Goal: Task Accomplishment & Management: Complete application form

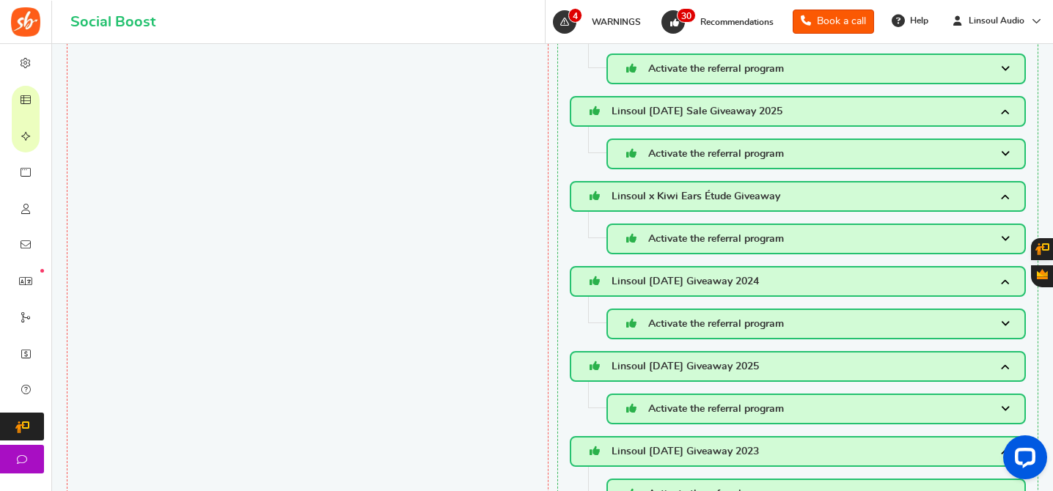
scroll to position [340, 0]
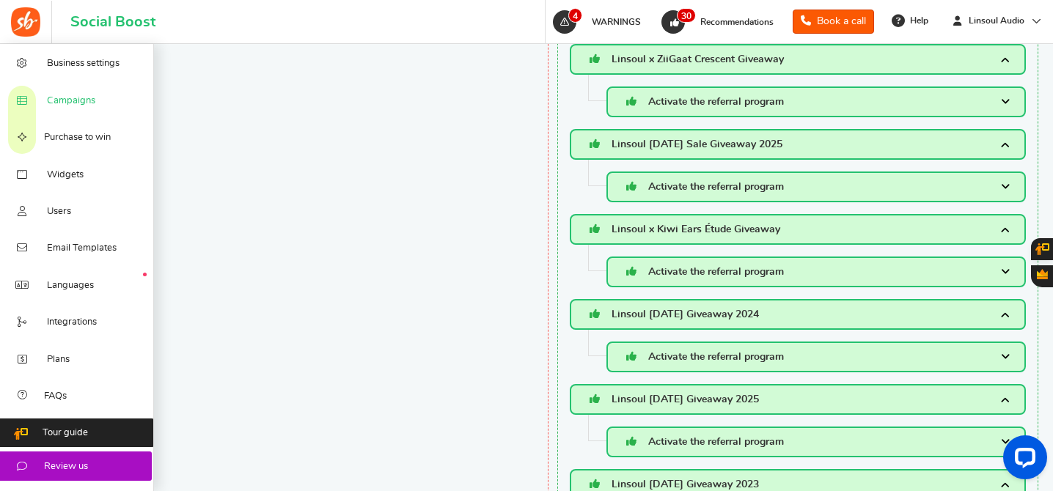
click at [89, 90] on link "Campaigns" at bounding box center [77, 99] width 154 height 37
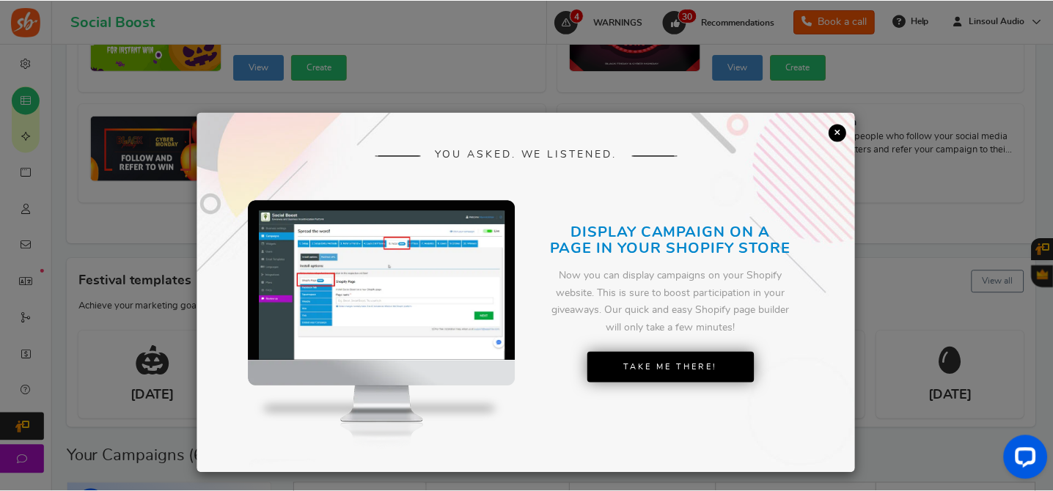
scroll to position [47, 0]
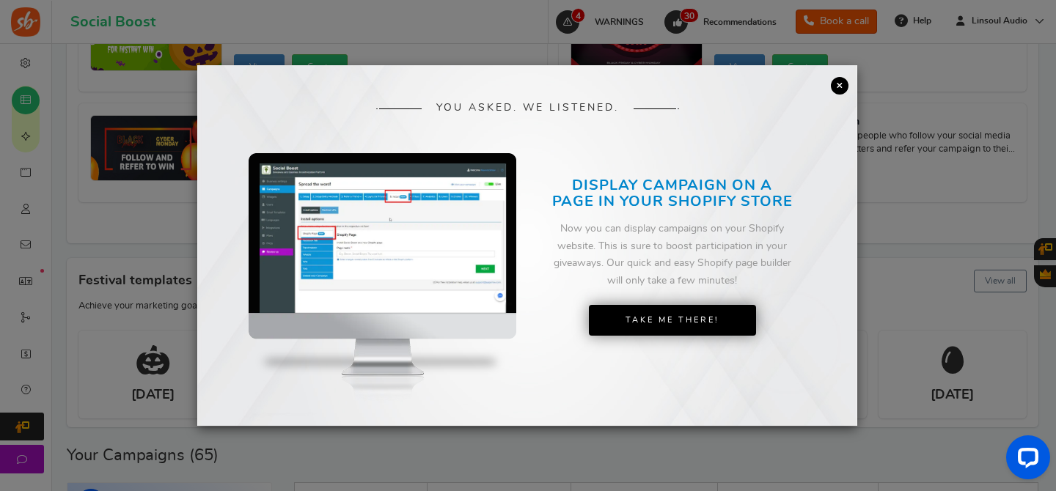
click at [839, 92] on link "×" at bounding box center [839, 86] width 18 height 18
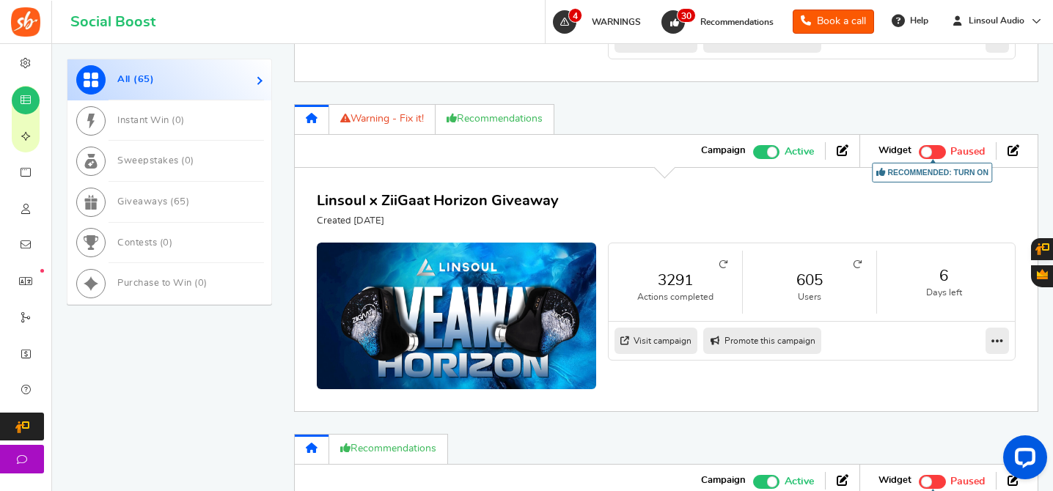
scroll to position [1194, 0]
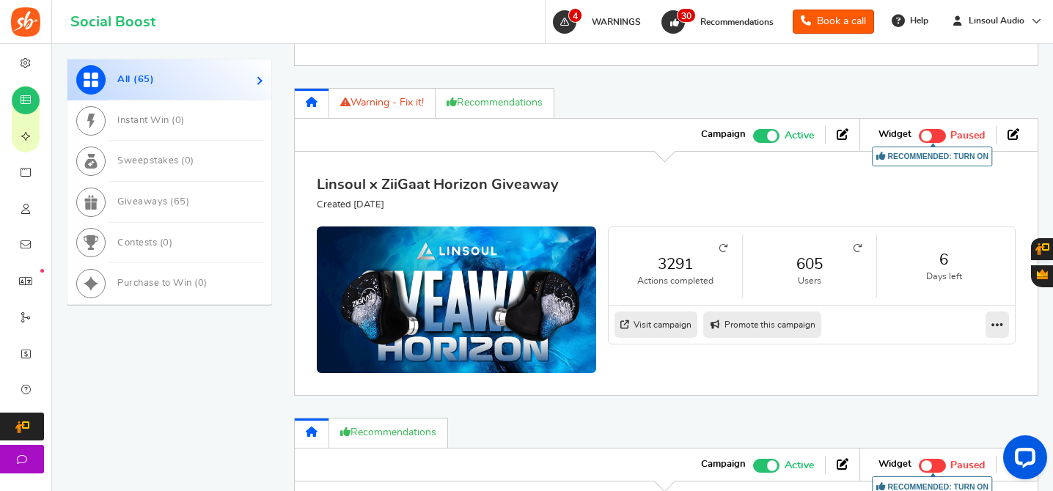
click at [501, 184] on link "Linsoul x ZiiGaat Horizon Giveaway" at bounding box center [438, 184] width 242 height 15
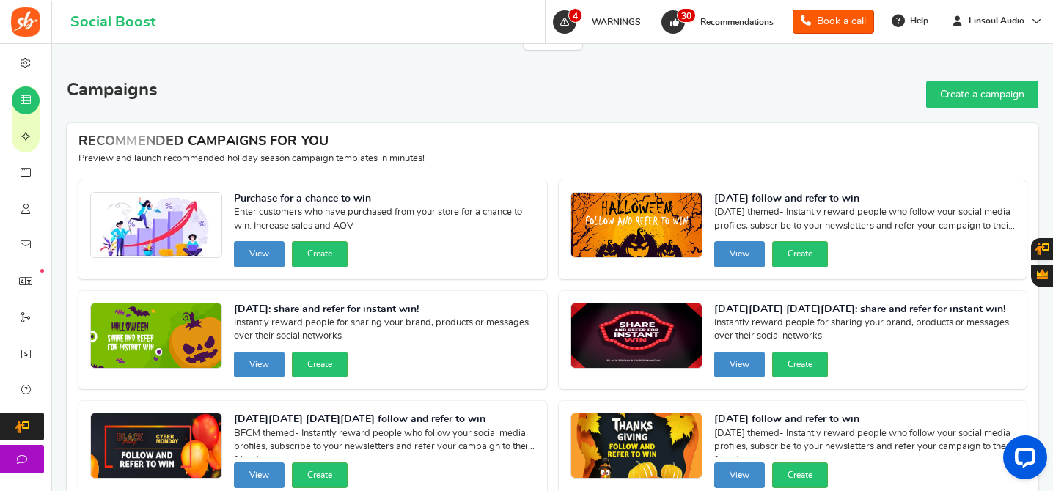
scroll to position [0, 0]
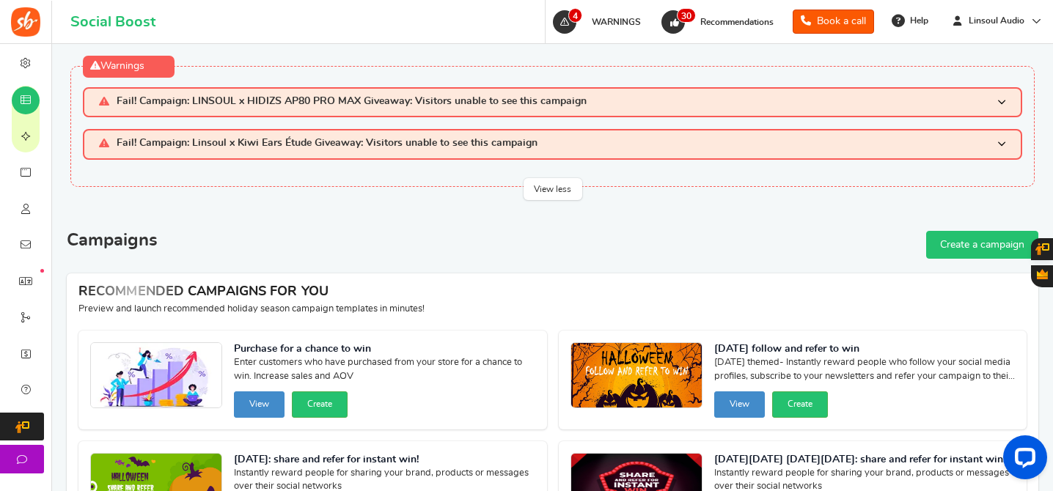
click at [979, 241] on link "Create a campaign" at bounding box center [982, 245] width 112 height 28
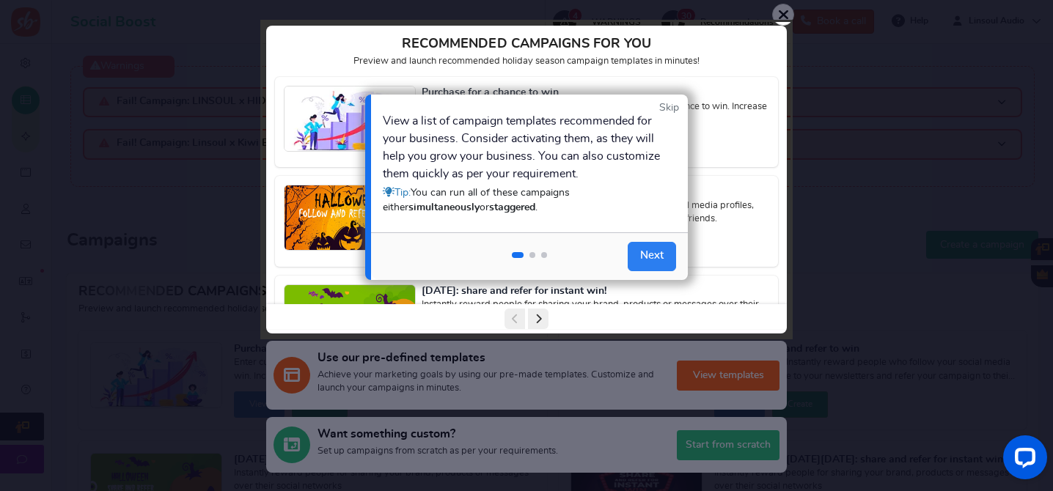
click at [647, 255] on link "Next" at bounding box center [651, 256] width 48 height 29
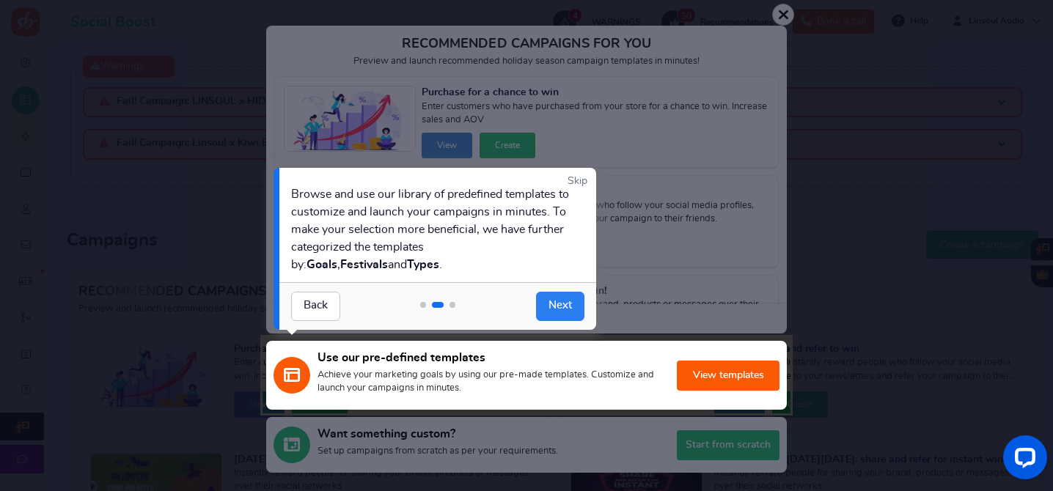
click at [566, 308] on link "Next" at bounding box center [560, 306] width 48 height 29
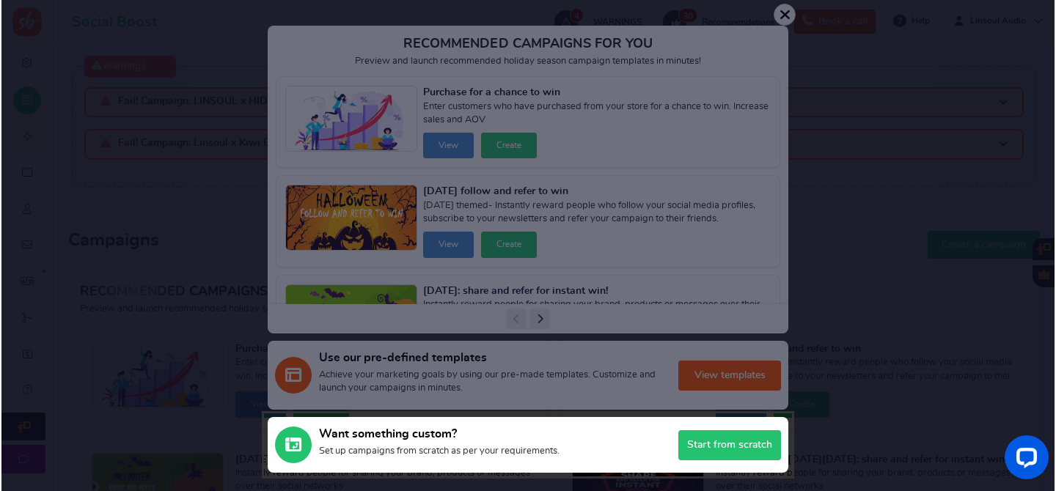
scroll to position [221, 0]
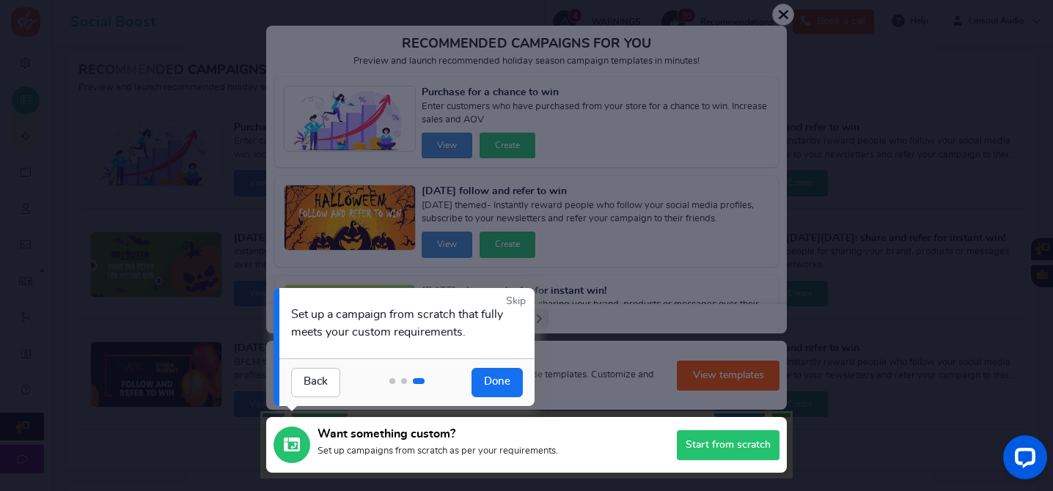
click at [710, 440] on div at bounding box center [526, 444] width 528 height 63
click at [481, 378] on link "Done" at bounding box center [496, 382] width 51 height 29
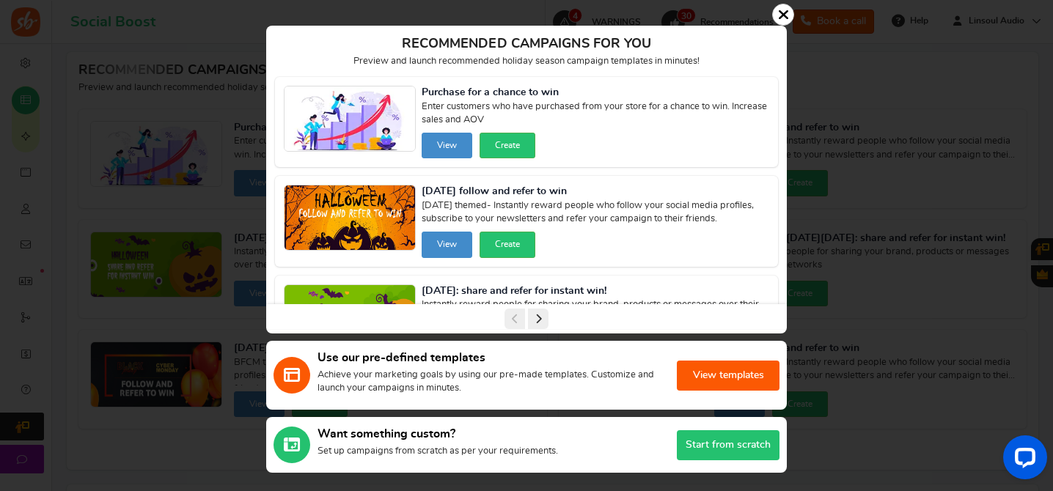
click at [745, 441] on button "Start from scratch" at bounding box center [728, 445] width 103 height 30
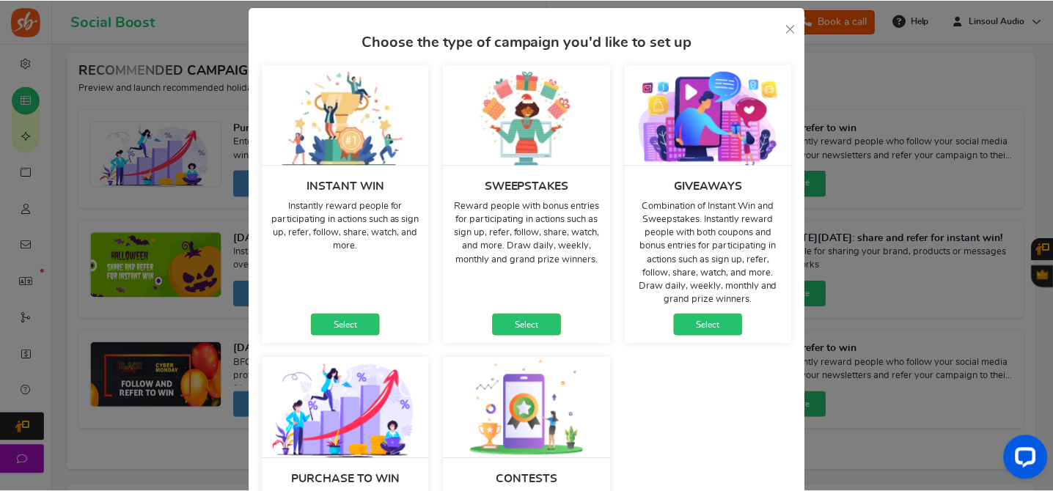
scroll to position [98, 0]
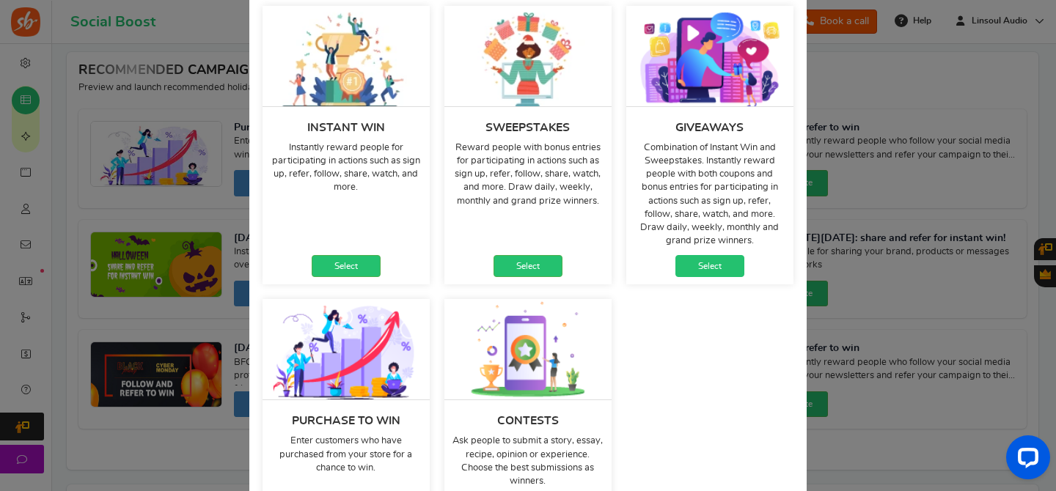
click at [694, 269] on link "Select" at bounding box center [709, 266] width 69 height 22
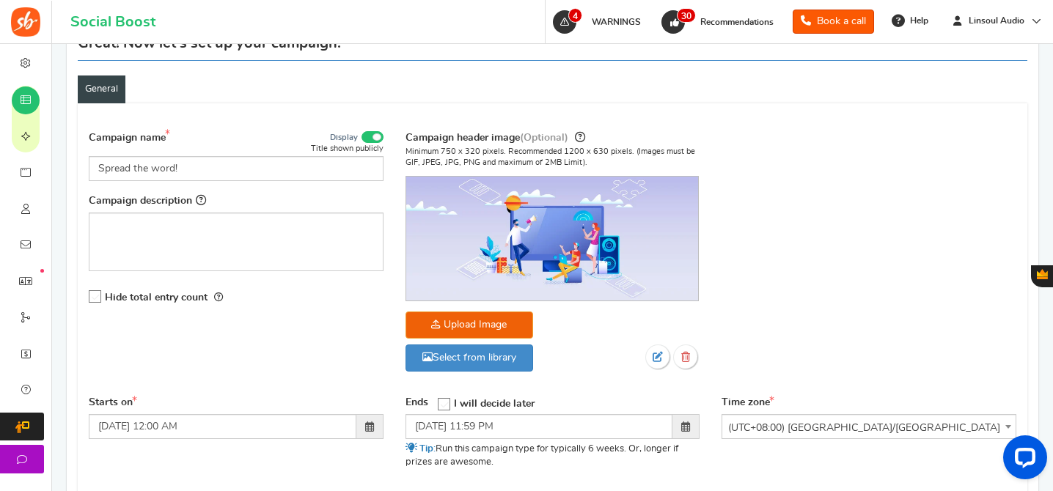
scroll to position [158, 0]
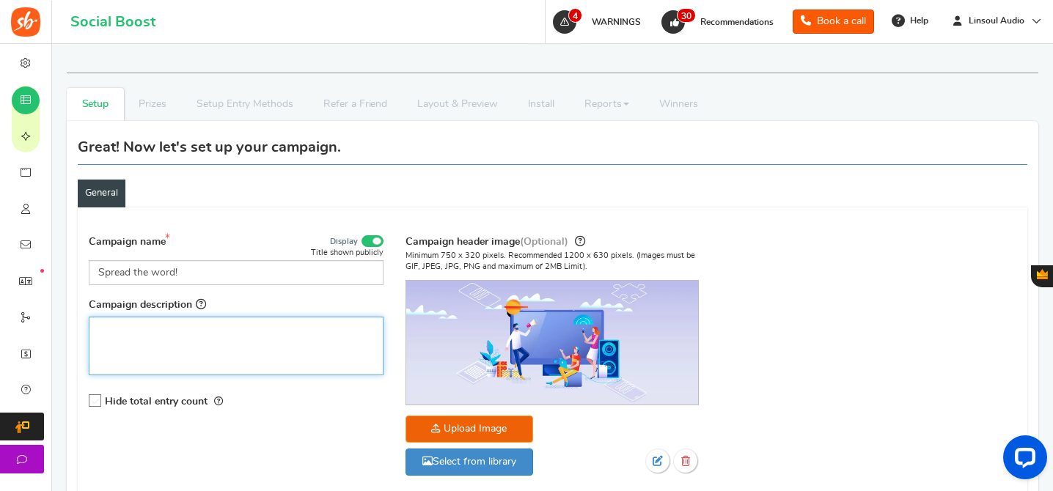
click at [284, 333] on p "Rich Text Editor, competition_desc" at bounding box center [236, 329] width 276 height 15
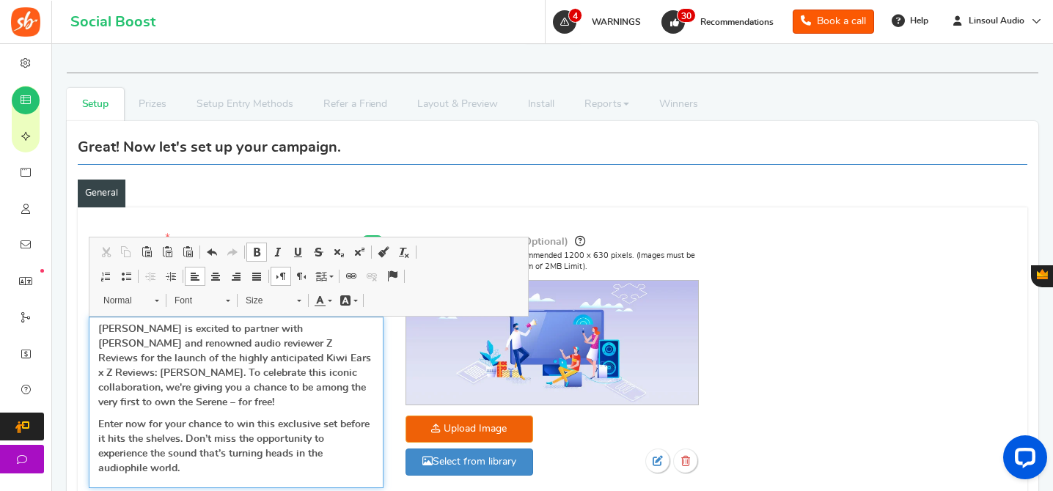
click at [262, 254] on span at bounding box center [257, 252] width 12 height 12
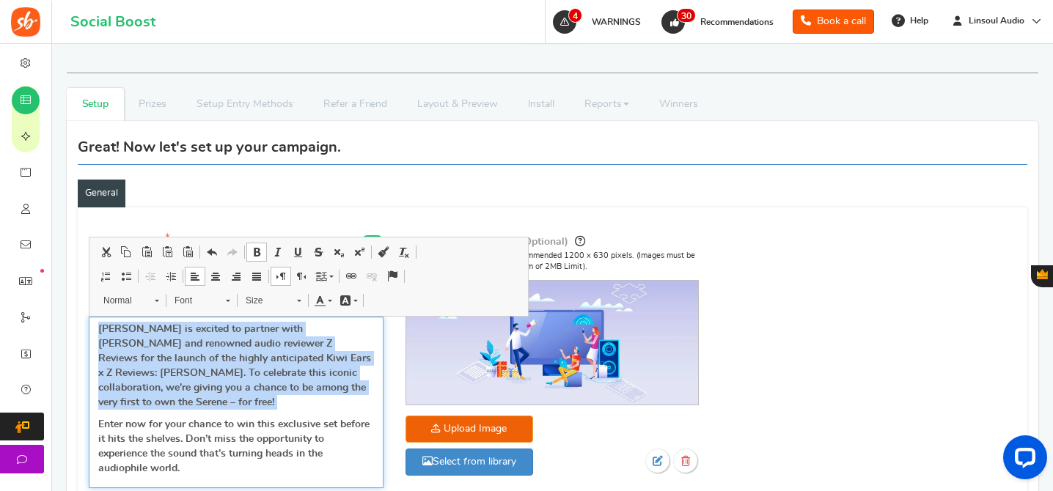
click at [254, 249] on span at bounding box center [257, 252] width 12 height 12
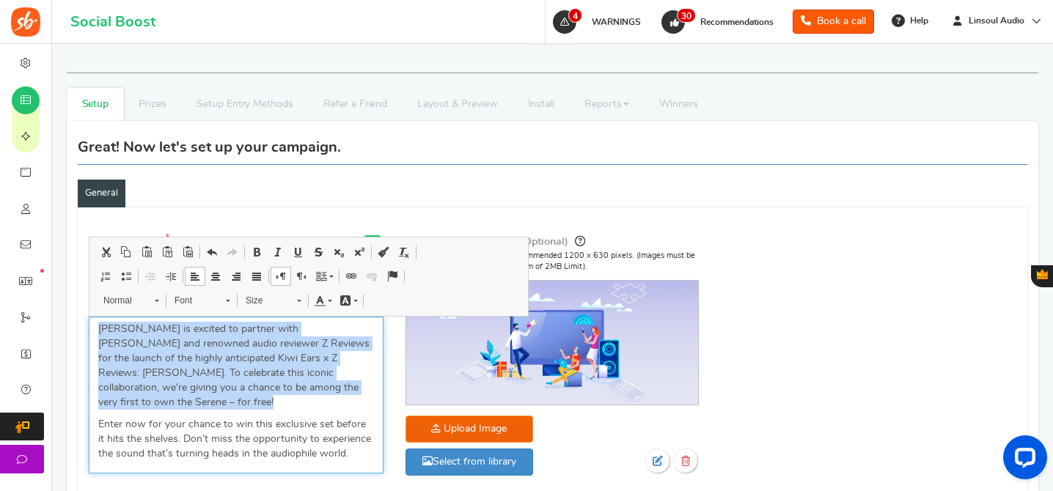
click at [251, 388] on p "[PERSON_NAME] is excited to partner with [PERSON_NAME] and renowned audio revie…" at bounding box center [236, 366] width 276 height 88
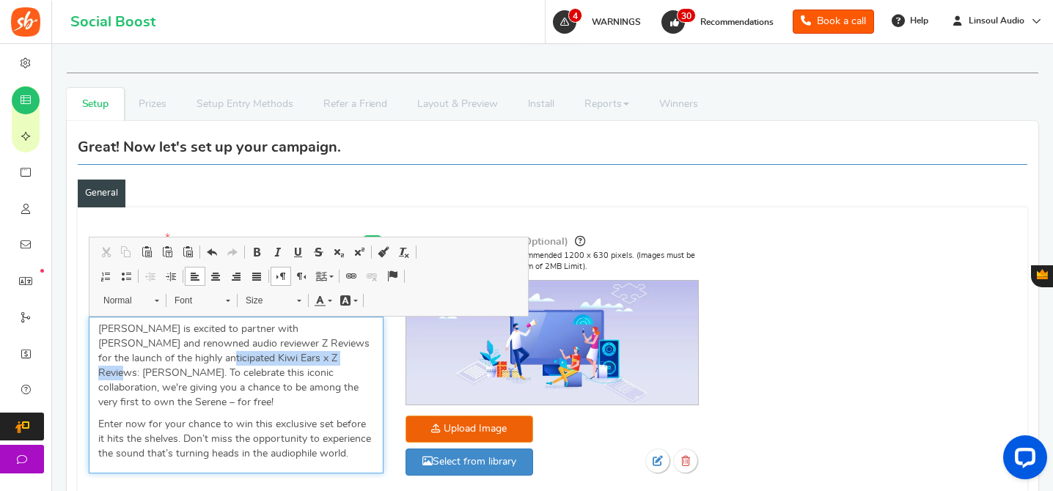
drag, startPoint x: 152, startPoint y: 360, endPoint x: 287, endPoint y: 363, distance: 135.6
click at [287, 363] on p "[PERSON_NAME] is excited to partner with [PERSON_NAME] and renowned audio revie…" at bounding box center [236, 366] width 276 height 88
click at [313, 383] on p "[PERSON_NAME] is excited to partner with [PERSON_NAME] and renowned audio revie…" at bounding box center [236, 366] width 276 height 88
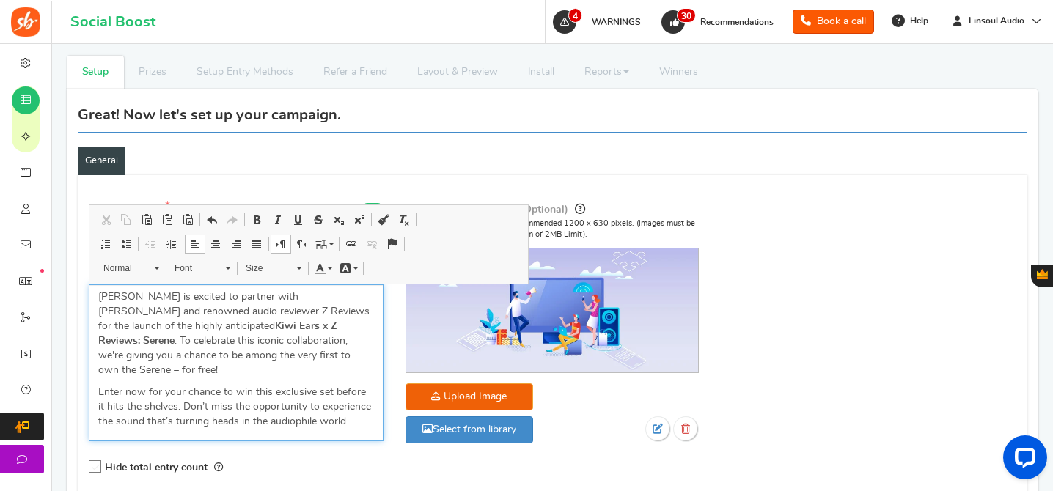
click at [216, 342] on p "[PERSON_NAME] is excited to partner with [PERSON_NAME] and renowned audio revie…" at bounding box center [236, 334] width 276 height 88
click at [272, 385] on p "Enter now for your chance to win this exclusive set before it hits the shelves.…" at bounding box center [236, 407] width 276 height 44
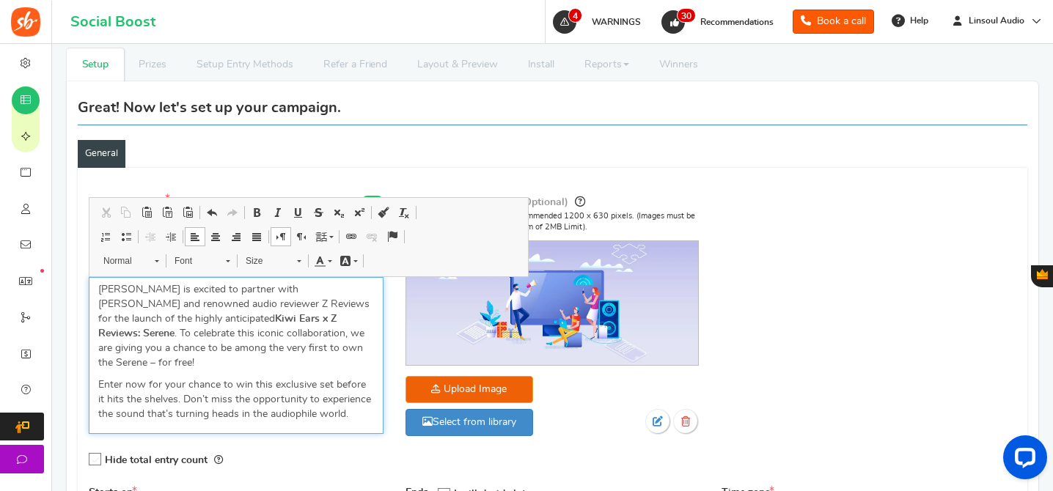
scroll to position [199, 0]
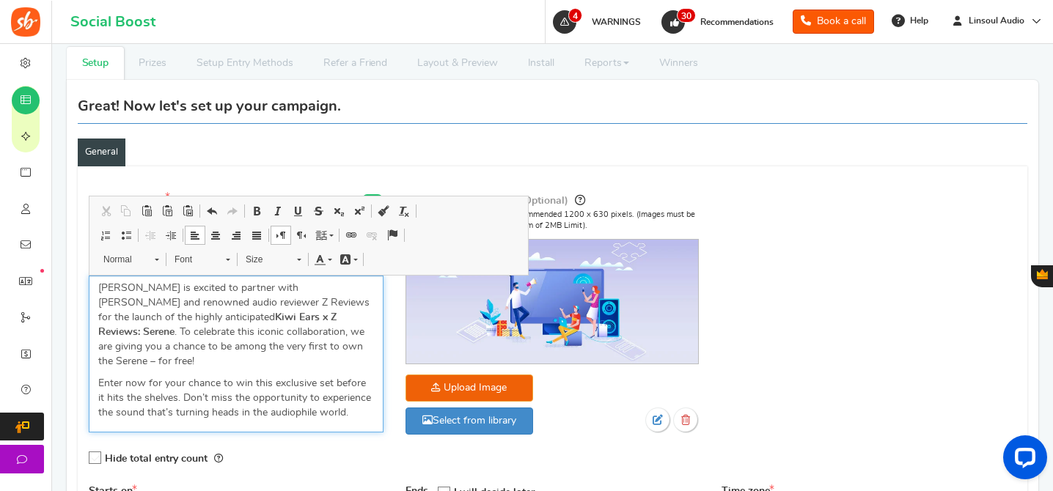
click at [339, 350] on p "[PERSON_NAME] is excited to partner with [PERSON_NAME] and renowned audio revie…" at bounding box center [236, 325] width 276 height 88
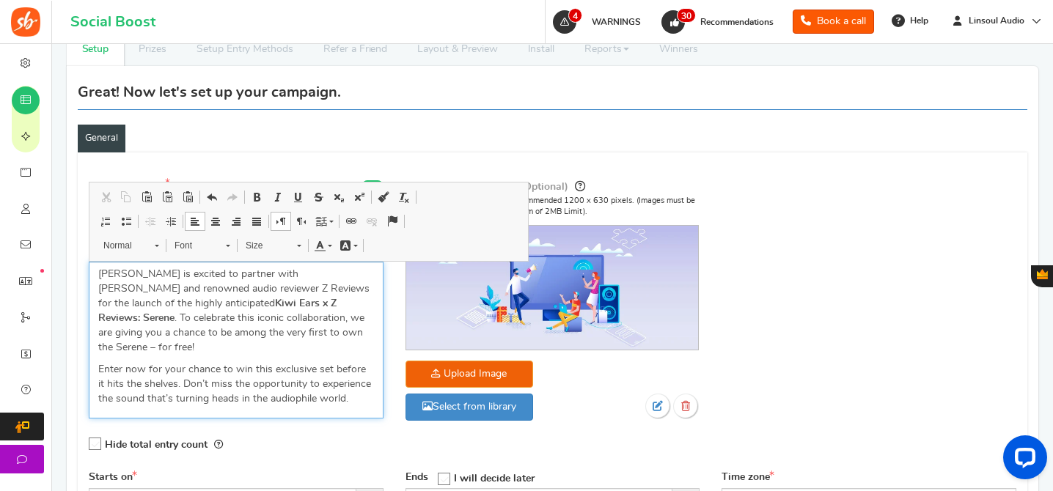
scroll to position [213, 0]
click at [340, 361] on p "Enter now for your chance to win this exclusive set before it hits the shelves.…" at bounding box center [236, 383] width 276 height 44
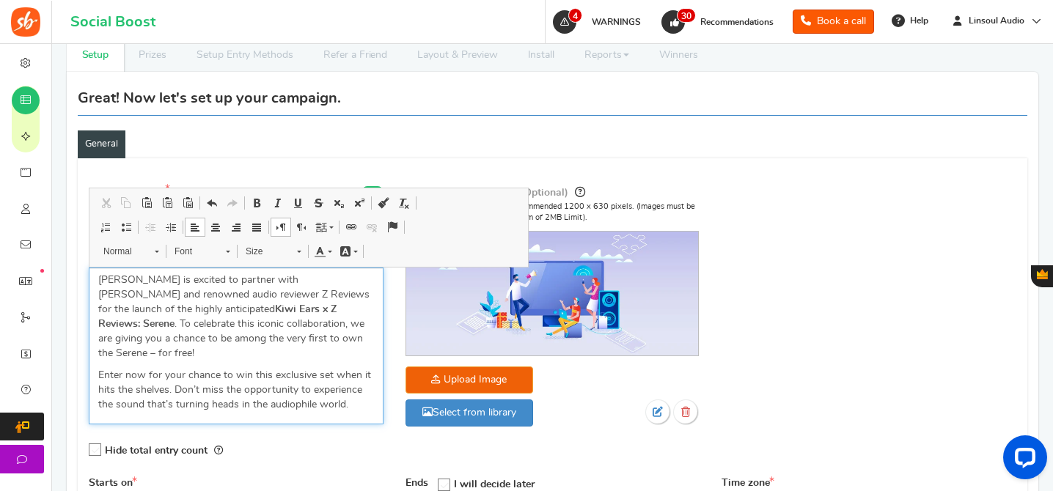
scroll to position [203, 0]
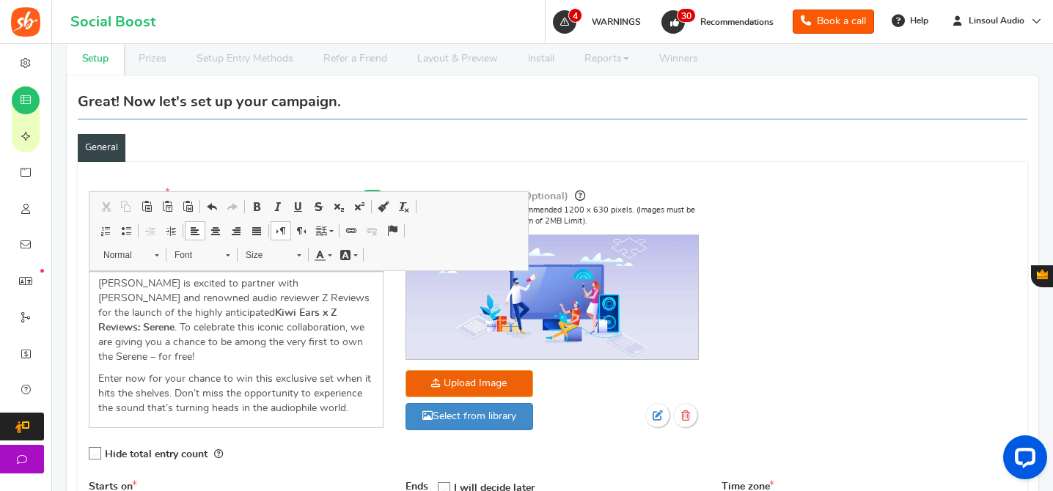
click at [97, 448] on icon at bounding box center [95, 454] width 12 height 12
click at [90, 449] on input "Hide total entry count" at bounding box center [90, 454] width 0 height 10
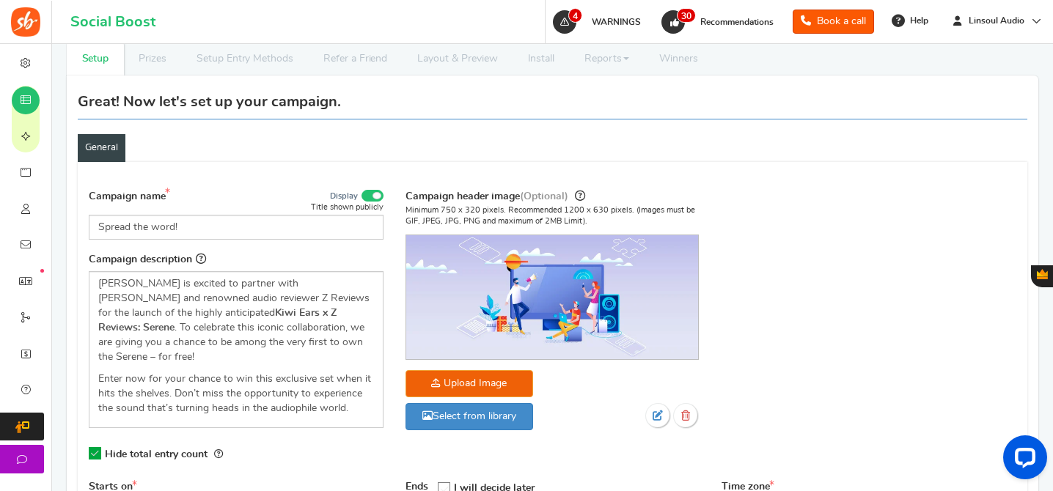
scroll to position [161, 0]
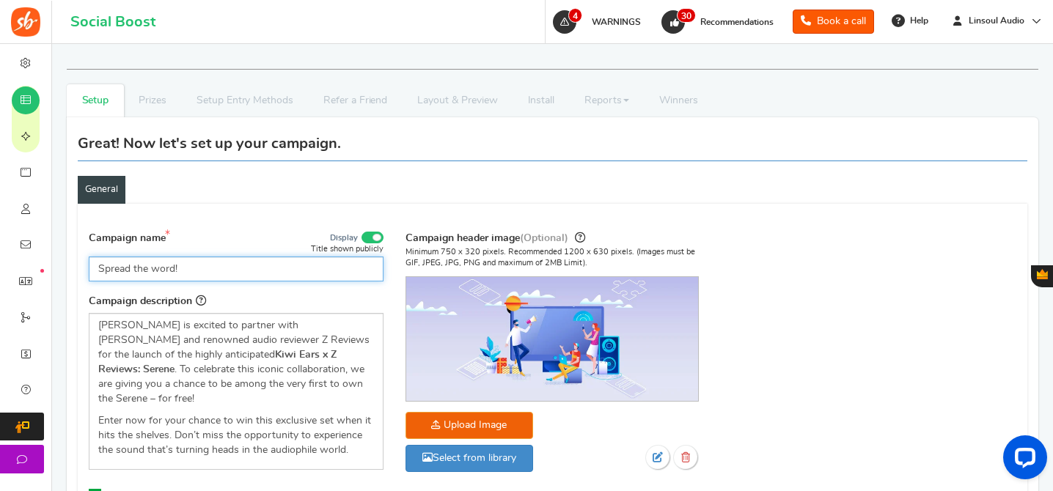
click at [204, 276] on input "Spread the word!" at bounding box center [236, 269] width 295 height 25
paste input "Linsoul Exclusive: Kiwi Ears x Z Reviews Serene Giveaway"
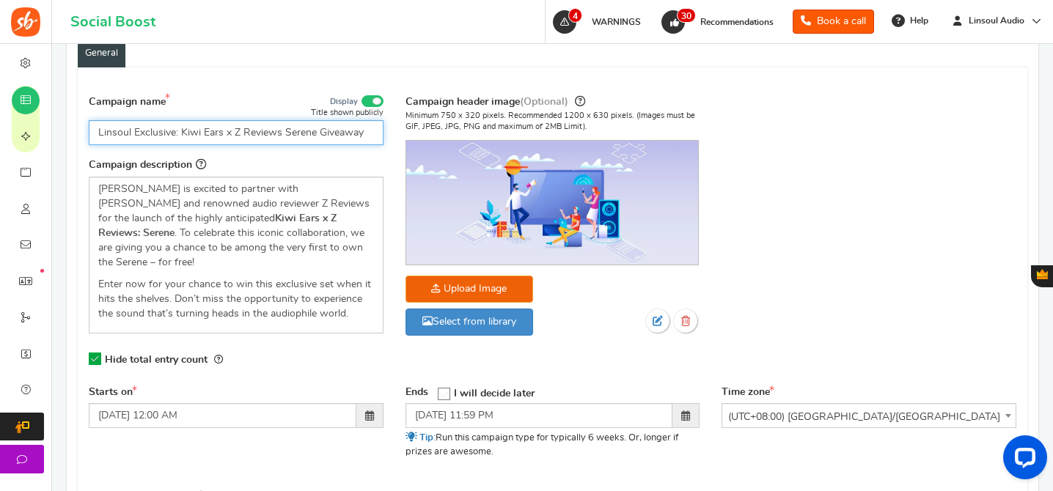
scroll to position [327, 0]
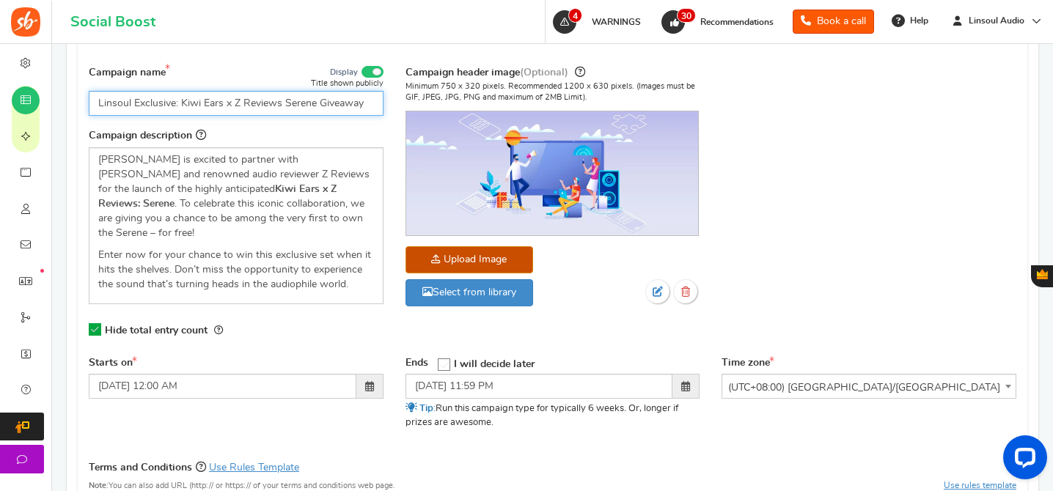
type input "Linsoul Exclusive: Kiwi Ears x Z Reviews Serene Giveaway"
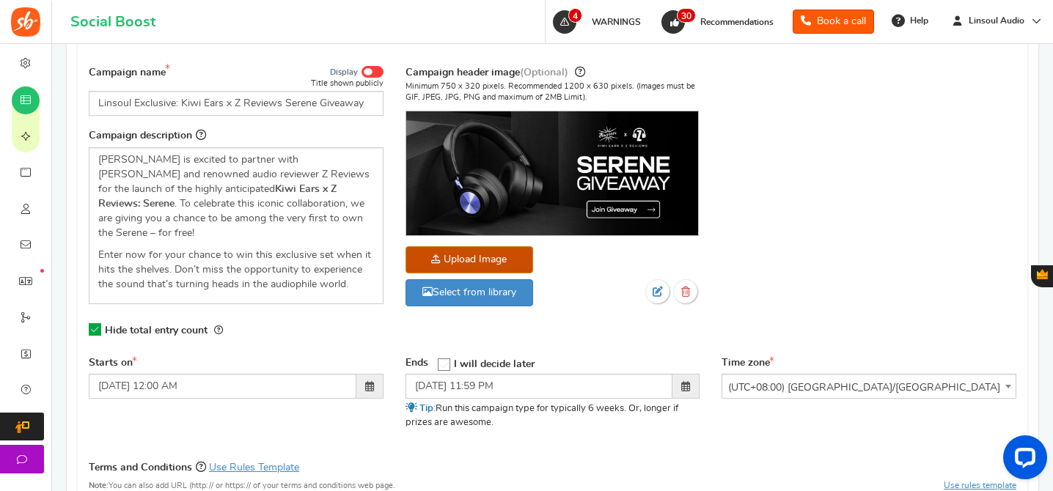
click at [366, 71] on span at bounding box center [368, 71] width 9 height 7
click at [0, 0] on input "Display" at bounding box center [0, 0] width 0 height 0
click at [745, 240] on div "Campaign name Display Title shown publicly Linsoul Exclusive: Kiwi Ears x Z Rev…" at bounding box center [552, 206] width 949 height 300
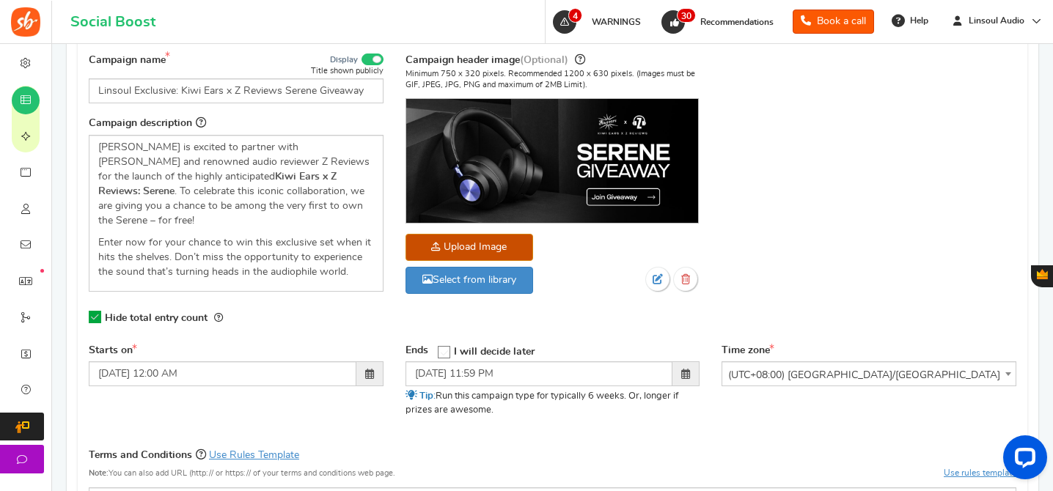
scroll to position [340, 0]
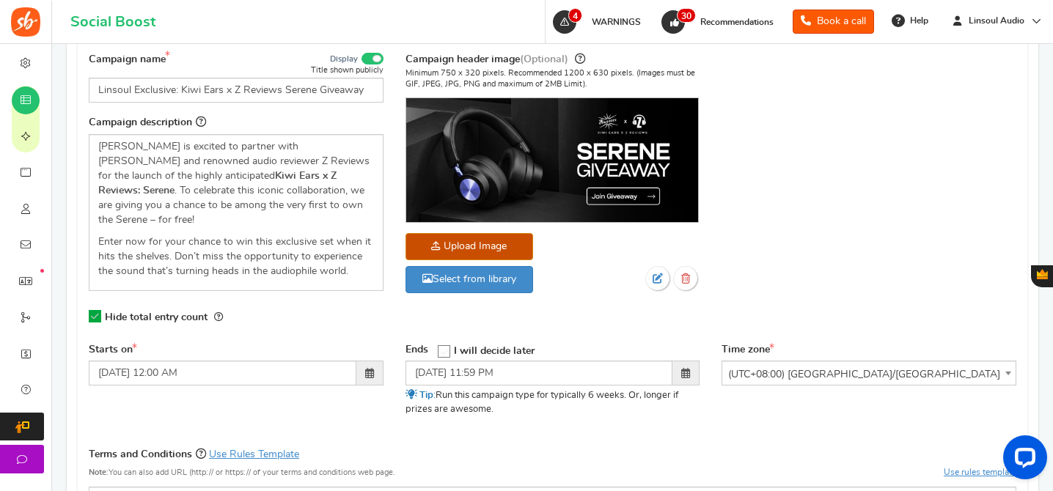
click at [792, 256] on div "Campaign name Display Title shown publicly Linsoul Exclusive: Kiwi Ears x Z Rev…" at bounding box center [552, 193] width 949 height 300
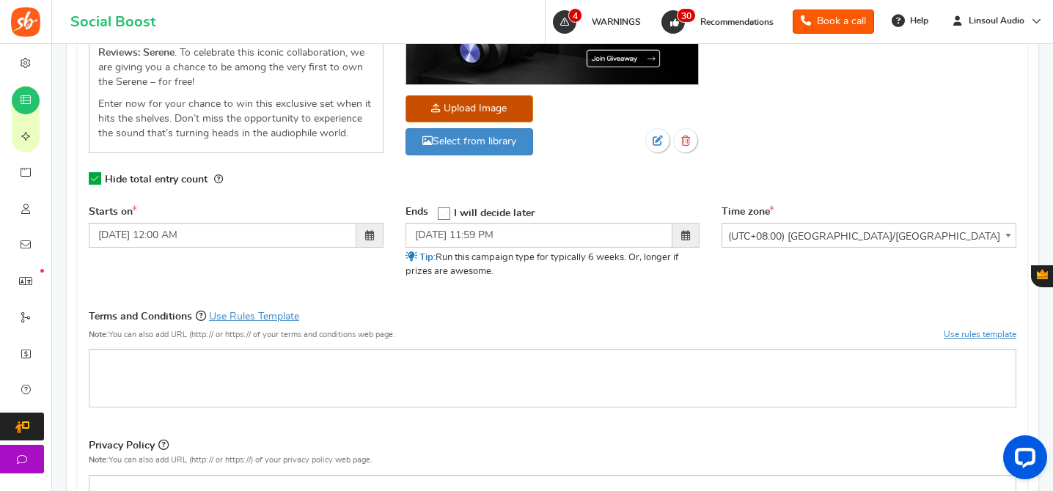
scroll to position [500, 0]
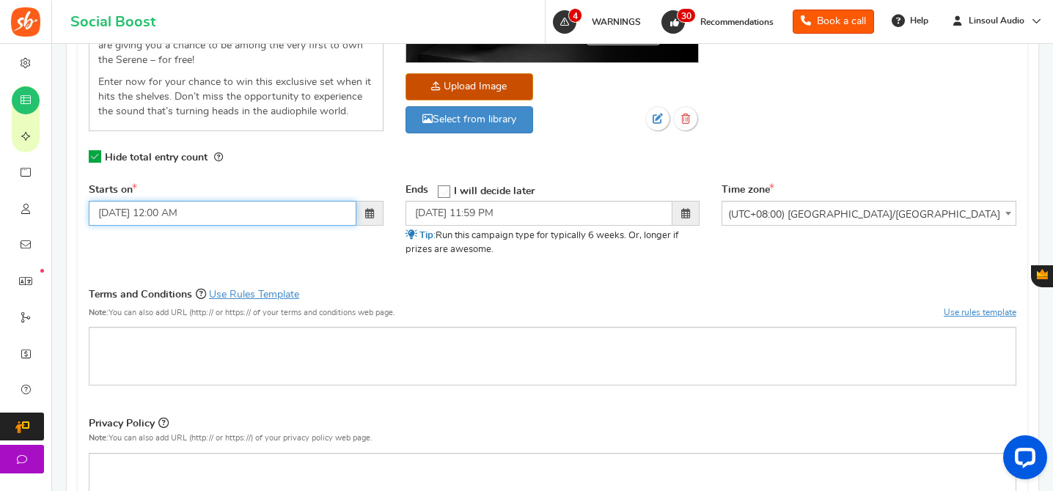
click at [161, 201] on input "[DATE] 12:00 AM" at bounding box center [223, 213] width 268 height 25
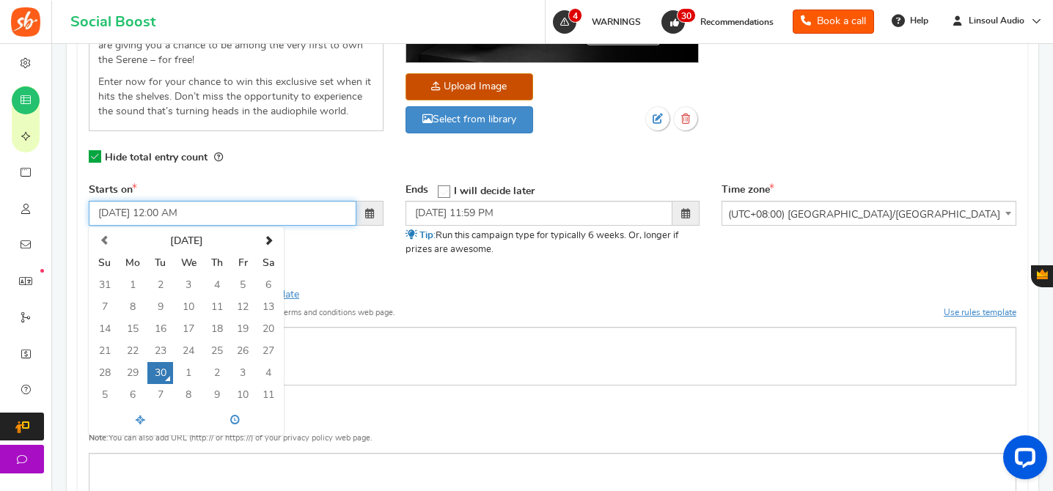
click at [161, 201] on input "[DATE] 12:00 AM" at bounding box center [223, 213] width 268 height 25
click at [184, 201] on input "[DATE] 6:00 AM" at bounding box center [223, 213] width 268 height 25
click at [348, 241] on div "Starts on [DATE] 6:00 p [DATE] Su Mo Tu We Th Fr Sa 31 1 2 3 4 5 6 7 8 9 10 11 …" at bounding box center [552, 229] width 949 height 92
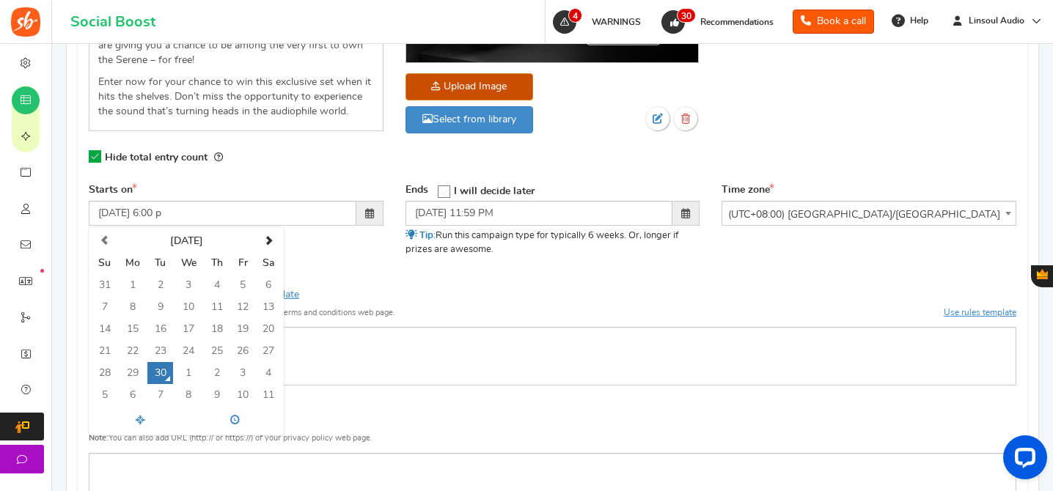
type input "[DATE] 06:00 PM"
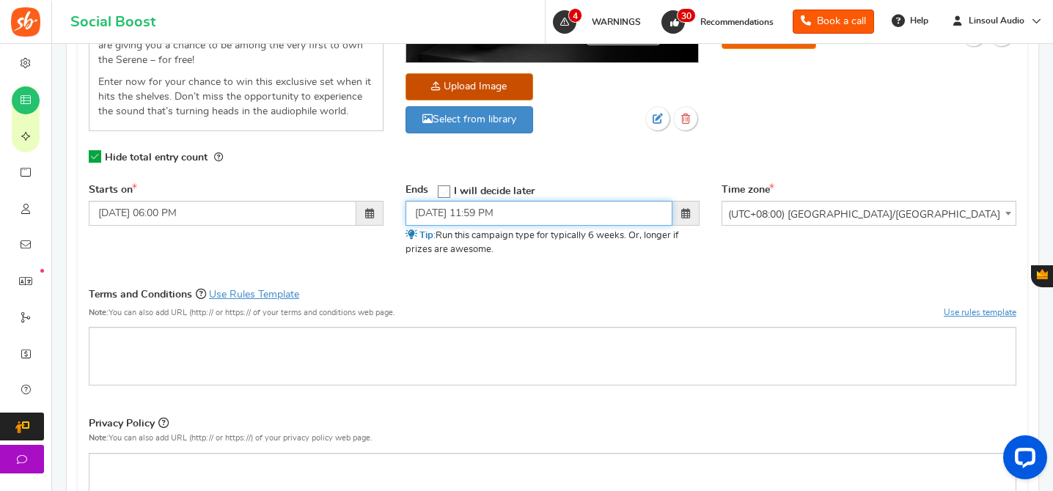
click at [424, 201] on input "[DATE] 11:59 PM" at bounding box center [539, 213] width 268 height 25
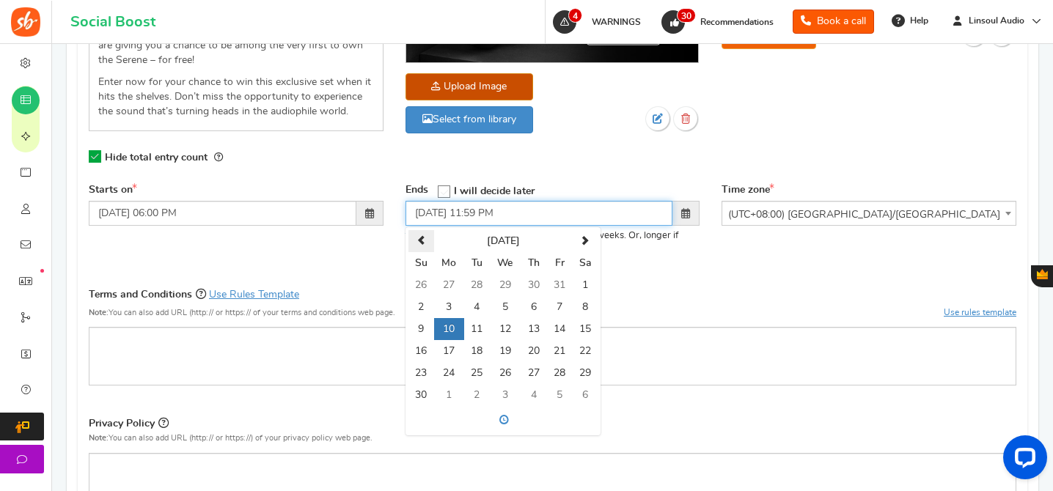
click at [421, 236] on span at bounding box center [421, 241] width 10 height 10
click at [451, 340] on td "20" at bounding box center [449, 351] width 30 height 22
type input "[DATE] 11:59 PM"
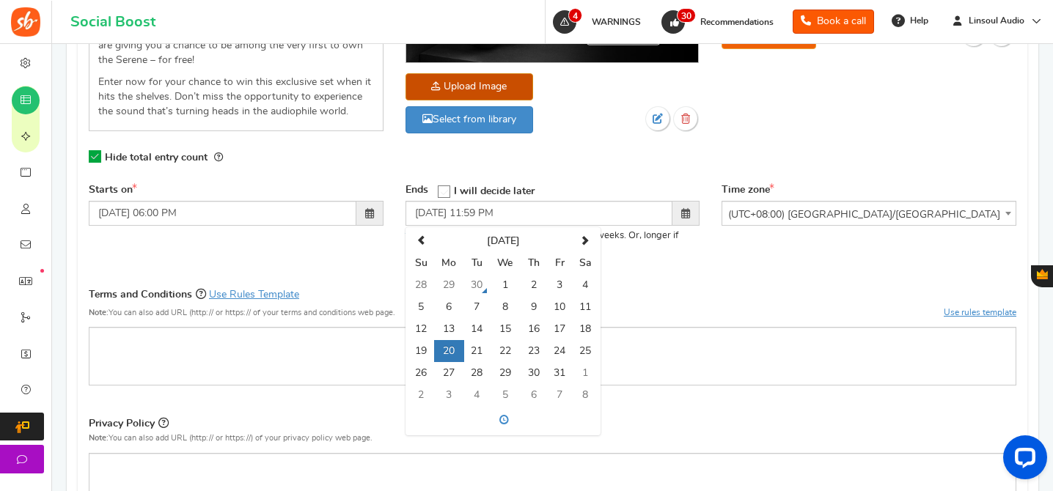
click at [795, 258] on div "Starts on [DATE] 06:00 PM Ends Open On Su 1" at bounding box center [552, 229] width 949 height 92
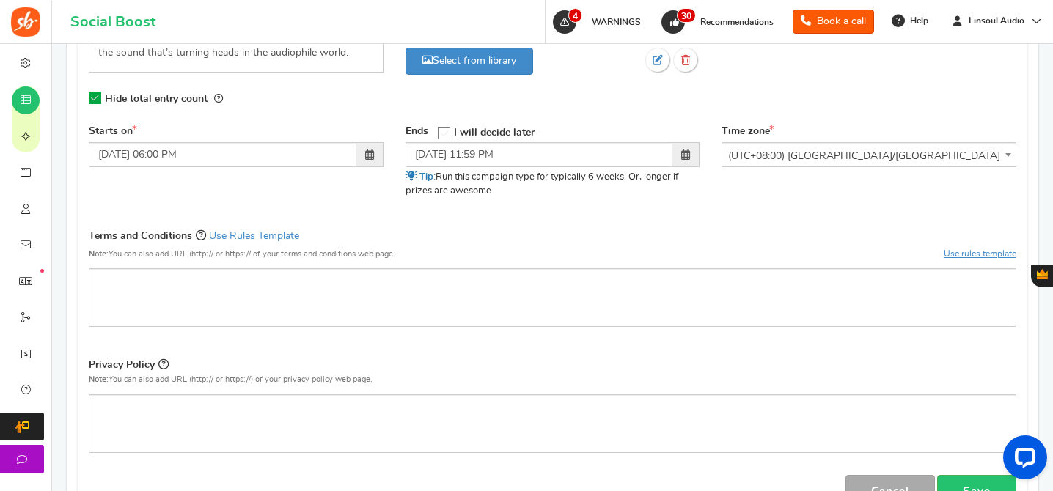
scroll to position [568, 0]
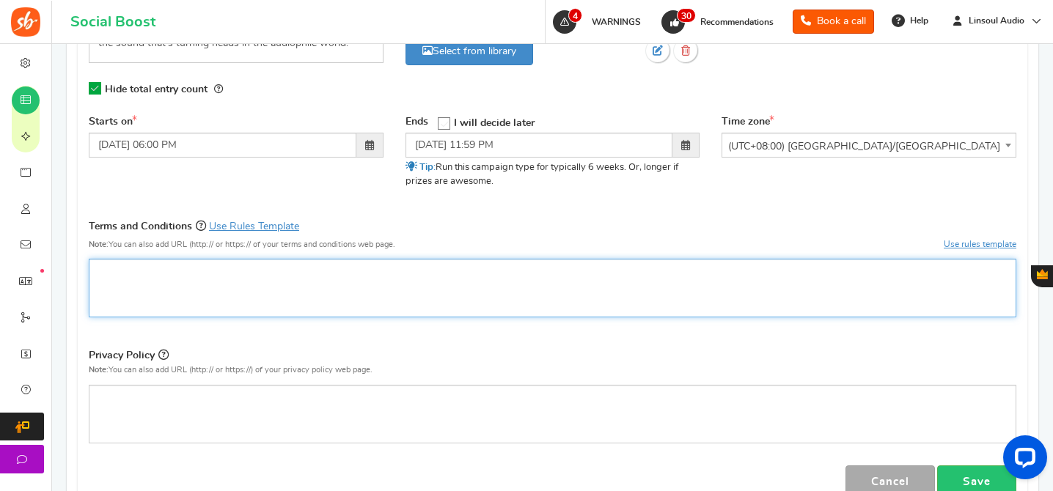
click at [267, 290] on div "Rich Text Editor, competition_terms" at bounding box center [552, 288] width 927 height 59
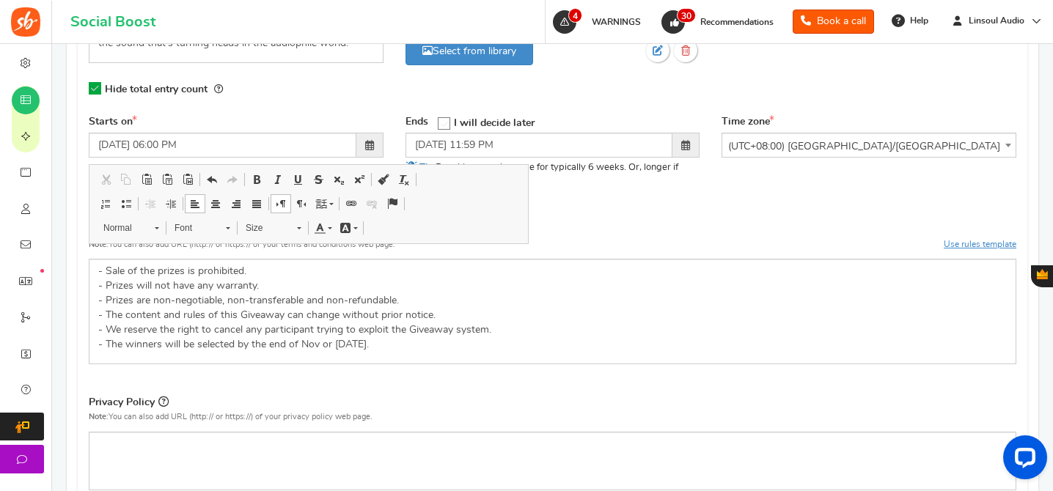
click at [542, 394] on p "Privacy Policy" at bounding box center [552, 404] width 927 height 21
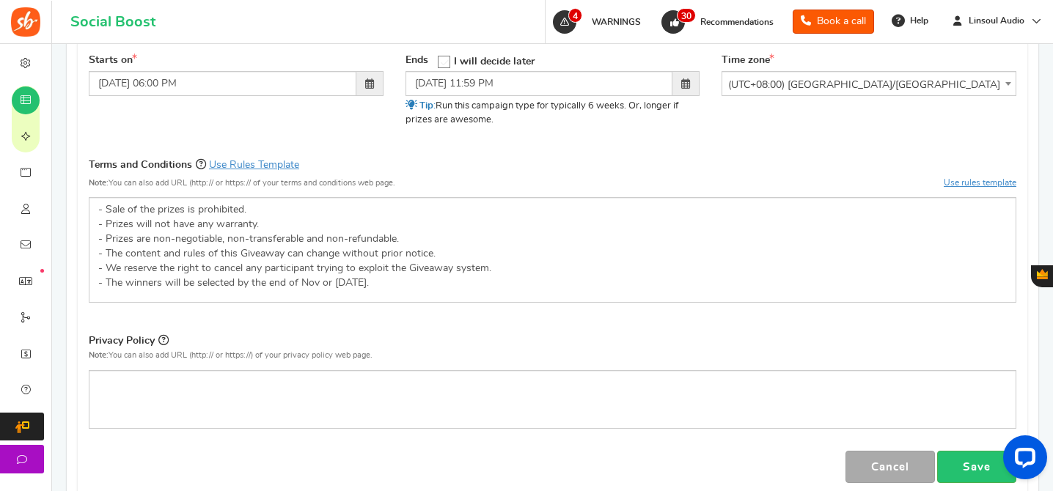
scroll to position [654, 0]
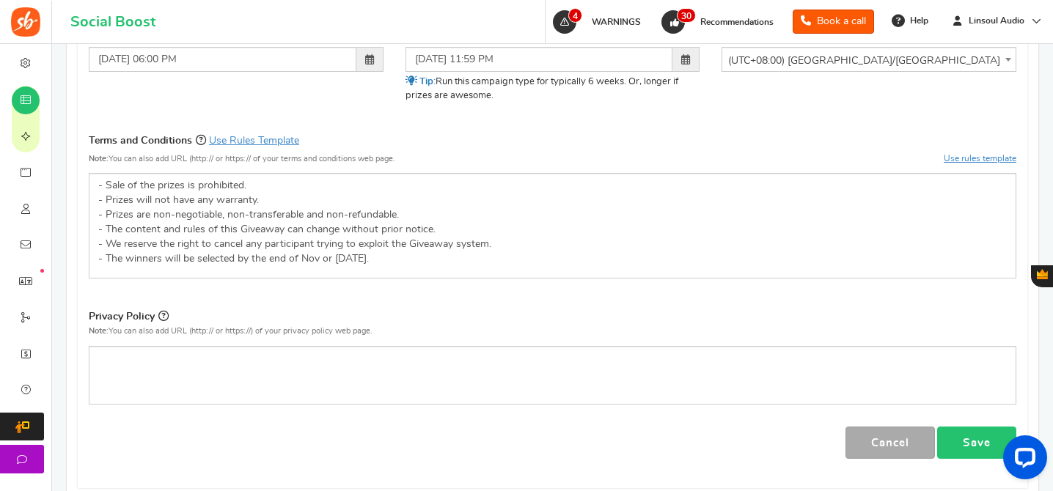
click at [970, 431] on link "Save" at bounding box center [976, 443] width 79 height 33
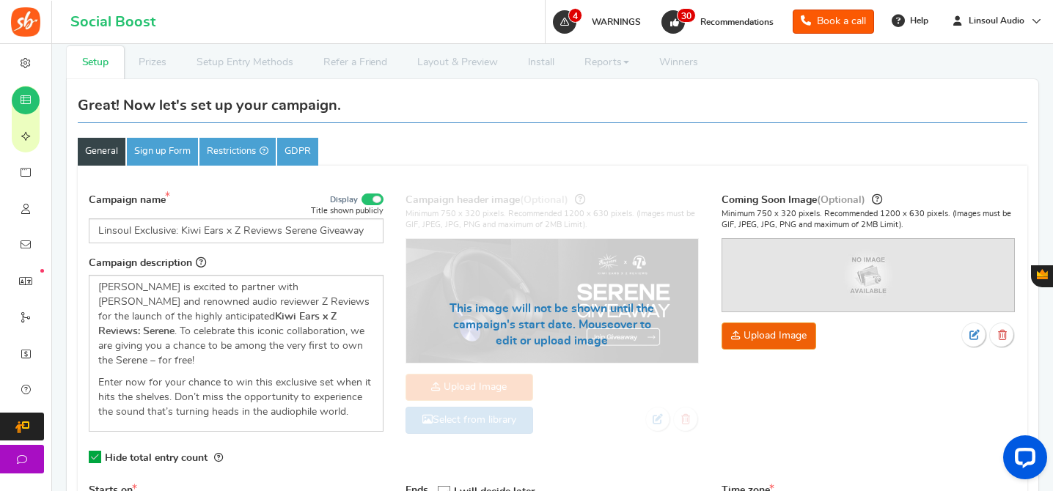
scroll to position [188, 0]
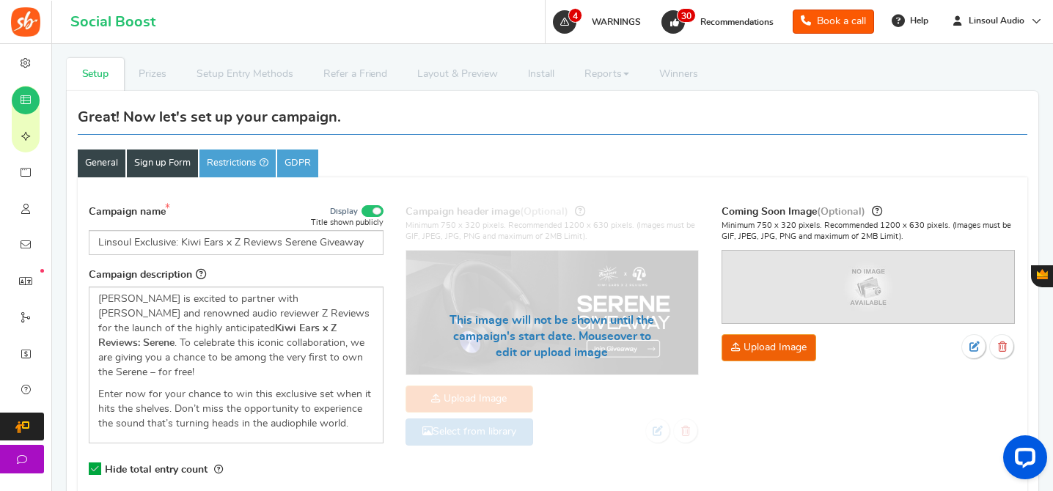
click at [135, 165] on link "Sign up Form" at bounding box center [162, 164] width 71 height 28
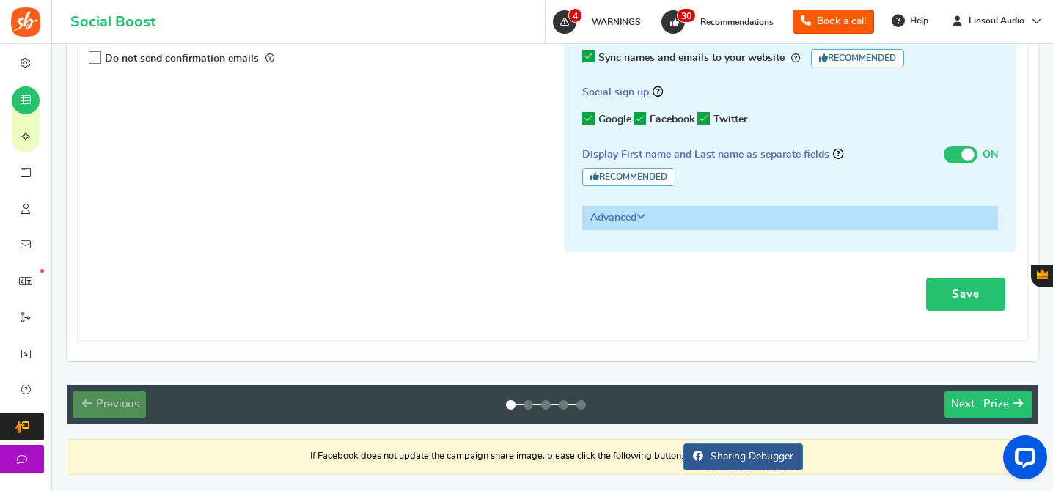
scroll to position [507, 0]
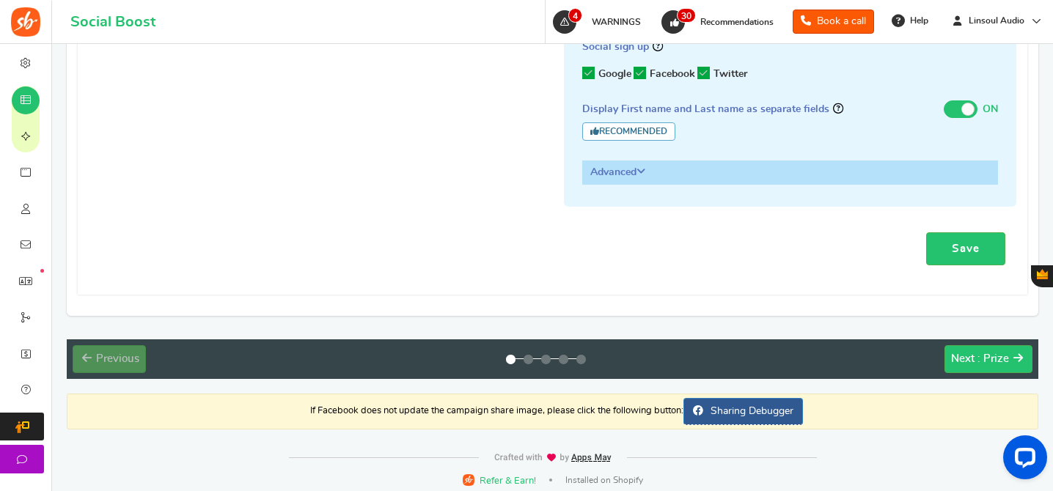
click at [650, 179] on h3 "Advanced" at bounding box center [790, 172] width 415 height 22
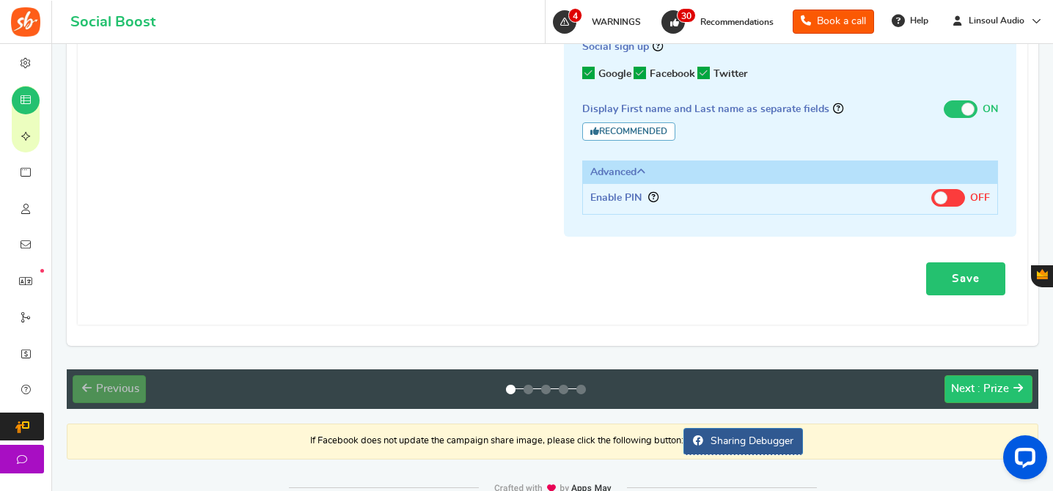
click at [984, 284] on link "Save" at bounding box center [965, 278] width 79 height 33
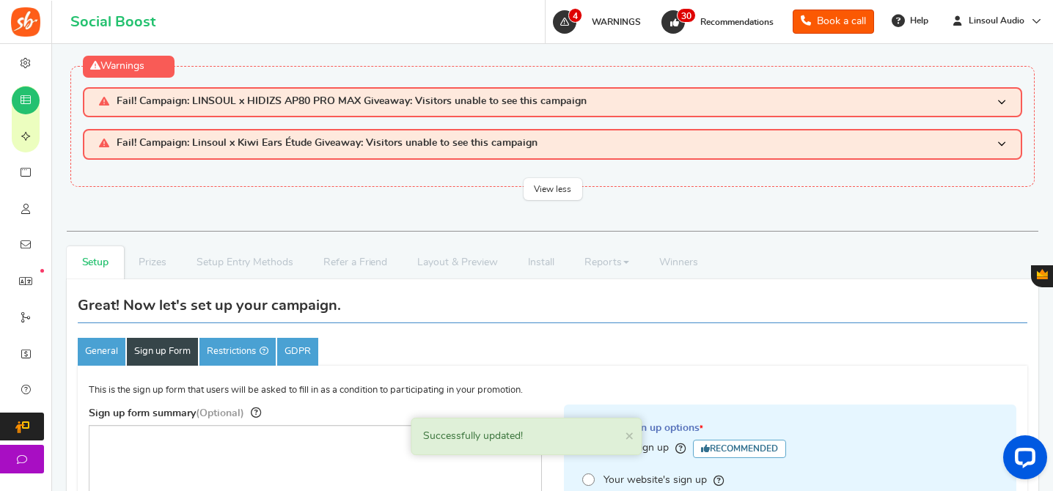
scroll to position [152, 0]
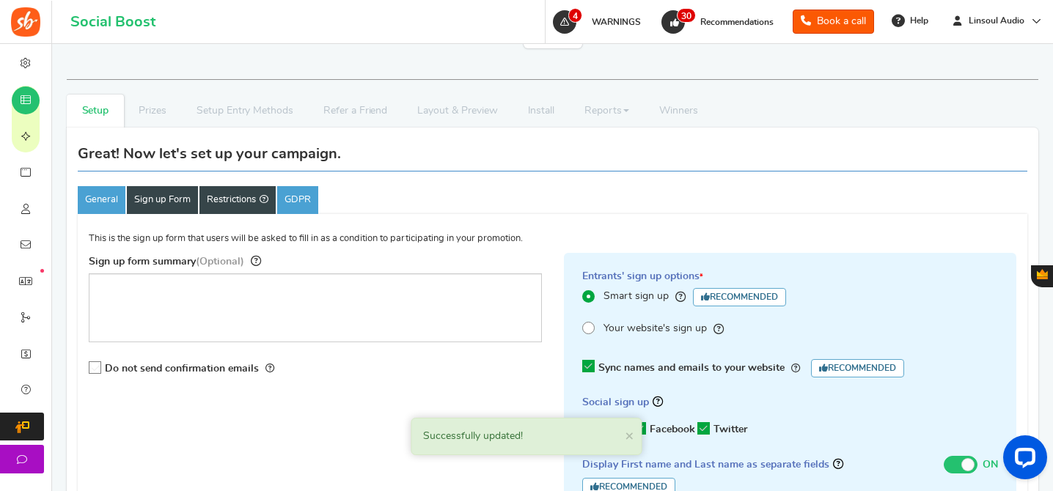
click at [229, 202] on link "Restrictions" at bounding box center [237, 200] width 76 height 28
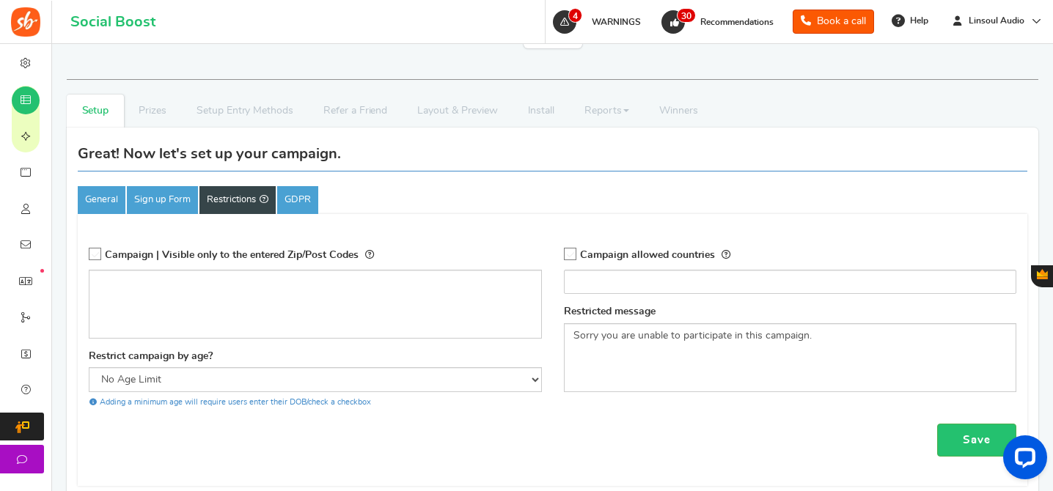
scroll to position [350, 0]
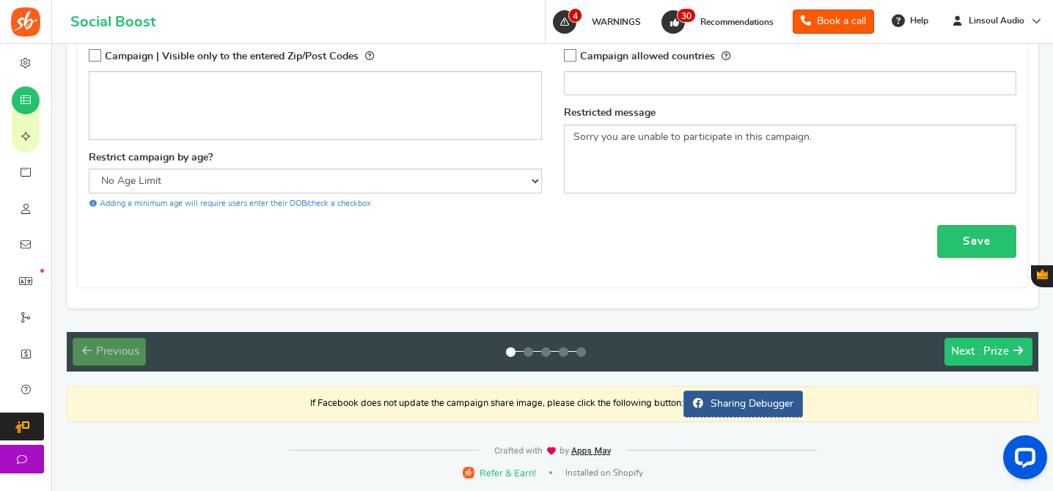
click at [997, 359] on button "Next : Prize" at bounding box center [988, 352] width 88 height 28
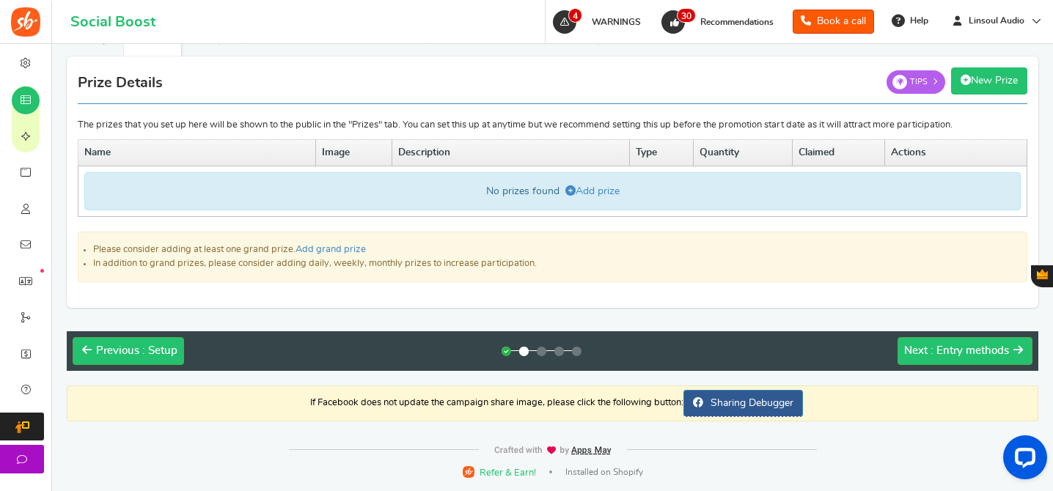
click at [1000, 69] on link "New Prize" at bounding box center [989, 80] width 76 height 27
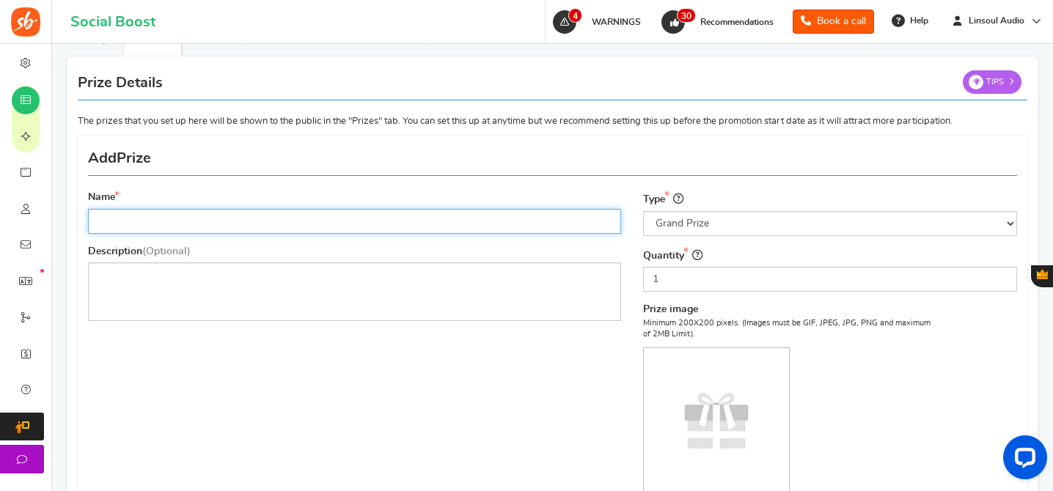
click at [327, 216] on input "Name" at bounding box center [354, 221] width 533 height 25
paste input "Kiwi Ears x Z Reviews: Serene"
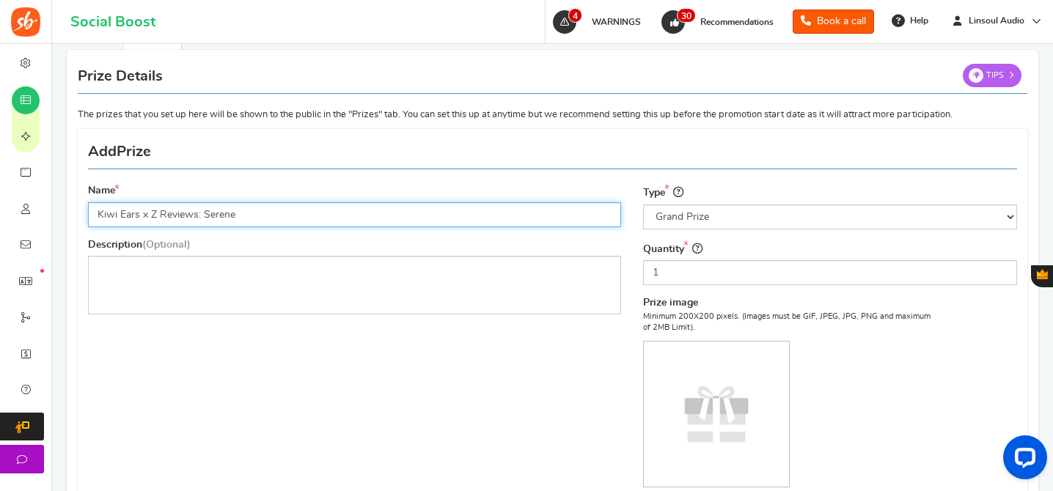
scroll to position [230, 0]
type input "Kiwi Ears x Z Reviews: Serene"
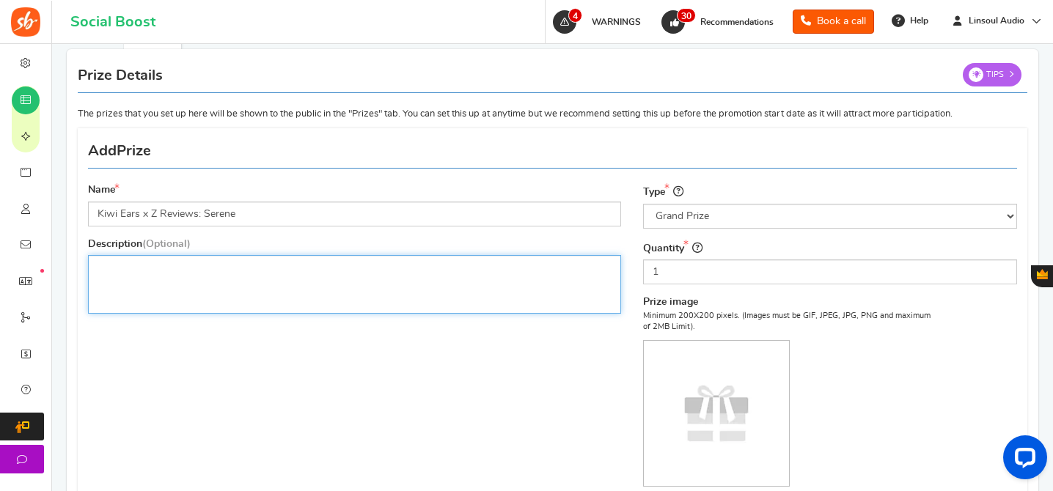
click at [547, 285] on div "Rich Text Editor, prize_description" at bounding box center [354, 284] width 533 height 59
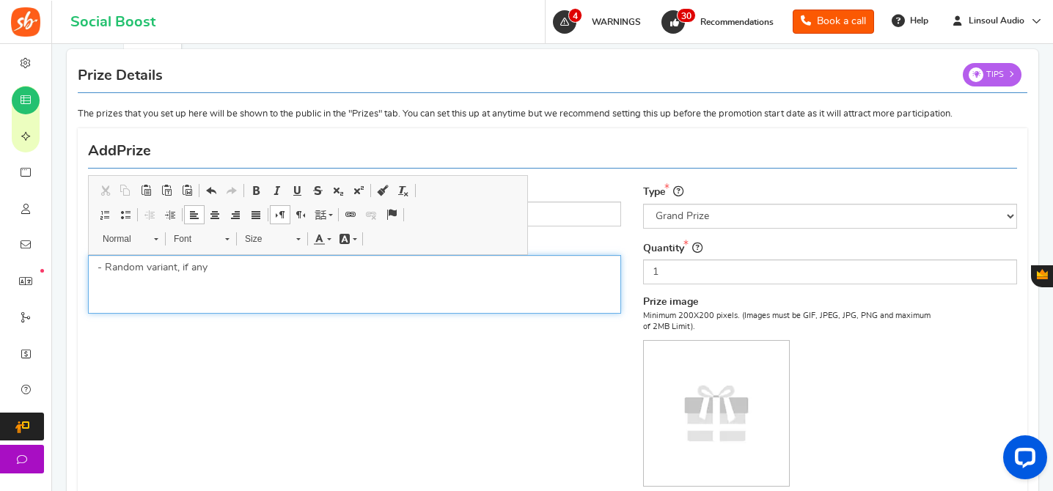
click at [177, 269] on p "- Random variant, if any" at bounding box center [354, 267] width 514 height 15
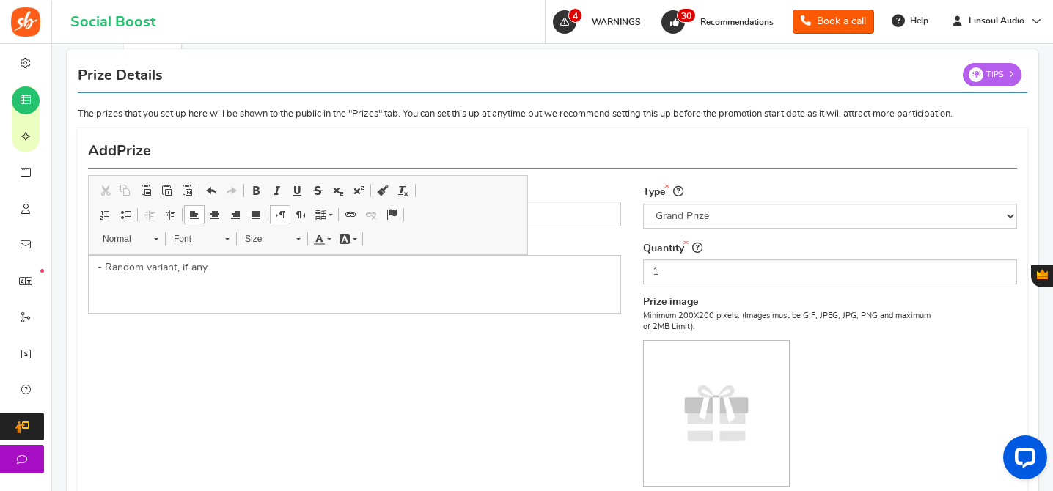
click at [383, 372] on div "Name Kiwi Ears x Z Reviews: Serene Description (Optional) - Random variant, if …" at bounding box center [552, 357] width 951 height 443
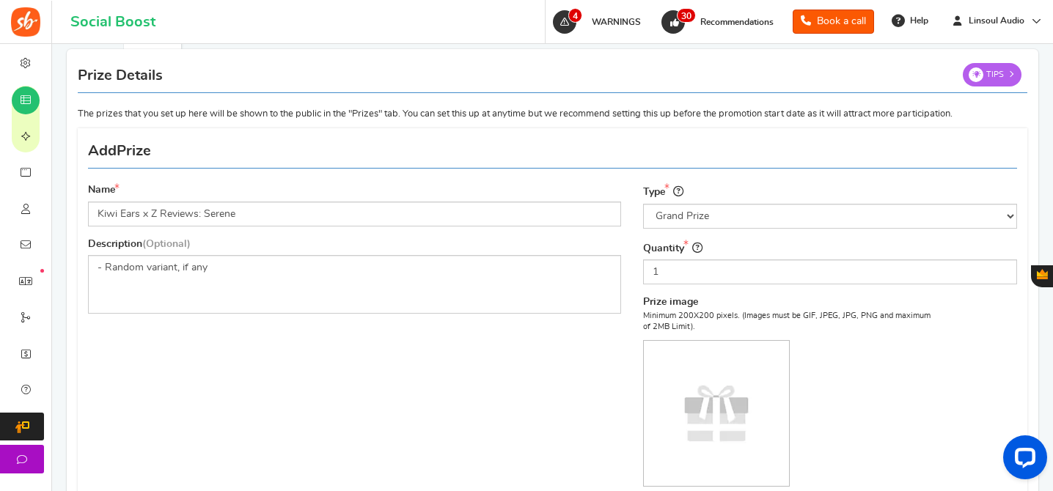
scroll to position [350, 0]
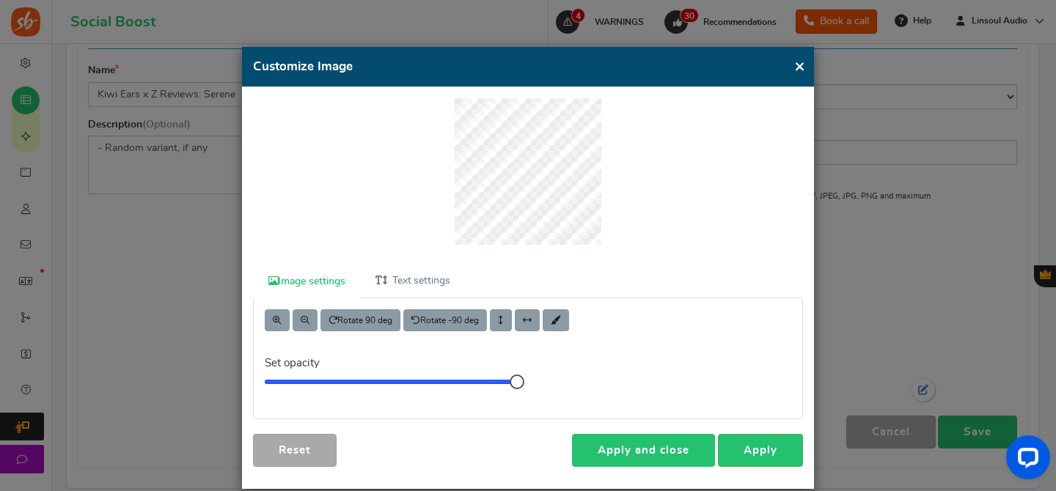
click at [639, 459] on link "Apply and close" at bounding box center [643, 450] width 143 height 33
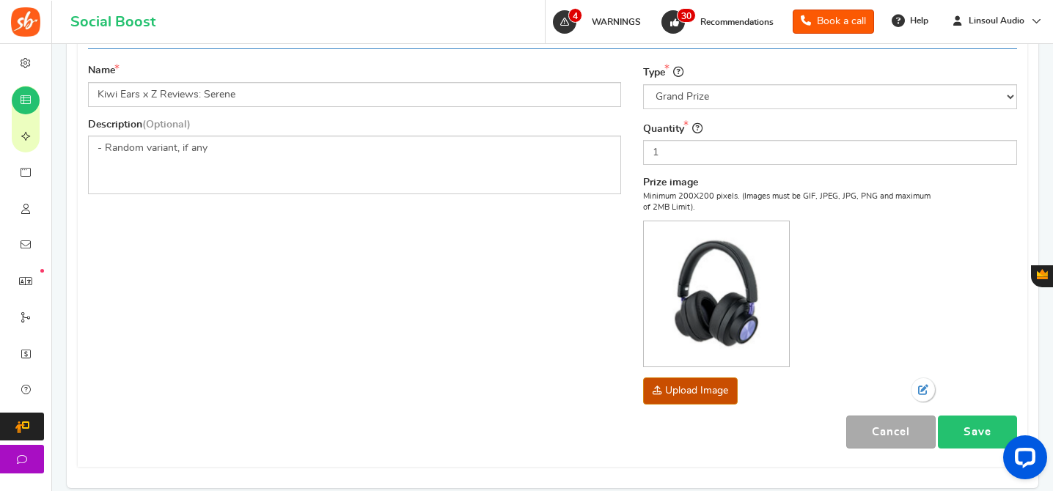
click at [966, 430] on link "Save" at bounding box center [977, 432] width 79 height 33
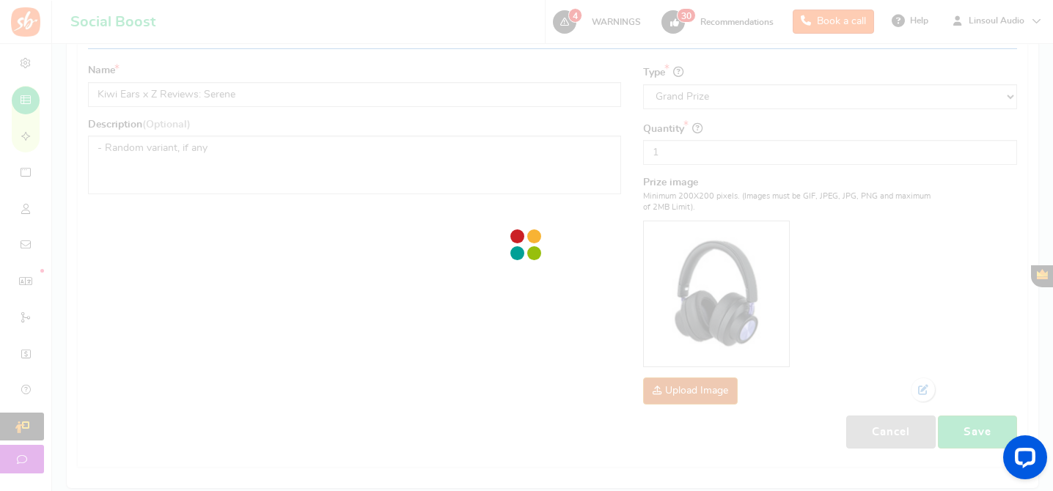
scroll to position [208, 0]
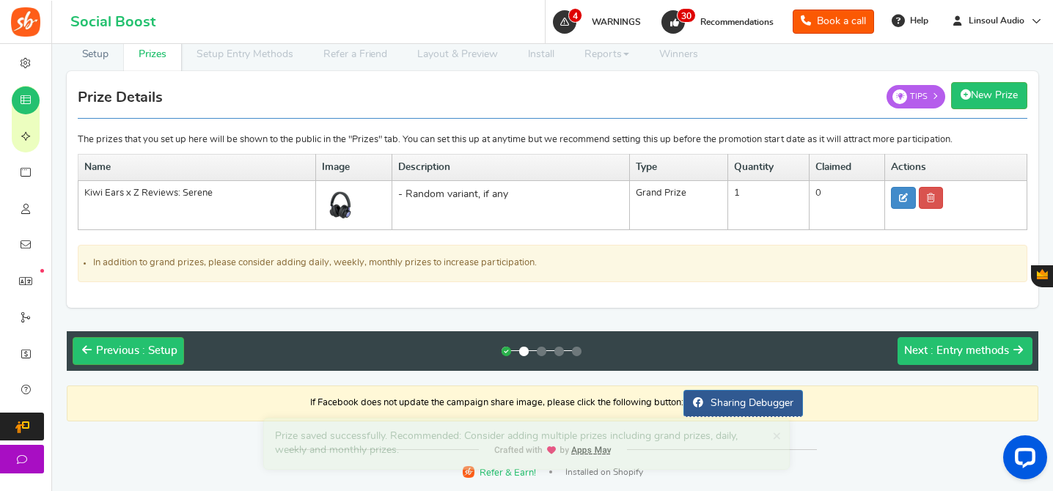
click at [949, 352] on span ": Entry methods" at bounding box center [969, 350] width 78 height 11
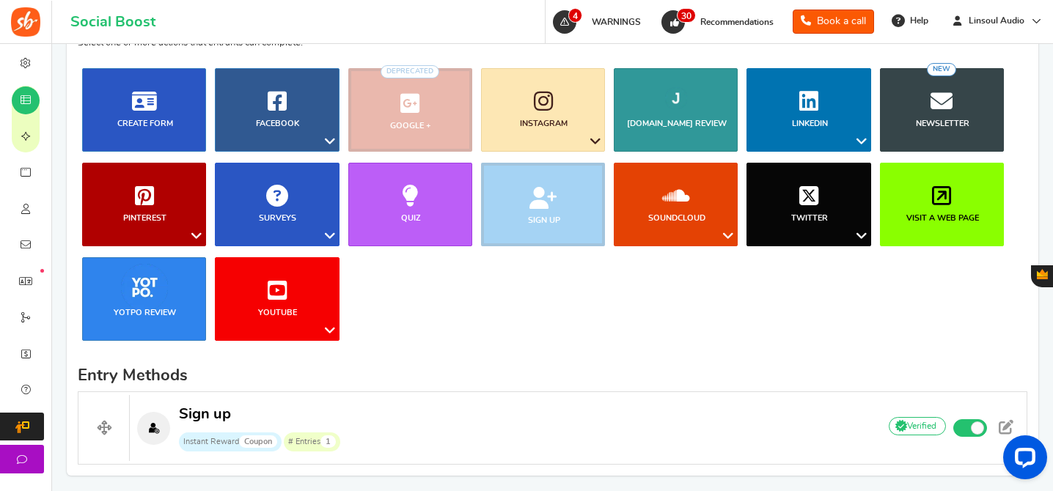
scroll to position [426, 0]
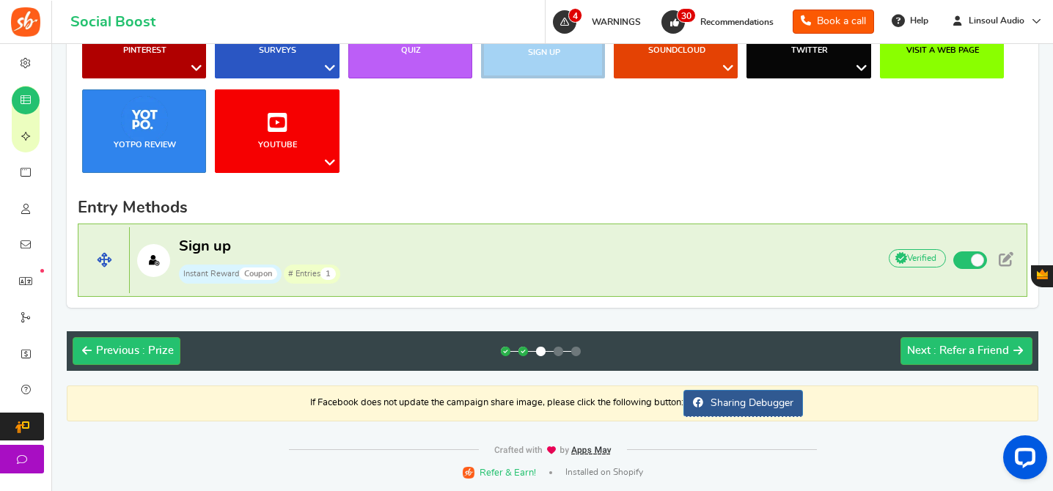
click at [741, 251] on p "Sign up Instant Reward Coupon # Entries 1" at bounding box center [496, 260] width 733 height 47
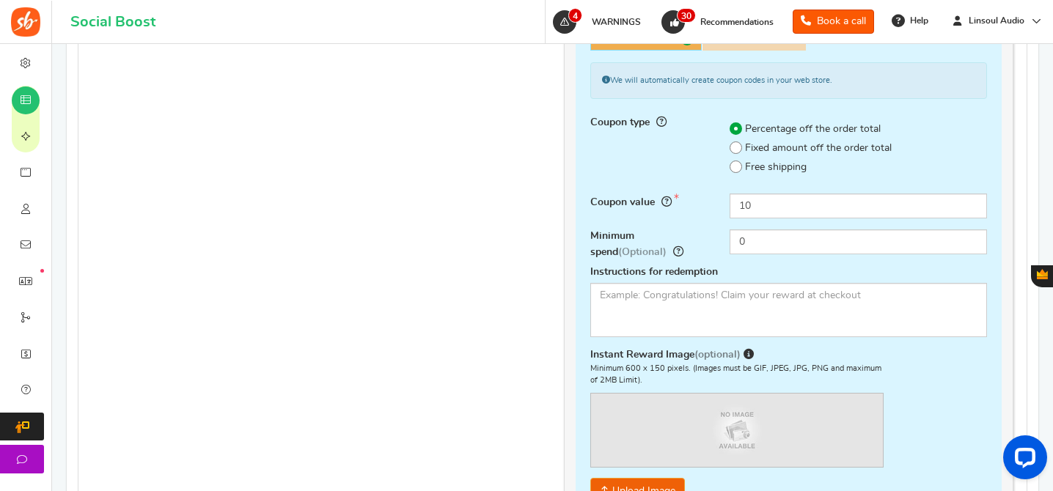
scroll to position [729, 0]
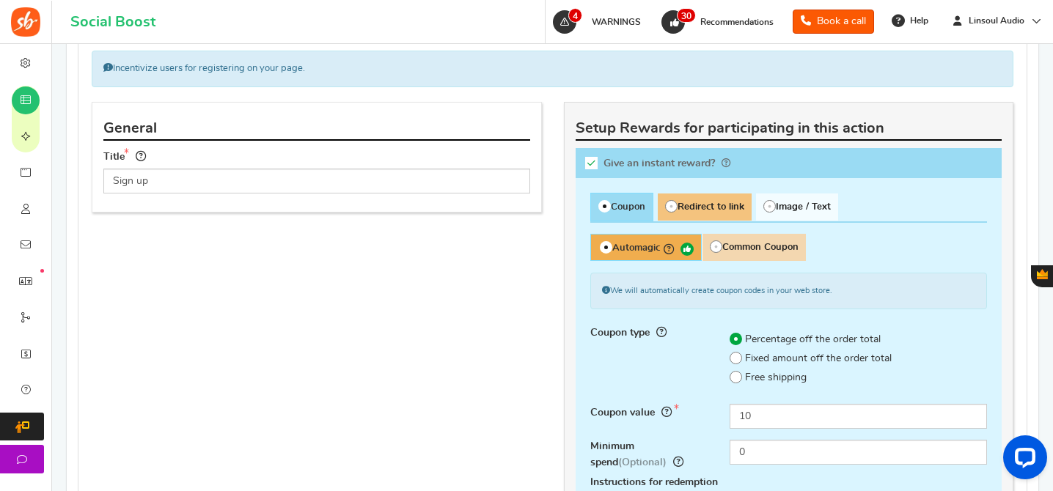
click at [710, 207] on span "Redirect to link" at bounding box center [704, 207] width 94 height 27
click at [667, 206] on input "Redirect to link" at bounding box center [662, 201] width 10 height 10
radio input "true"
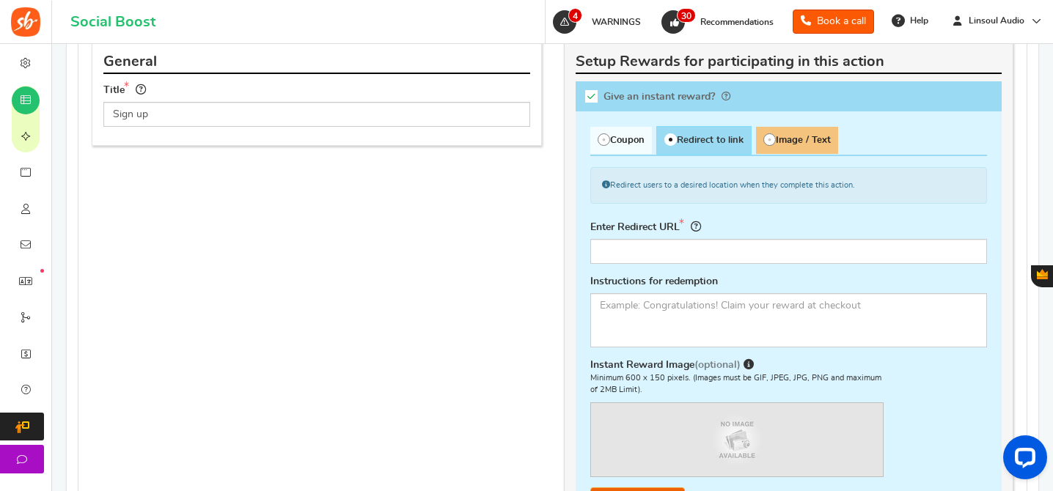
scroll to position [880, 0]
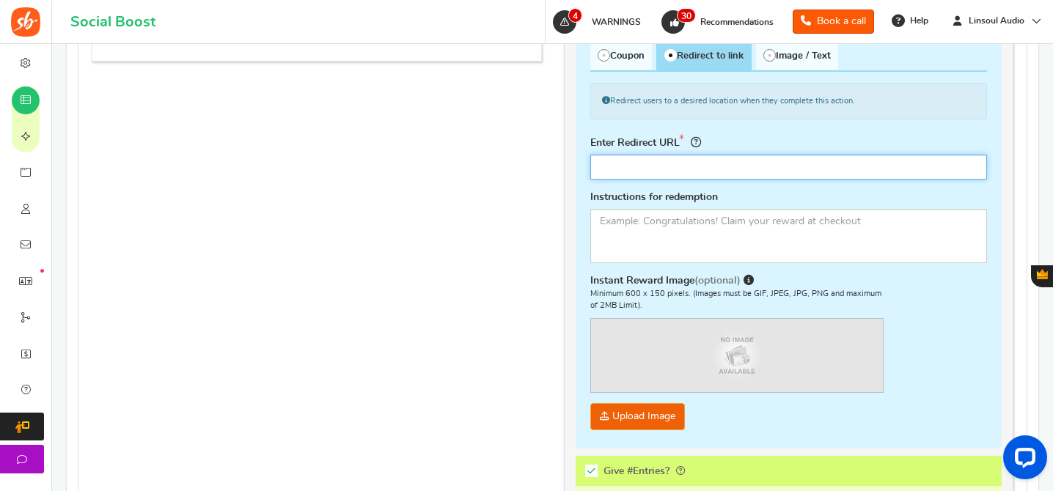
click at [703, 174] on input "text" at bounding box center [788, 167] width 397 height 25
paste input "[URL][DOMAIN_NAME]"
type input "[URL][DOMAIN_NAME]"
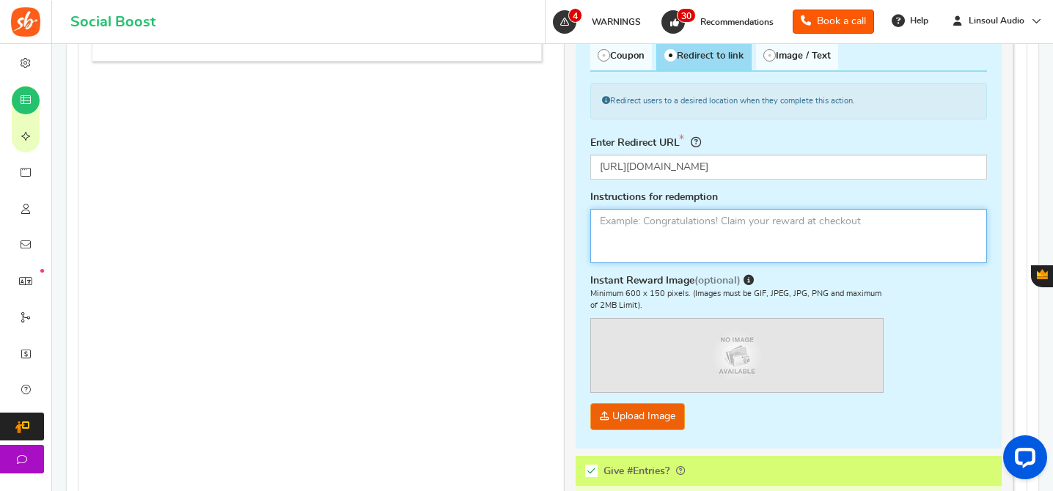
click at [725, 236] on textarea at bounding box center [788, 236] width 397 height 54
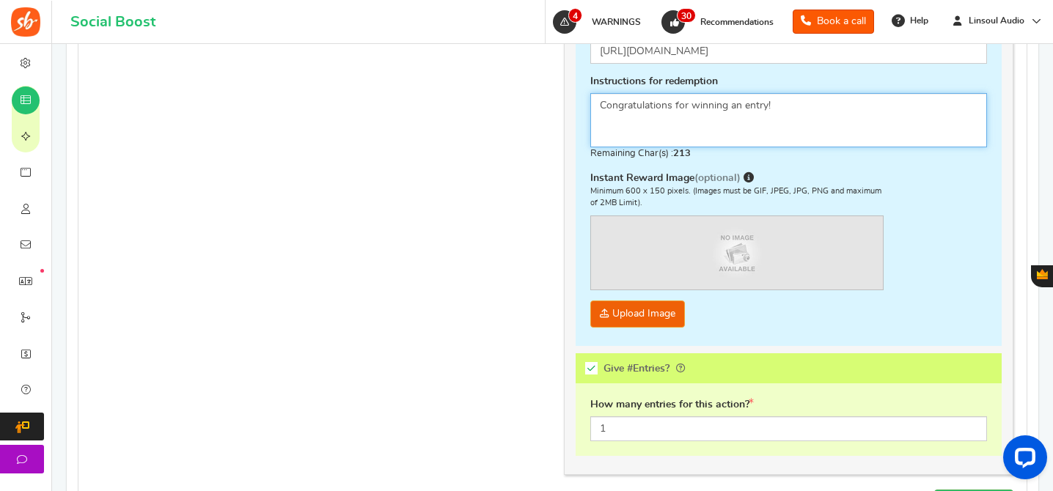
scroll to position [1020, 0]
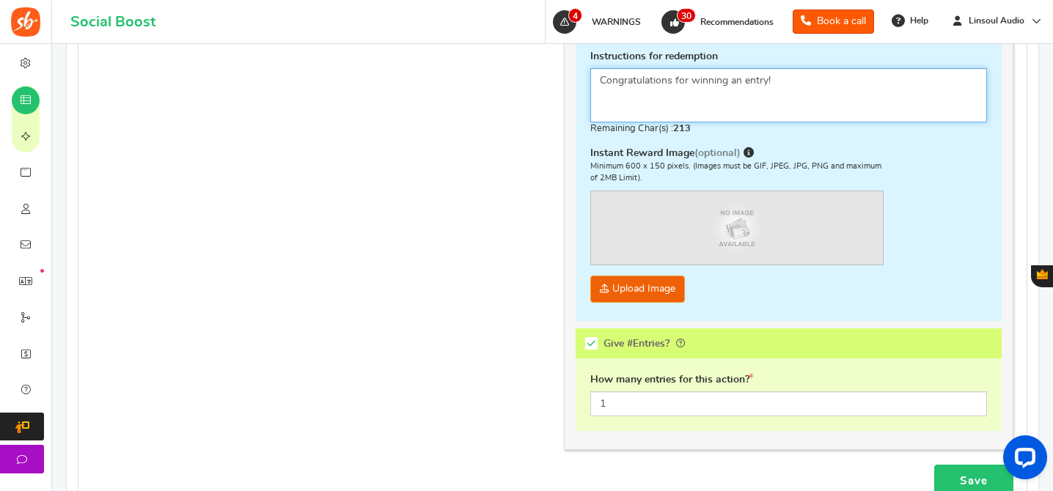
type textarea "Congratulations for winning an entry!"
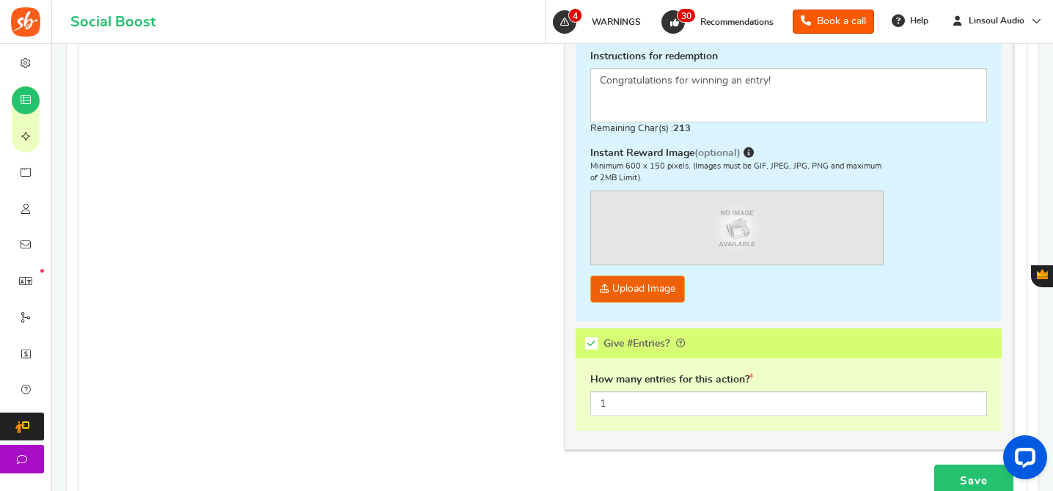
click at [953, 482] on link "Save" at bounding box center [973, 481] width 79 height 33
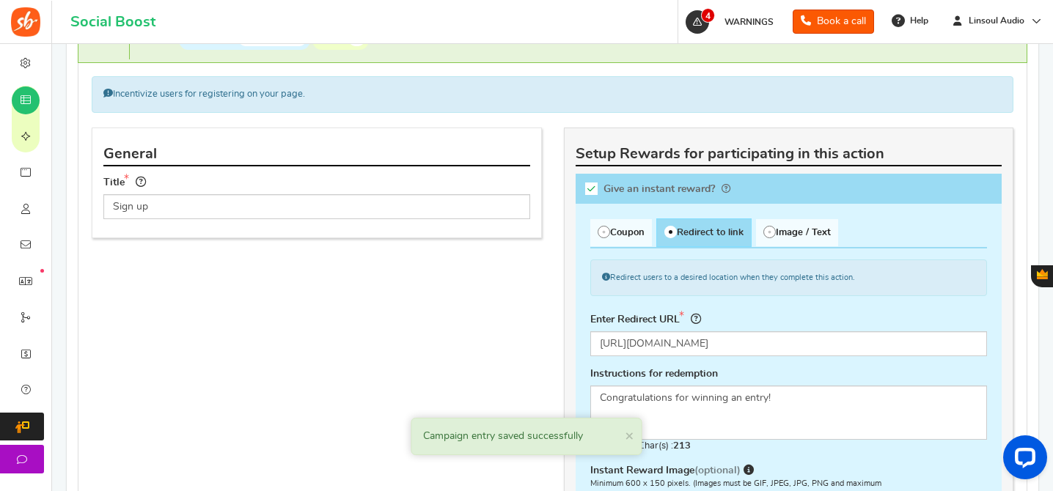
scroll to position [632, 0]
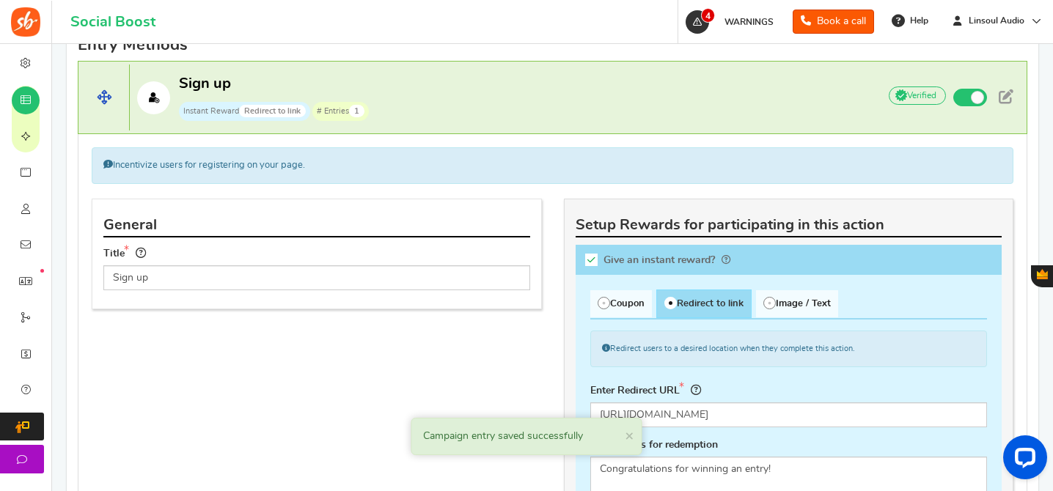
click at [748, 122] on h4 "Sign up Instant Reward Redirect to link # Entries 1 Add Your API credentials No…" at bounding box center [552, 97] width 949 height 73
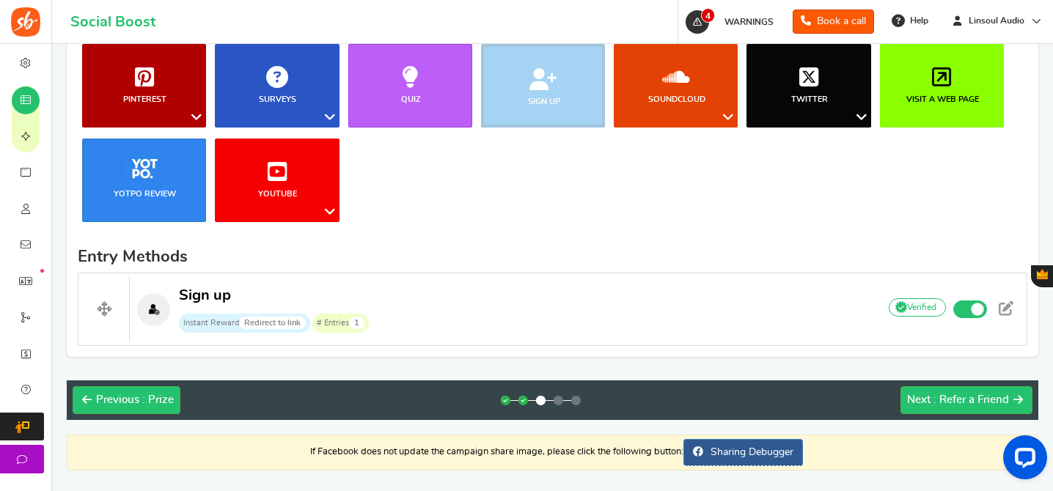
scroll to position [398, 0]
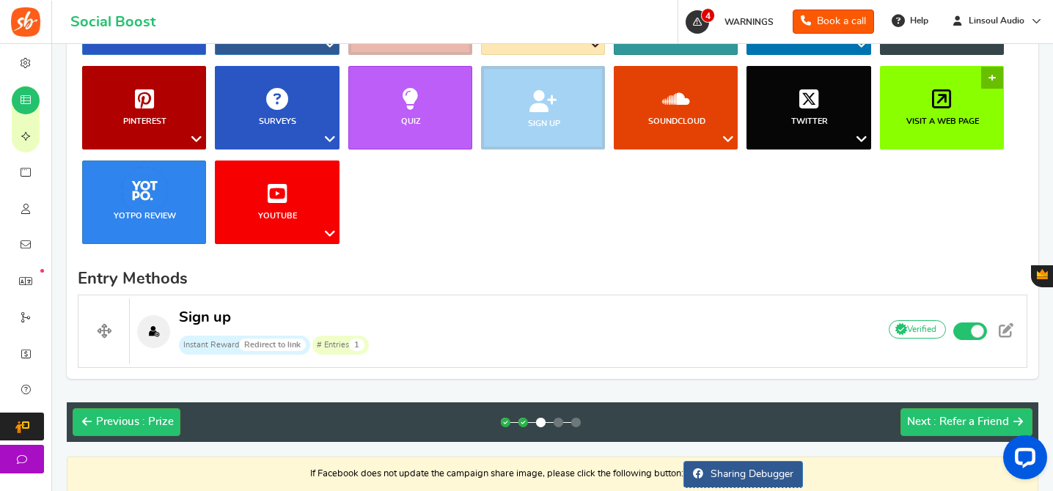
click at [941, 94] on icon at bounding box center [941, 99] width 19 height 22
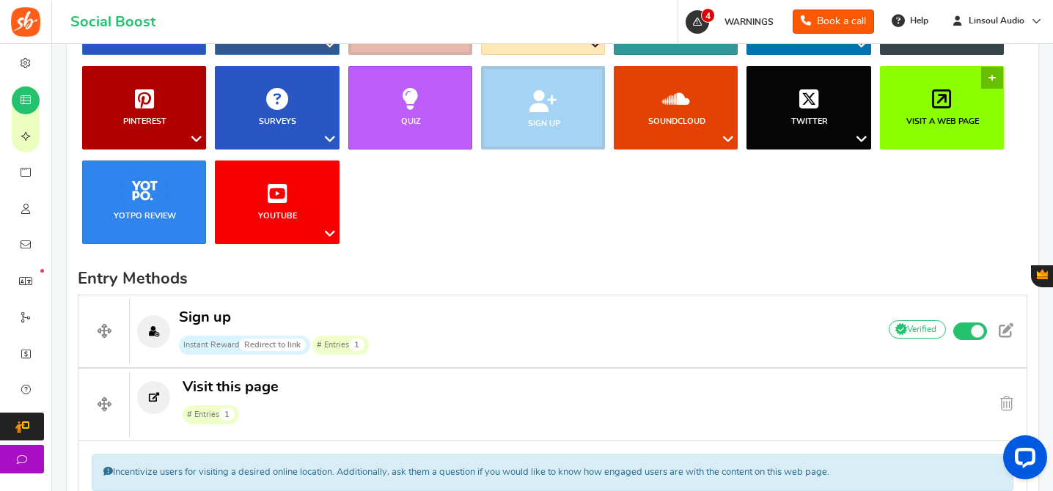
scroll to position [737, 0]
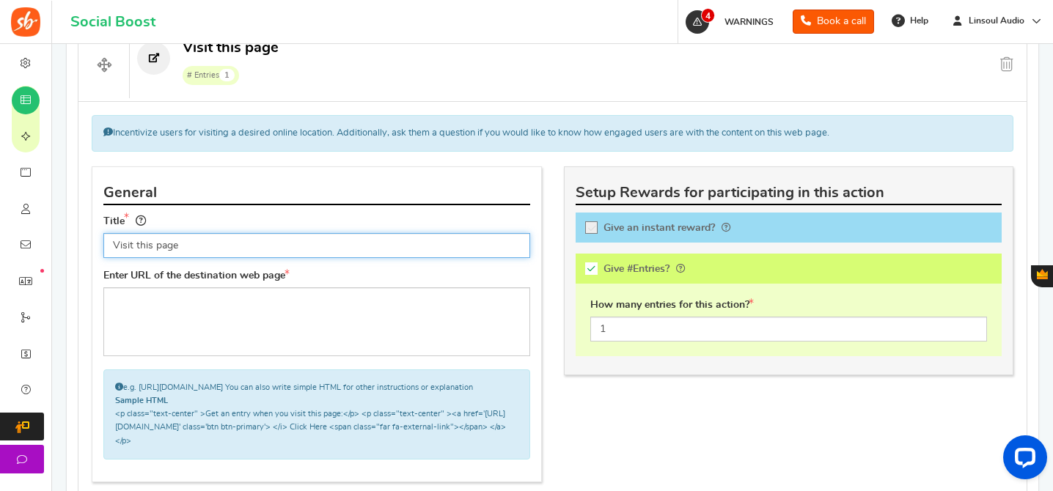
click at [334, 251] on input "Visit this page" at bounding box center [316, 245] width 427 height 25
paste input "Join us on Discord"
type input "Join us on Discord"
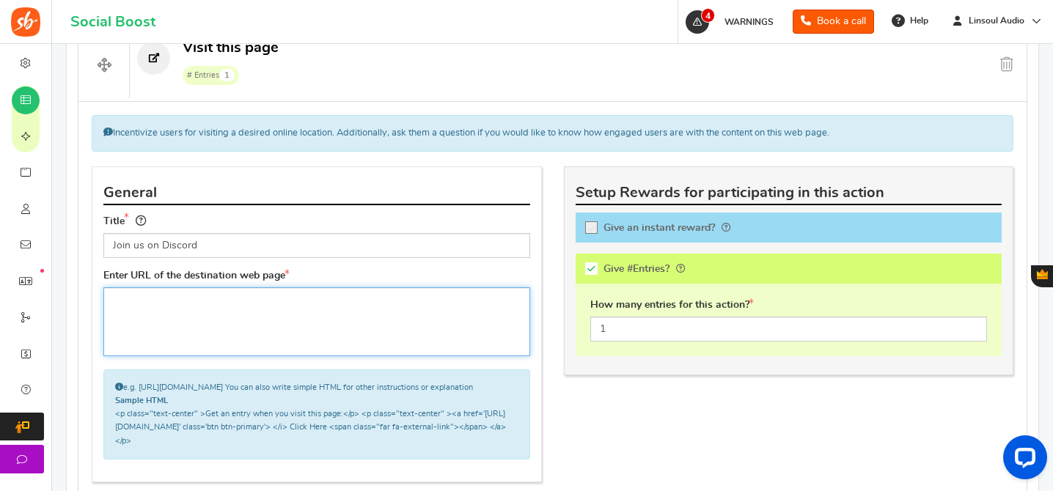
click at [365, 317] on textarea at bounding box center [316, 321] width 427 height 69
paste textarea "[URL][DOMAIN_NAME]"
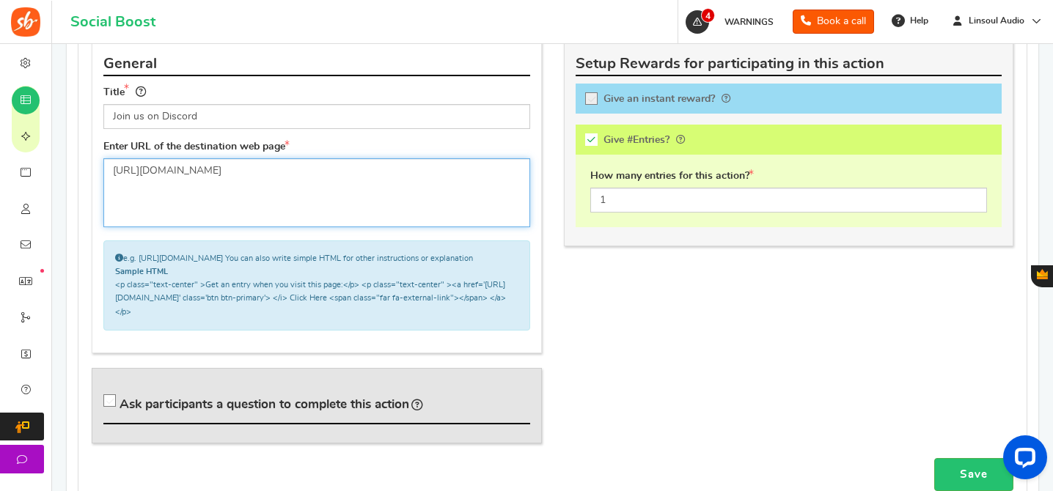
scroll to position [942, 0]
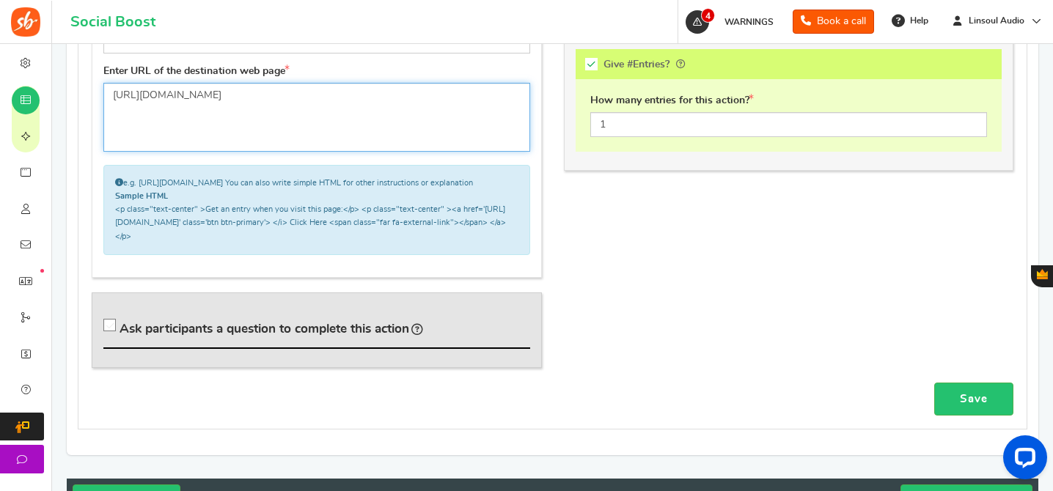
type textarea "[URL][DOMAIN_NAME]"
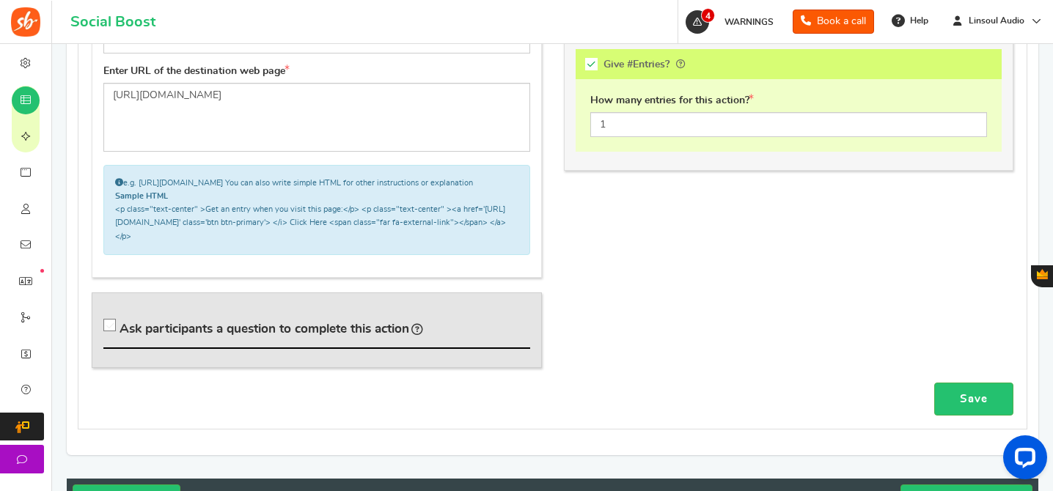
click at [333, 335] on span "Ask participants a question to complete this action" at bounding box center [264, 329] width 290 height 12
click at [119, 336] on input "Ask participants a question to complete this action" at bounding box center [112, 328] width 15 height 15
checkbox input "true"
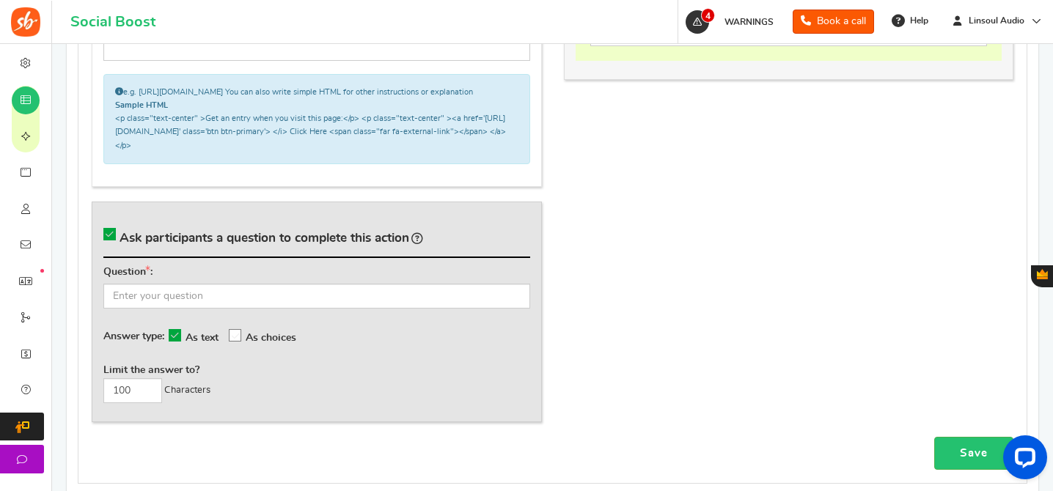
scroll to position [1110, 0]
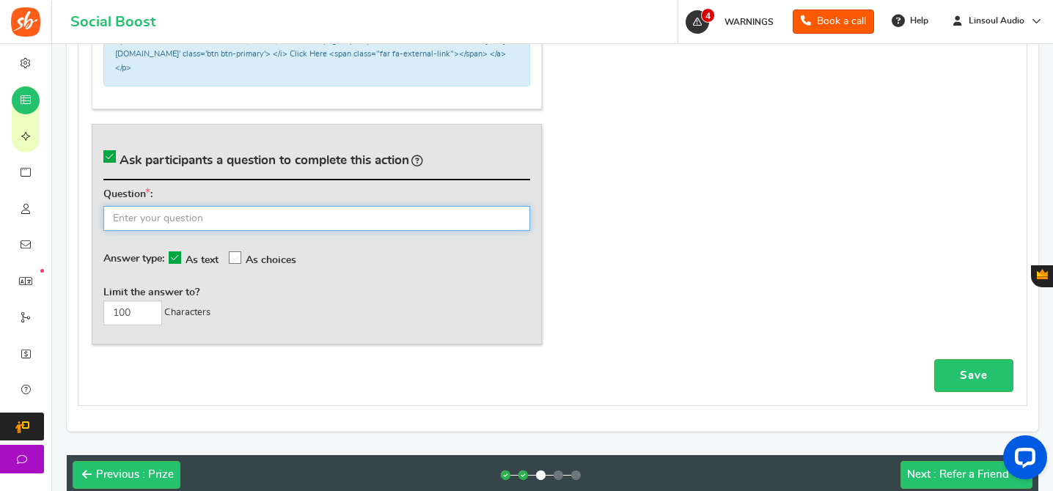
click at [392, 225] on input "text" at bounding box center [316, 218] width 427 height 25
paste input "What's your Discord username? ([PERSON_NAME])"
type input "What's your Discord username? ([PERSON_NAME])"
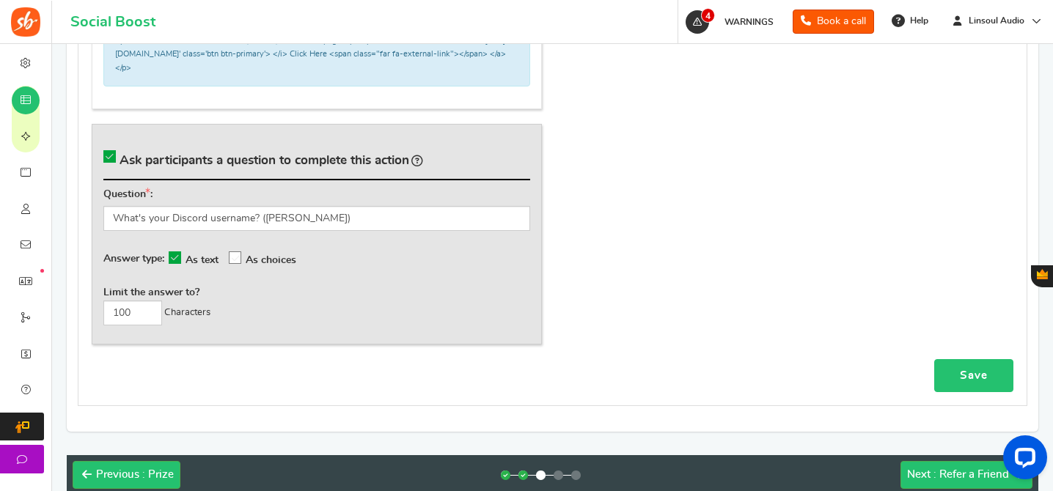
click at [975, 377] on link "Save" at bounding box center [973, 375] width 79 height 33
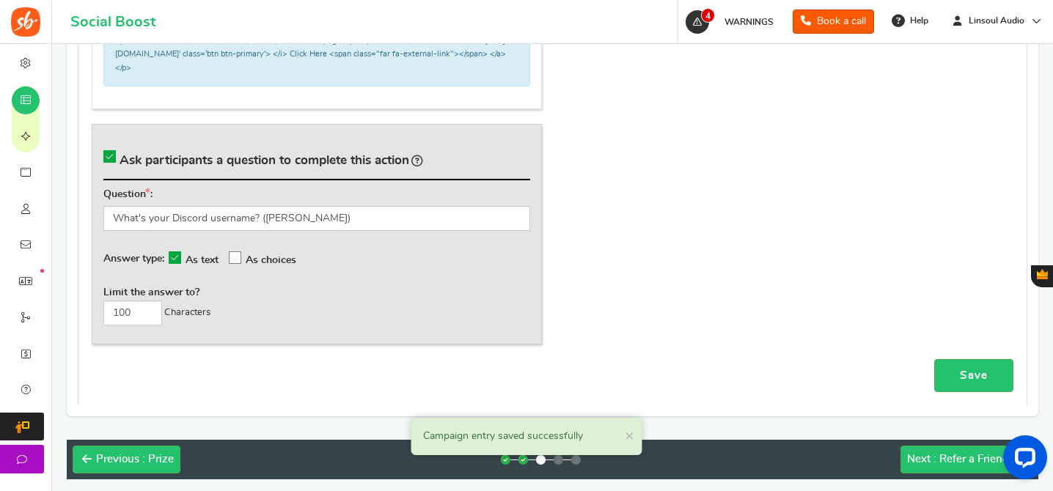
scroll to position [509, 0]
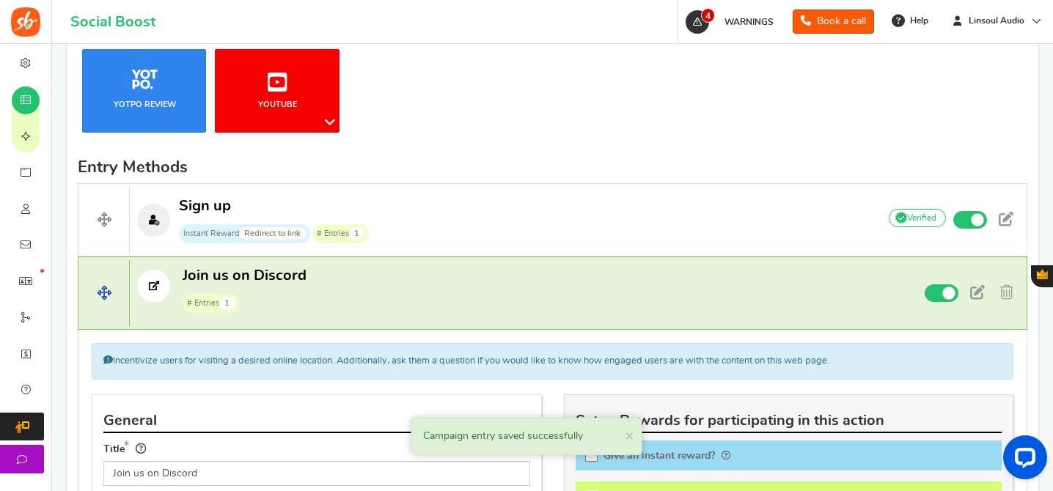
click at [431, 276] on p "Join us on Discord # Entries 1" at bounding box center [497, 289] width 735 height 47
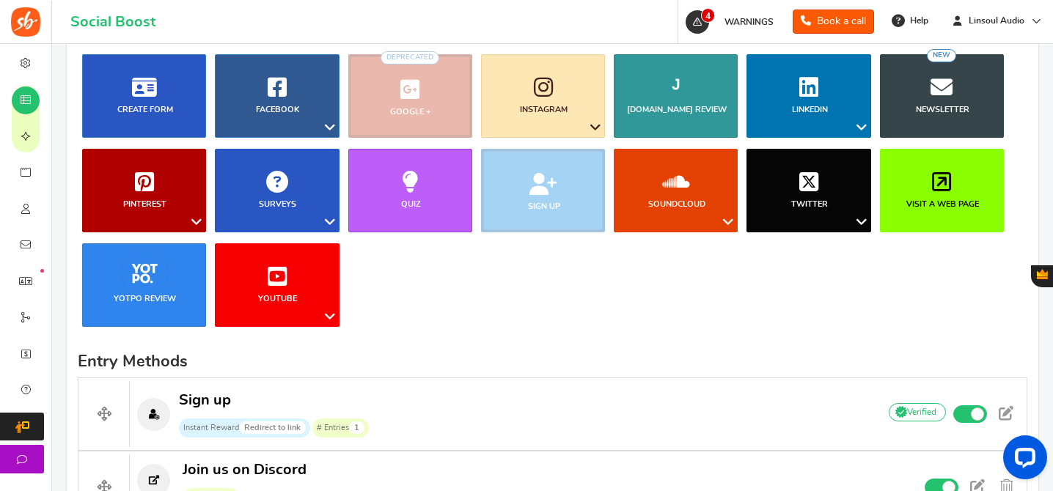
scroll to position [314, 0]
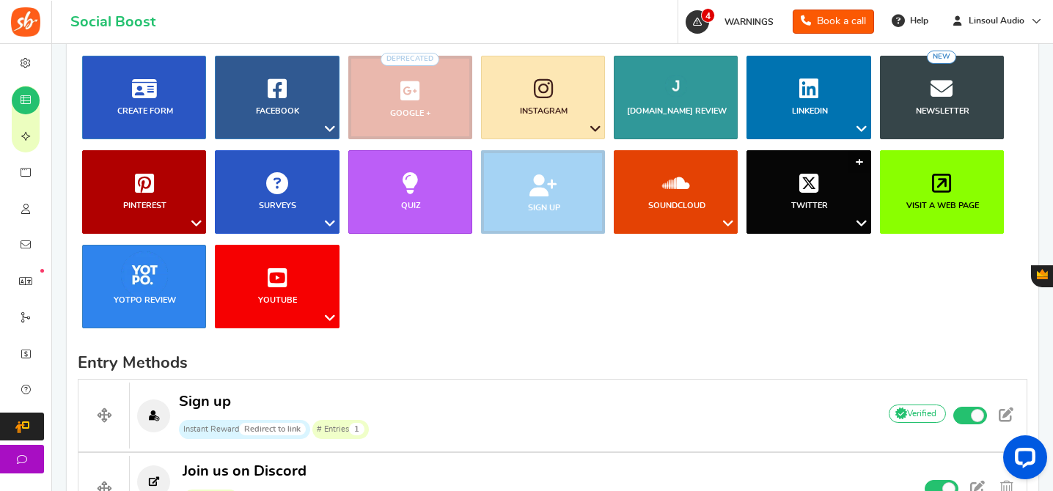
click at [824, 176] on link "Twitter" at bounding box center [808, 192] width 124 height 84
click at [801, 312] on link "Follow on Twitter" at bounding box center [816, 314] width 117 height 21
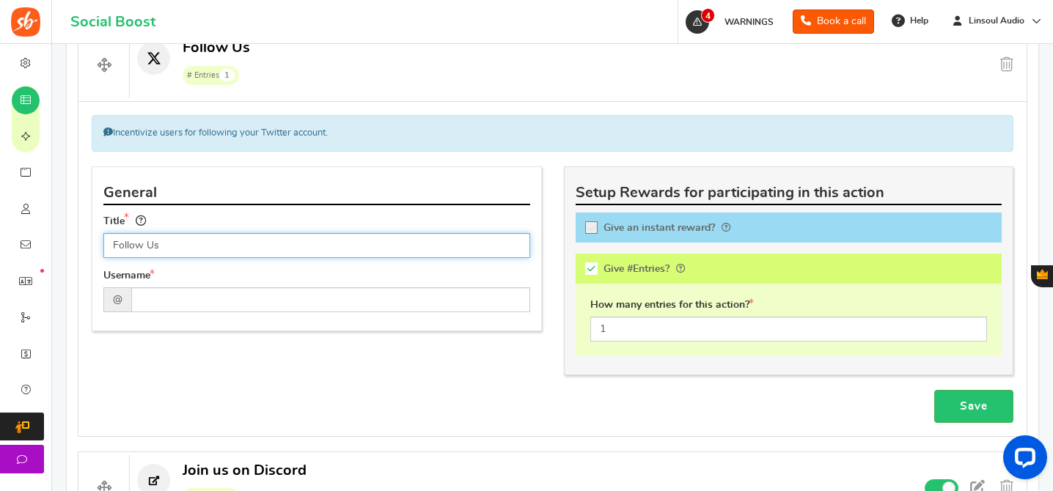
click at [370, 246] on input "Follow Us" at bounding box center [316, 245] width 427 height 25
paste input "us on Twitter"
type input "Follow us on Twitter"
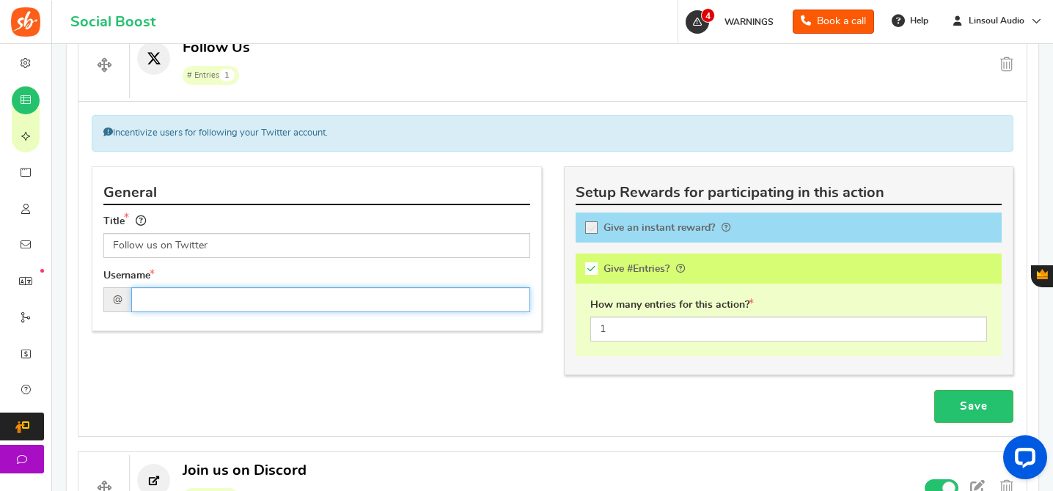
click at [396, 293] on input "text" at bounding box center [330, 299] width 399 height 25
paste input "Linsoul_Audio"
type input "Linsoul_Audio"
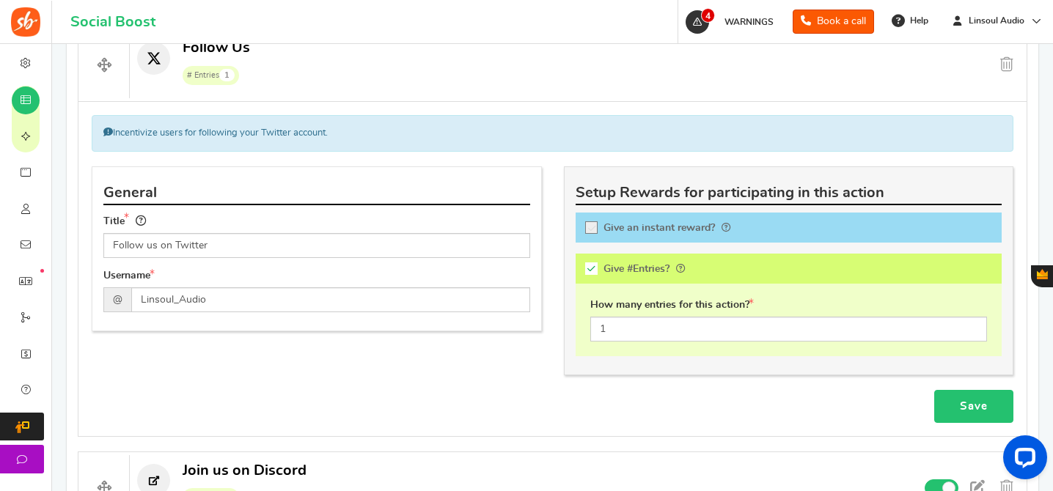
click at [984, 410] on link "Save" at bounding box center [973, 406] width 79 height 33
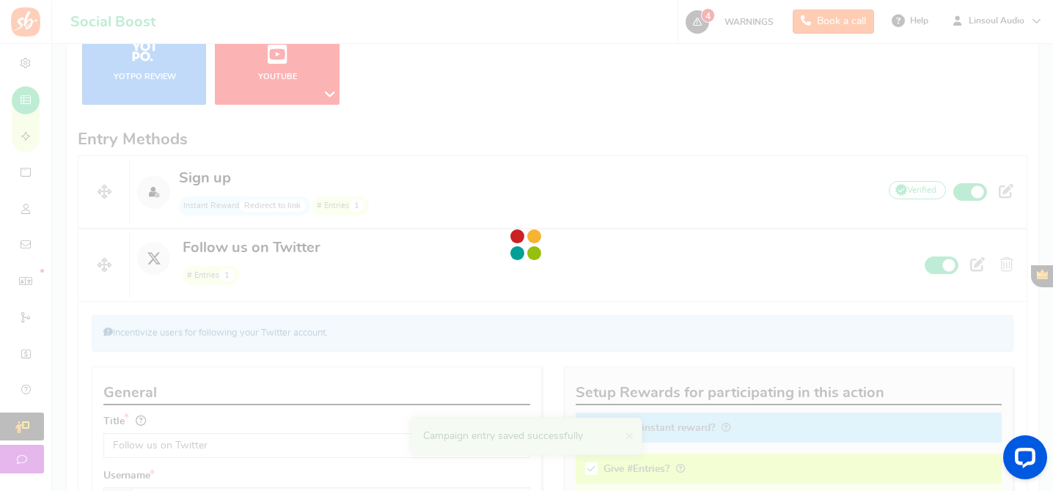
scroll to position [517, 0]
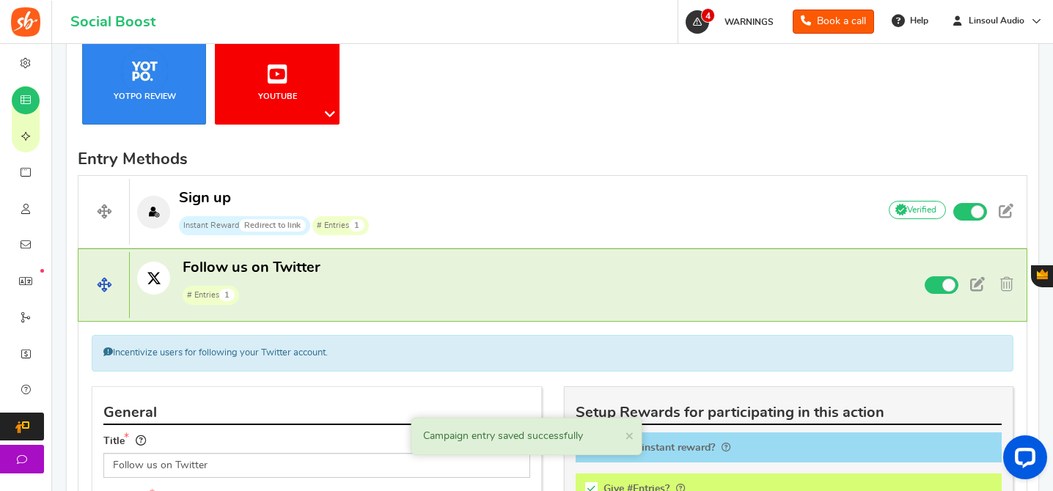
click at [448, 265] on p "Follow us on Twitter # Entries 1" at bounding box center [497, 281] width 735 height 47
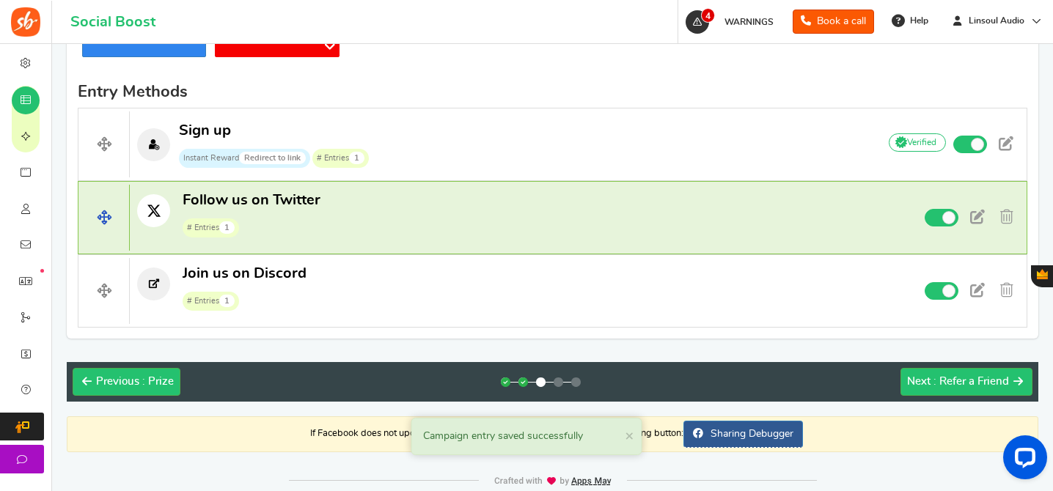
scroll to position [601, 0]
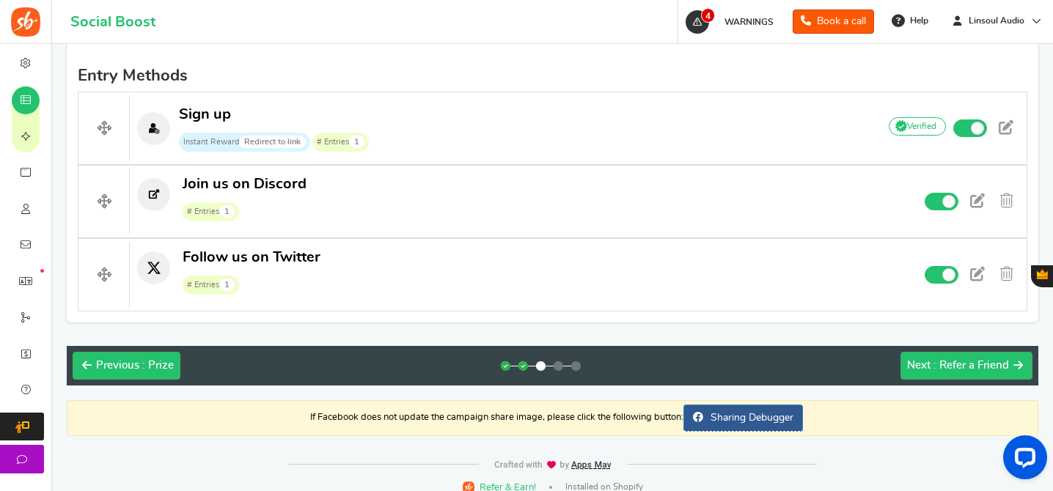
drag, startPoint x: 91, startPoint y: 201, endPoint x: 397, endPoint y: 26, distance: 352.6
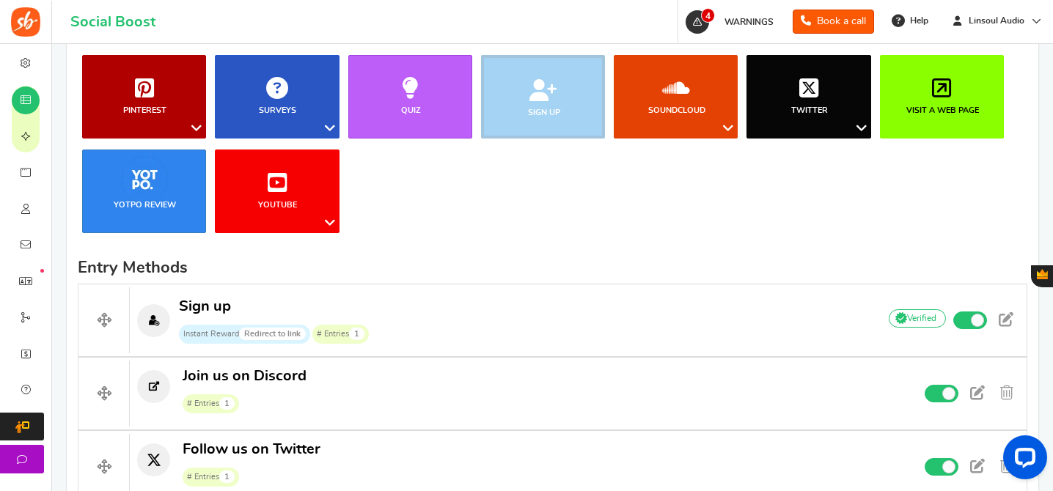
scroll to position [310, 0]
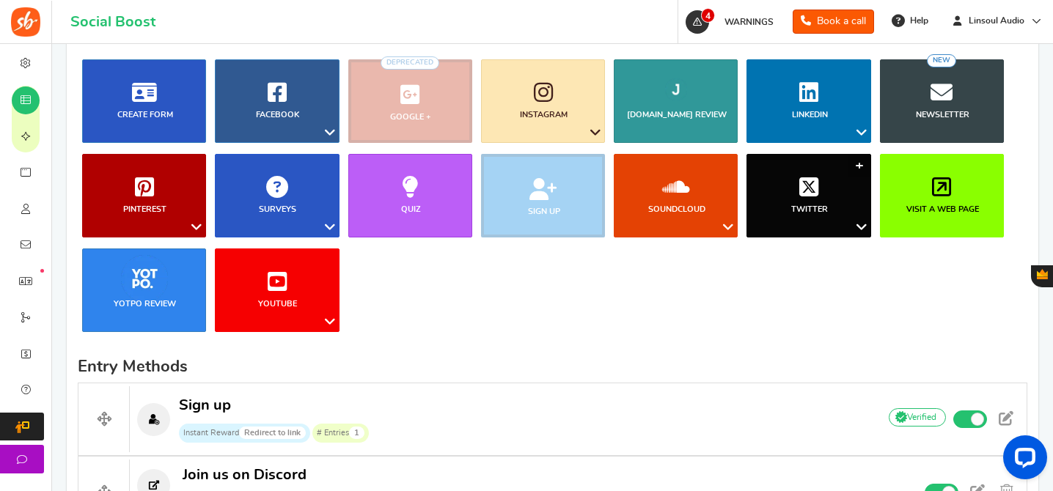
click at [862, 212] on link "Twitter" at bounding box center [808, 196] width 124 height 84
click at [811, 260] on link "Retweet a Tweet" at bounding box center [816, 255] width 117 height 21
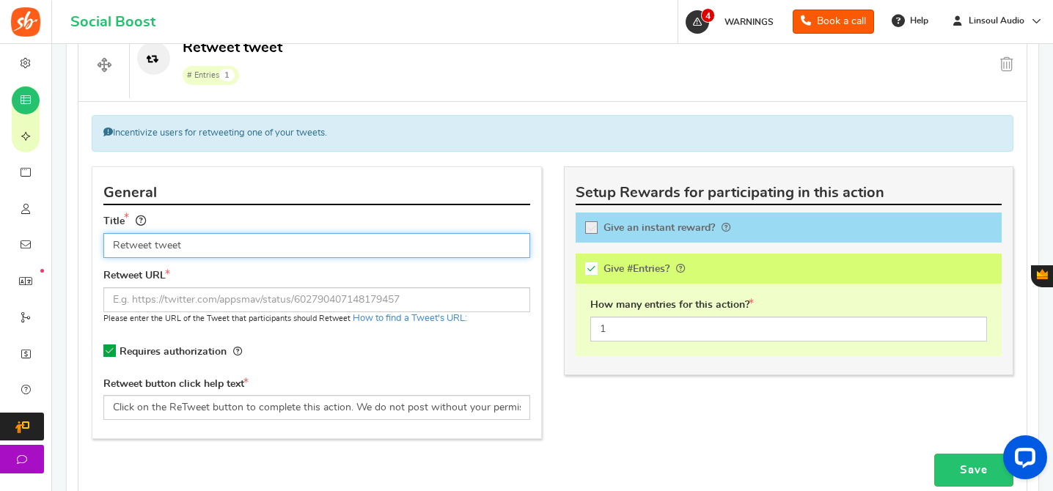
scroll to position [860, 0]
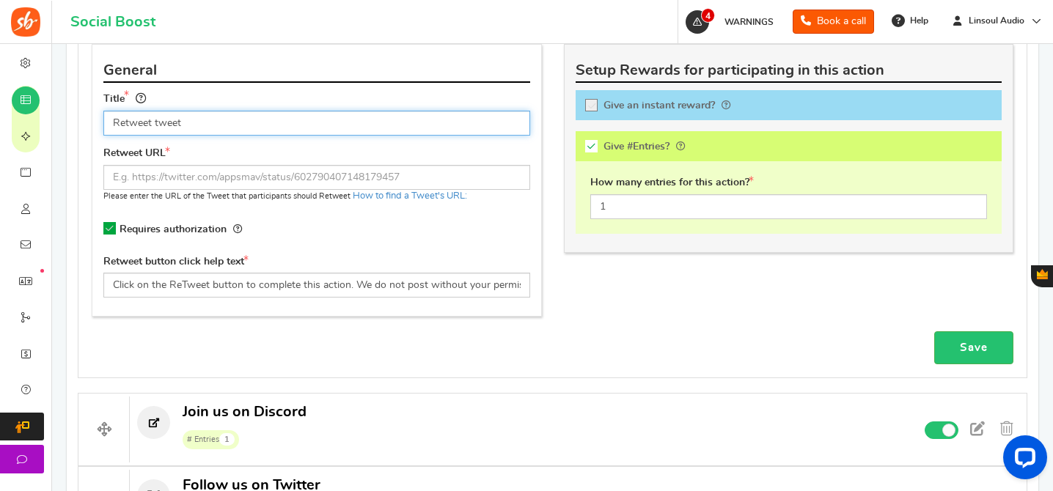
click at [388, 130] on input "Retweet tweet" at bounding box center [316, 123] width 427 height 25
paste input "T"
type input "Retweet Tweet"
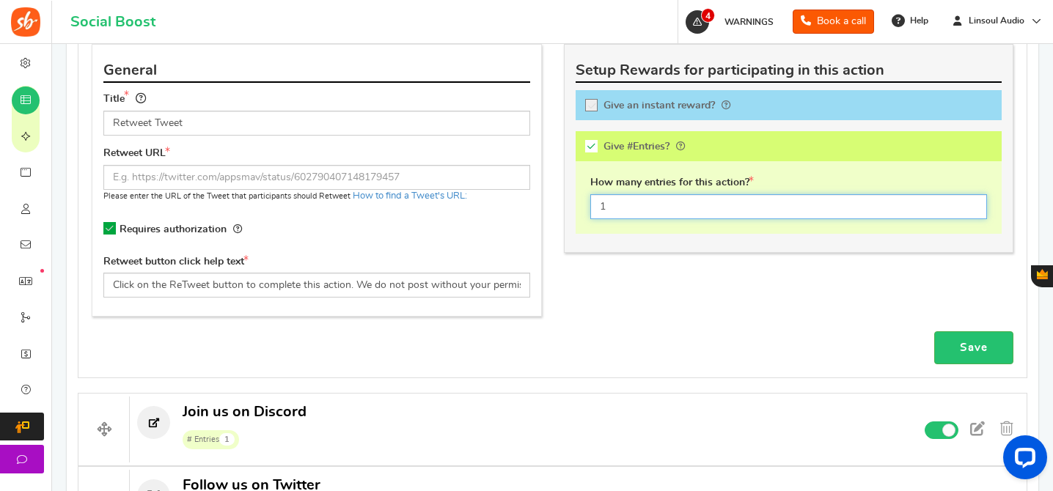
click at [636, 196] on input "1" at bounding box center [788, 206] width 397 height 25
type input "2"
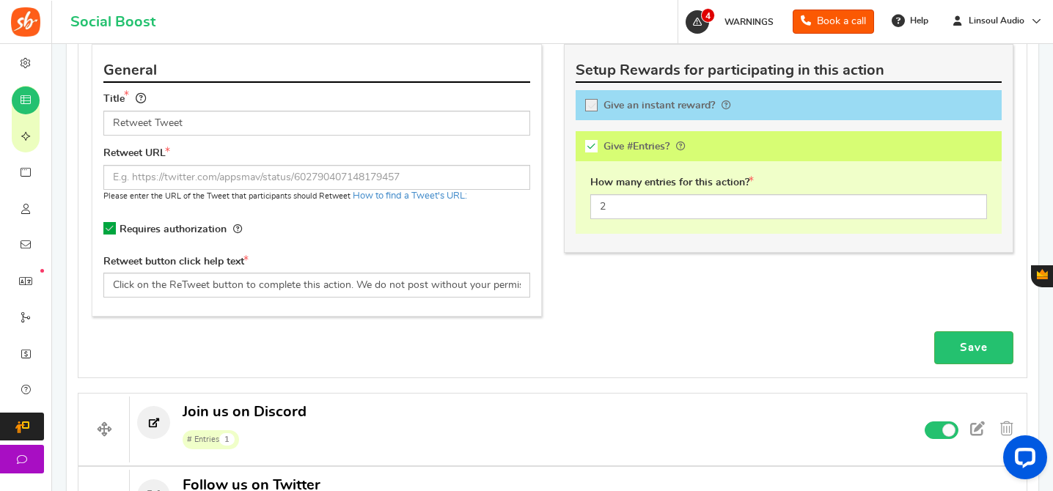
click at [257, 162] on div "Retweet URL Please enter the URL of the Tweet that participants should Retweet …" at bounding box center [316, 175] width 427 height 56
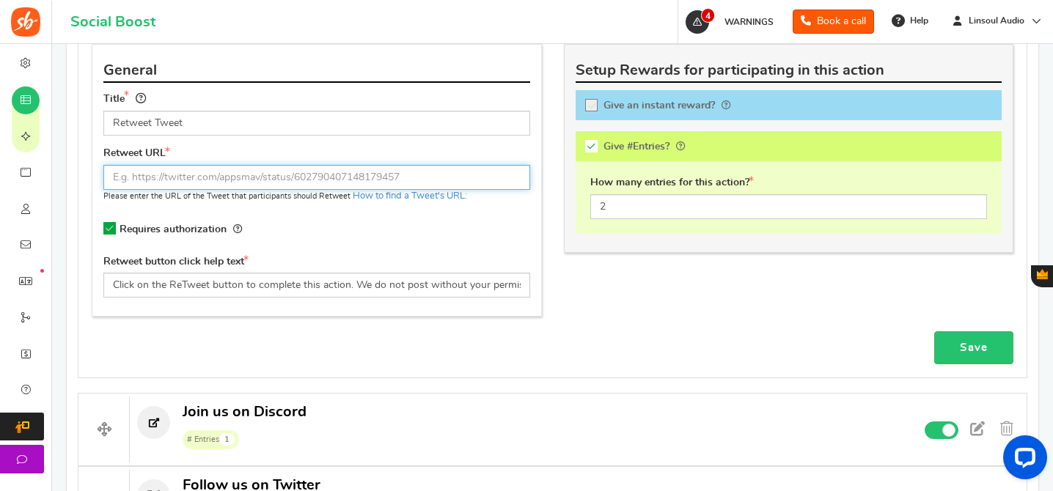
click at [292, 176] on input "text" at bounding box center [316, 177] width 427 height 25
paste input "[URL][DOMAIN_NAME]"
type input "[URL][DOMAIN_NAME]"
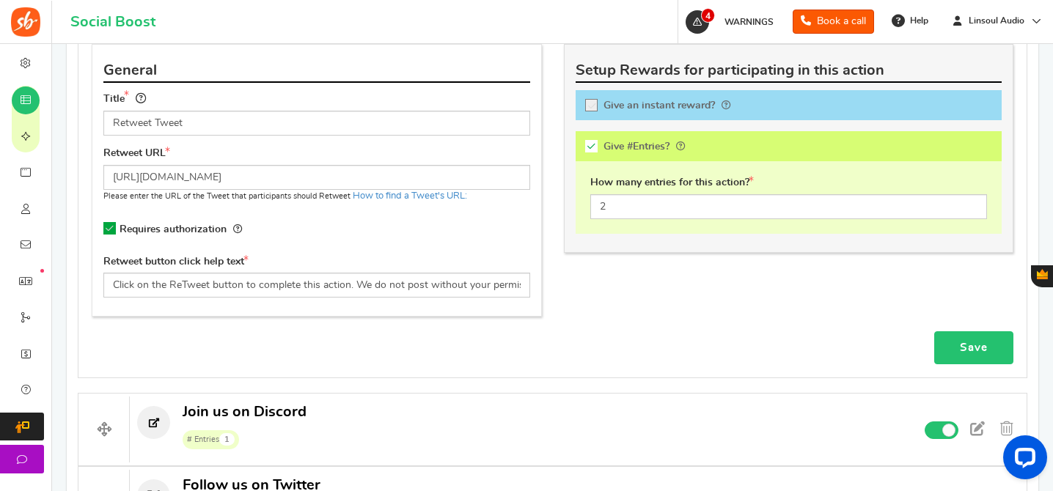
click at [954, 331] on link "Save" at bounding box center [973, 347] width 79 height 33
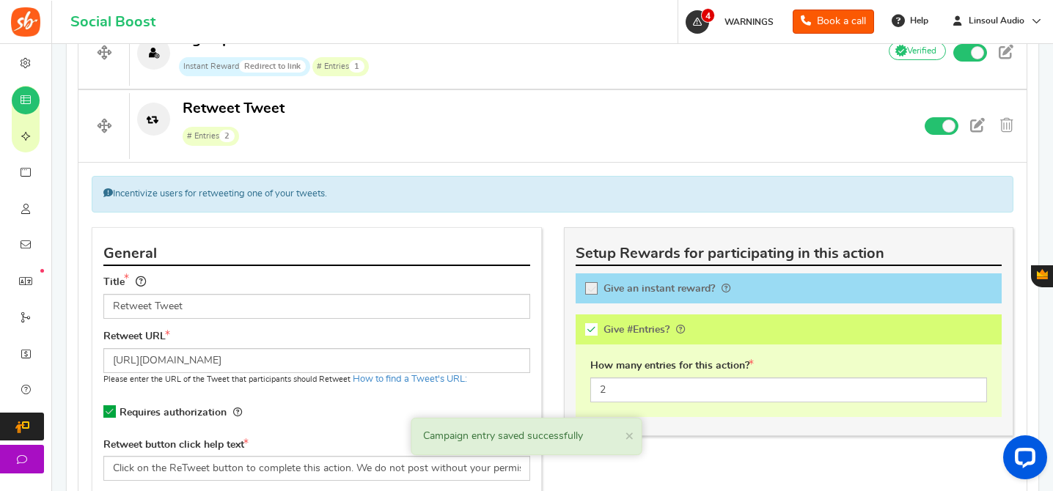
scroll to position [625, 0]
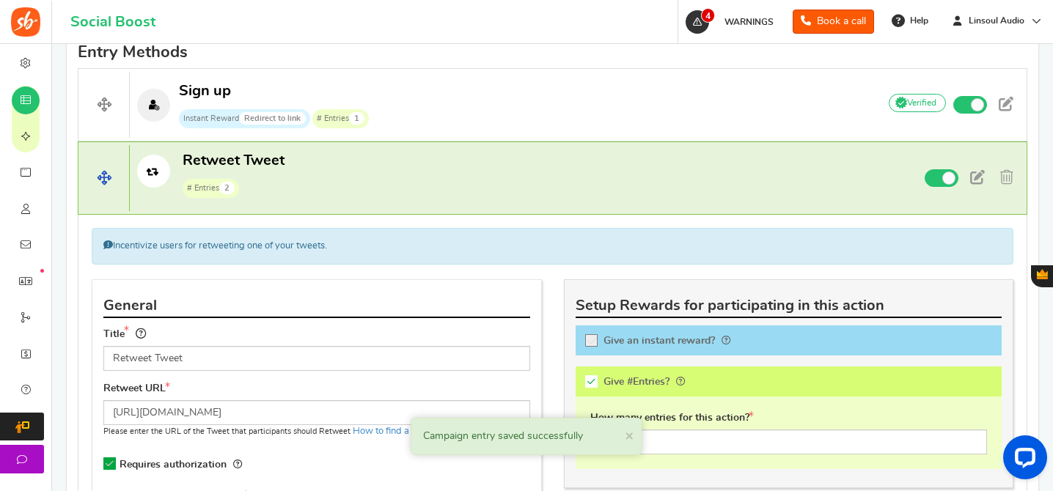
click at [389, 203] on h4 "Retweet Tweet # Entries 2 Non verified Due to platform policies, we cannot veri…" at bounding box center [552, 177] width 949 height 73
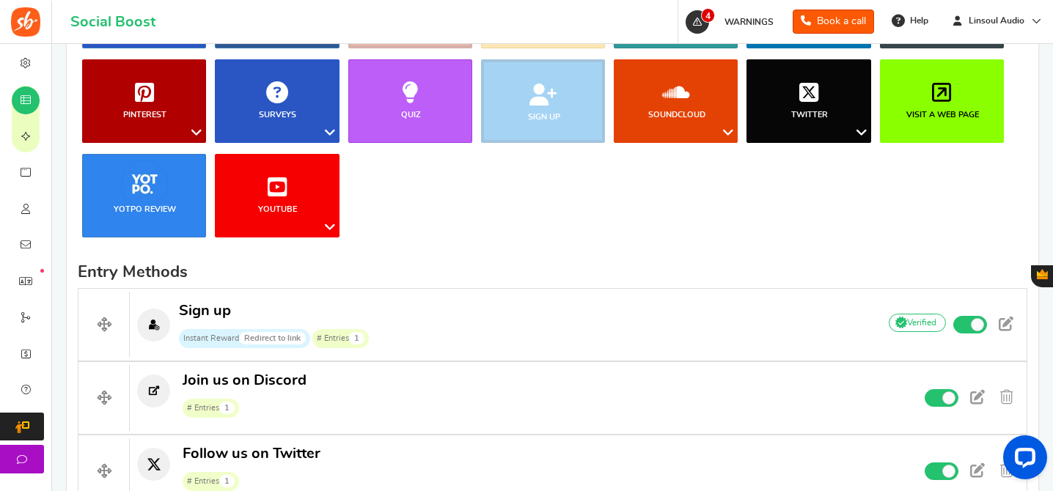
scroll to position [379, 0]
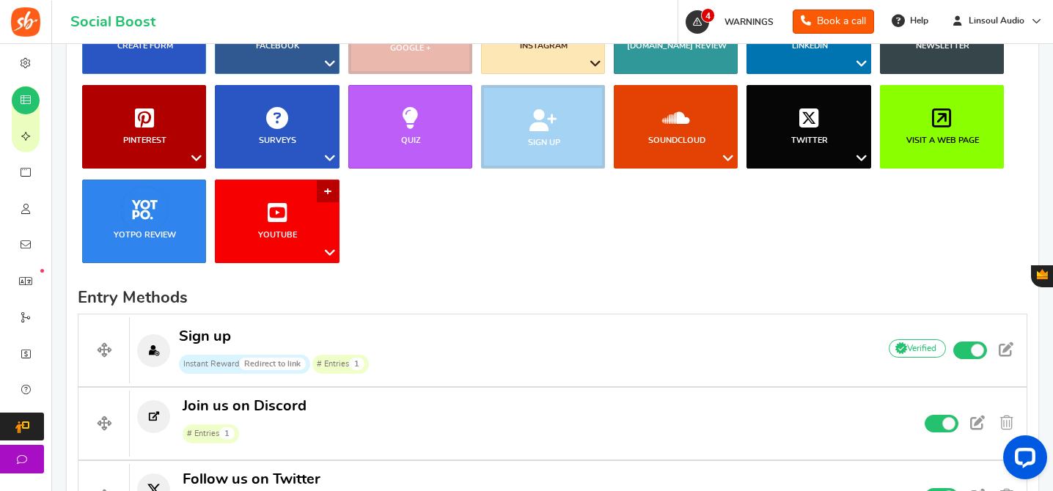
click at [294, 221] on link "YouTube" at bounding box center [277, 222] width 124 height 84
click at [424, 220] on ul "Blog Comments Create Form Facebook Visit a Facebook Page Includes Like Share on…" at bounding box center [552, 132] width 949 height 284
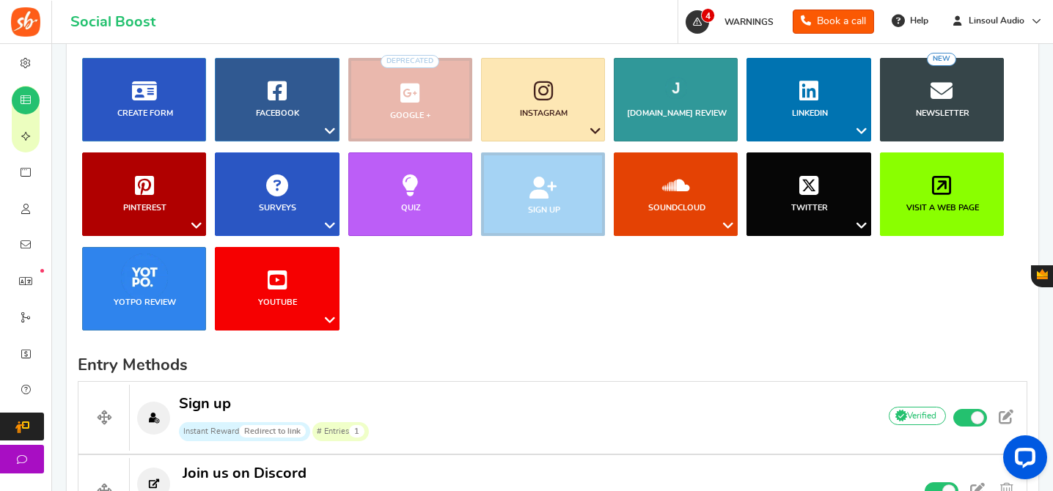
scroll to position [216, 0]
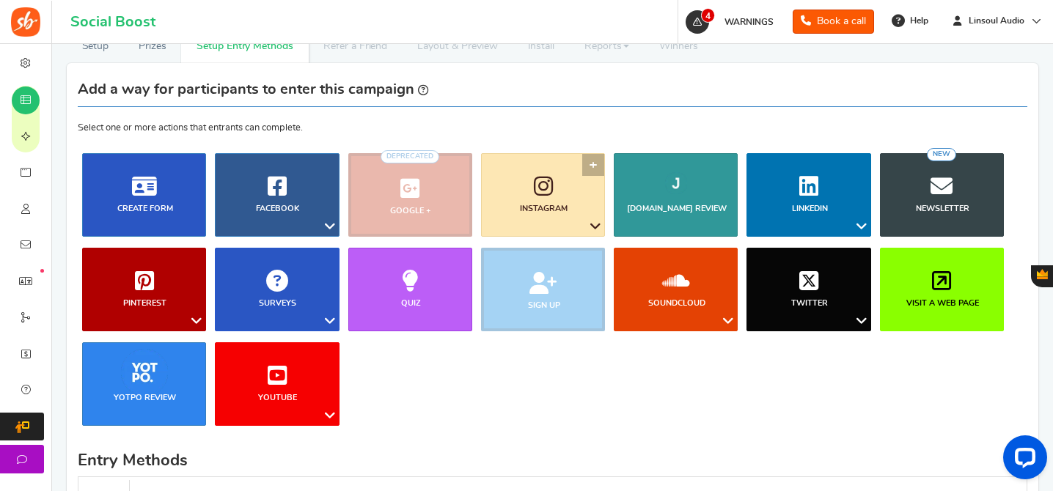
click at [553, 202] on link "Instagram" at bounding box center [543, 195] width 124 height 84
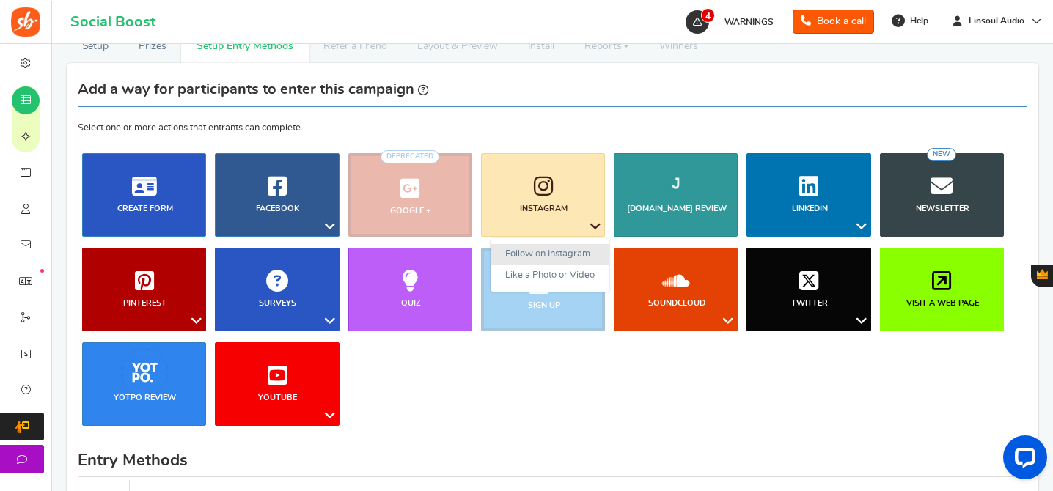
click at [542, 253] on link "Follow on Instagram" at bounding box center [549, 254] width 119 height 21
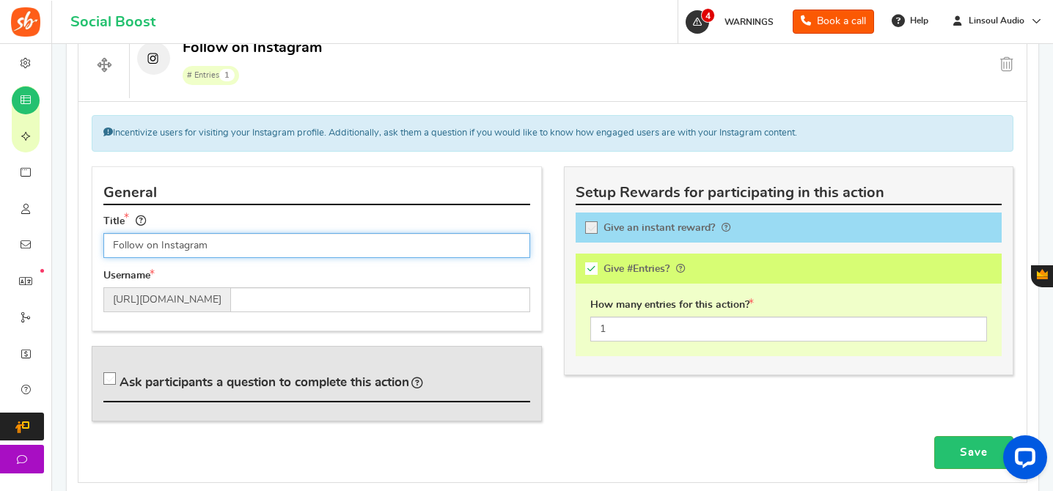
click at [267, 246] on input "Follow on Instagram" at bounding box center [316, 245] width 427 height 25
paste input "us"
type input "Follow us on Instagram"
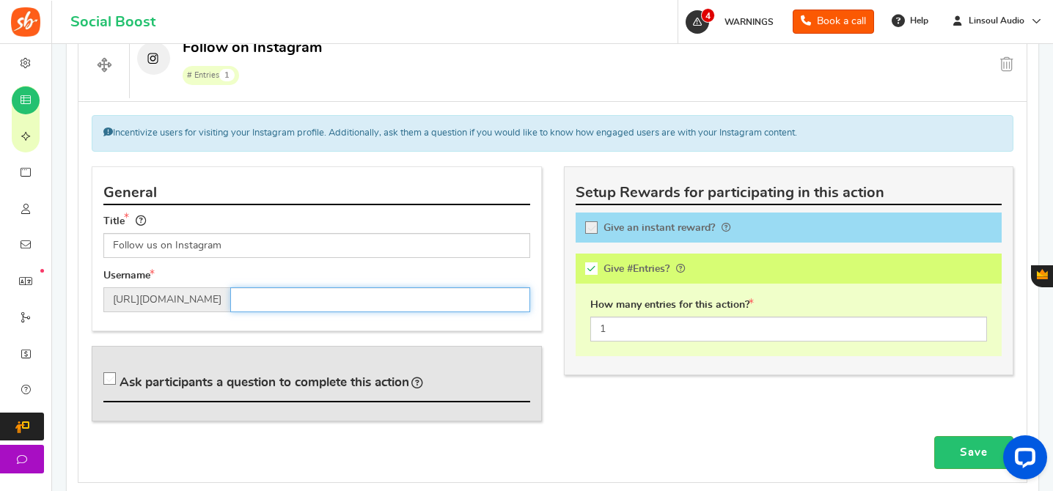
click at [325, 297] on input "text" at bounding box center [380, 299] width 300 height 25
paste input "[DOMAIN_NAME]"
type input "[DOMAIN_NAME]"
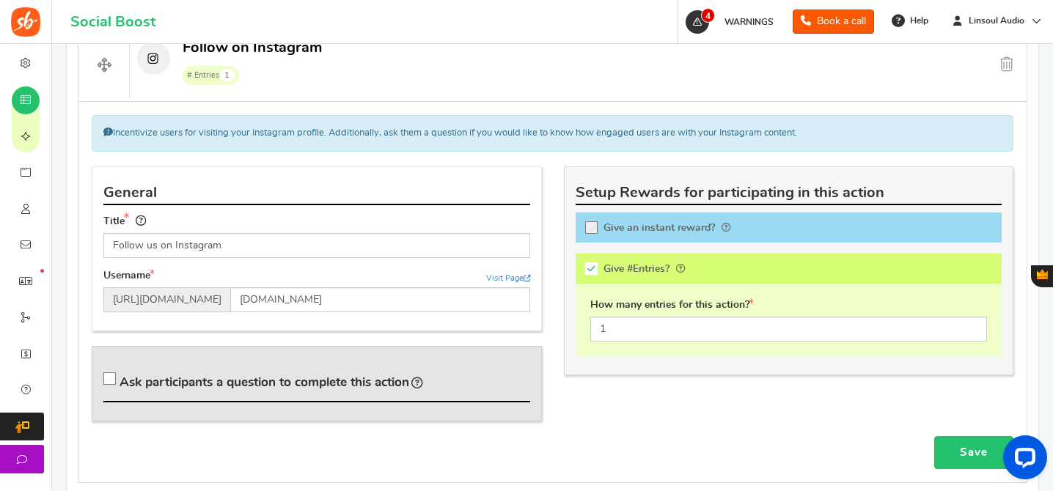
click at [305, 387] on span "Ask participants a question to complete this action" at bounding box center [264, 382] width 290 height 12
click at [119, 387] on input "Ask participants a question to complete this action" at bounding box center [112, 382] width 15 height 15
checkbox input "true"
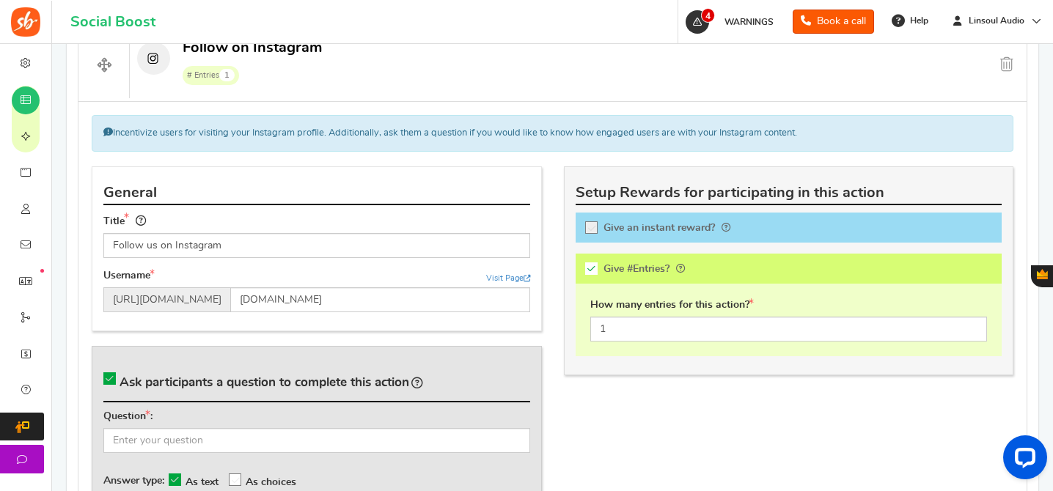
scroll to position [894, 0]
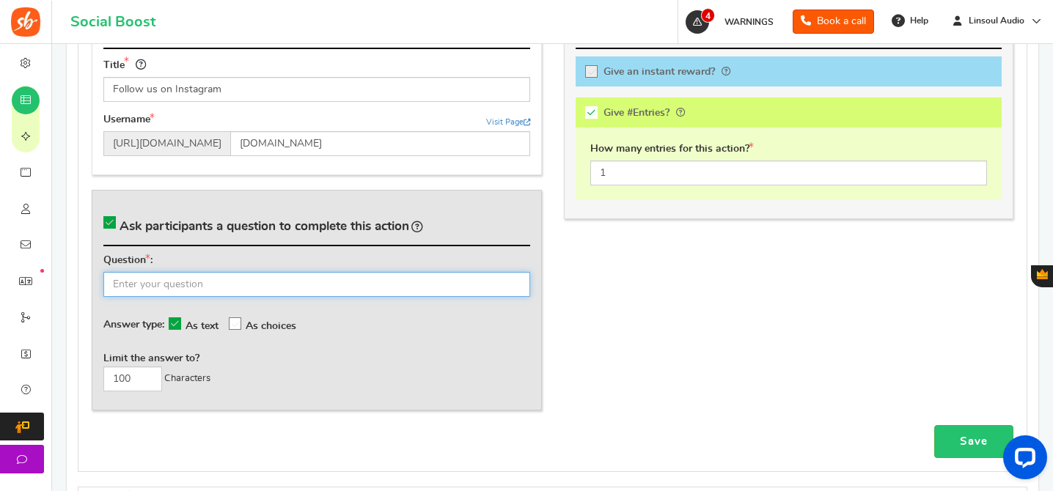
click at [438, 289] on input "text" at bounding box center [316, 284] width 427 height 25
paste input "What's your Instagram username?"
type input "What's your Instagram username?"
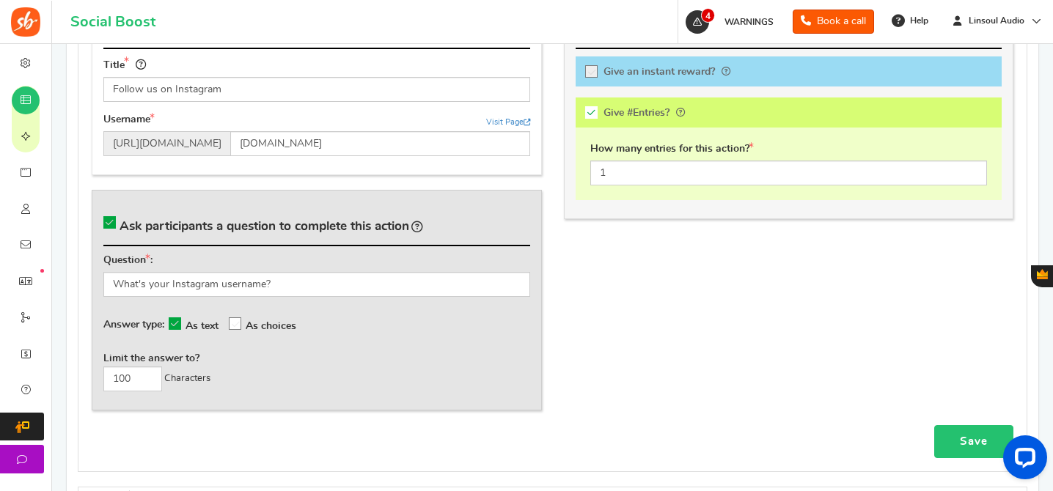
click at [954, 445] on link "Save" at bounding box center [973, 441] width 79 height 33
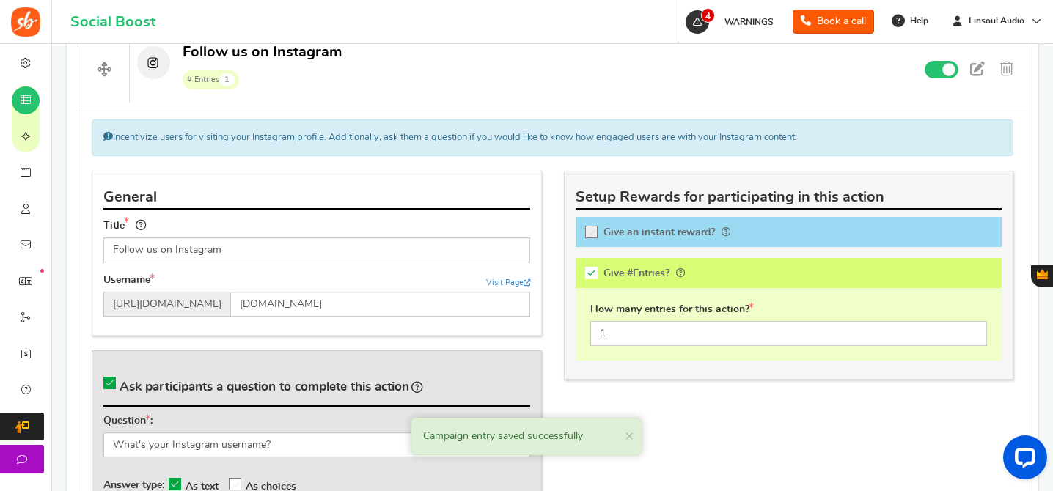
scroll to position [640, 0]
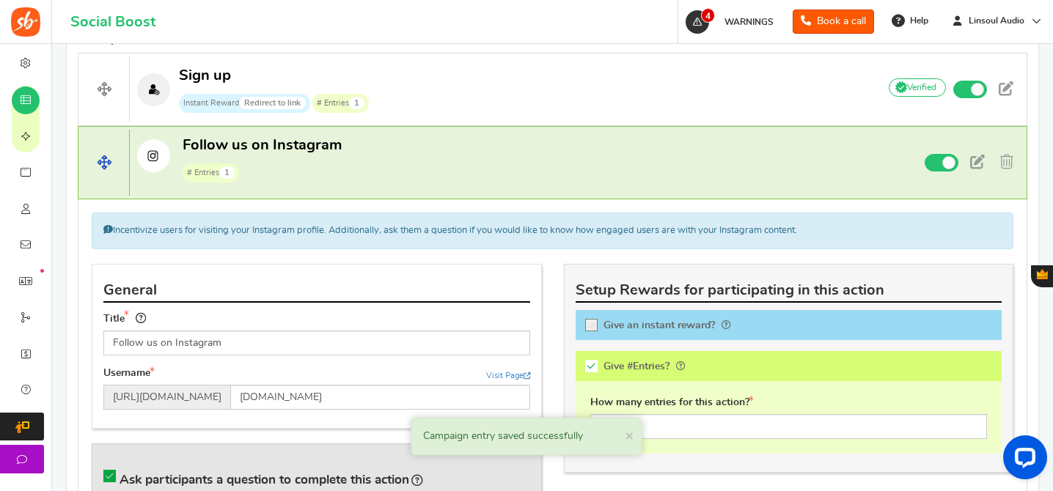
click at [360, 164] on p "Follow us on Instagram # Entries 1" at bounding box center [497, 159] width 735 height 47
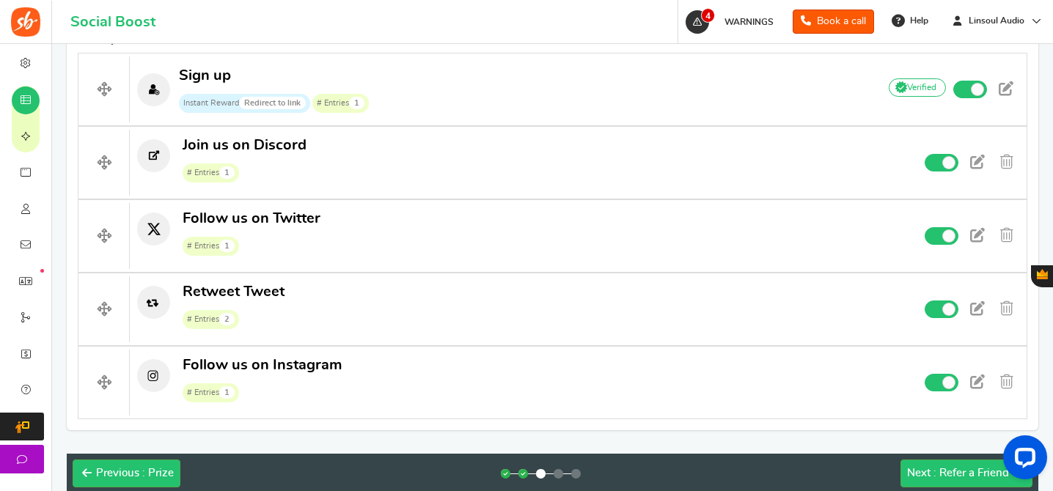
drag, startPoint x: 113, startPoint y: 153, endPoint x: 692, endPoint y: 7, distance: 597.2
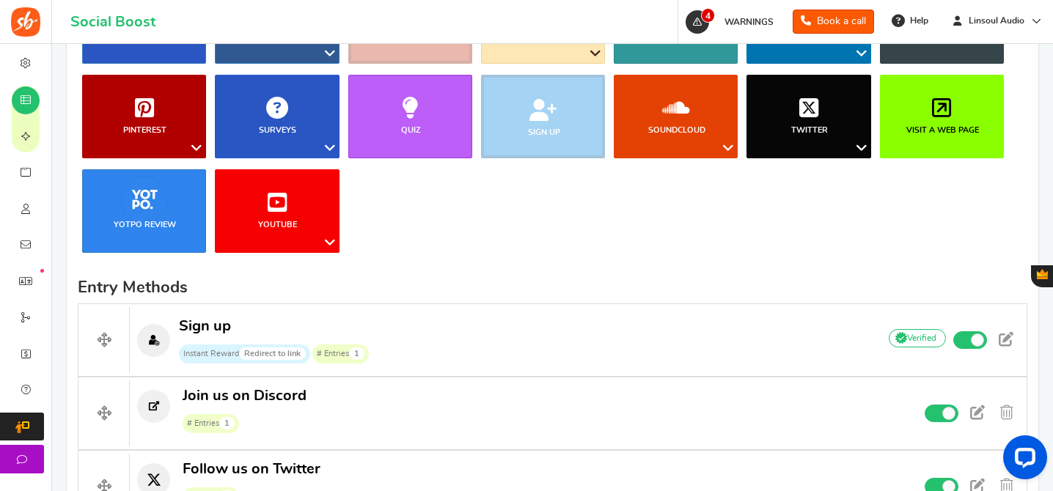
scroll to position [343, 0]
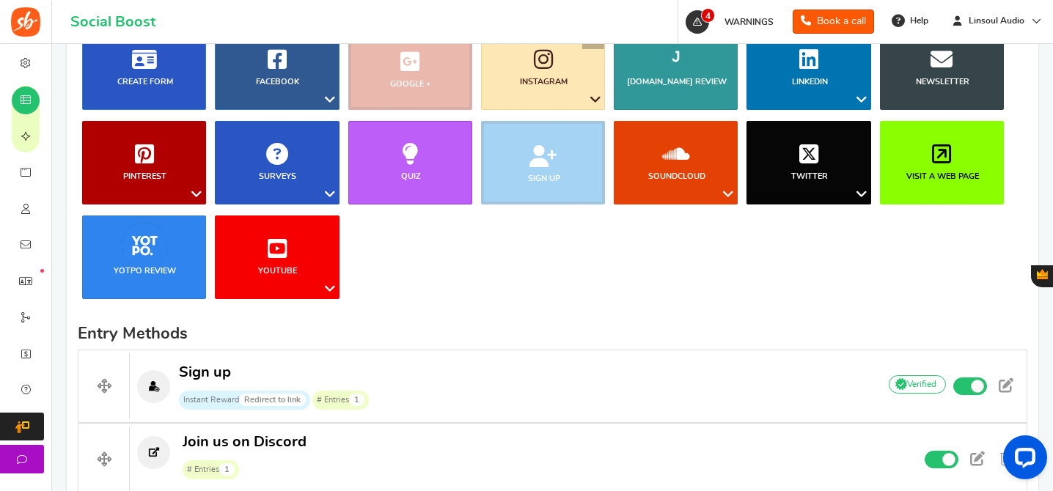
click at [537, 69] on icon at bounding box center [543, 59] width 19 height 22
click at [539, 147] on link "Like a Photo or Video" at bounding box center [549, 149] width 119 height 21
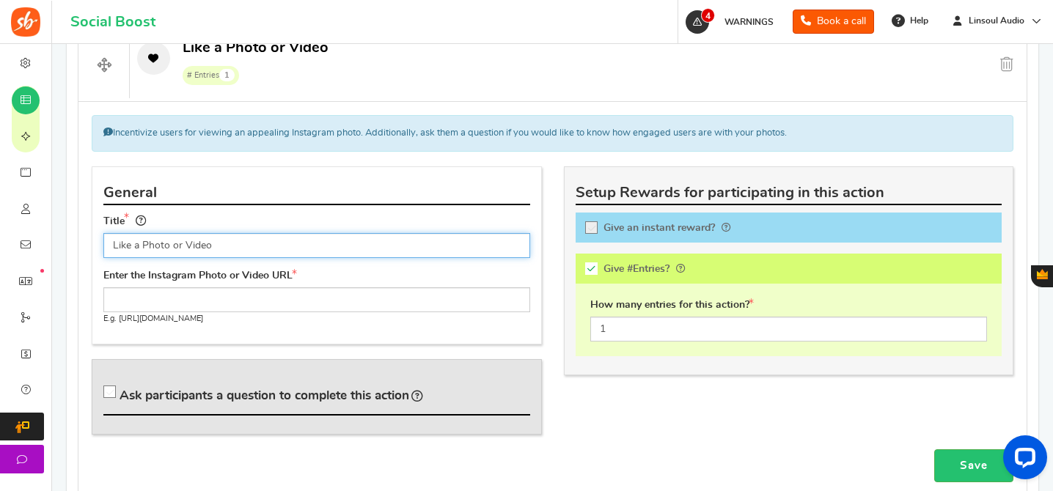
click at [138, 246] on input "Like a Photo or Video" at bounding box center [316, 245] width 427 height 25
click at [203, 247] on input "Like ou Photo or Video" at bounding box center [316, 245] width 427 height 25
type input "Like our Photo"
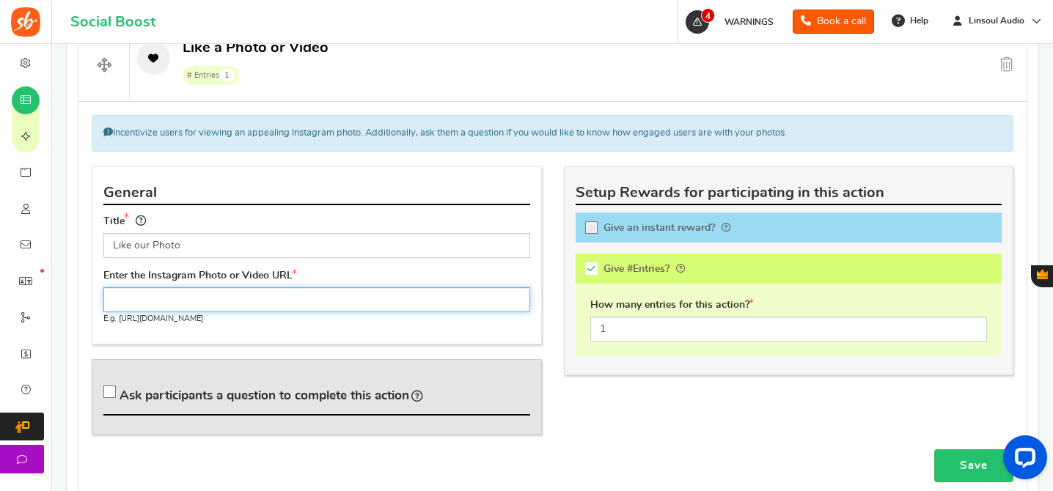
click at [250, 305] on input "text" at bounding box center [316, 299] width 427 height 25
paste input "[URL][DOMAIN_NAME]"
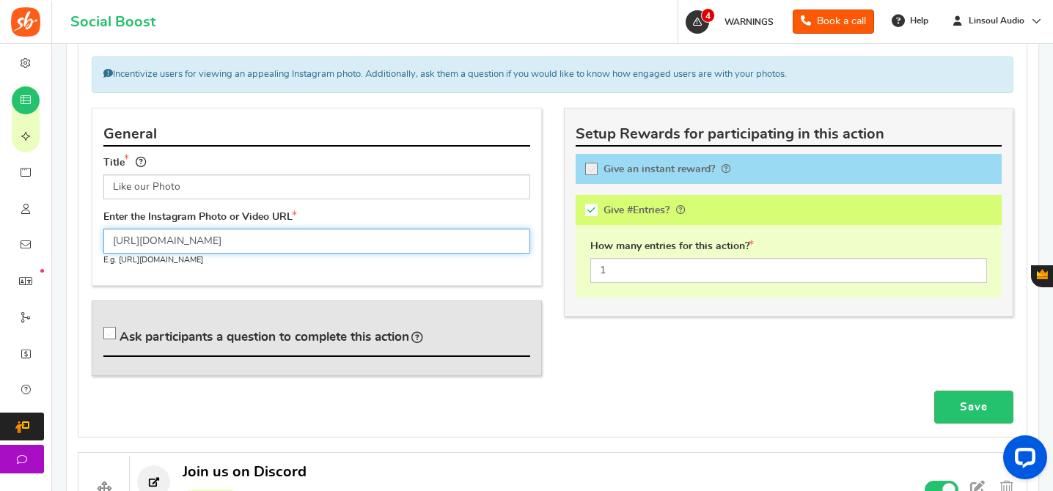
scroll to position [809, 0]
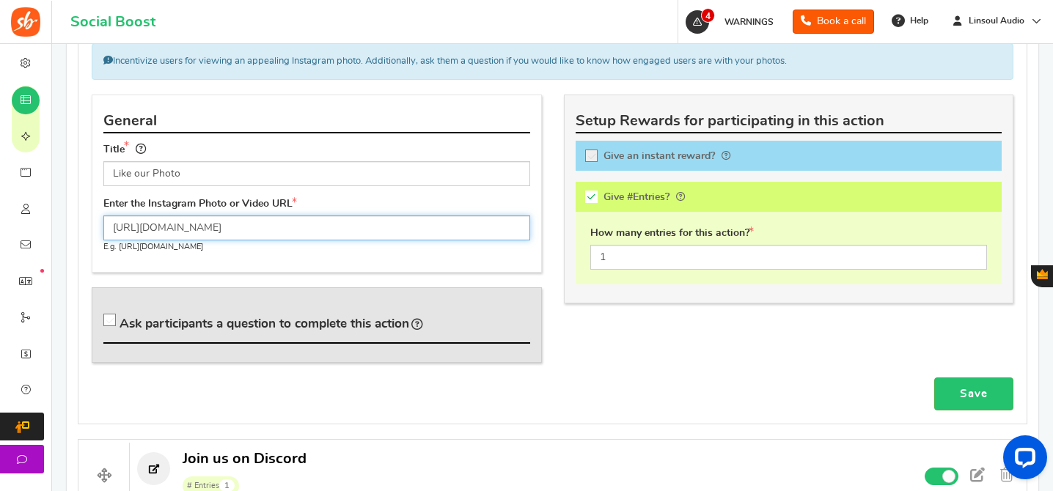
type input "[URL][DOMAIN_NAME]"
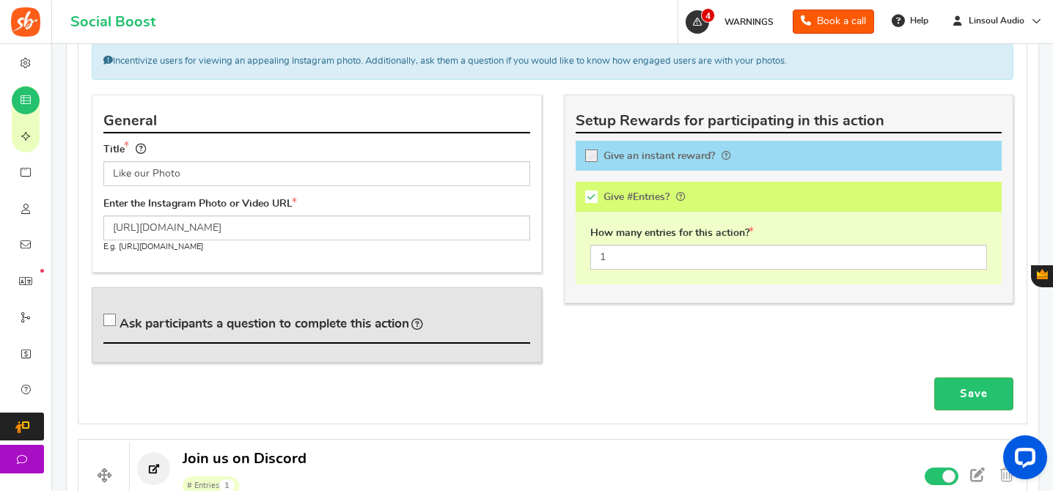
click at [315, 323] on span "Ask participants a question to complete this action" at bounding box center [264, 323] width 290 height 12
click at [119, 323] on input "Ask participants a question to complete this action" at bounding box center [112, 323] width 15 height 15
checkbox input "true"
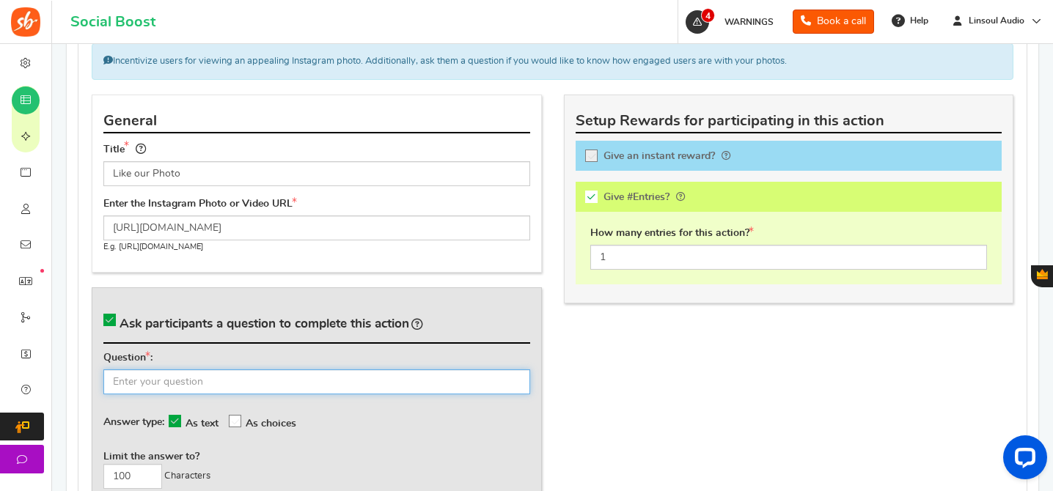
click at [325, 375] on input "text" at bounding box center [316, 381] width 427 height 25
paste input "What's your Instagram username?"
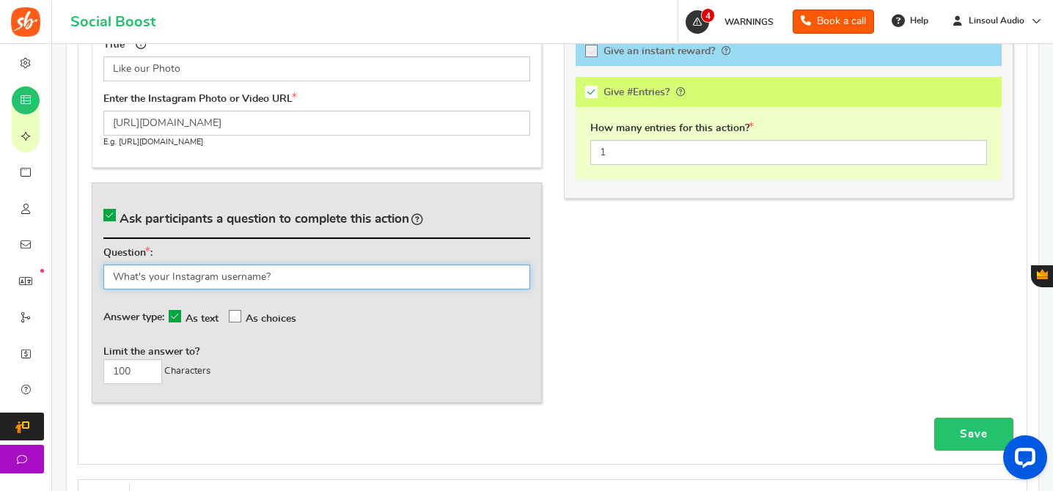
scroll to position [951, 0]
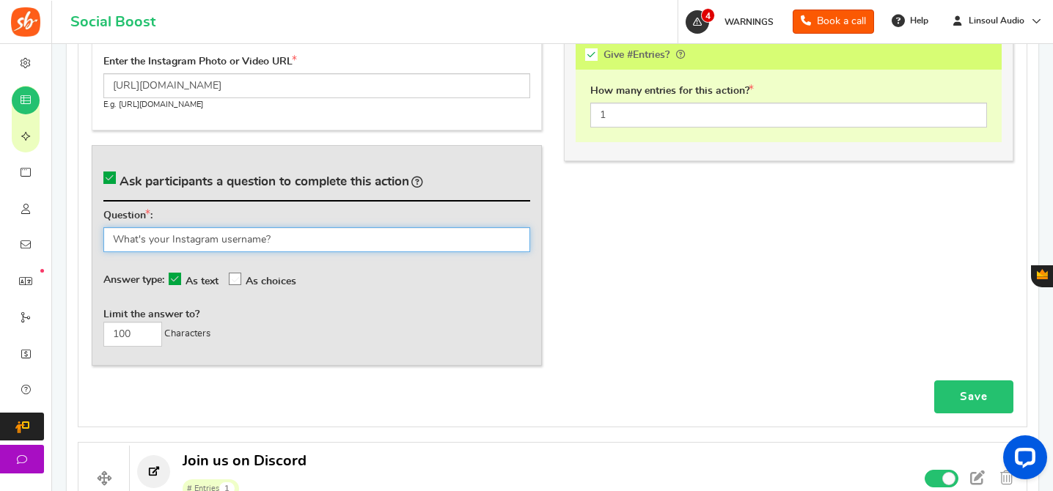
type input "What's your Instagram username?"
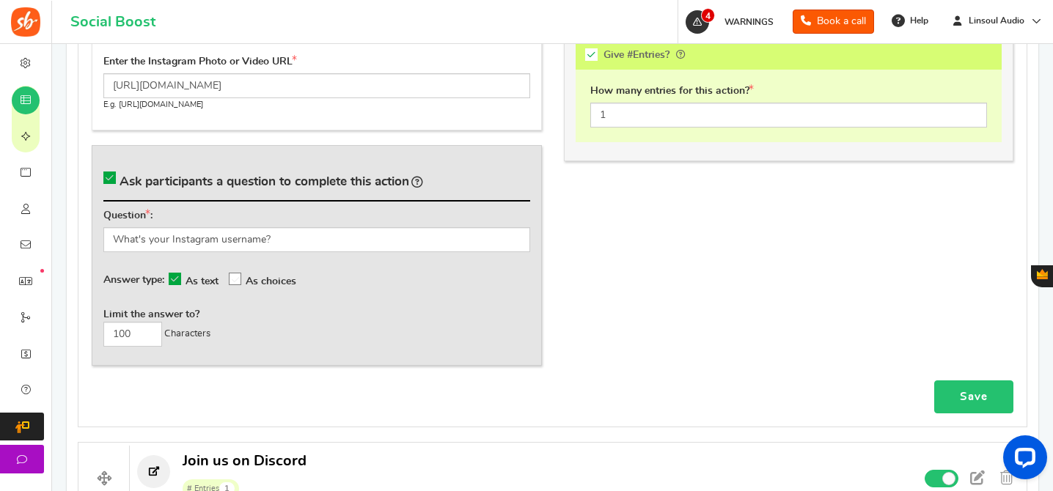
click at [997, 389] on link "Save" at bounding box center [973, 396] width 79 height 33
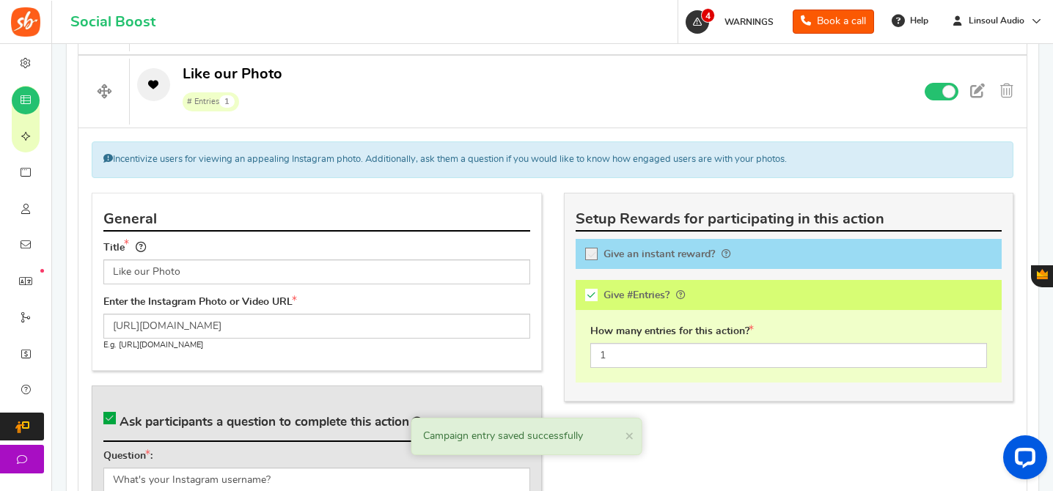
scroll to position [676, 0]
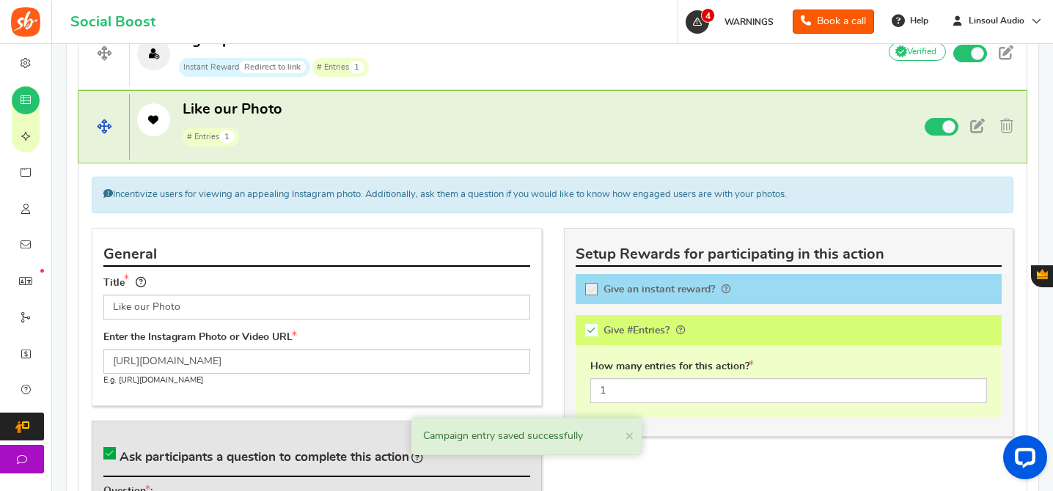
click at [597, 124] on p "Like our Photo # Entries 1" at bounding box center [497, 123] width 735 height 47
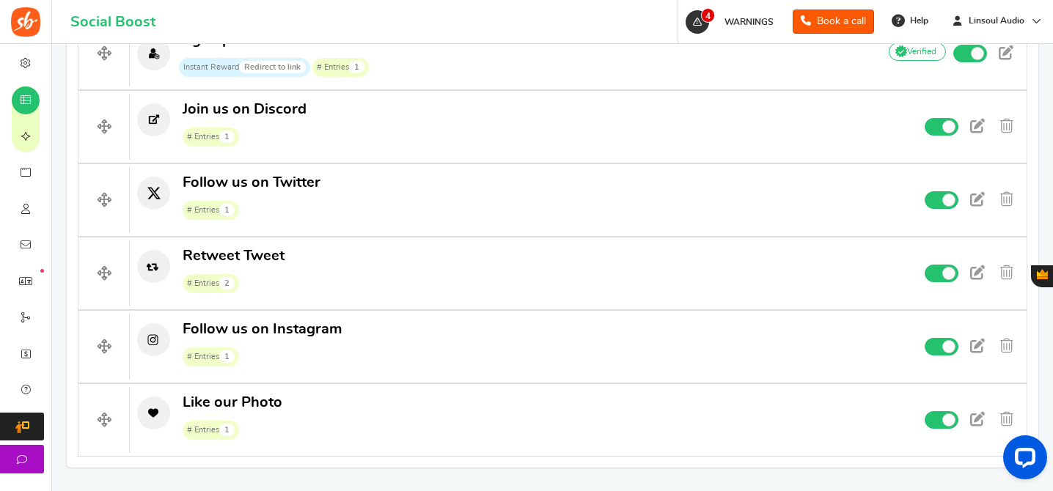
drag, startPoint x: 94, startPoint y: 132, endPoint x: 509, endPoint y: 18, distance: 430.3
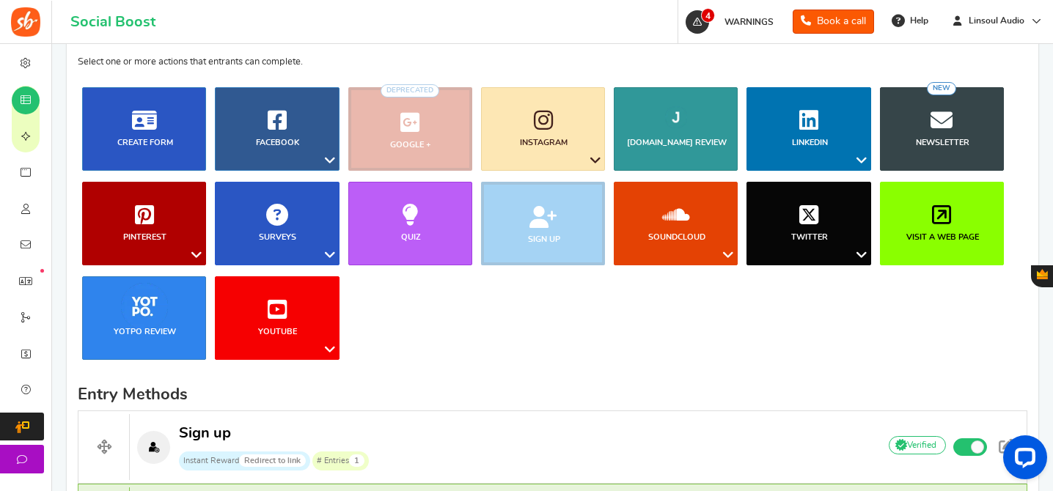
scroll to position [251, 0]
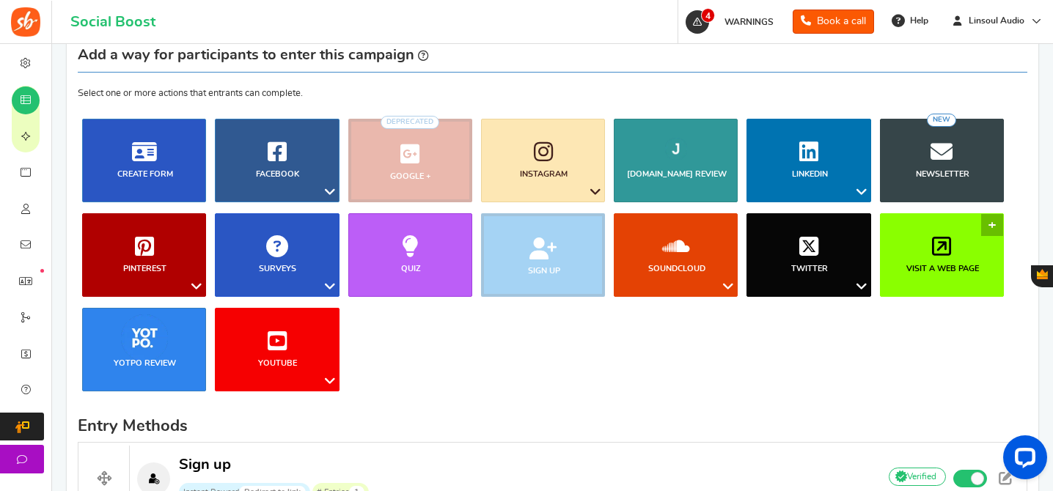
click at [929, 256] on link "Visit a web page" at bounding box center [942, 255] width 124 height 84
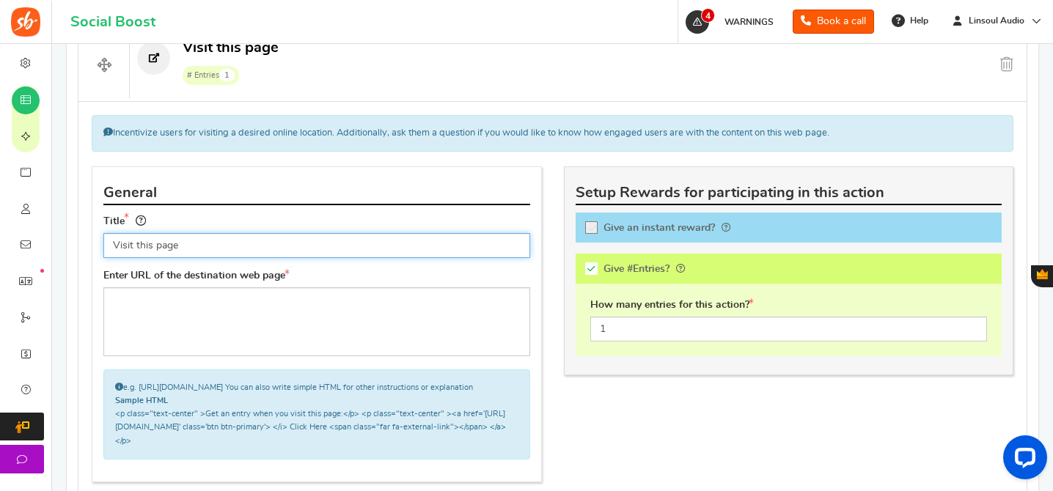
click at [265, 246] on input "Visit this page" at bounding box center [316, 245] width 427 height 25
type input "Like and Follow on Facebook"
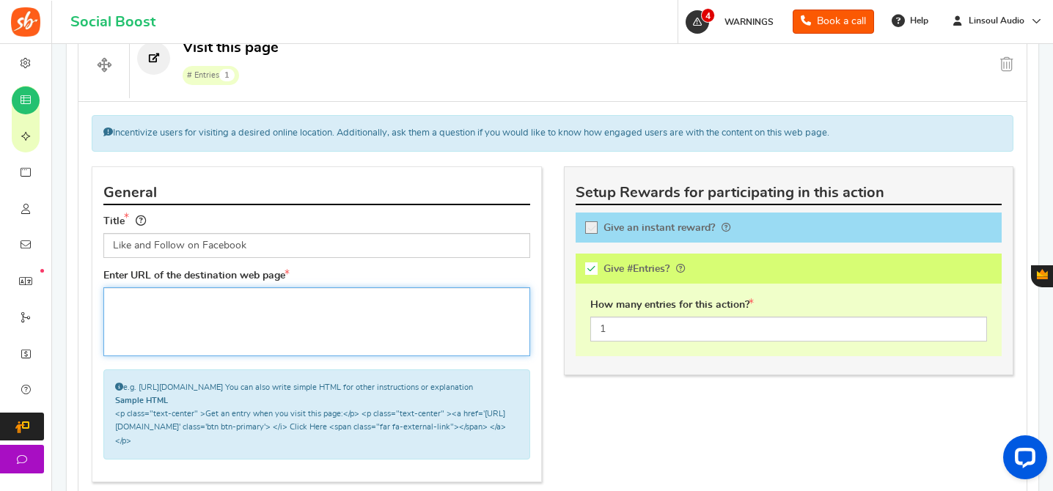
click at [387, 338] on textarea at bounding box center [316, 321] width 427 height 69
paste textarea "[URL][DOMAIN_NAME]"
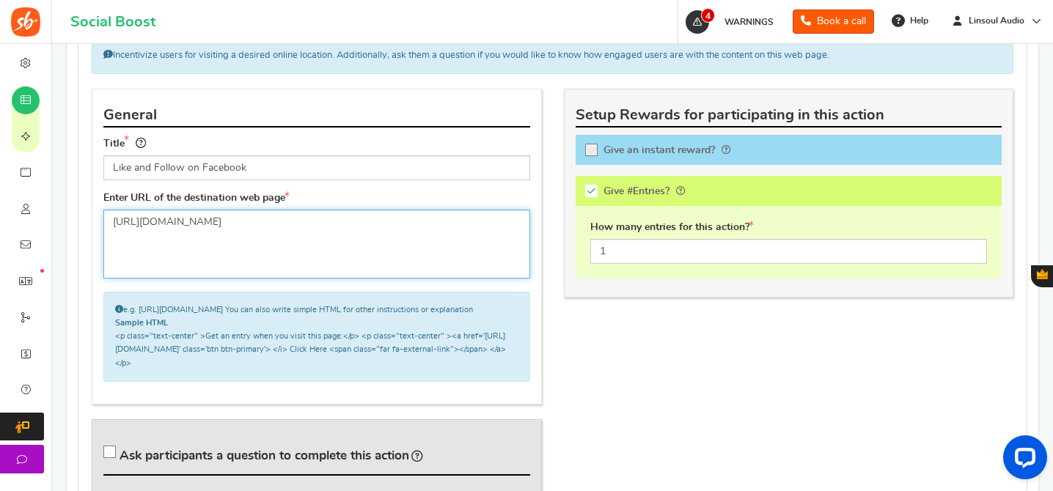
scroll to position [833, 0]
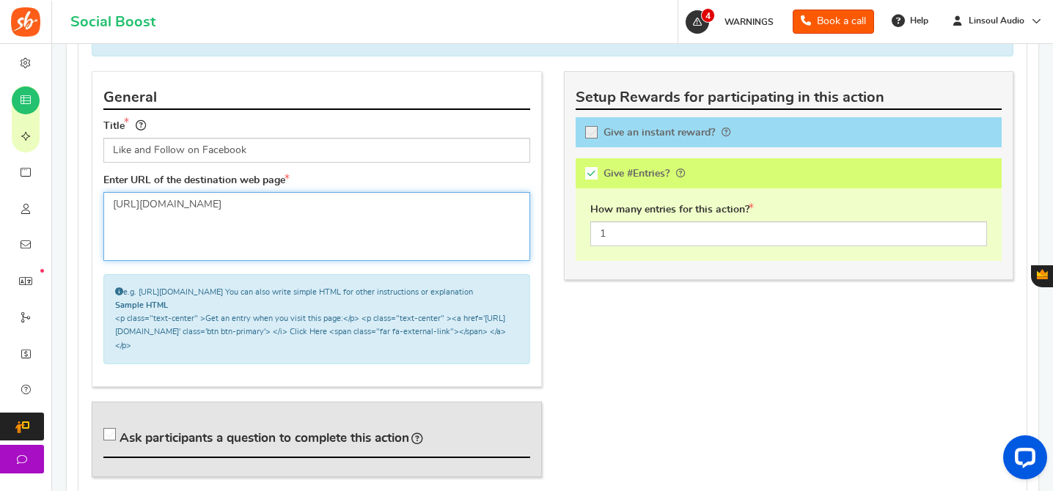
type textarea "[URL][DOMAIN_NAME]"
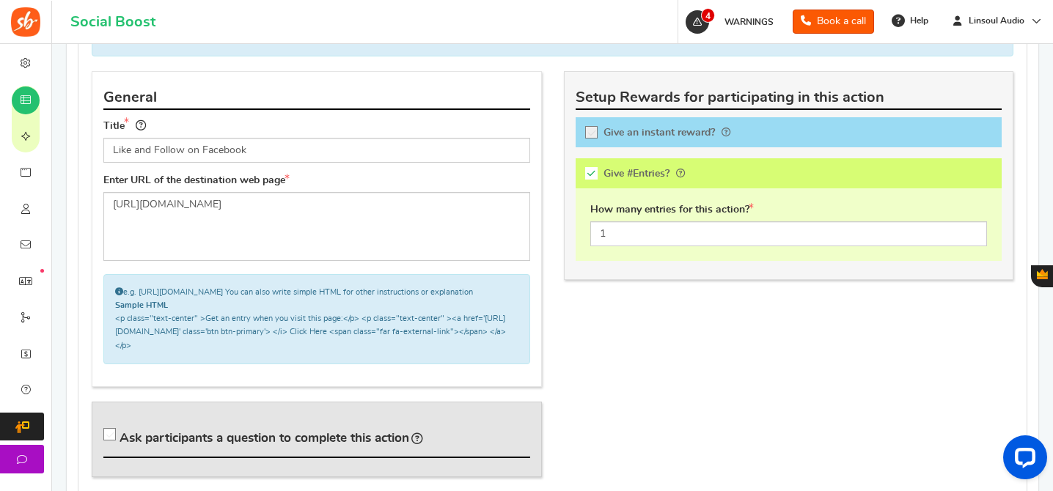
click at [395, 443] on span "Ask participants a question to complete this action" at bounding box center [264, 438] width 290 height 12
click at [119, 443] on input "Ask participants a question to complete this action" at bounding box center [112, 437] width 15 height 15
checkbox input "true"
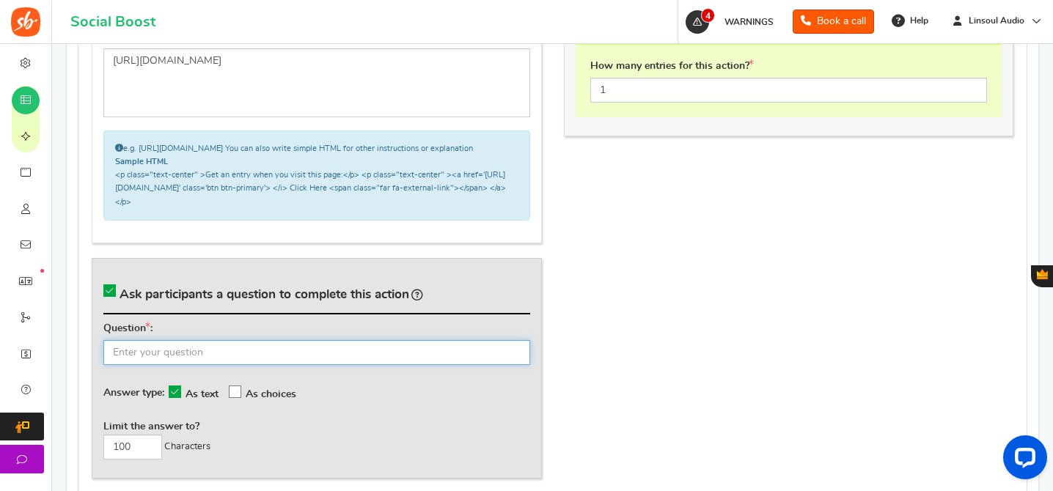
click at [485, 365] on input "text" at bounding box center [316, 352] width 427 height 25
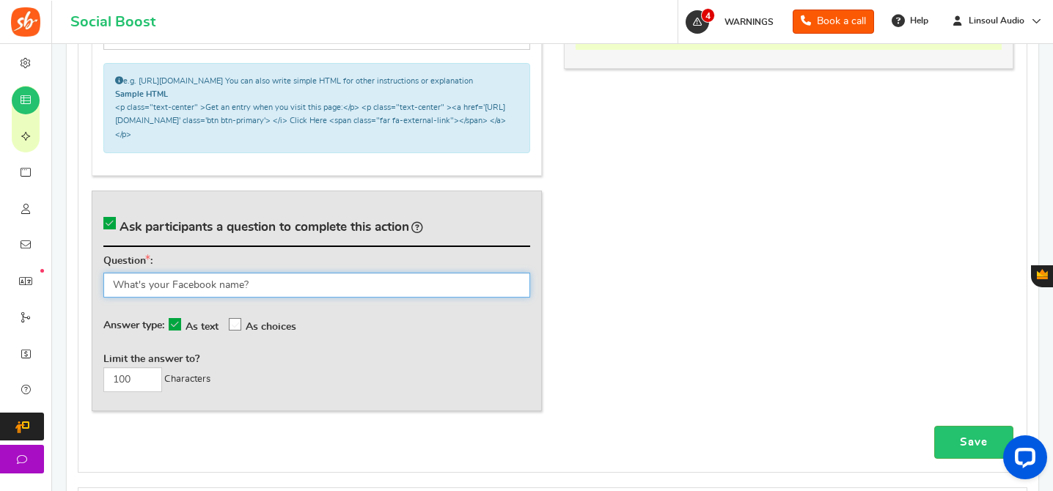
scroll to position [1119, 0]
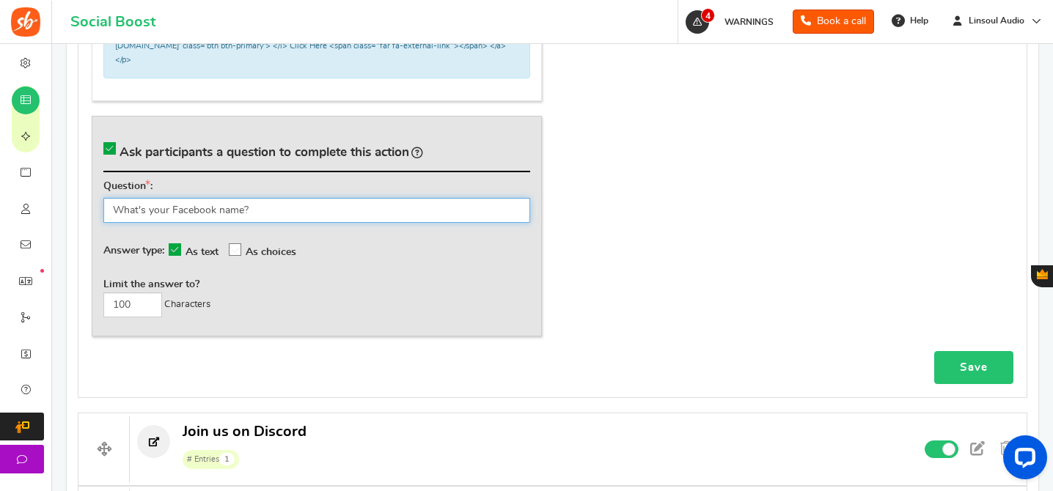
type input "What's your Facebook name?"
click at [981, 373] on link "Save" at bounding box center [973, 367] width 79 height 33
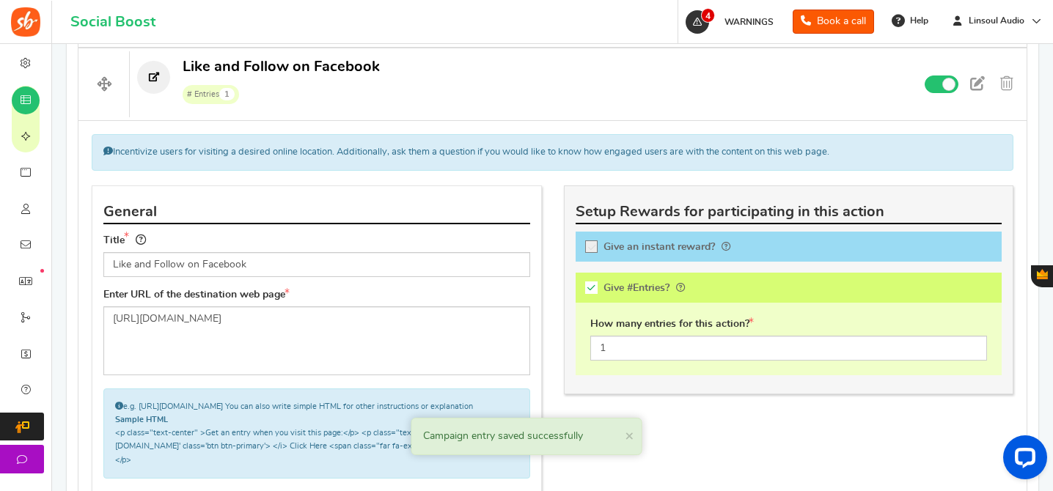
scroll to position [666, 0]
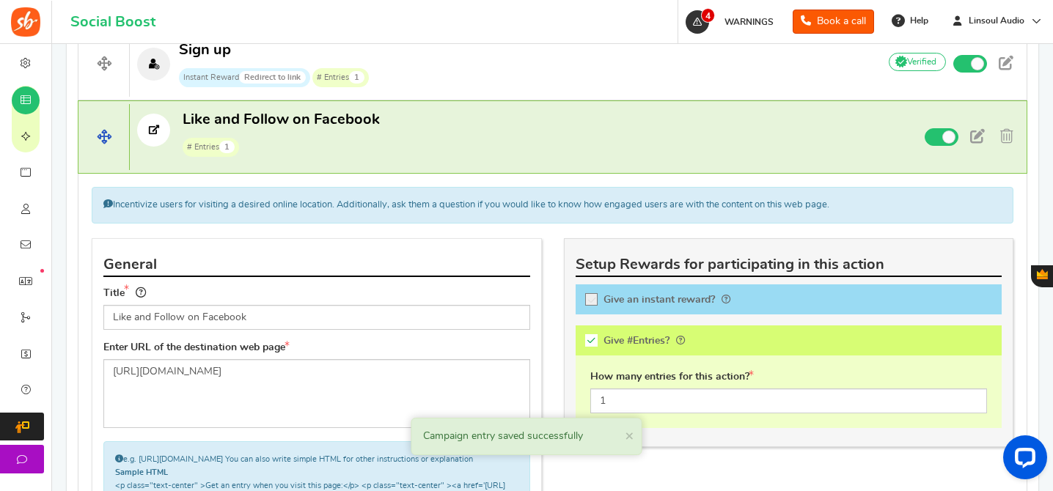
click at [500, 139] on p "Like and Follow on Facebook # Entries 1" at bounding box center [497, 133] width 735 height 47
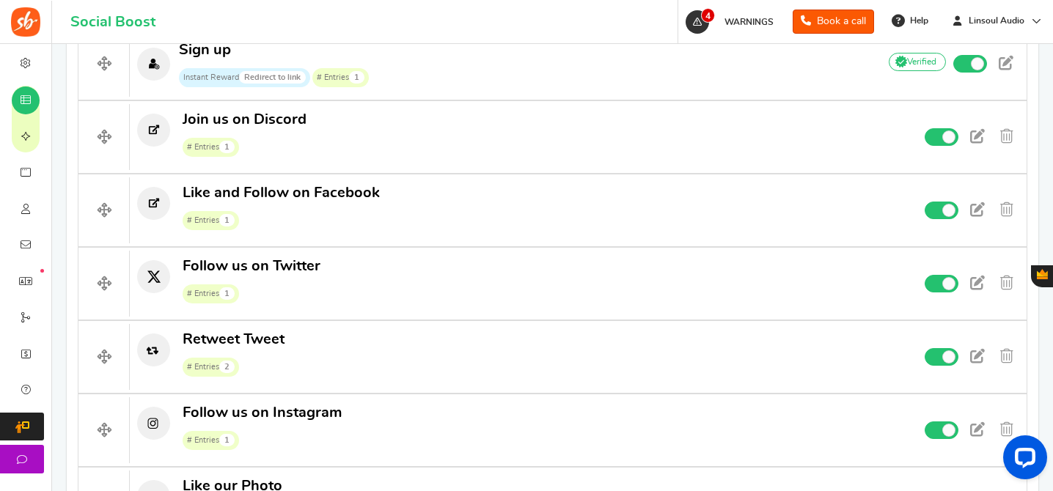
drag, startPoint x: 89, startPoint y: 138, endPoint x: 284, endPoint y: 13, distance: 230.8
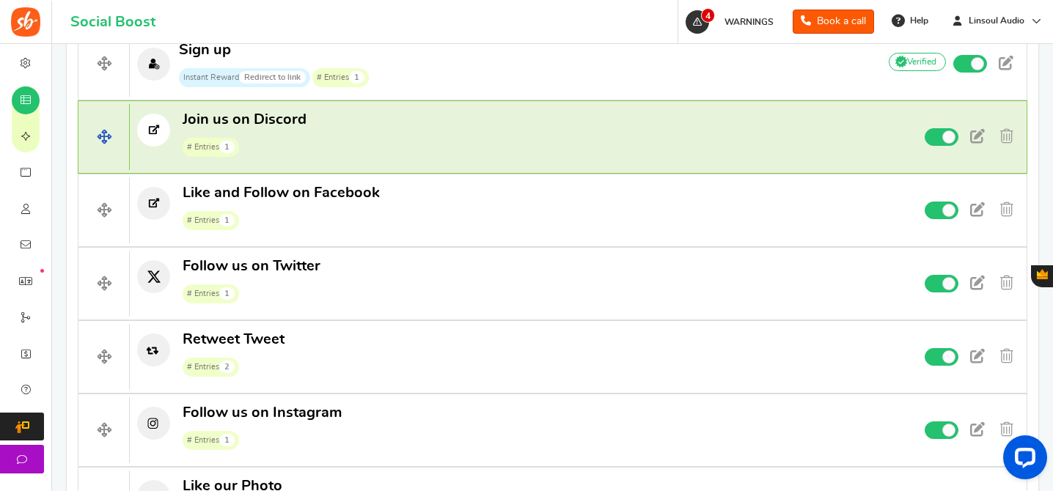
scroll to position [394, 0]
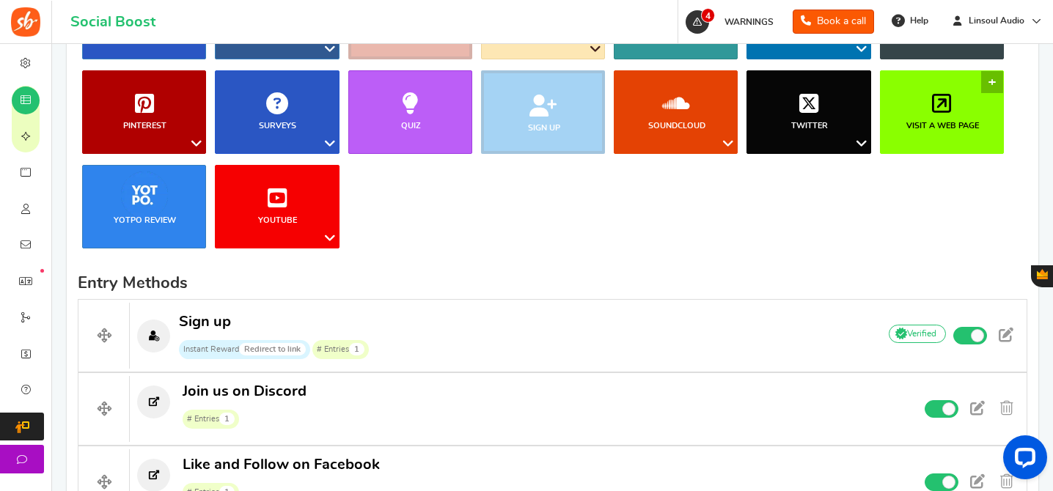
click at [924, 117] on link "Visit a web page" at bounding box center [942, 112] width 124 height 84
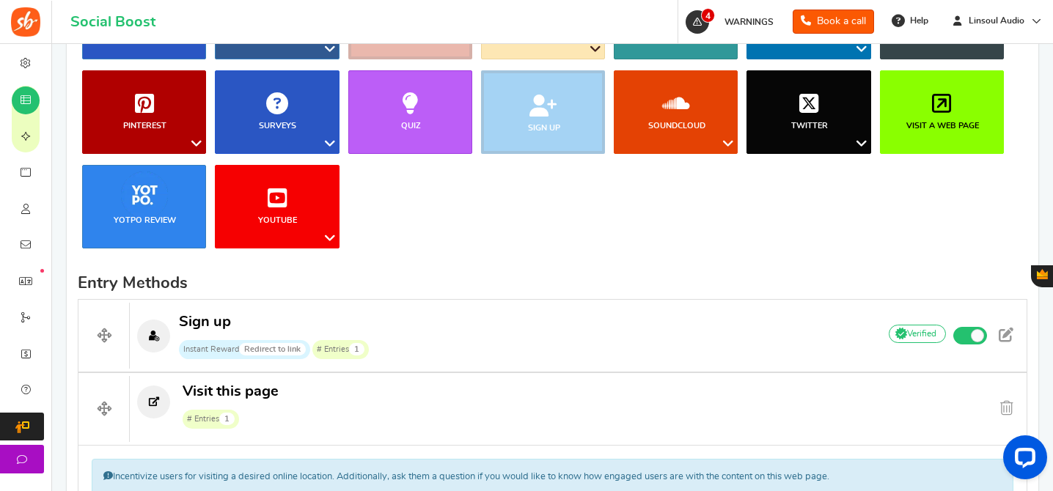
scroll to position [737, 0]
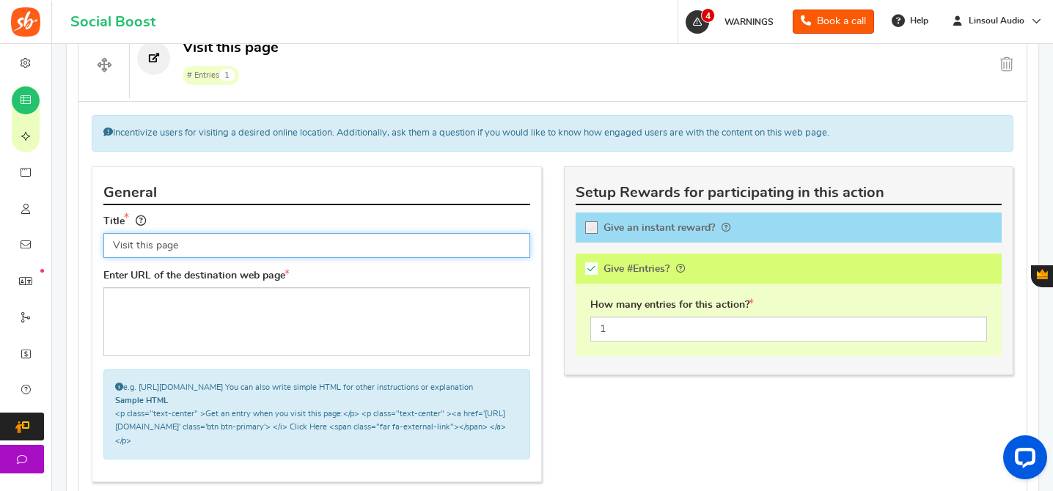
click at [428, 246] on input "Visit this page" at bounding box center [316, 245] width 427 height 25
paste input "Like and Share our Post on Facebook"
type input "Like and Share our Post on Facebook"
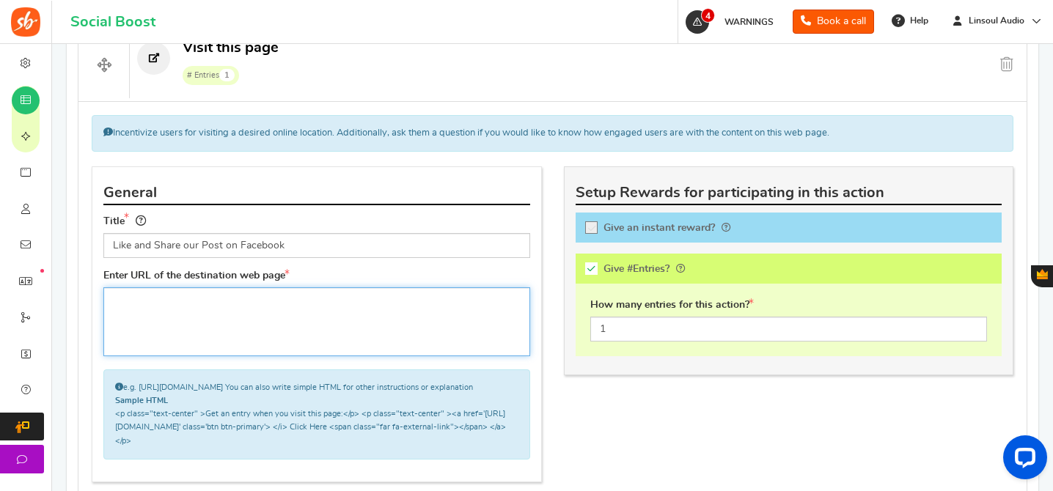
click at [429, 336] on textarea at bounding box center [316, 321] width 427 height 69
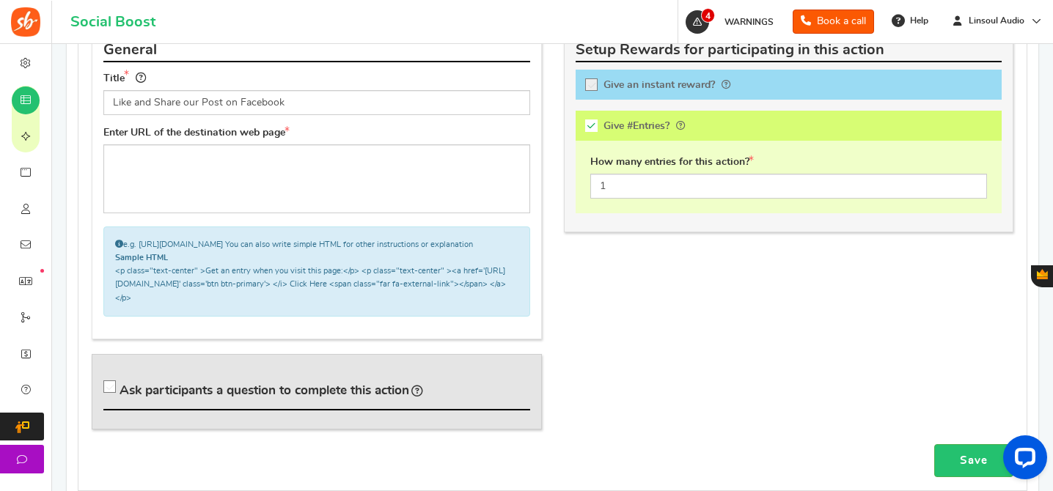
click at [325, 397] on span "Ask participants a question to complete this action" at bounding box center [264, 390] width 290 height 12
click at [119, 397] on input "Ask participants a question to complete this action" at bounding box center [112, 390] width 15 height 15
checkbox input "true"
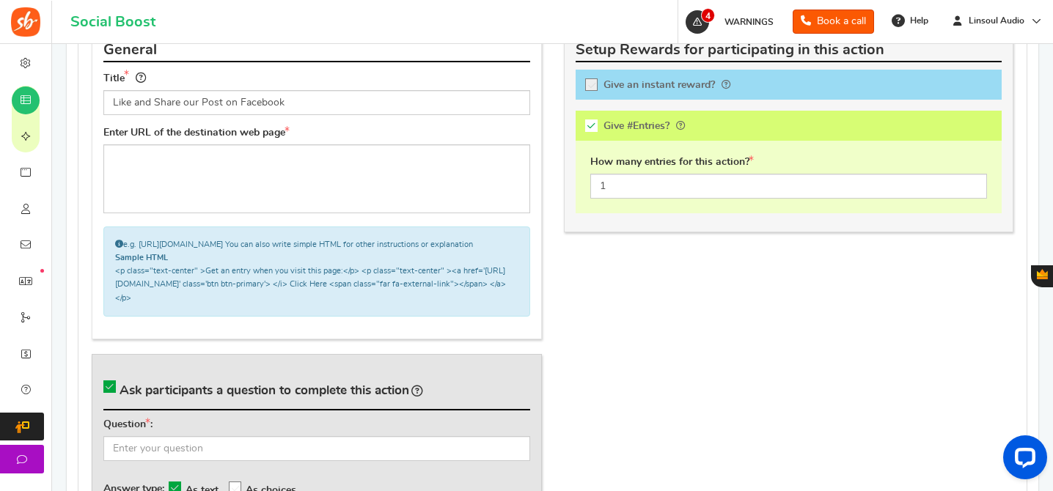
click at [341, 446] on div "Question :" at bounding box center [316, 439] width 427 height 43
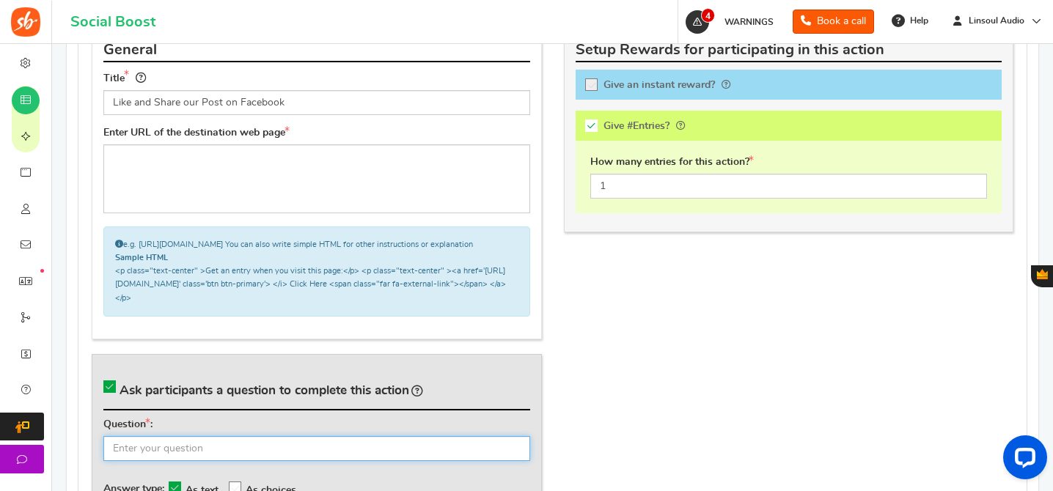
click at [365, 461] on input "text" at bounding box center [316, 448] width 427 height 25
type input "What's your Facebook name?"
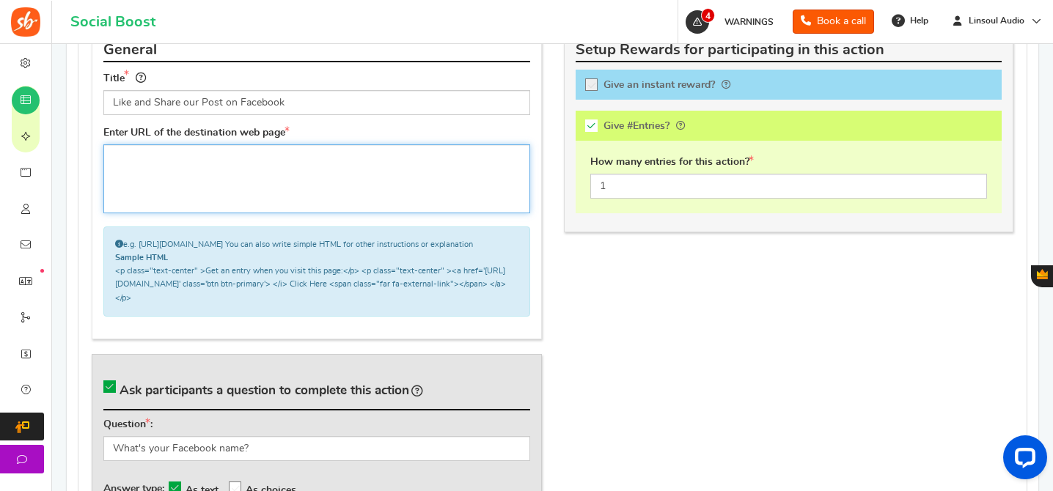
click at [424, 183] on textarea at bounding box center [316, 178] width 427 height 69
paste textarea "[URL][DOMAIN_NAME]"
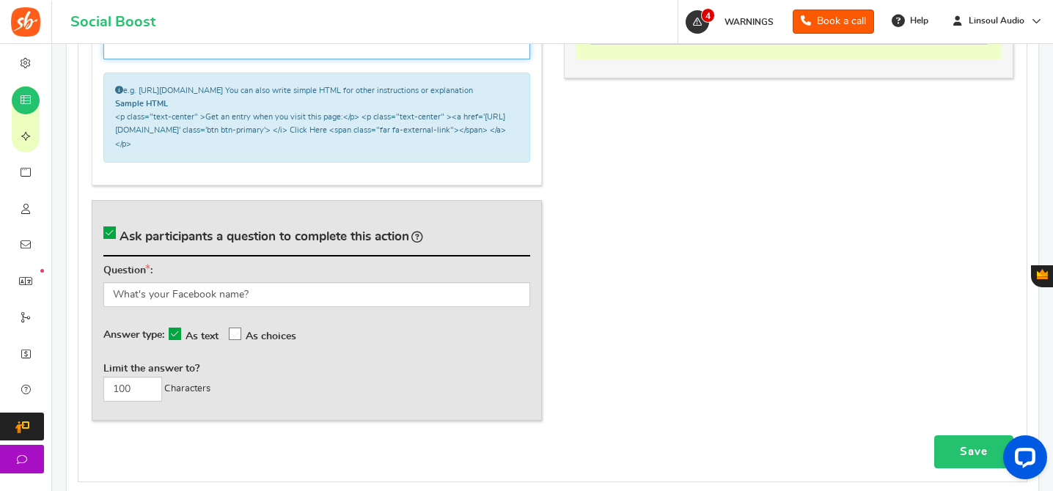
type textarea "[URL][DOMAIN_NAME]"
click at [962, 455] on link "Save" at bounding box center [973, 451] width 79 height 33
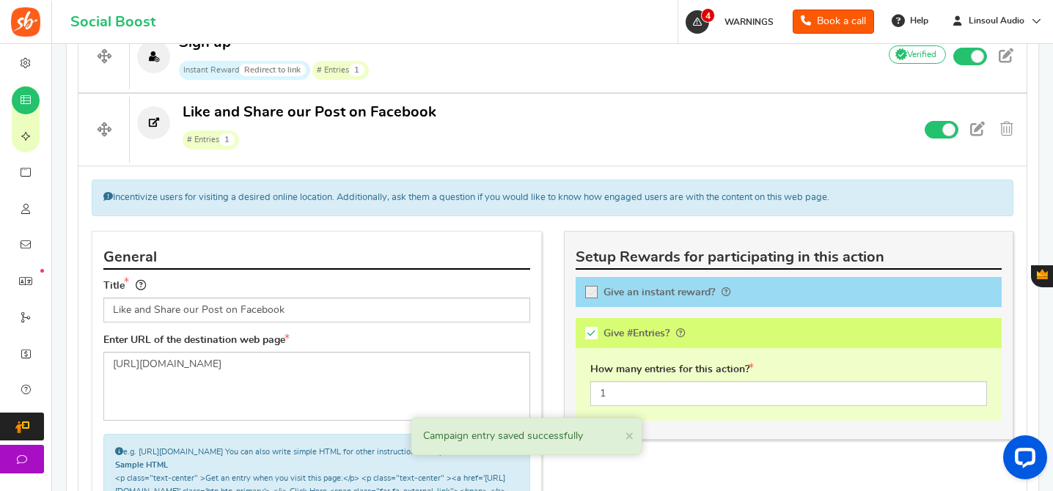
scroll to position [546, 0]
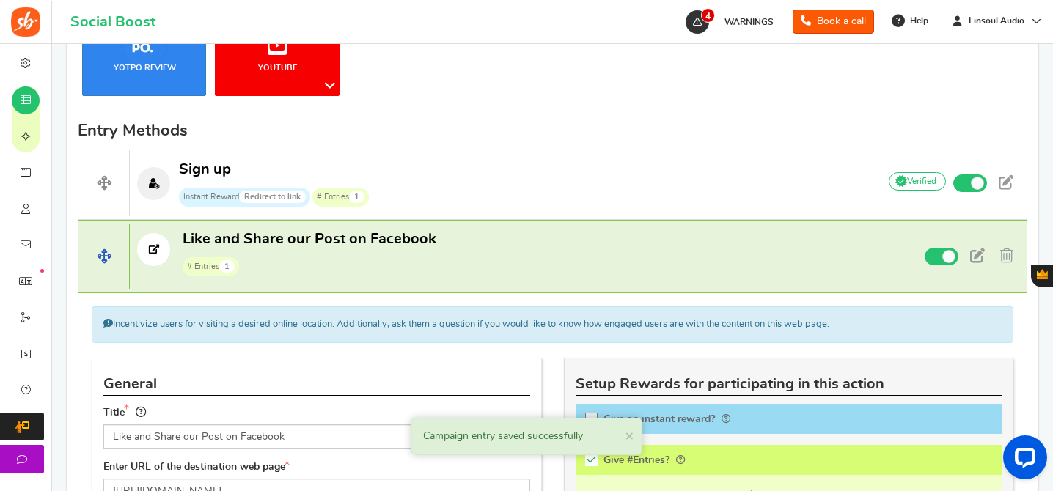
click at [608, 258] on p "Like and Share our Post on Facebook # Entries 1" at bounding box center [497, 252] width 735 height 47
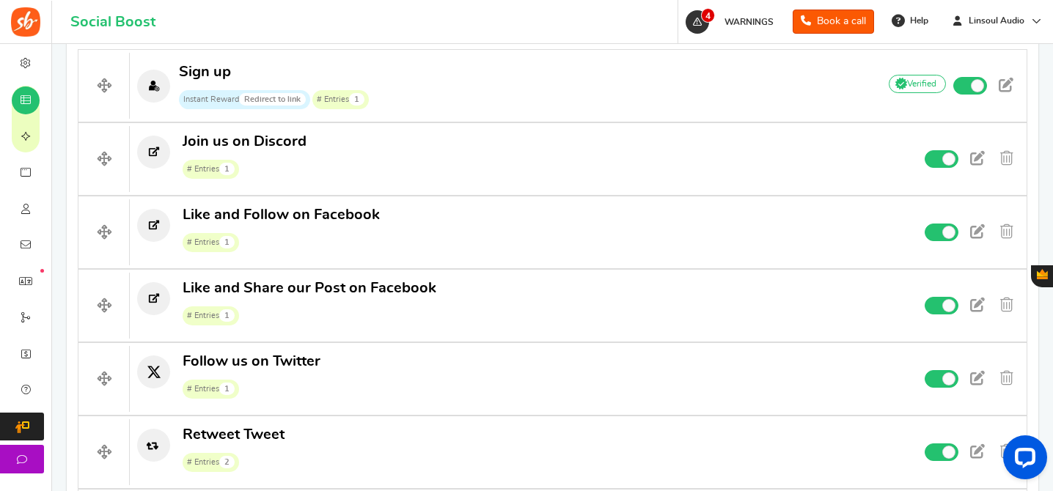
scroll to position [609, 0]
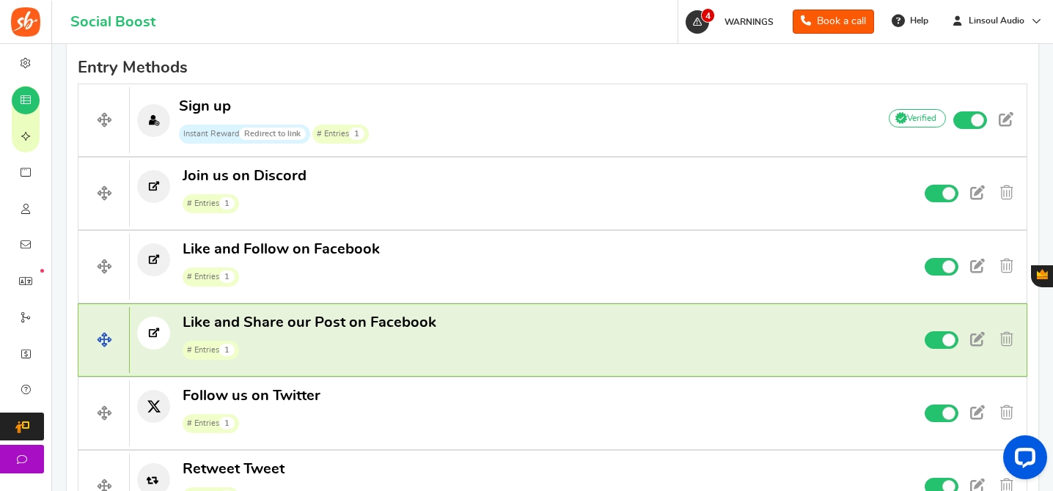
click at [567, 321] on p "Like and Share our Post on Facebook # Entries 1" at bounding box center [497, 336] width 735 height 47
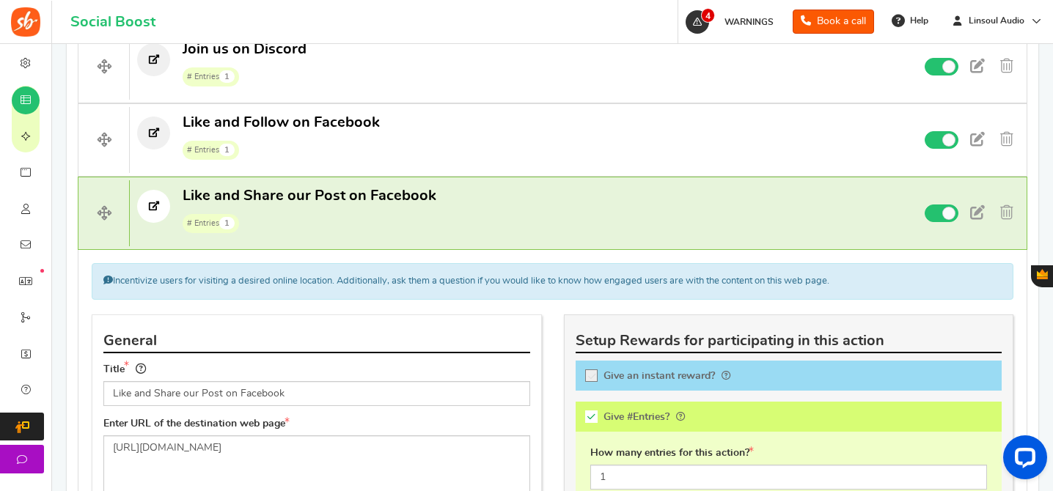
scroll to position [951, 0]
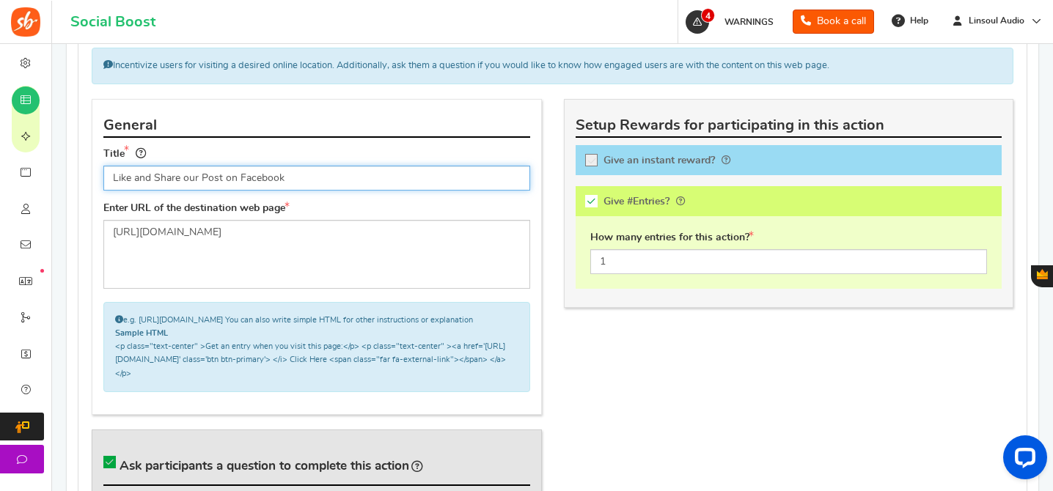
click at [227, 184] on input "Like and Share our Post on Facebook" at bounding box center [316, 178] width 427 height 25
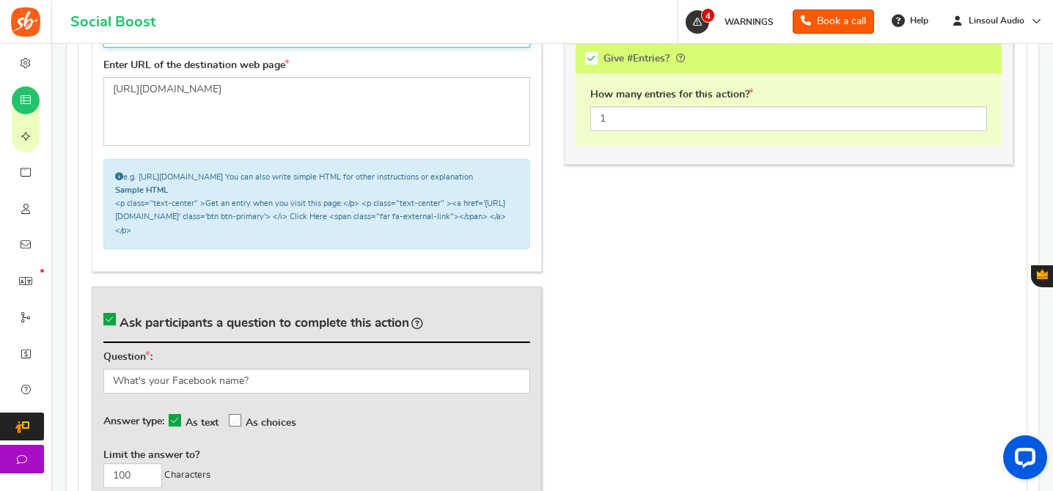
scroll to position [1199, 0]
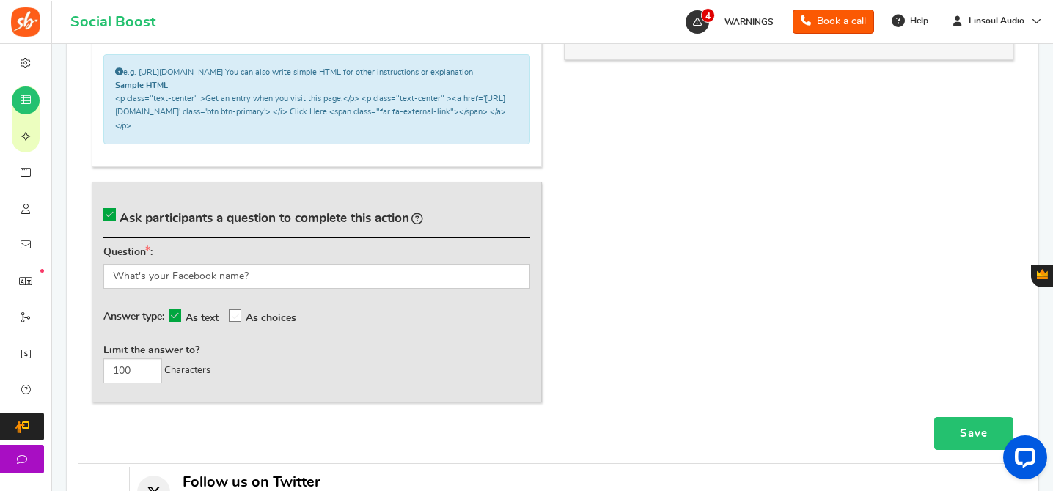
type input "Like and Share our Facebook Post"
click at [966, 447] on link "Save" at bounding box center [973, 433] width 79 height 33
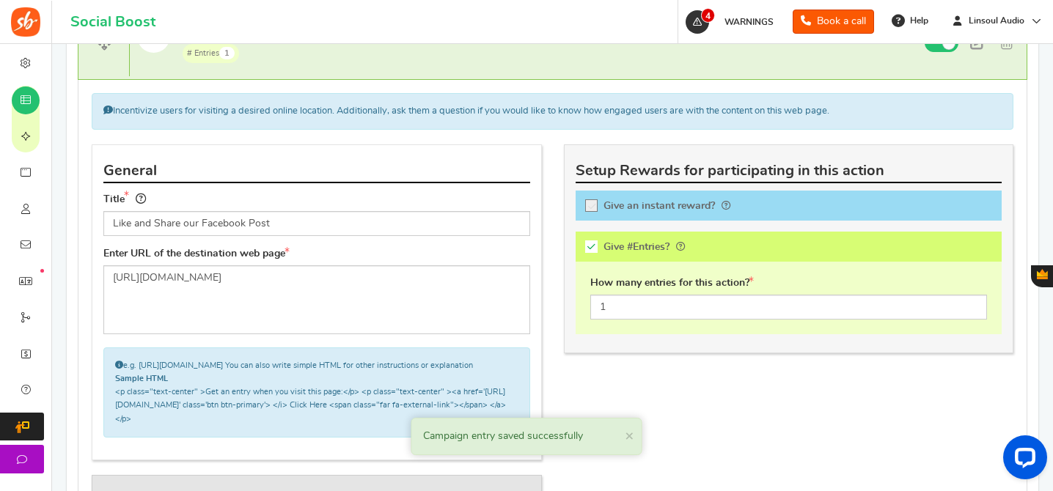
scroll to position [872, 0]
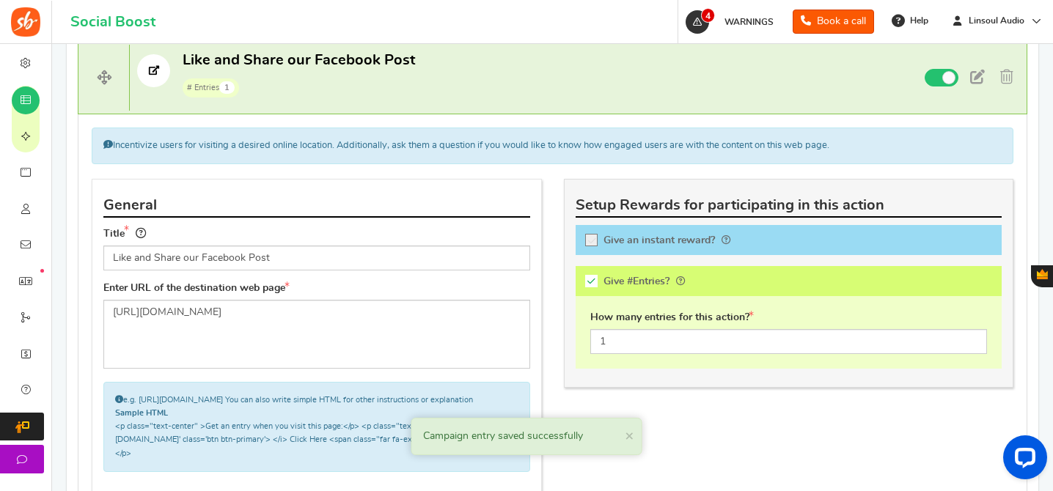
click at [583, 122] on div "Incentivize users for visiting a desired online location. Additionally, ask the…" at bounding box center [552, 452] width 949 height 677
click at [539, 95] on p "Like and Share our Facebook Post # Entries 1" at bounding box center [497, 74] width 735 height 47
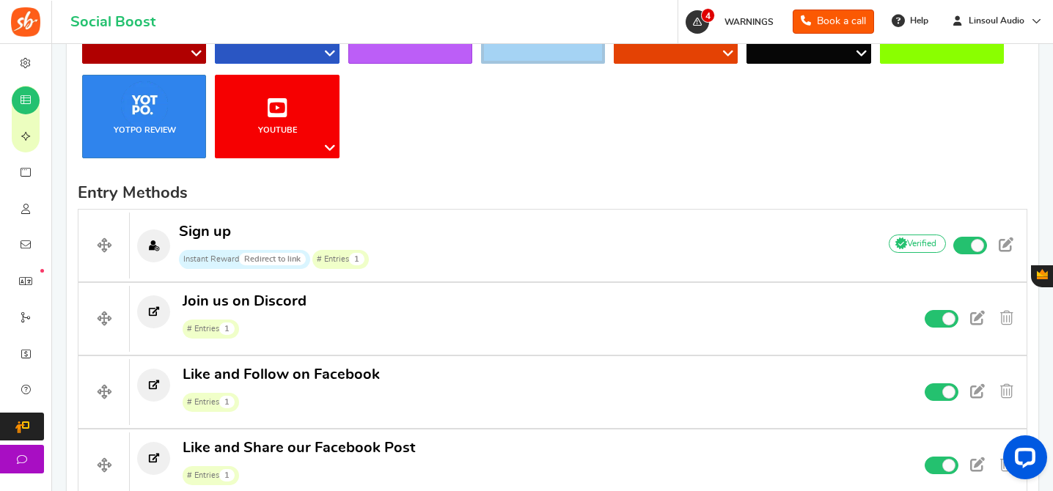
scroll to position [368, 0]
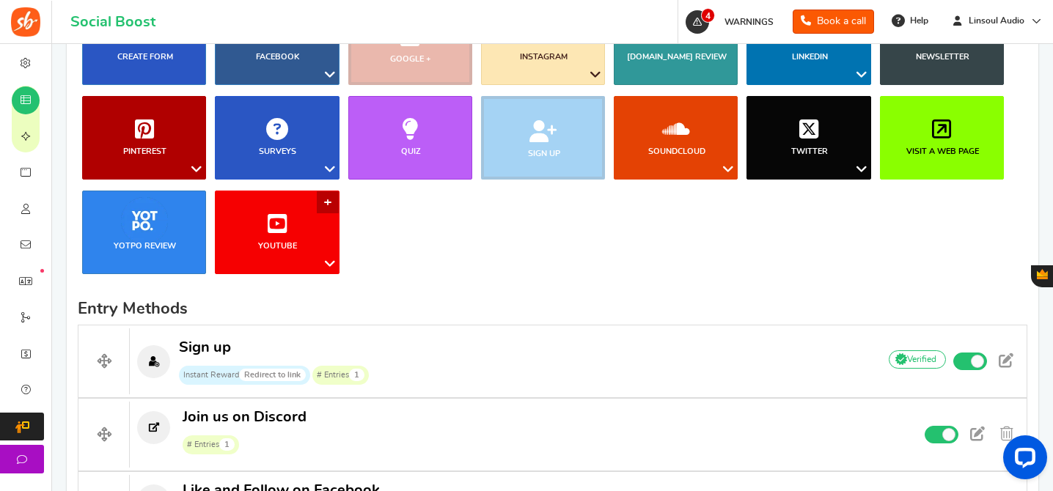
click at [282, 202] on link "YouTube" at bounding box center [277, 233] width 124 height 84
click at [913, 136] on link "Visit a web page" at bounding box center [942, 138] width 124 height 84
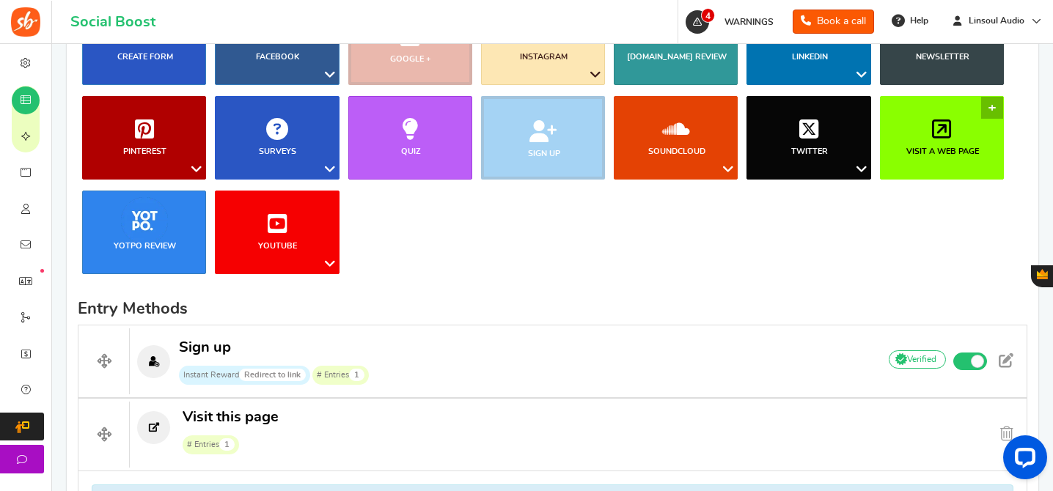
scroll to position [737, 0]
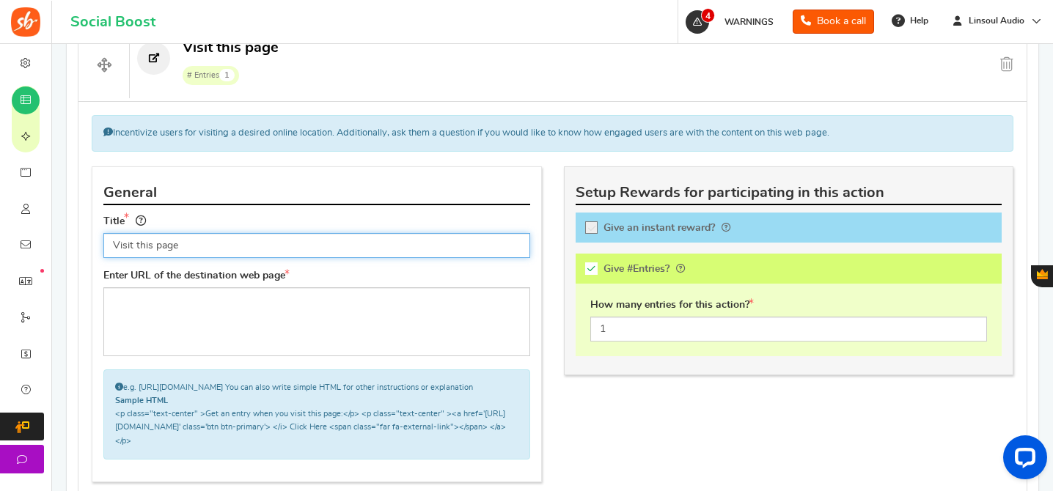
click at [236, 256] on input "Visit this page" at bounding box center [316, 245] width 427 height 25
paste input "and Subscribe to [PERSON_NAME]'s YouTube Channel"
type input "Visit and Subscribe to [PERSON_NAME]'s YouTube Channel"
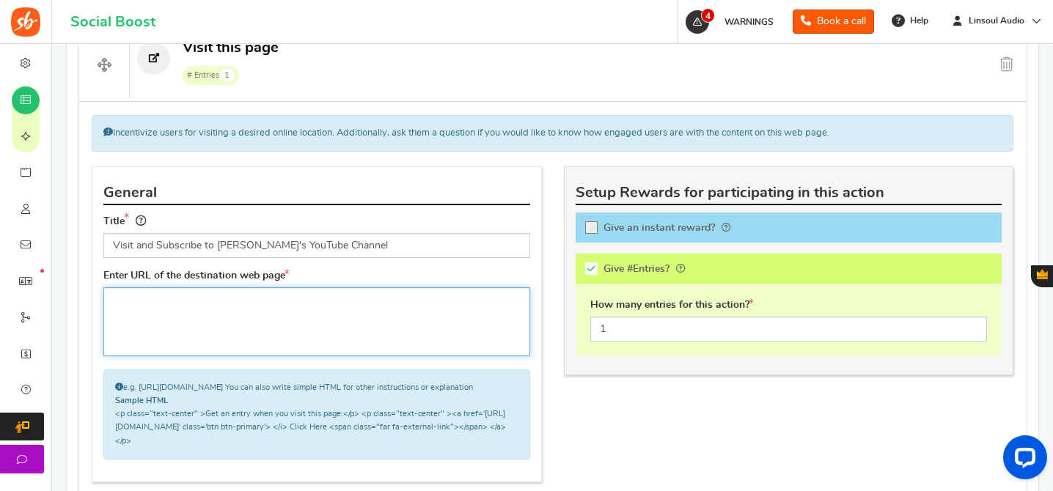
click at [255, 298] on textarea at bounding box center [316, 321] width 427 height 69
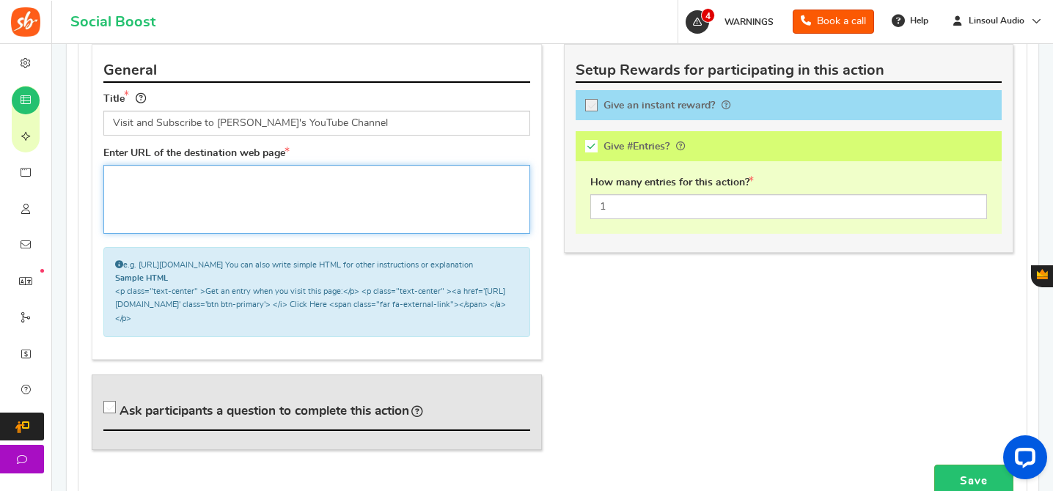
scroll to position [905, 0]
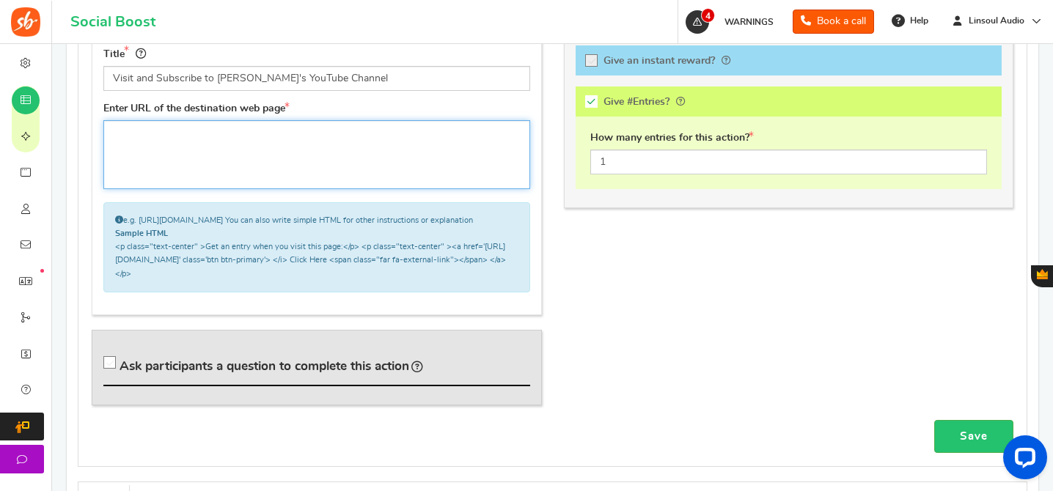
paste textarea "[URL][DOMAIN_NAME]"
type textarea "[URL][DOMAIN_NAME]"
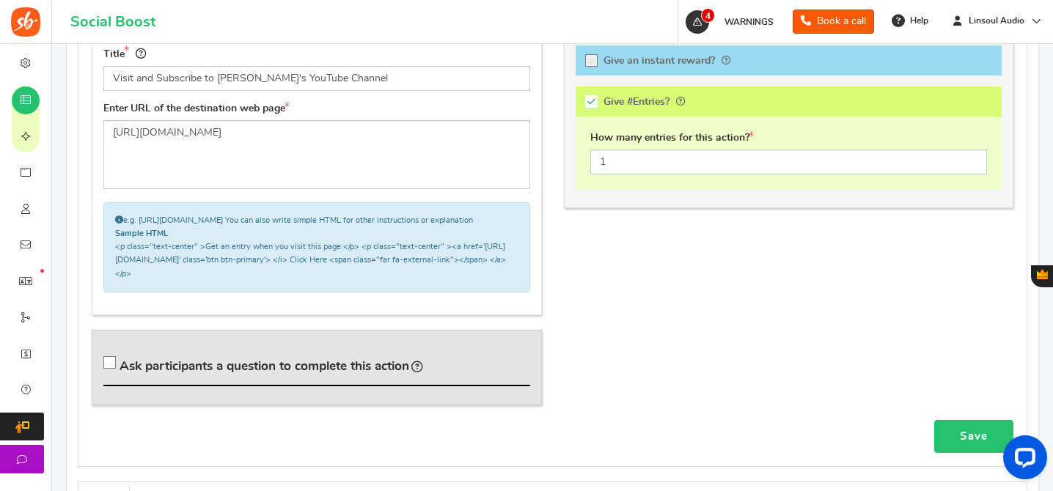
click at [973, 448] on link "Save" at bounding box center [973, 436] width 79 height 33
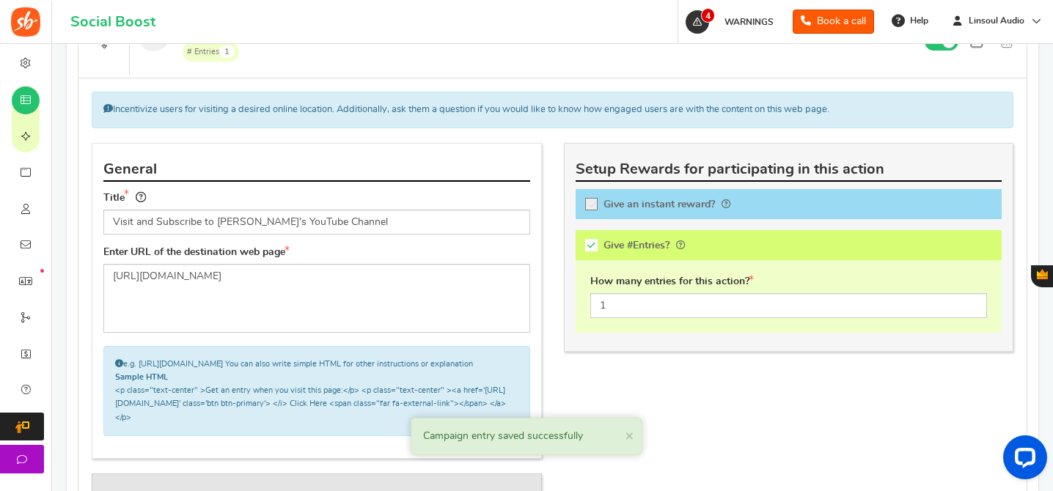
scroll to position [645, 0]
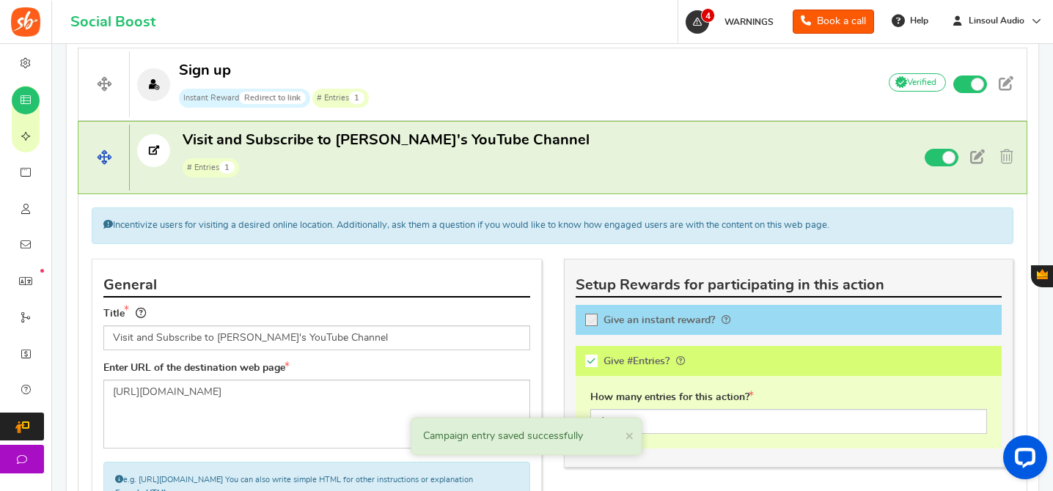
click at [552, 172] on p "Visit and Subscribe to [PERSON_NAME]'s YouTube Channel # Entries 1" at bounding box center [497, 153] width 735 height 47
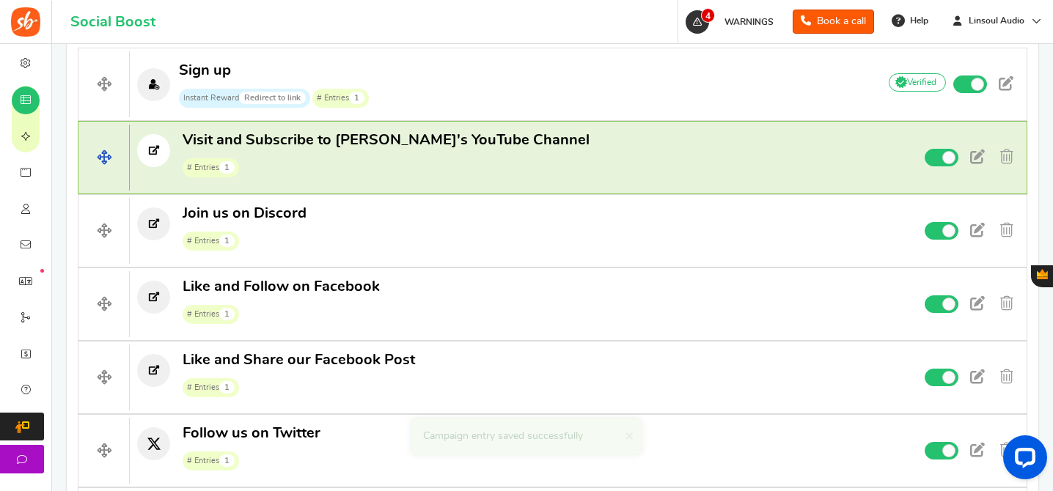
click at [249, 144] on span "Visit and Subscribe to [PERSON_NAME]'s YouTube Channel" at bounding box center [386, 140] width 407 height 15
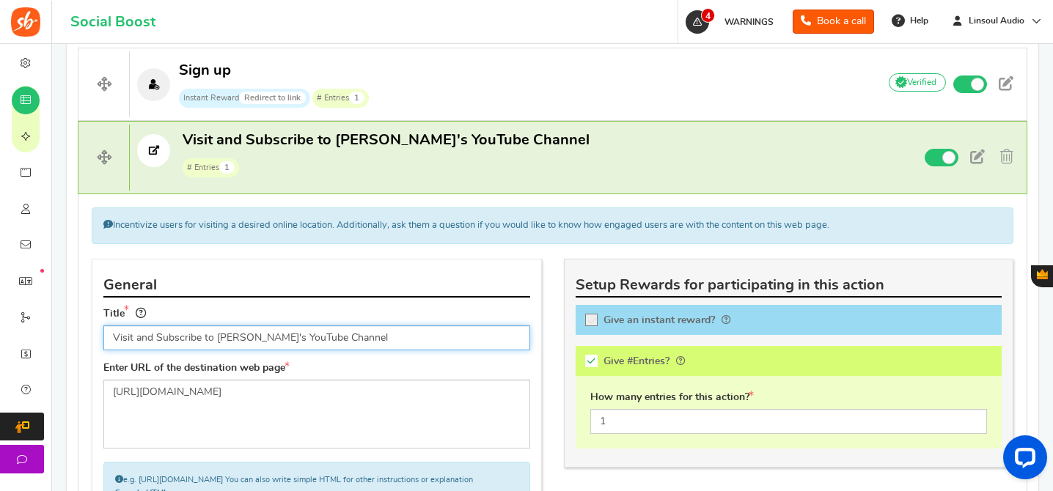
drag, startPoint x: 155, startPoint y: 337, endPoint x: 70, endPoint y: 337, distance: 85.0
click at [70, 337] on div "Blog Comments Create Form Facebook Visit a Facebook Page Includes Like Share on…" at bounding box center [552, 475] width 971 height 1525
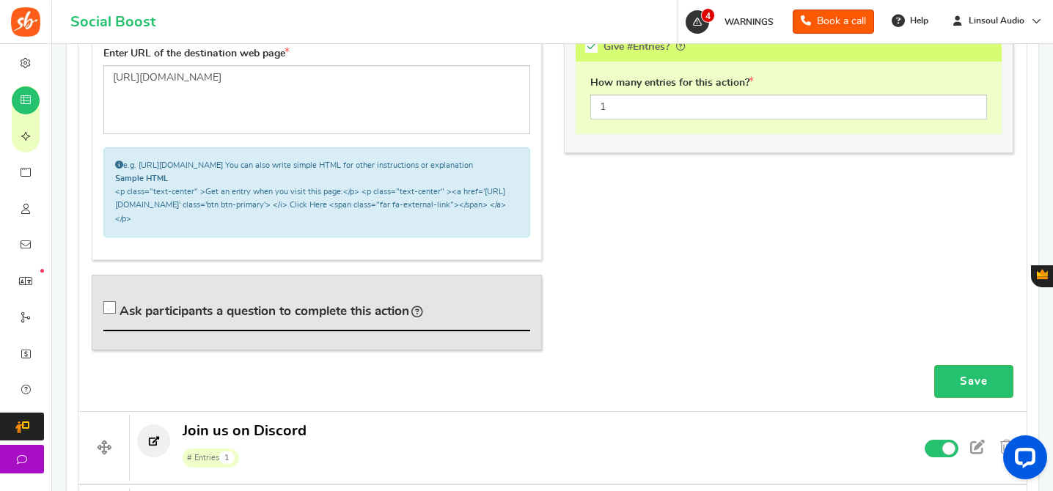
scroll to position [1006, 0]
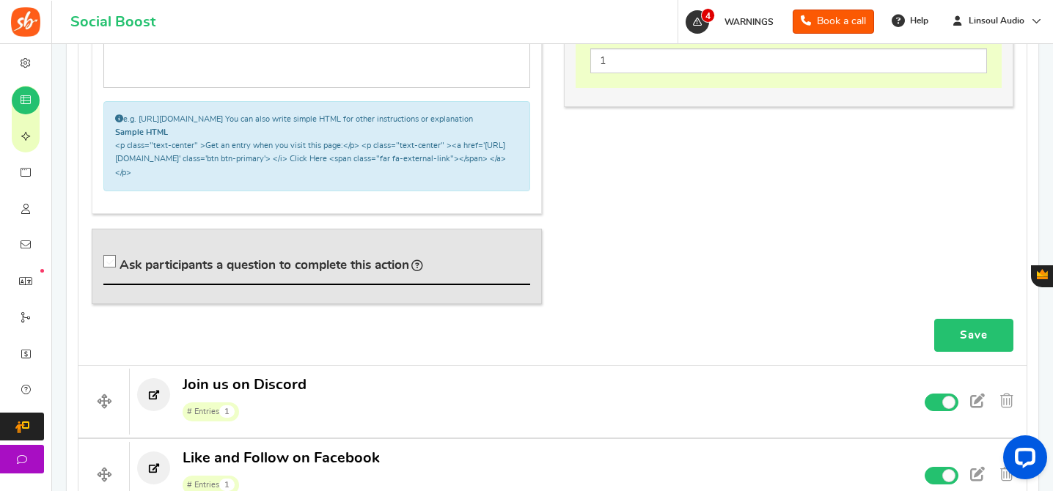
type input "Subscribe to [PERSON_NAME]'s YouTube Channel"
click at [988, 336] on link "Save" at bounding box center [973, 335] width 79 height 33
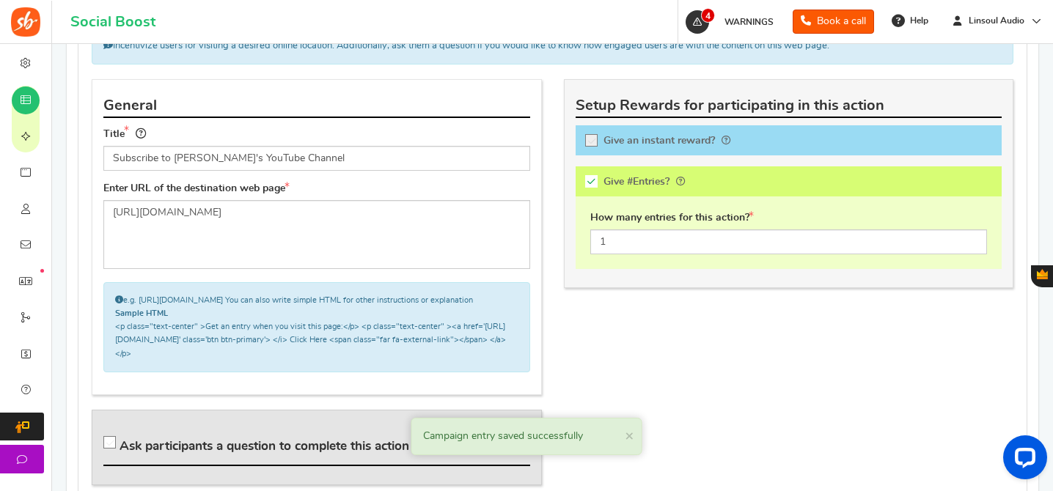
scroll to position [678, 0]
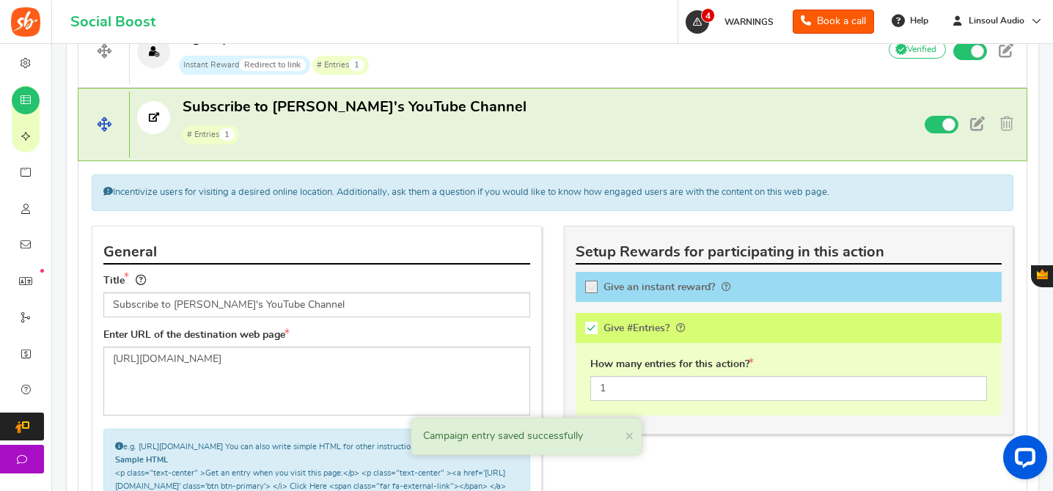
click at [251, 109] on span "Subscribe to [PERSON_NAME]'s YouTube Channel" at bounding box center [355, 107] width 344 height 15
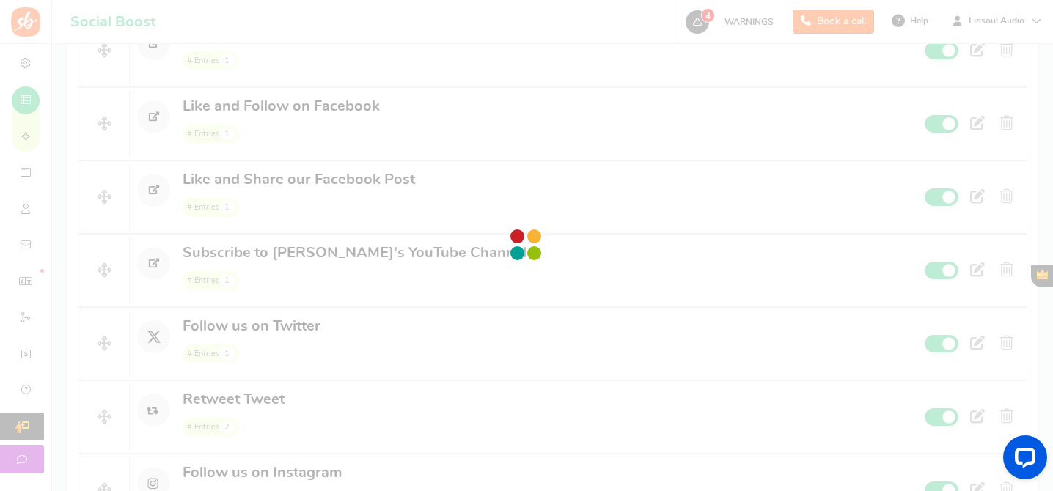
scroll to position [803, 0]
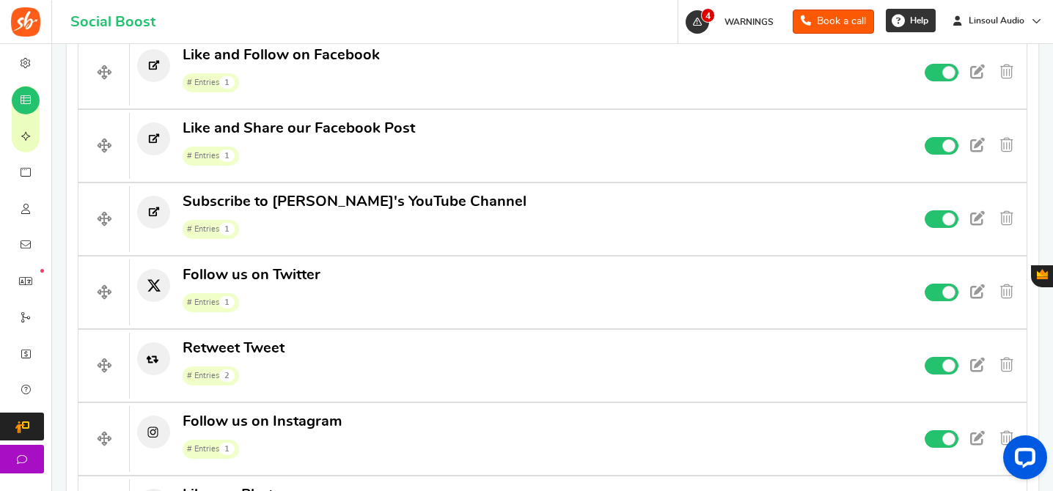
drag, startPoint x: 103, startPoint y: 129, endPoint x: 915, endPoint y: 12, distance: 819.8
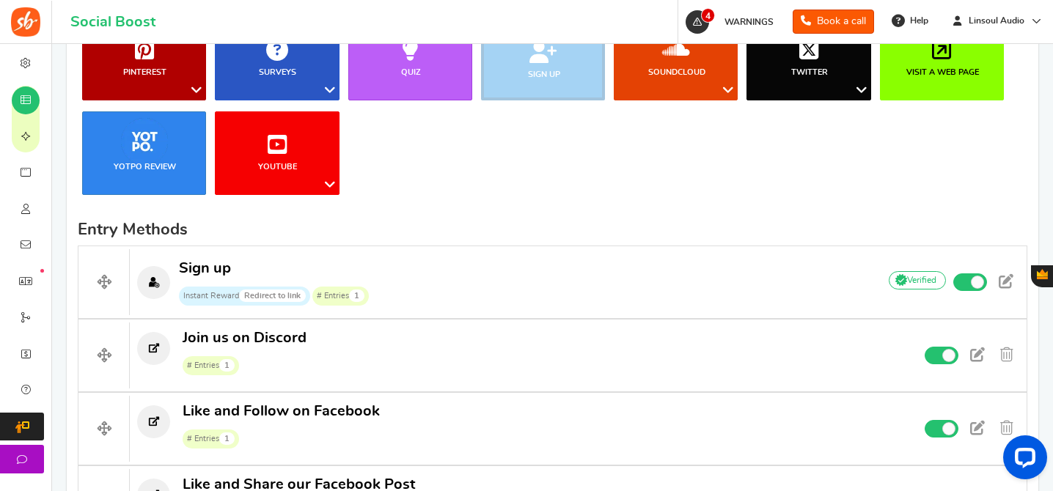
scroll to position [390, 0]
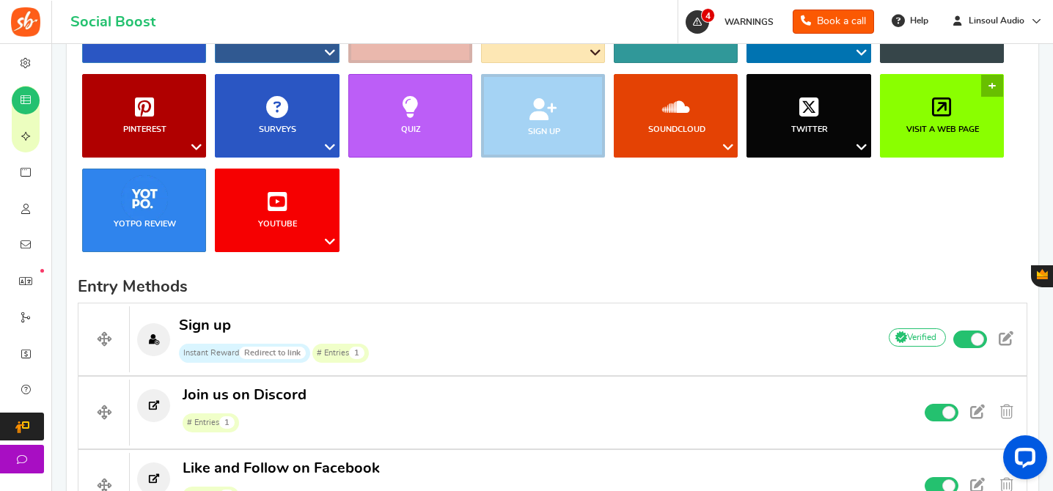
click at [957, 110] on link "Visit a web page" at bounding box center [942, 116] width 124 height 84
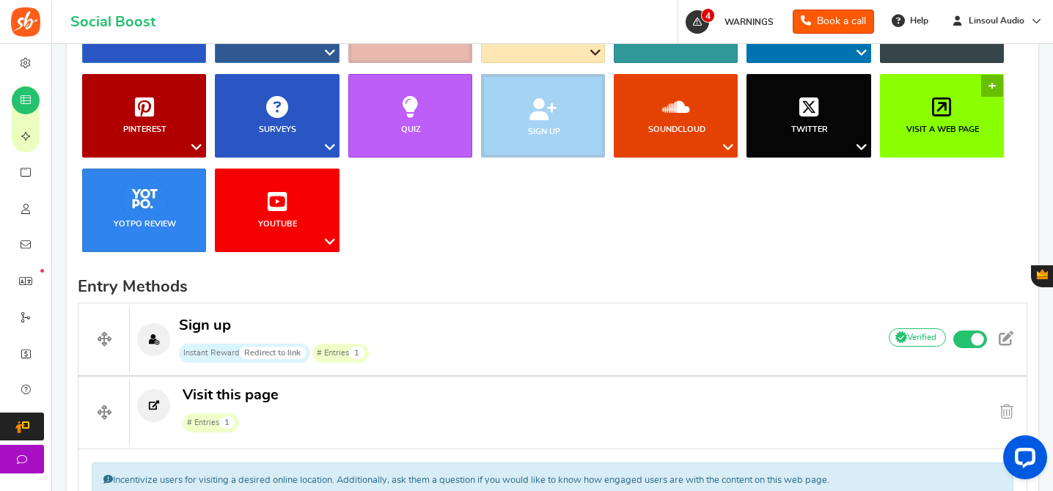
scroll to position [737, 0]
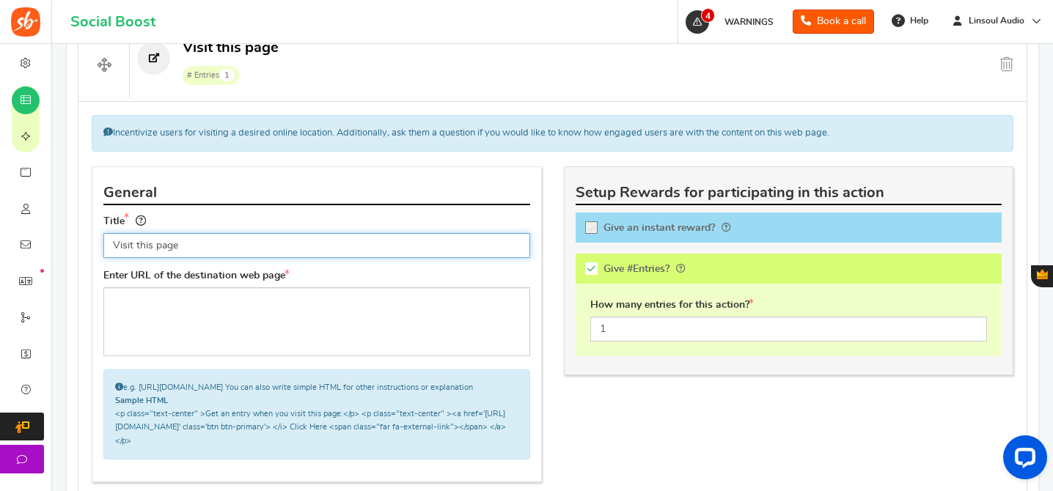
click at [230, 235] on input "Visit this page" at bounding box center [316, 245] width 427 height 25
type input "Subscribe to Z Reviews YouTube"
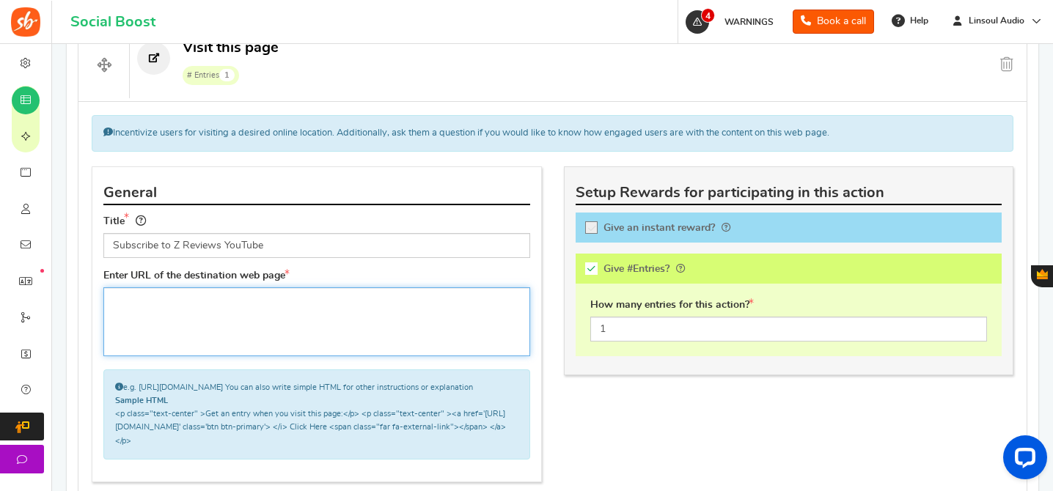
click at [291, 347] on textarea at bounding box center [316, 321] width 427 height 69
paste textarea "[URL][DOMAIN_NAME]"
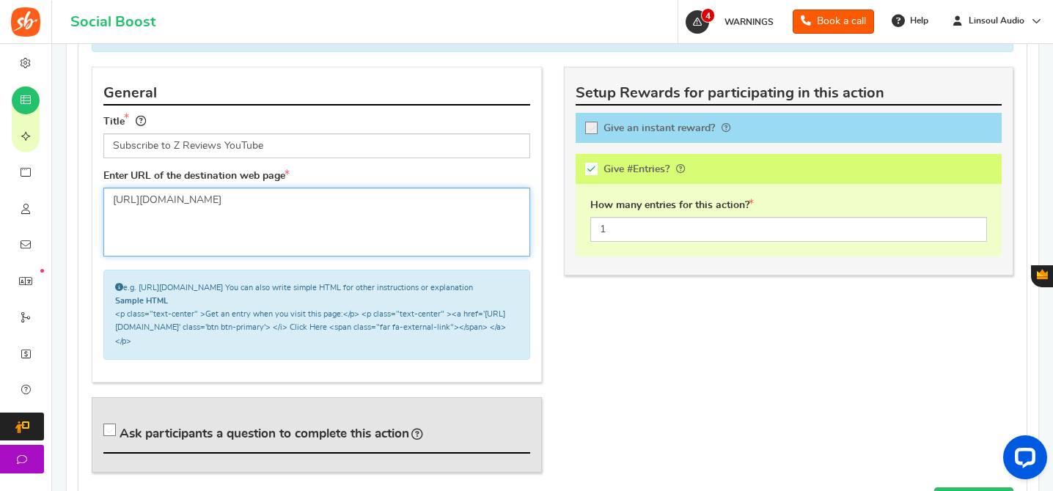
scroll to position [589, 0]
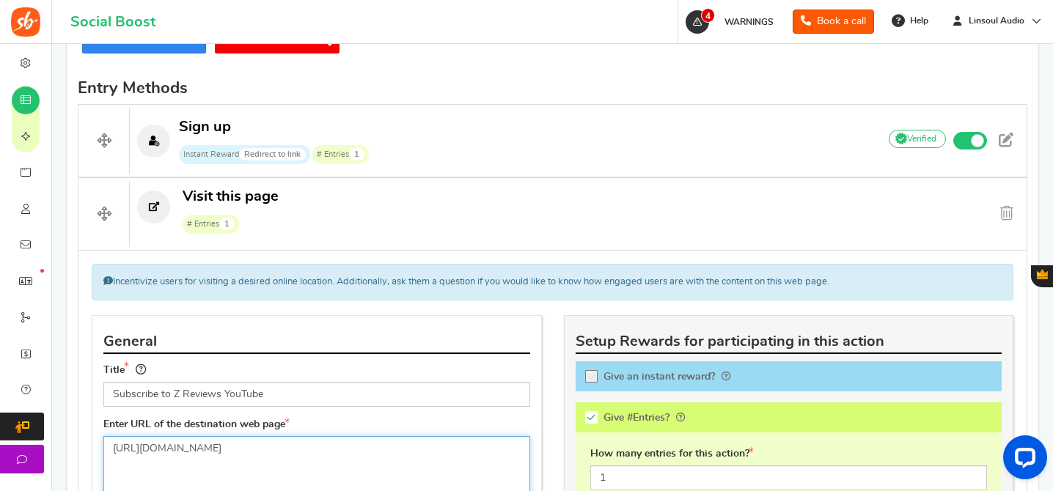
type textarea "[URL][DOMAIN_NAME]"
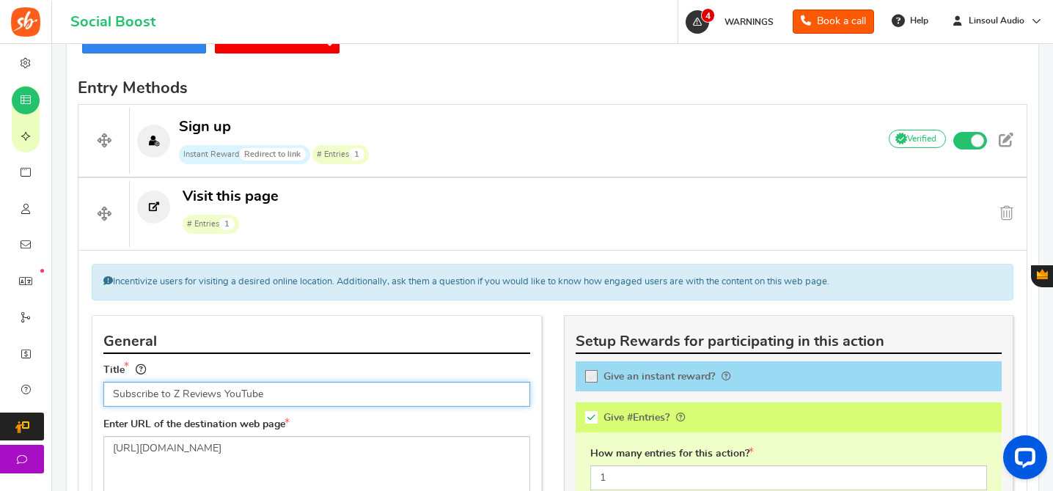
click at [276, 399] on input "Subscribe to Z Reviews YouTube" at bounding box center [316, 394] width 427 height 25
click at [220, 392] on input "Subscribe to Z Reviews YouTube" at bounding box center [316, 394] width 427 height 25
click at [280, 391] on input "Subscribe to Z Reviews' YouTube" at bounding box center [316, 394] width 427 height 25
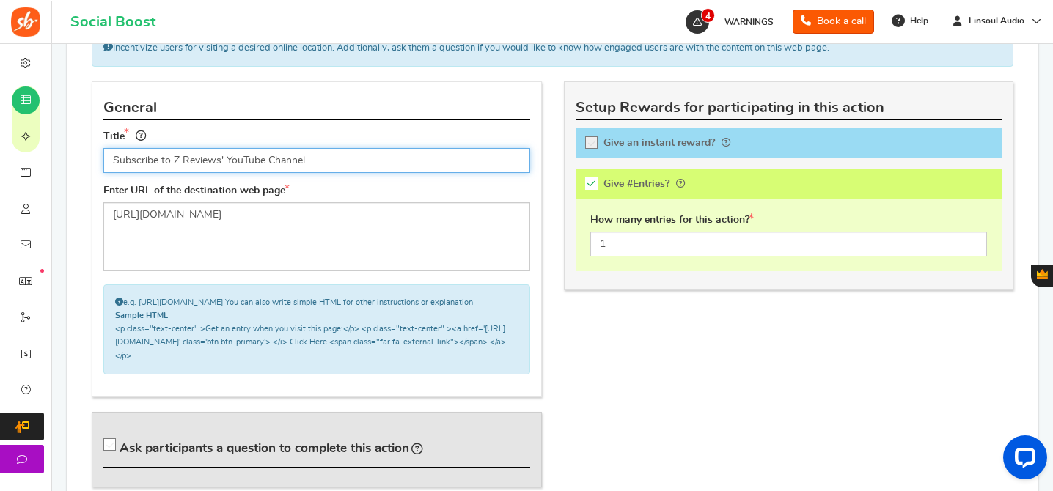
scroll to position [959, 0]
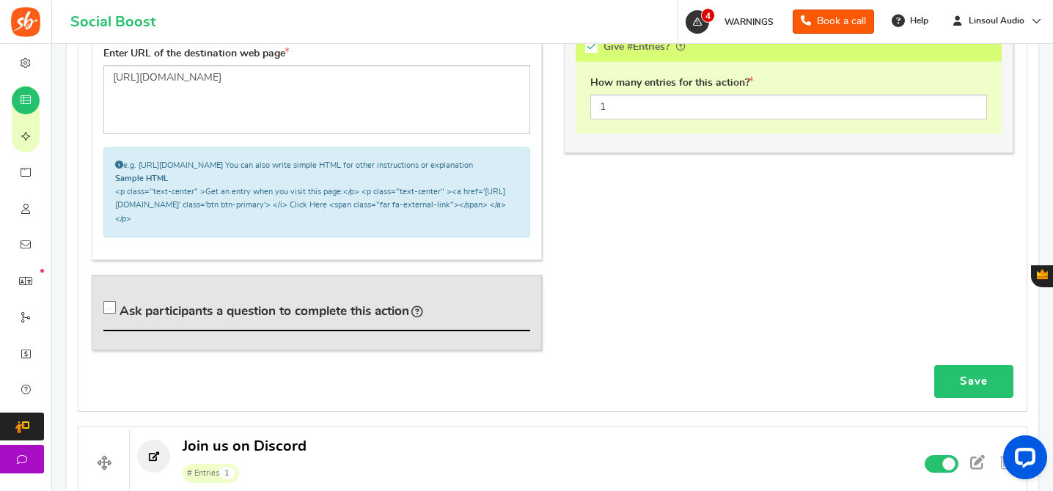
type input "Subscribe to Z Reviews' YouTube Channel"
click at [960, 381] on link "Save" at bounding box center [973, 381] width 79 height 33
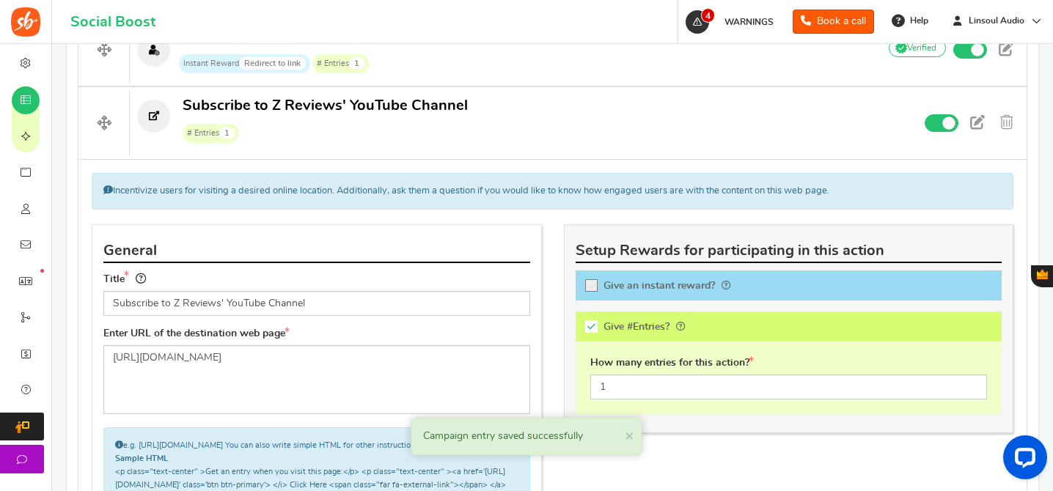
scroll to position [595, 0]
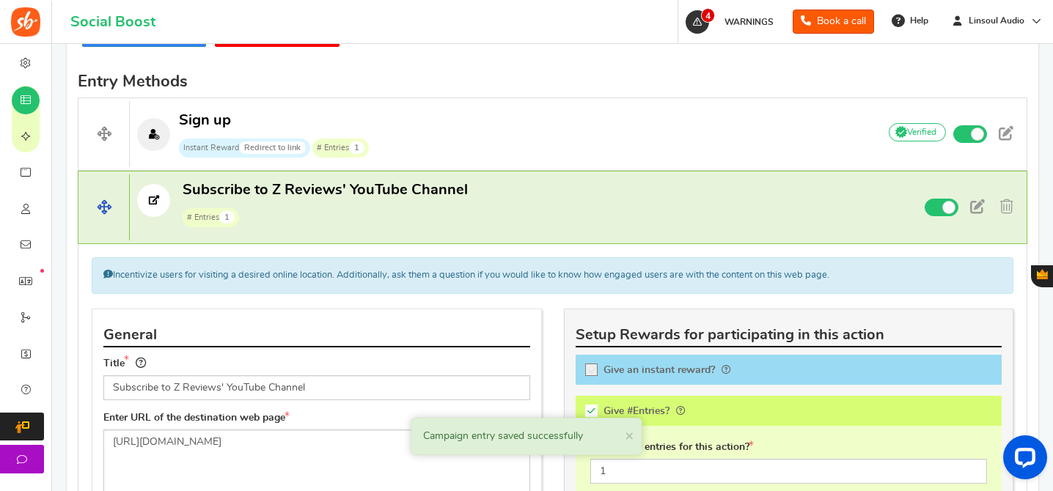
click at [410, 213] on span "# Entries 1" at bounding box center [325, 216] width 285 height 22
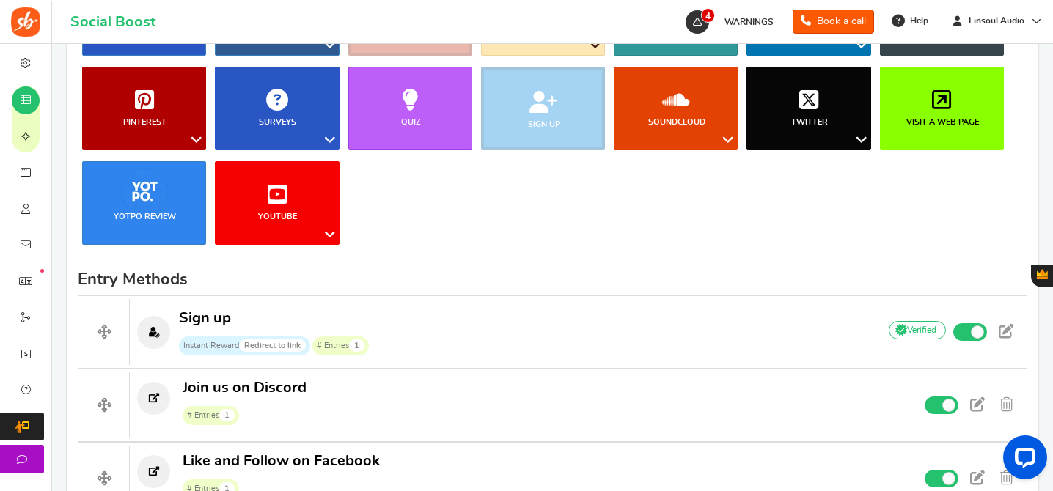
scroll to position [385, 0]
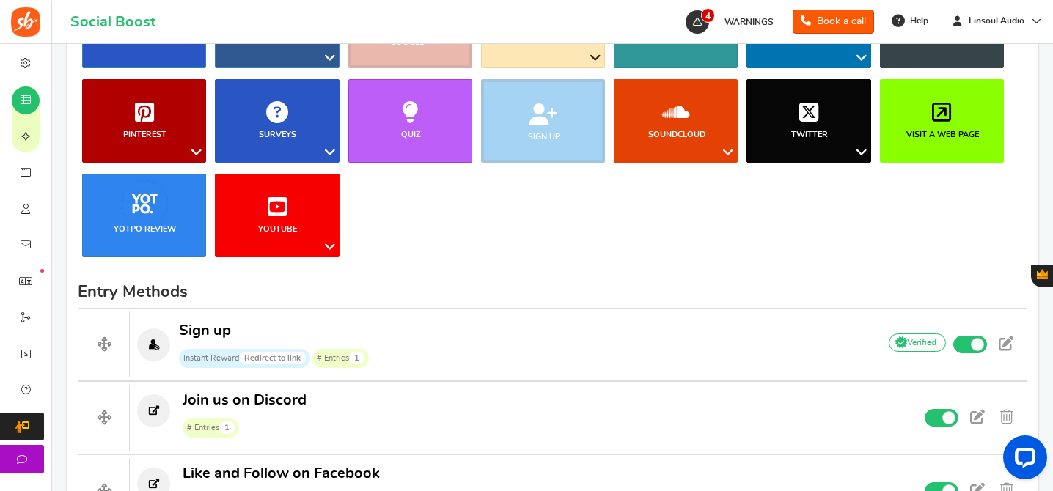
drag, startPoint x: 103, startPoint y: 421, endPoint x: 1042, endPoint y: 4, distance: 1028.1
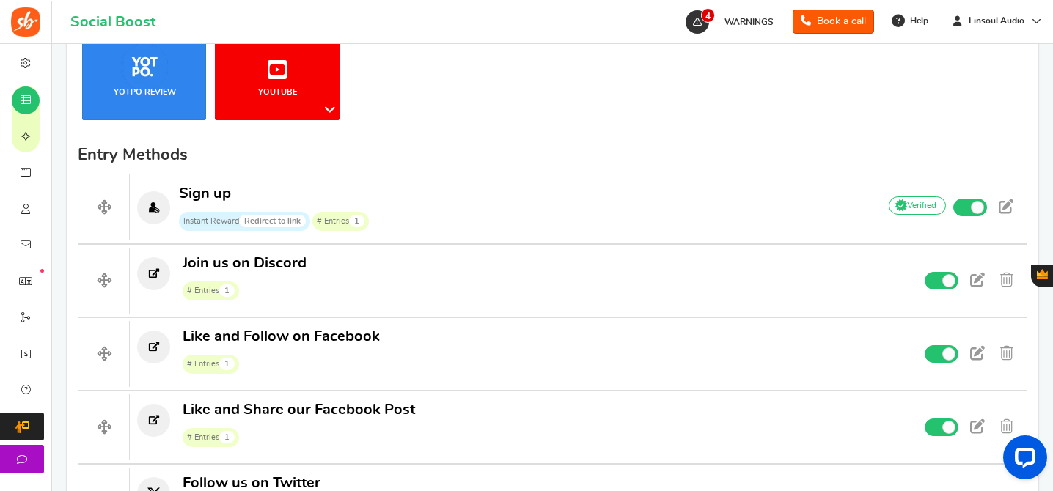
scroll to position [421, 0]
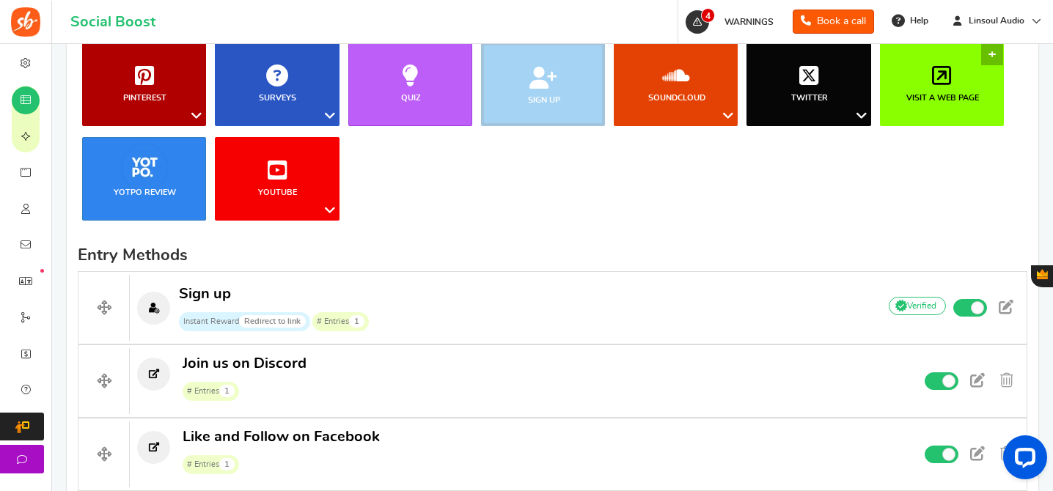
click at [939, 89] on link "Visit a web page" at bounding box center [942, 85] width 124 height 84
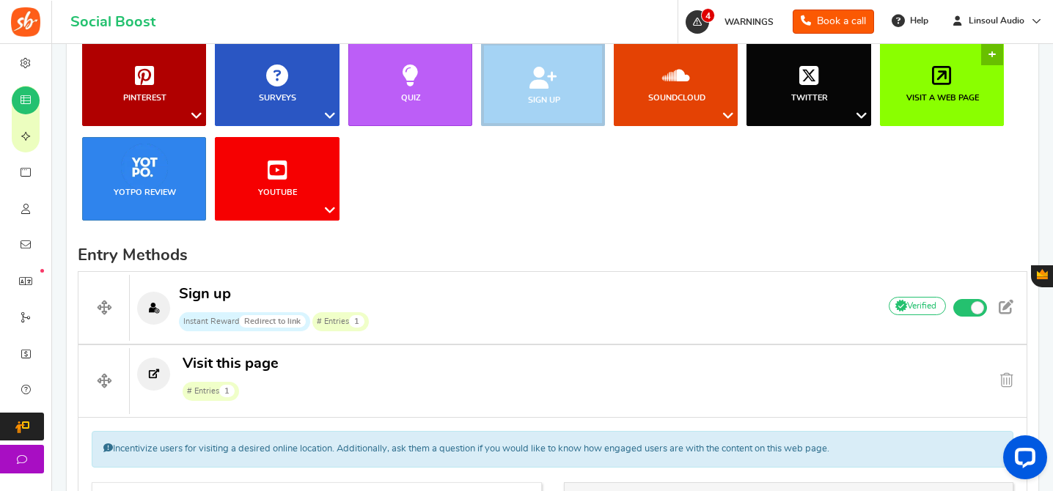
scroll to position [737, 0]
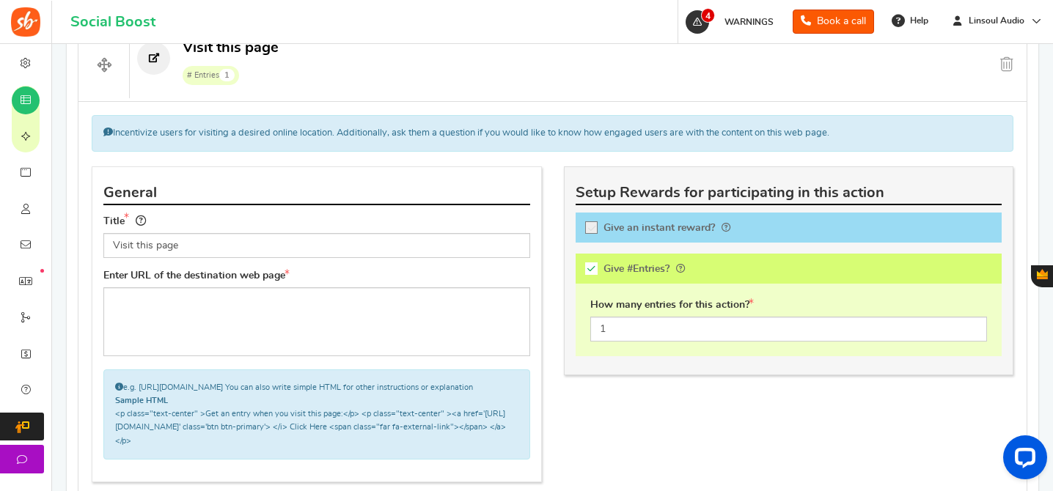
click at [325, 245] on input "Visit this page" at bounding box center [316, 245] width 427 height 25
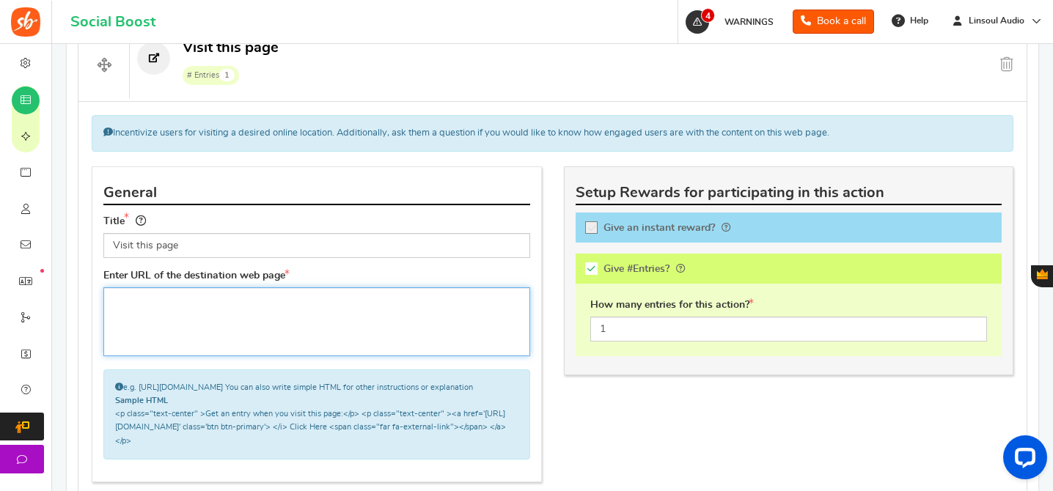
click at [298, 317] on textarea at bounding box center [316, 321] width 427 height 69
paste textarea "[URL][DOMAIN_NAME]"
type textarea "[URL][DOMAIN_NAME]"
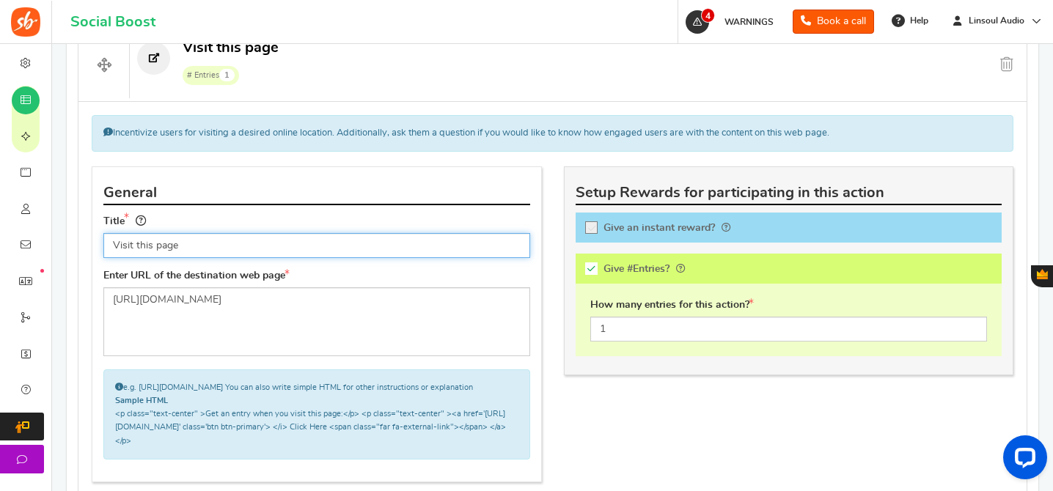
click at [465, 250] on input "Visit this page" at bounding box center [316, 245] width 427 height 25
click at [138, 248] on input "Visit this page" at bounding box center [316, 245] width 427 height 25
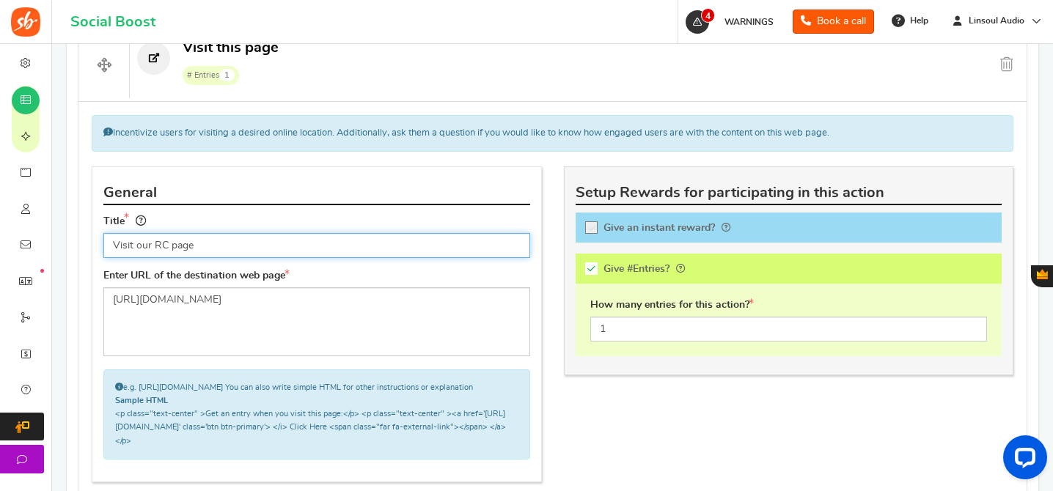
scroll to position [910, 0]
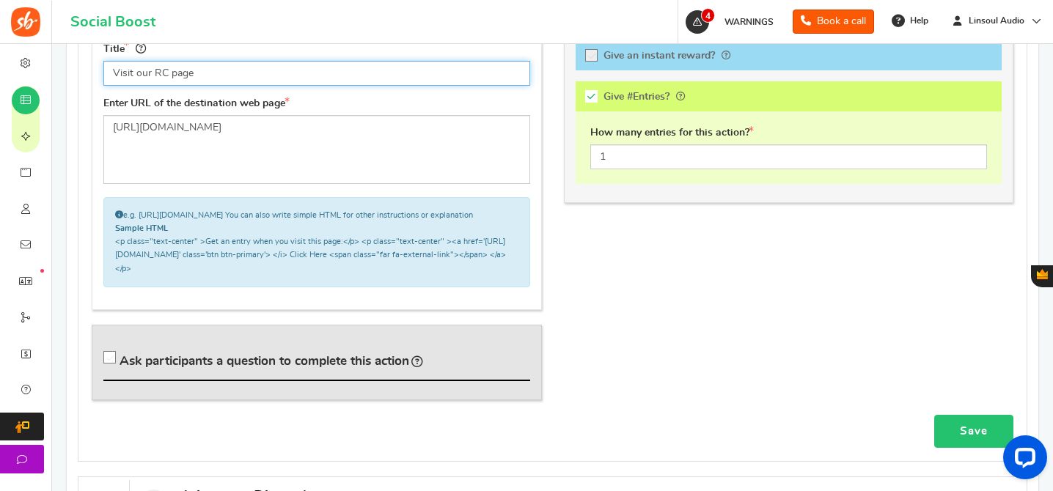
type input "Visit our RC page"
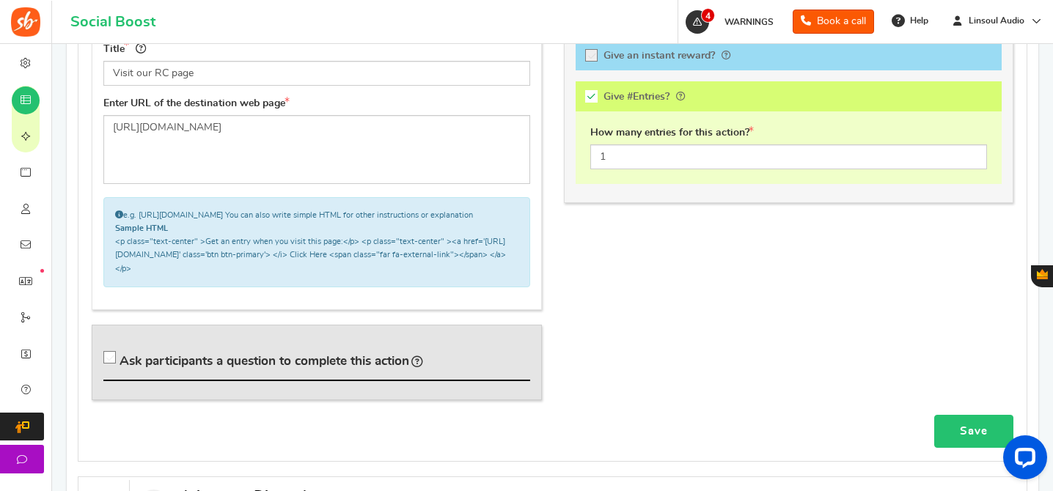
click at [965, 448] on link "Save" at bounding box center [973, 431] width 79 height 33
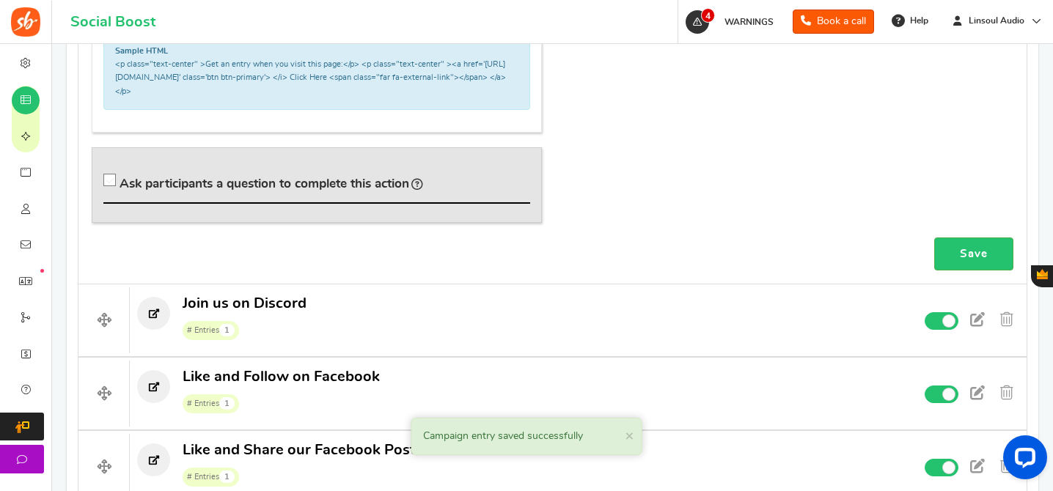
scroll to position [682, 0]
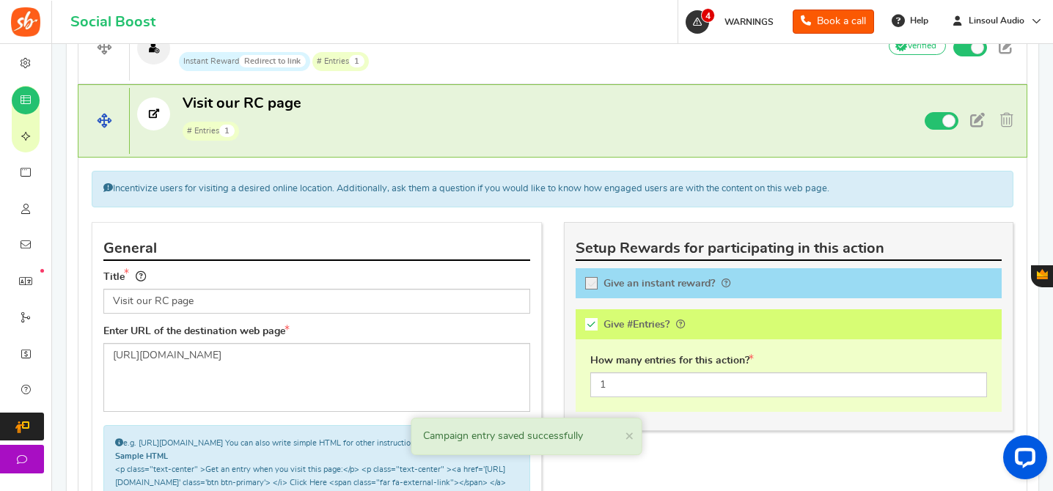
click at [522, 156] on h4 "Visit our RC page # Entries 1 Non verified Due to platform policies, we cannot …" at bounding box center [552, 120] width 949 height 73
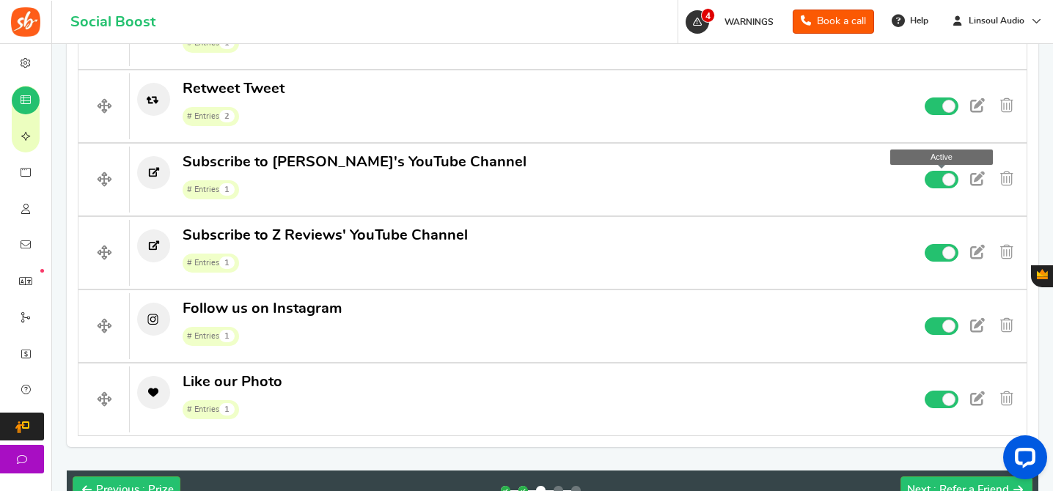
scroll to position [1202, 0]
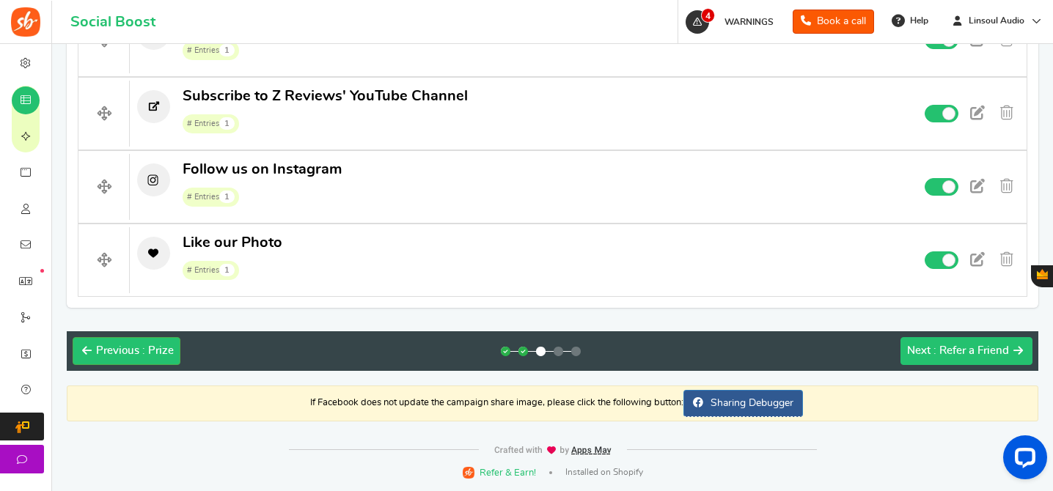
click at [967, 339] on button "Next : Refer a Friend" at bounding box center [966, 351] width 132 height 28
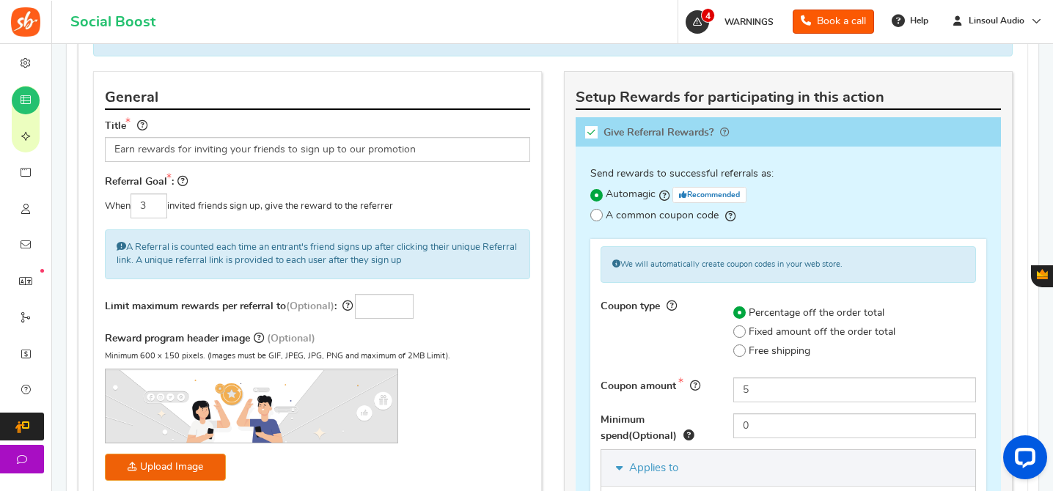
scroll to position [108, 0]
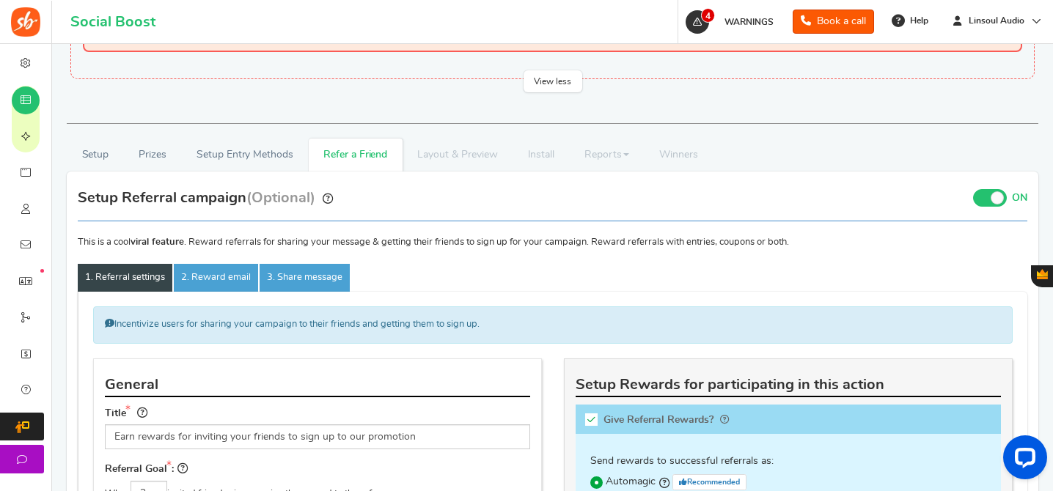
click at [981, 198] on span at bounding box center [990, 198] width 34 height 18
click at [0, 0] on input "ON OFF" at bounding box center [0, 0] width 0 height 0
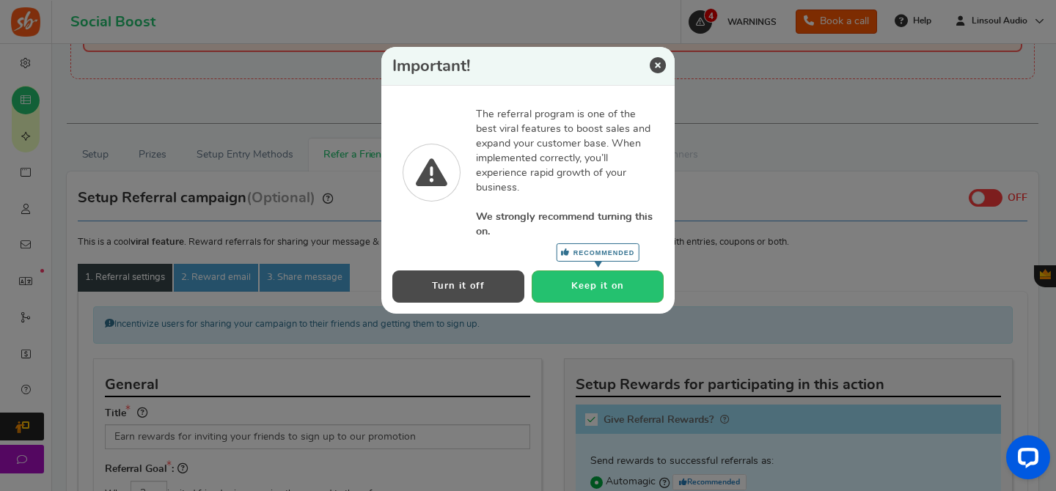
click at [484, 292] on button "Turn it off" at bounding box center [458, 286] width 132 height 32
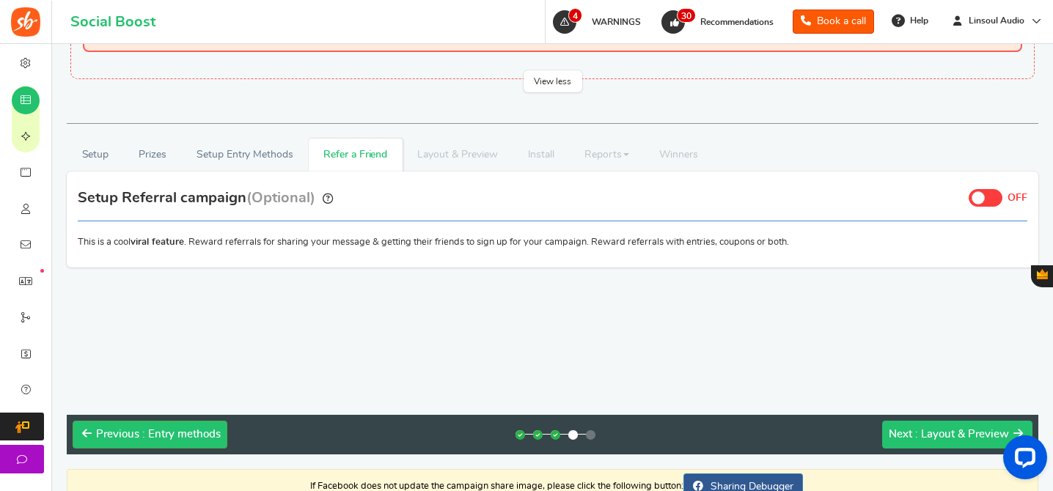
click at [933, 429] on span ": Layout & Preview" at bounding box center [962, 434] width 94 height 11
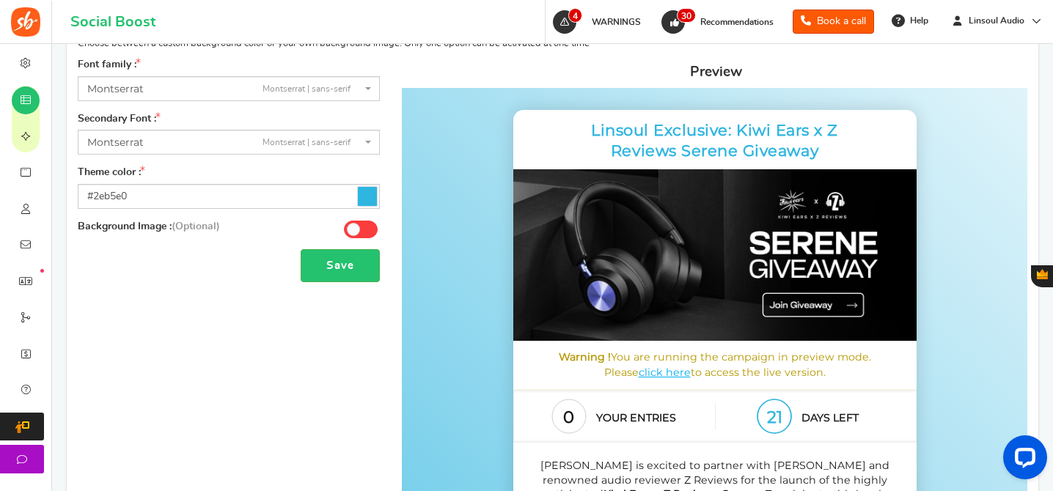
scroll to position [306, 0]
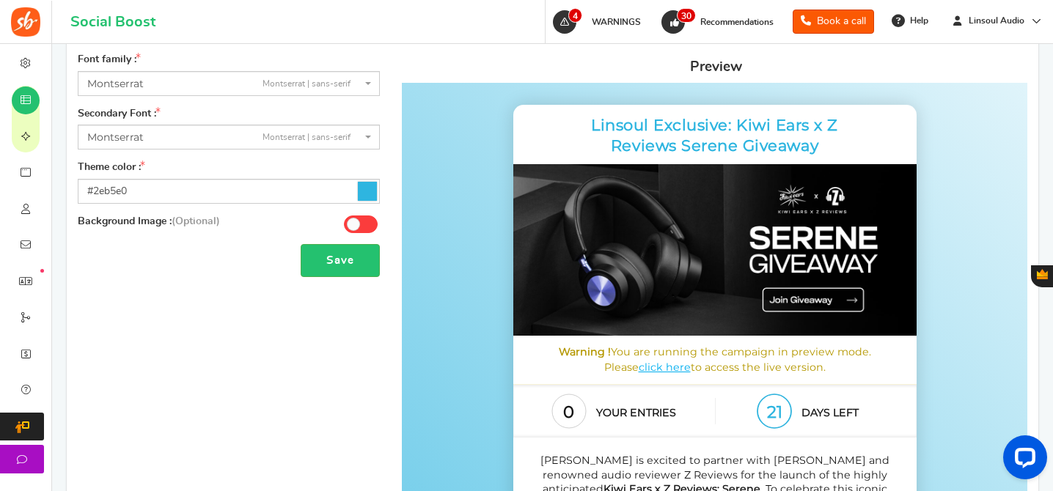
click at [199, 88] on span "[PERSON_NAME] | sans-serif" at bounding box center [224, 83] width 274 height 15
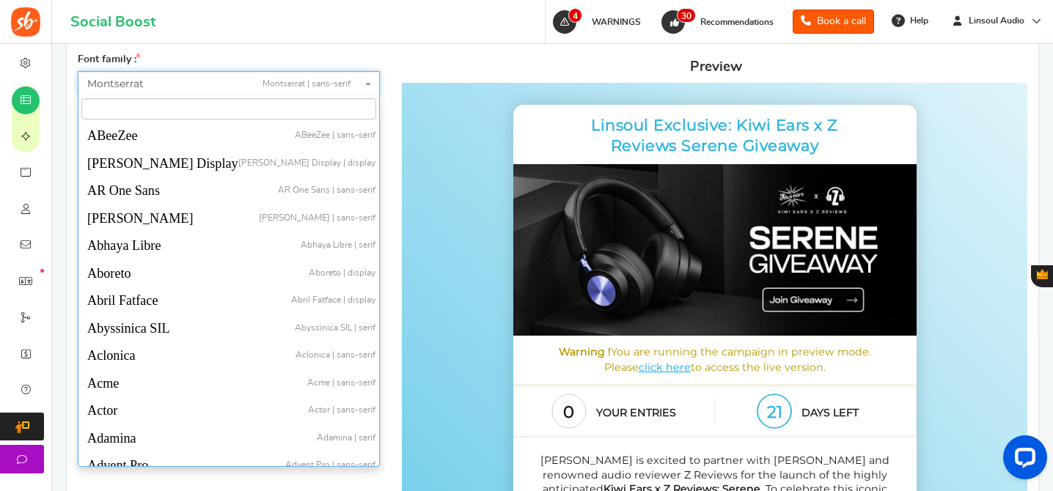
scroll to position [27397, 0]
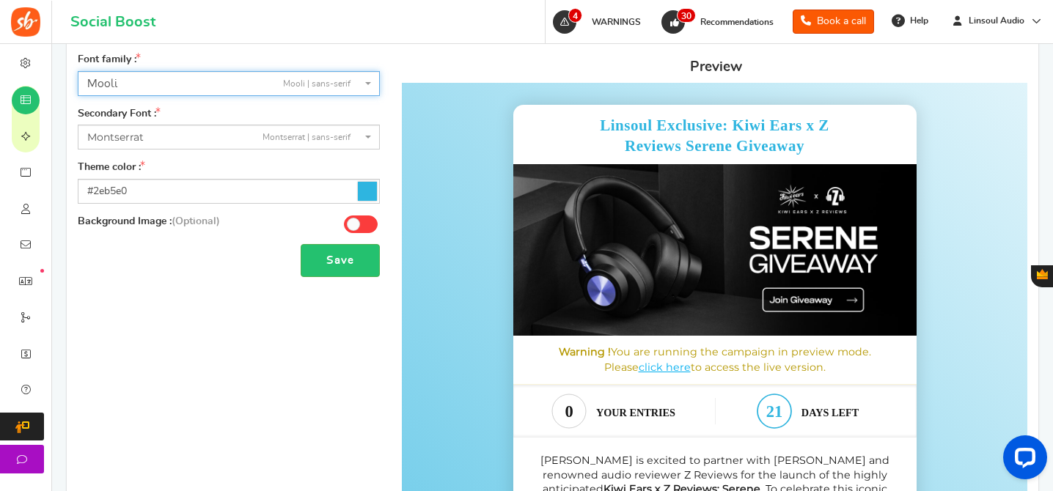
click at [173, 82] on span "[PERSON_NAME] | sans-serif" at bounding box center [224, 83] width 274 height 15
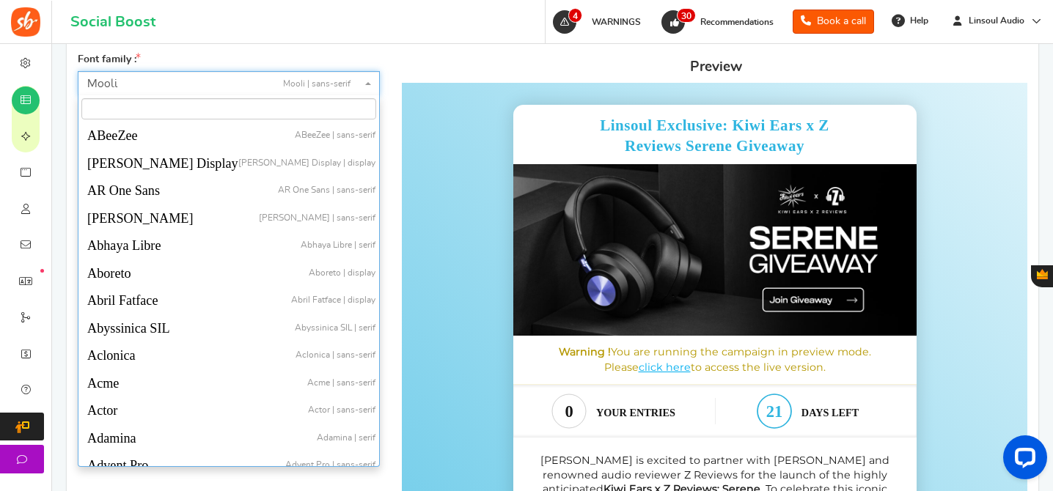
scroll to position [27514, 0]
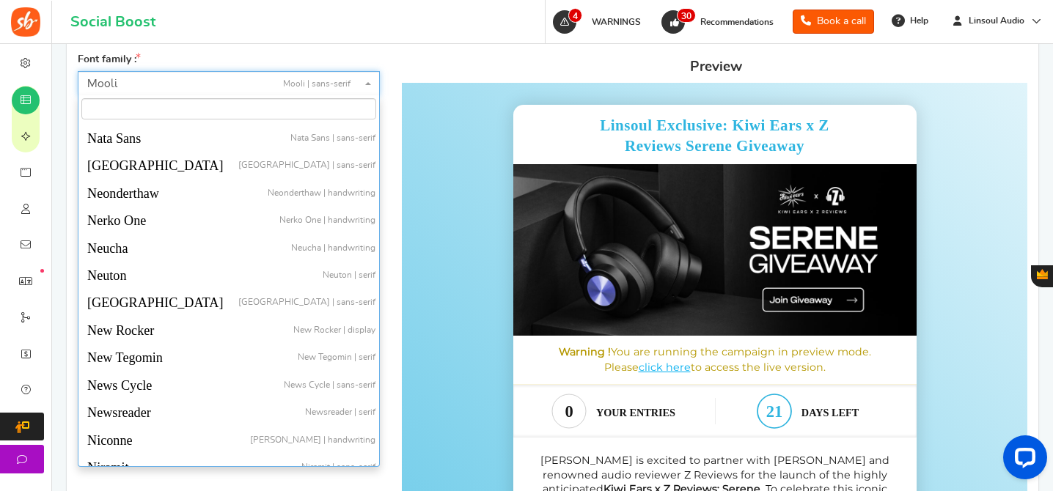
select select "968"
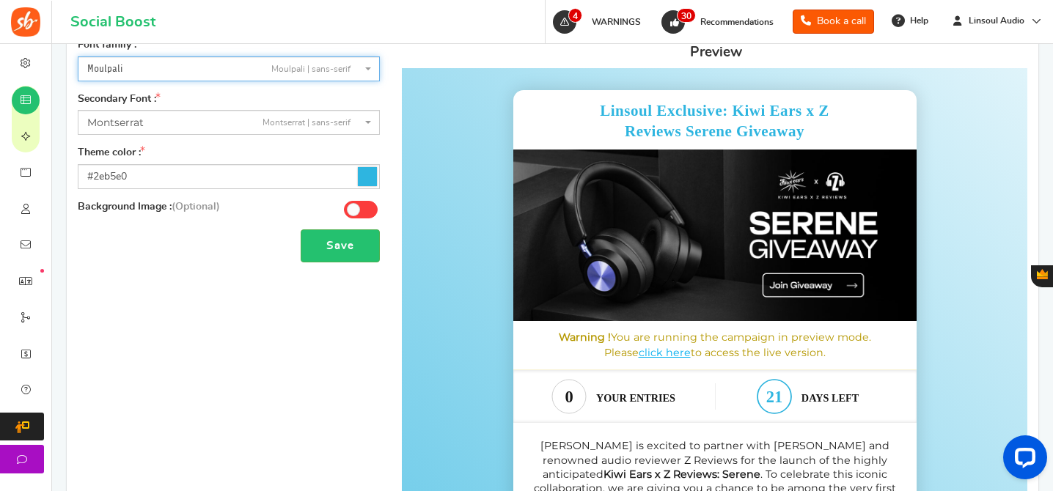
scroll to position [325, 0]
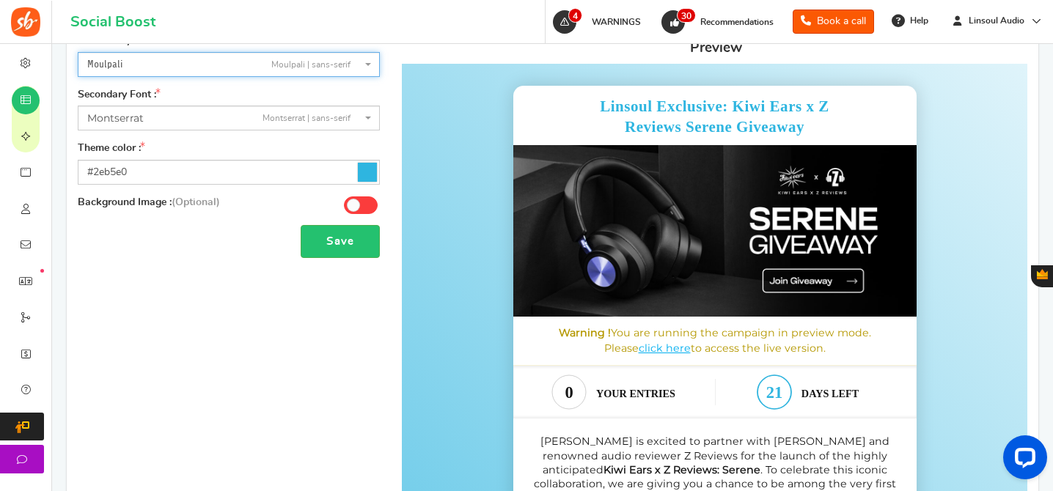
click at [173, 123] on span "[PERSON_NAME] | sans-serif" at bounding box center [224, 118] width 274 height 15
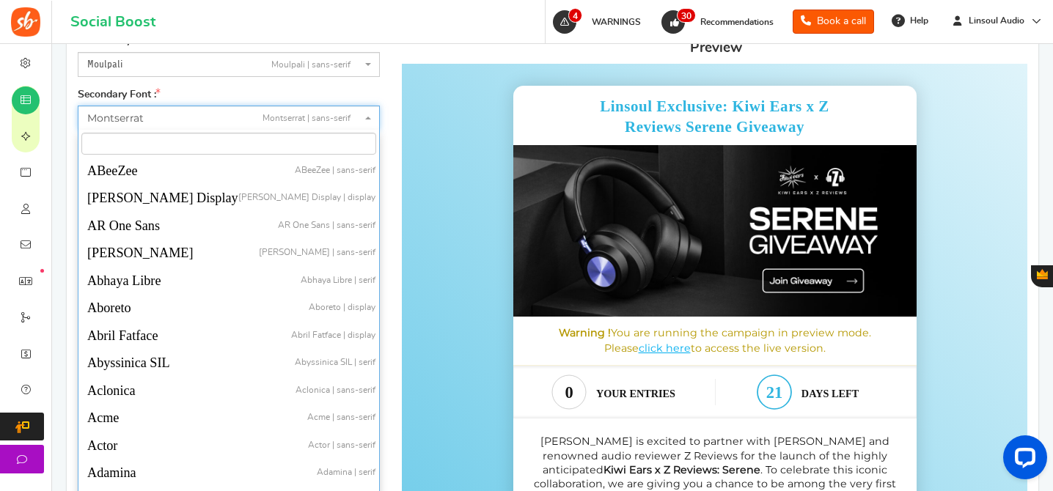
scroll to position [27402, 0]
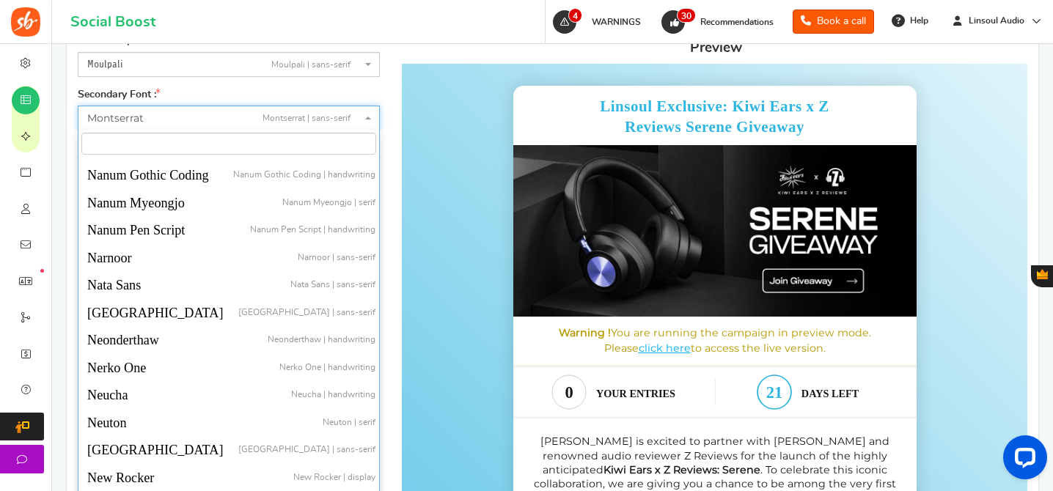
select select "965"
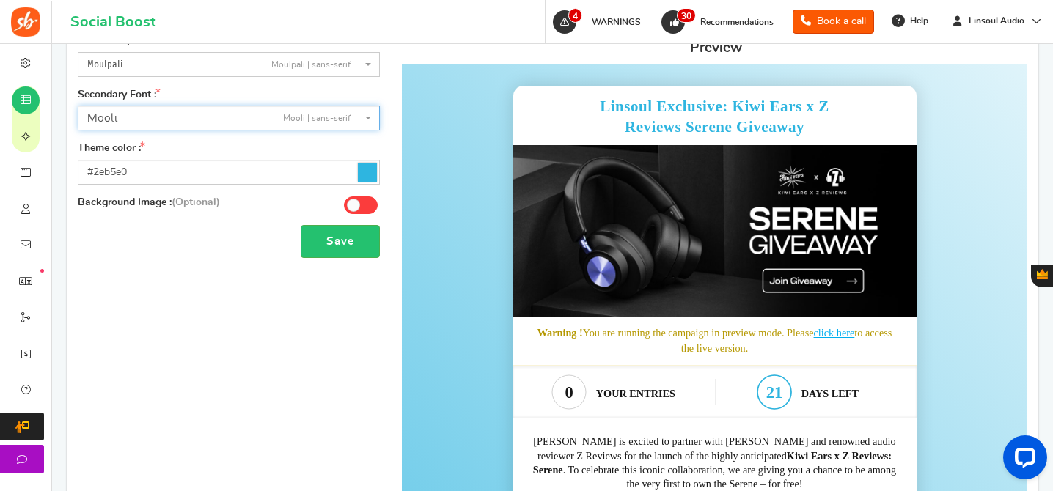
scroll to position [266, 0]
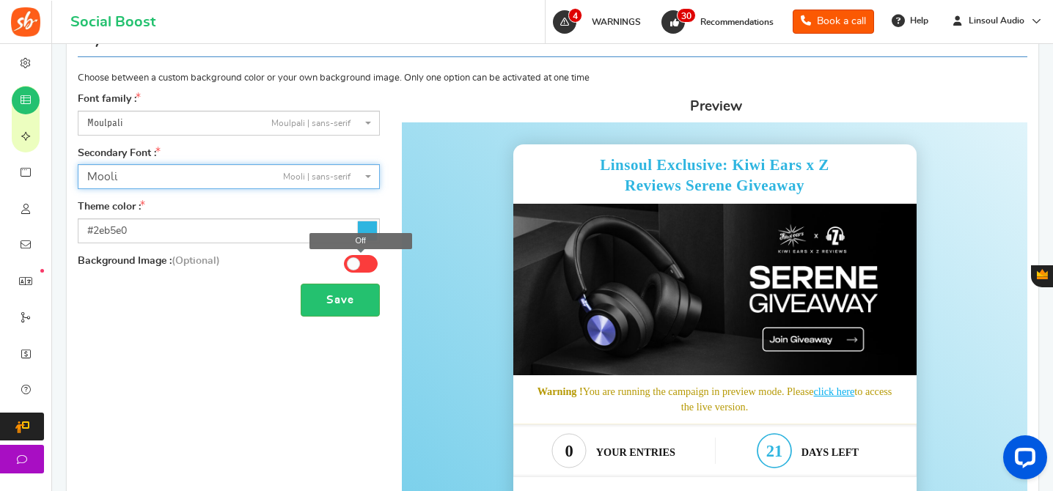
click at [372, 263] on span at bounding box center [361, 264] width 34 height 18
click at [0, 0] on input "Off" at bounding box center [0, 0] width 0 height 0
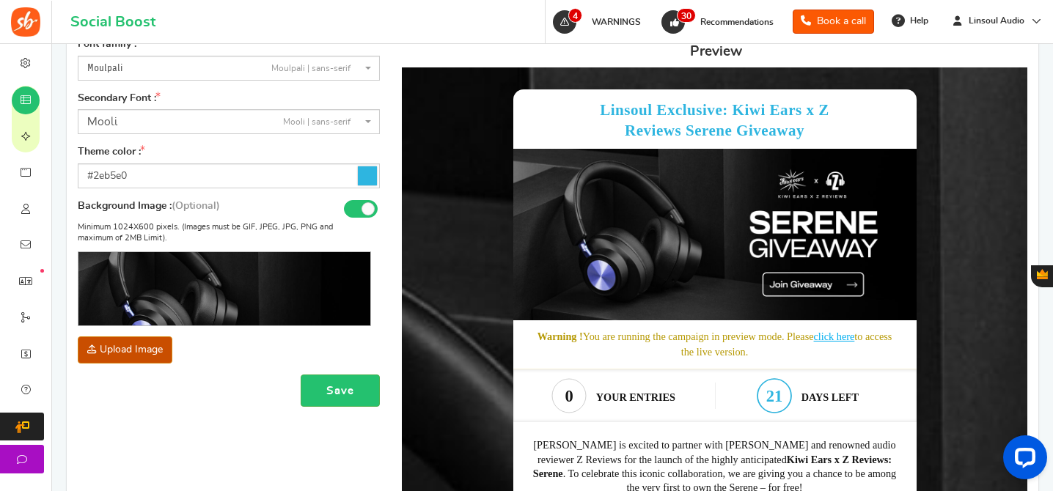
scroll to position [374, 0]
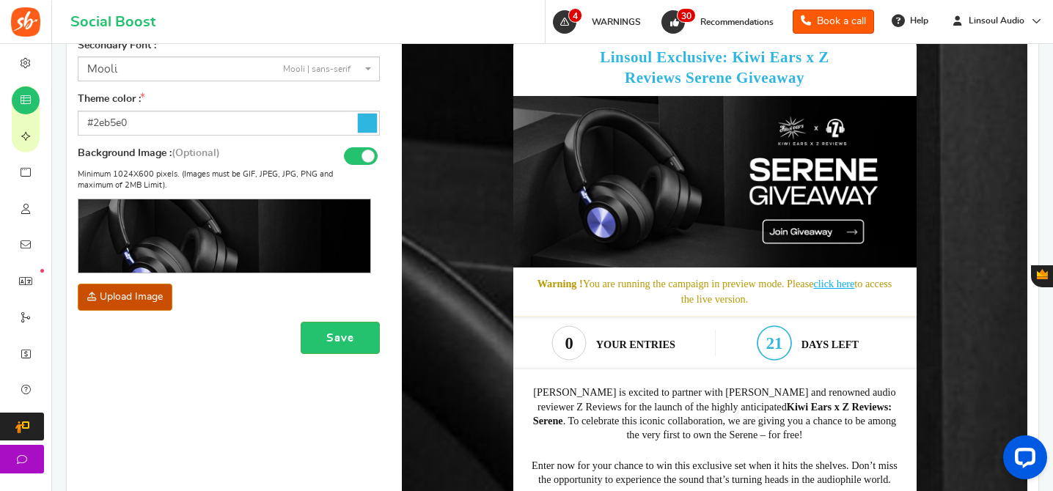
click at [373, 114] on icon at bounding box center [367, 123] width 19 height 19
click at [373, 114] on input "#2eb5e0" at bounding box center [229, 123] width 302 height 25
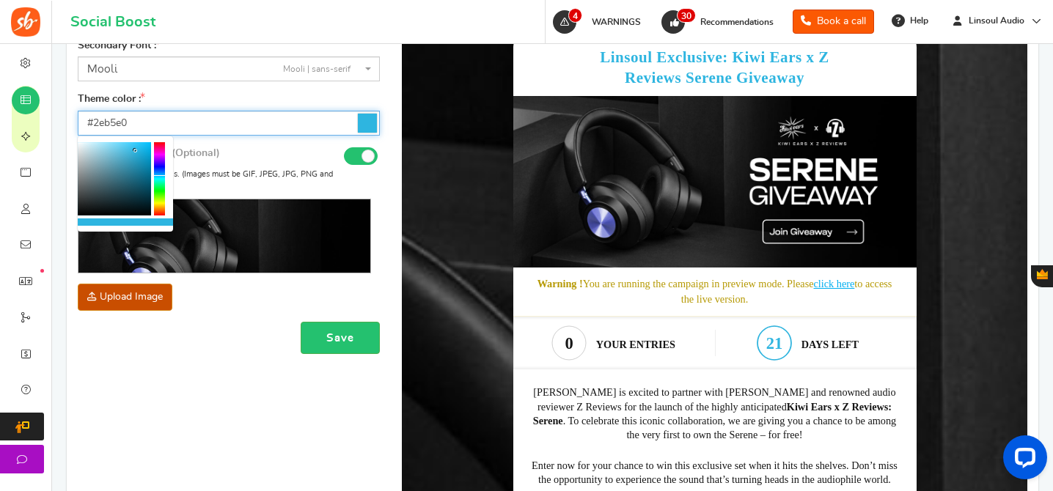
click at [161, 169] on div at bounding box center [159, 178] width 11 height 73
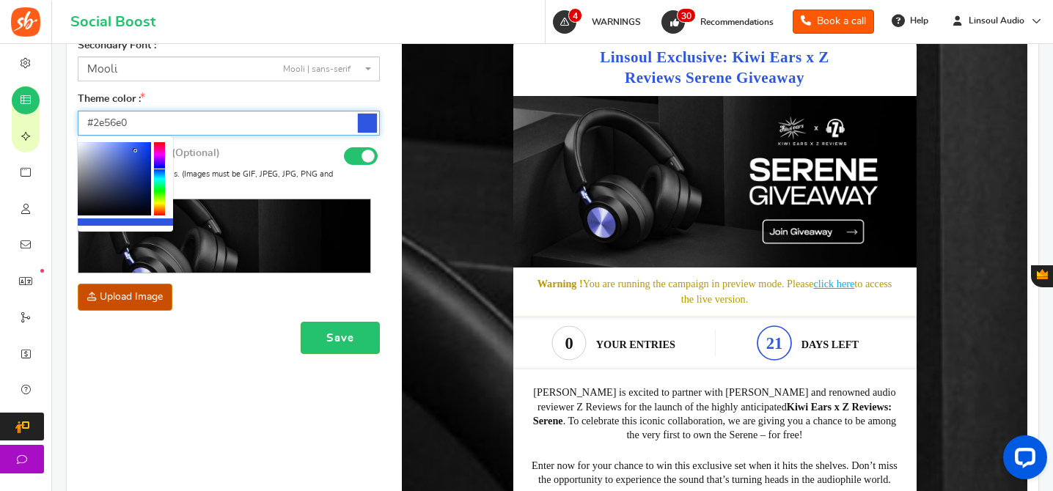
click at [138, 182] on div at bounding box center [114, 178] width 73 height 73
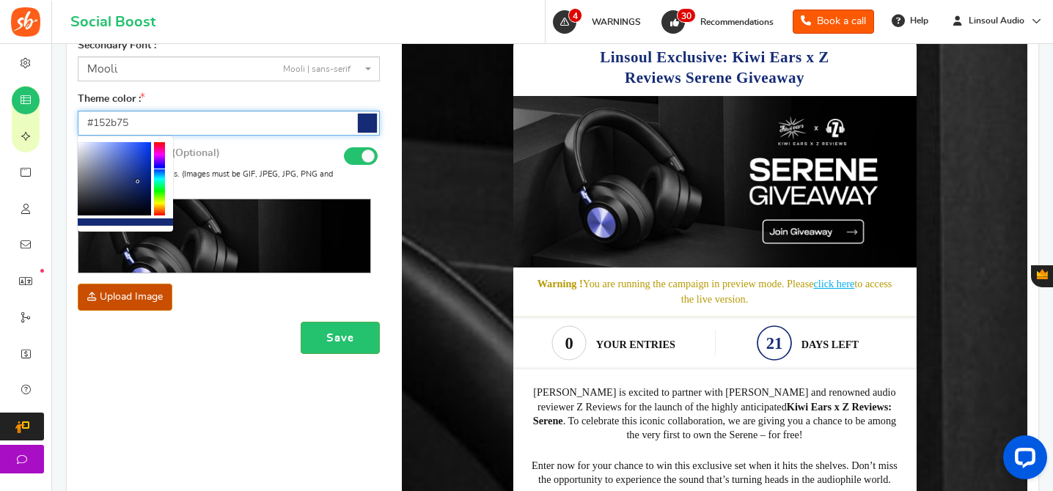
click at [144, 182] on div at bounding box center [114, 178] width 73 height 73
click at [136, 175] on div at bounding box center [114, 178] width 73 height 73
click at [150, 176] on div at bounding box center [114, 178] width 73 height 73
click at [151, 180] on div at bounding box center [125, 183] width 95 height 95
click at [161, 171] on div at bounding box center [159, 178] width 11 height 73
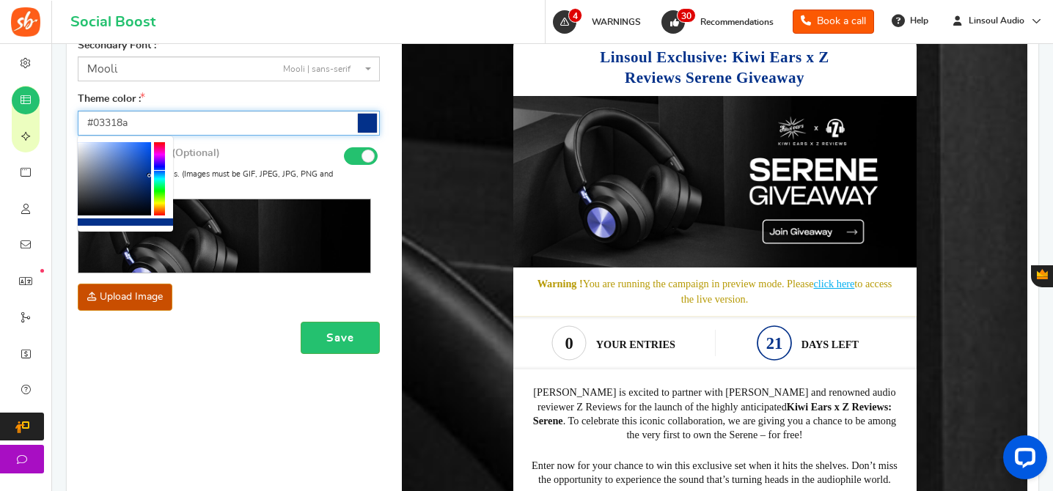
click at [161, 172] on div at bounding box center [159, 178] width 11 height 73
click at [161, 165] on div at bounding box center [159, 178] width 11 height 73
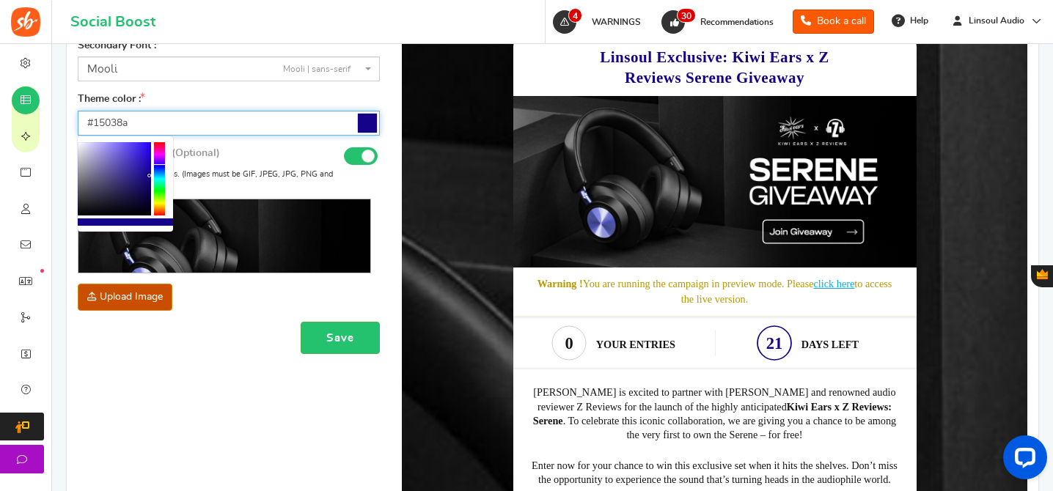
click at [143, 178] on div at bounding box center [114, 178] width 73 height 73
type input "#1e0e82"
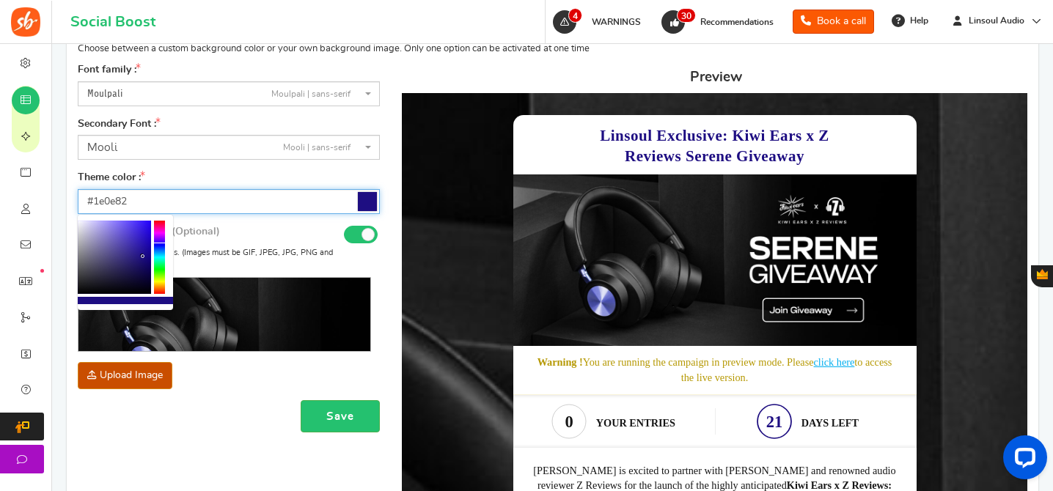
scroll to position [276, 0]
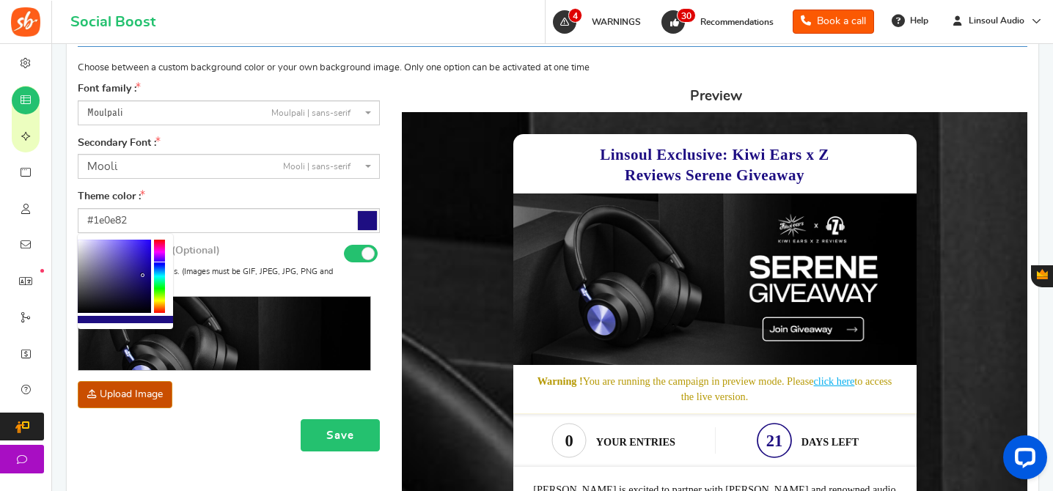
click at [358, 434] on button "Save" at bounding box center [340, 435] width 79 height 33
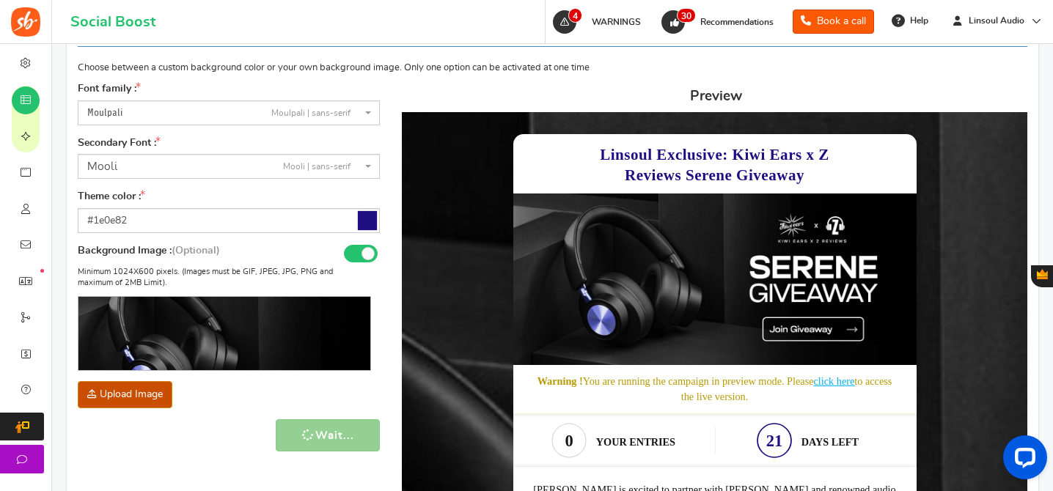
scroll to position [1242, 0]
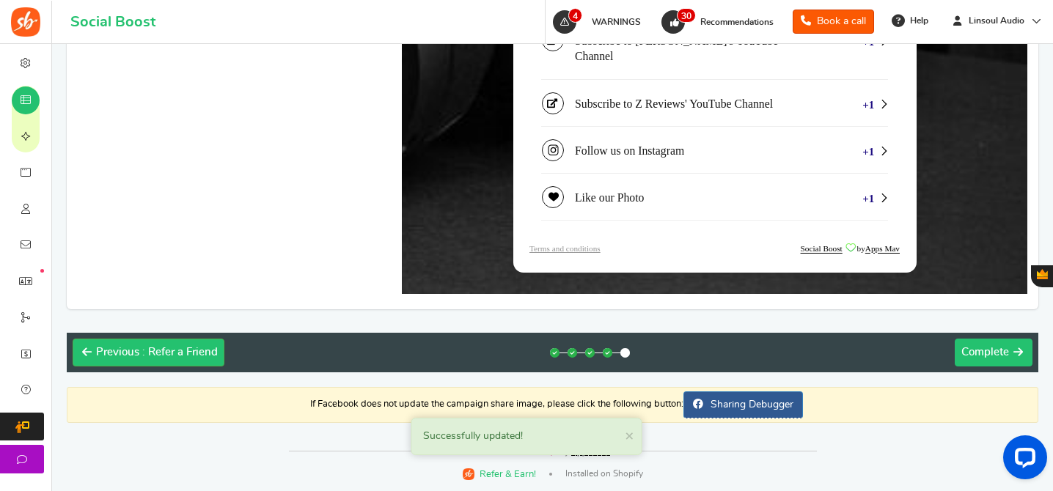
click at [996, 349] on span "Complete" at bounding box center [985, 352] width 48 height 11
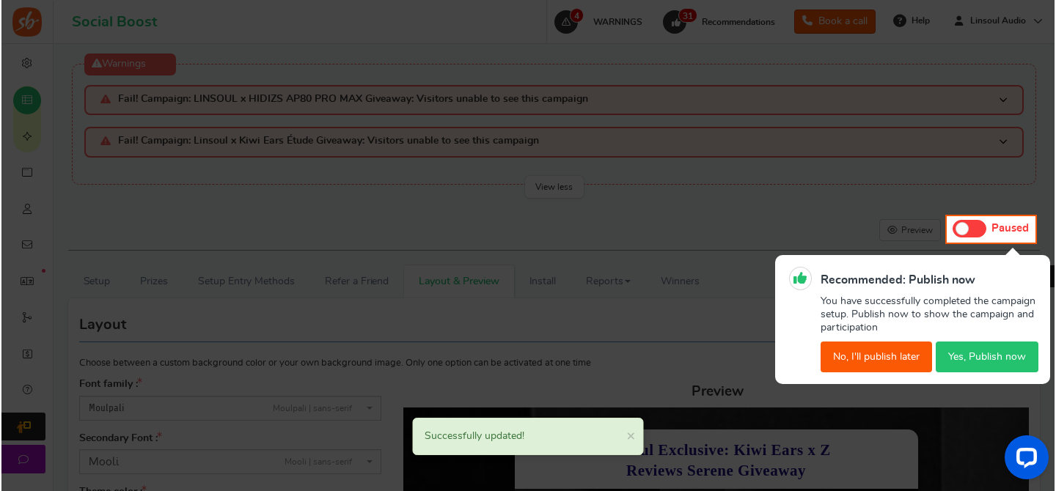
scroll to position [0, 0]
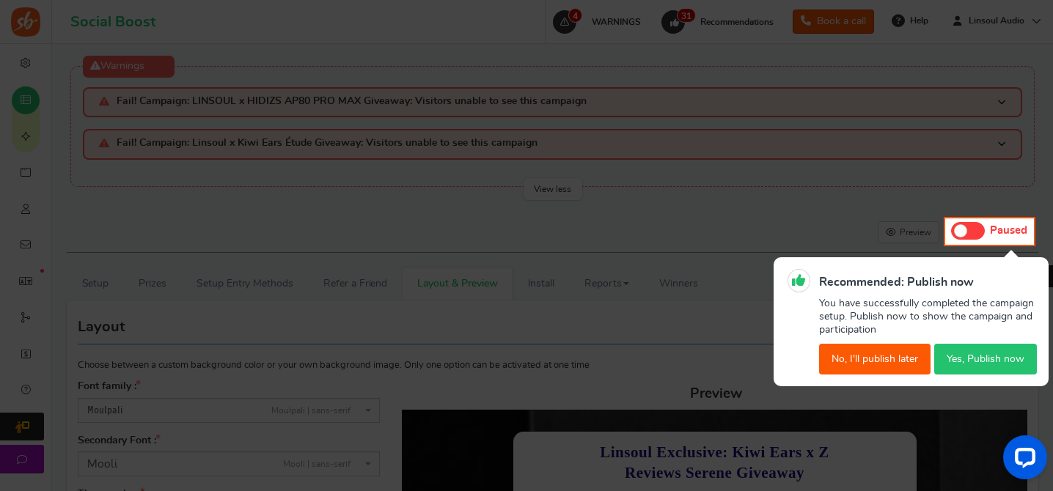
click at [955, 361] on button "Yes, Publish now" at bounding box center [985, 359] width 103 height 31
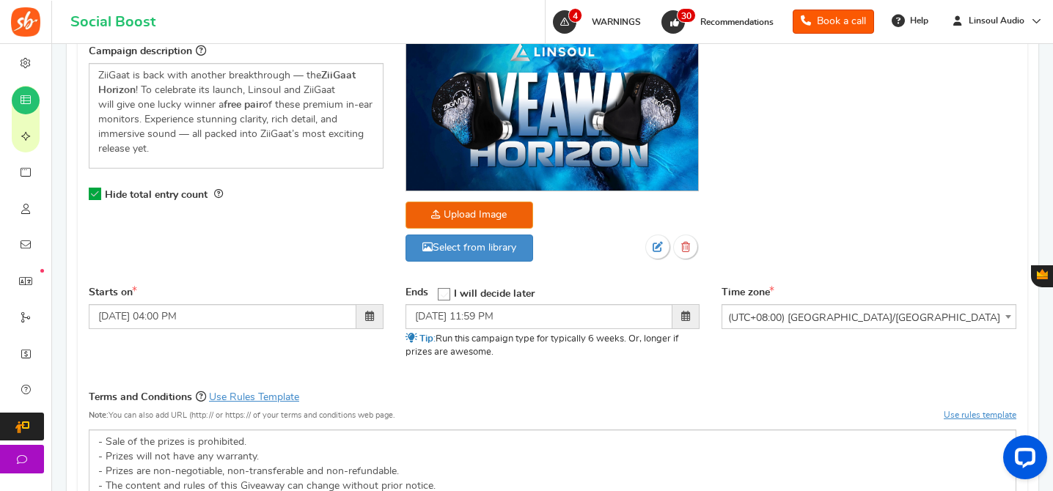
scroll to position [589, 0]
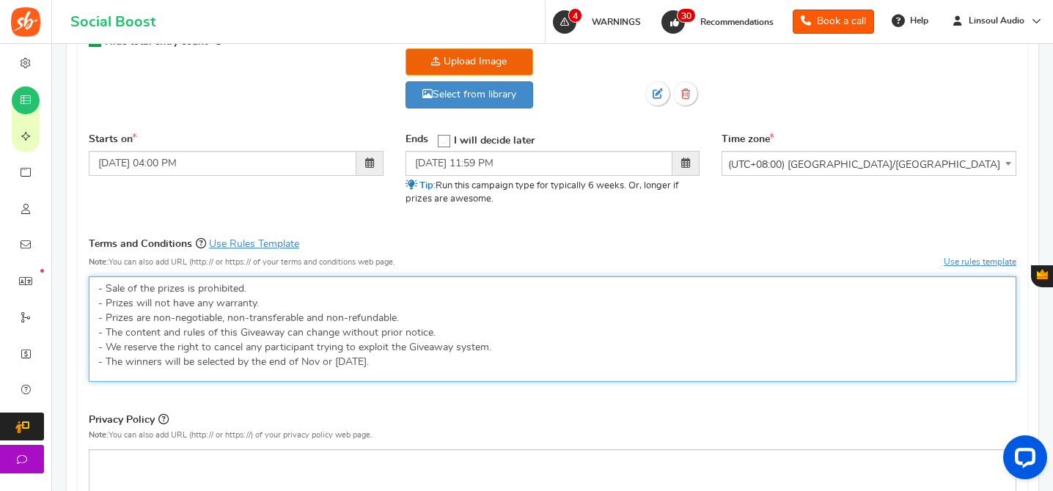
click at [295, 307] on p "- Sale of the prizes is prohibited. - Prizes will not have any warranty. - Priz…" at bounding box center [552, 325] width 908 height 88
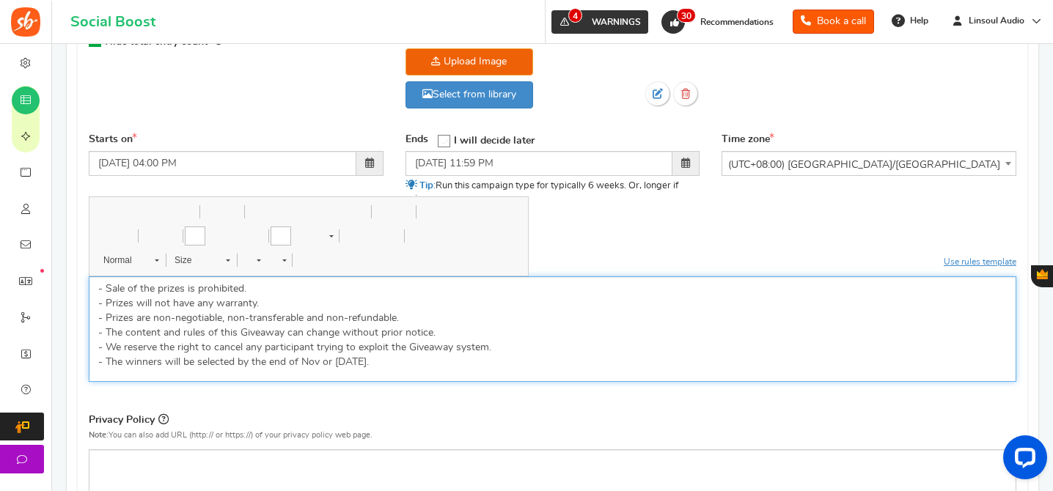
copy p "- Sale of the prizes is prohibited. - Prizes will not have any warranty. - Priz…"
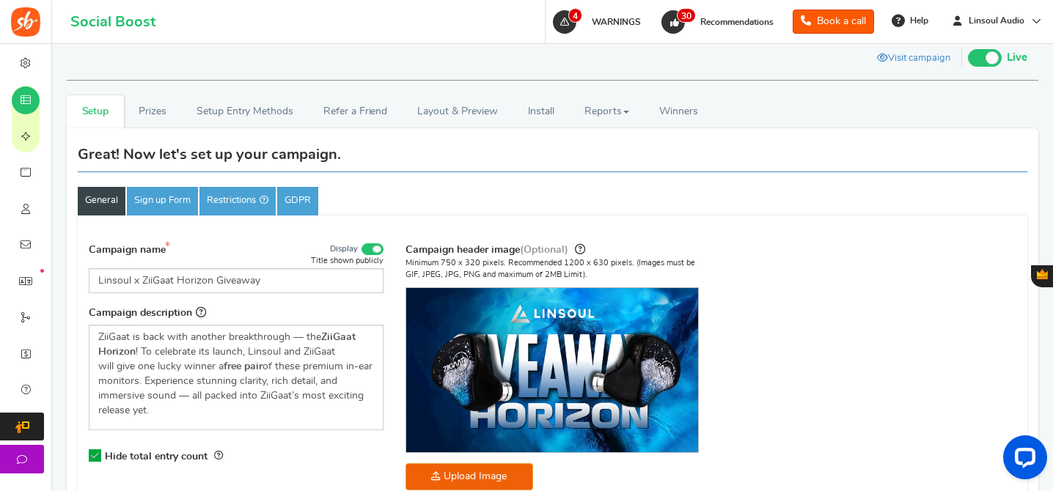
scroll to position [6, 0]
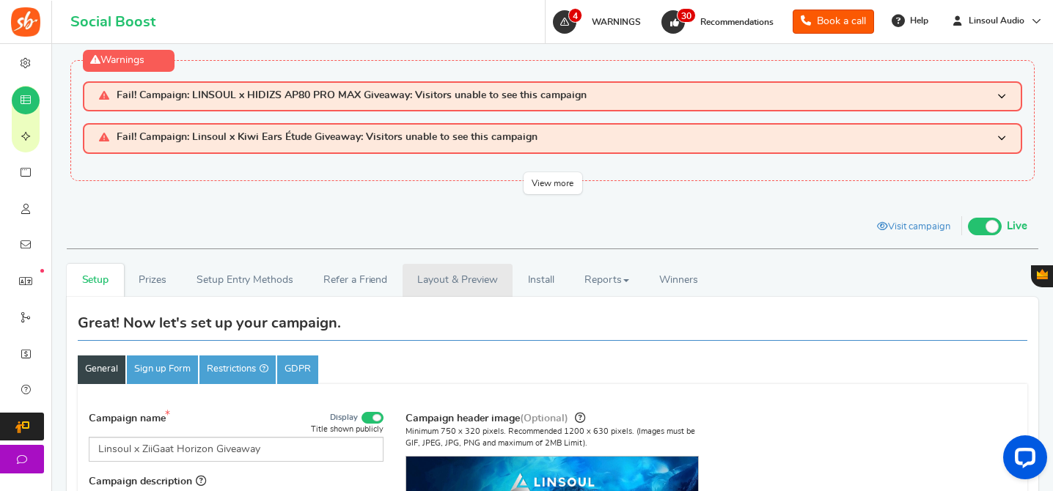
click at [497, 283] on link "Layout & Preview" at bounding box center [457, 280] width 110 height 33
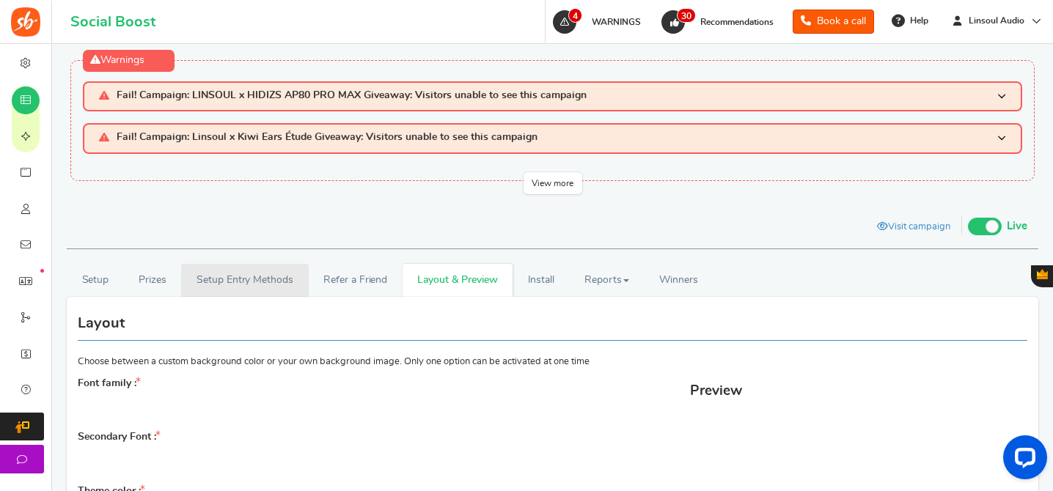
click at [252, 273] on link "Setup Entry Methods" at bounding box center [244, 280] width 127 height 33
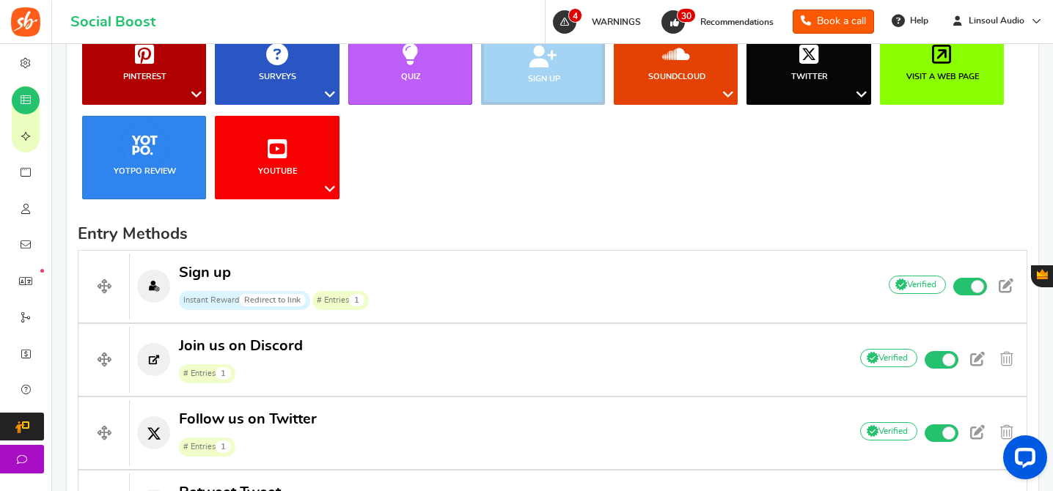
scroll to position [573, 0]
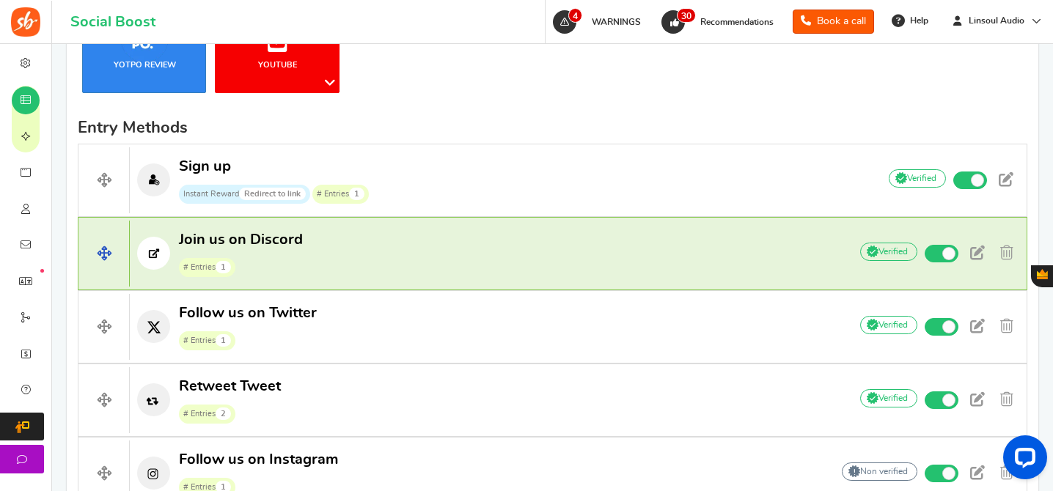
click at [399, 270] on p "Join us on Discord # Entries 1" at bounding box center [482, 253] width 704 height 47
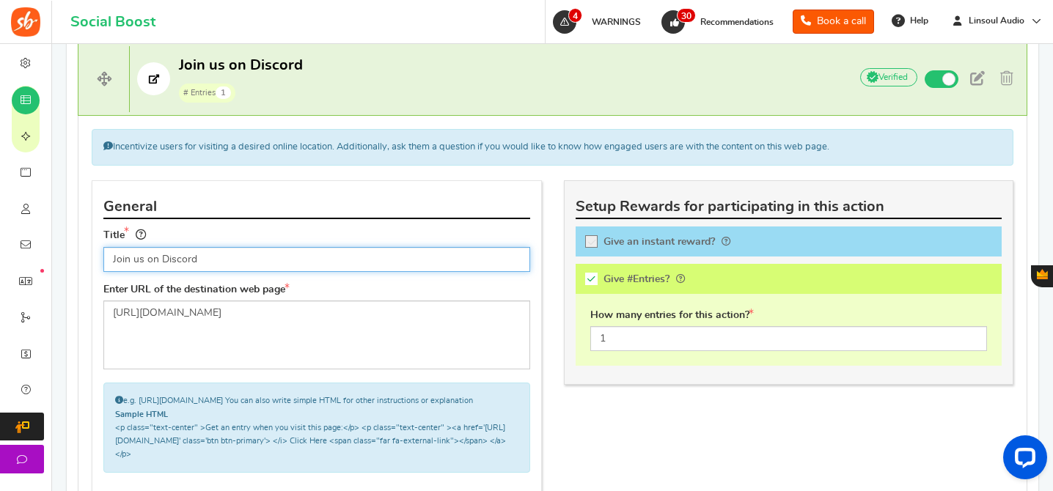
scroll to position [836, 0]
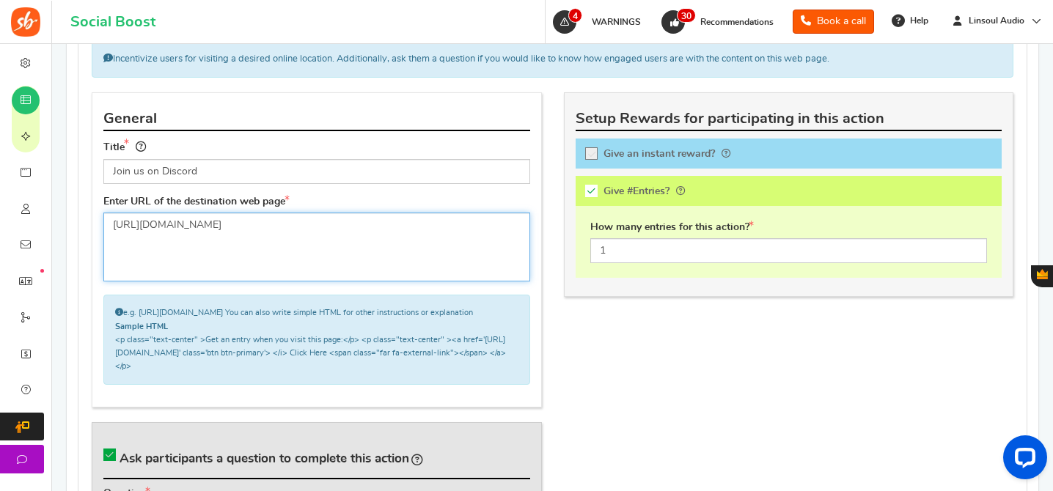
click at [325, 248] on textarea "[URL][DOMAIN_NAME]" at bounding box center [316, 247] width 427 height 69
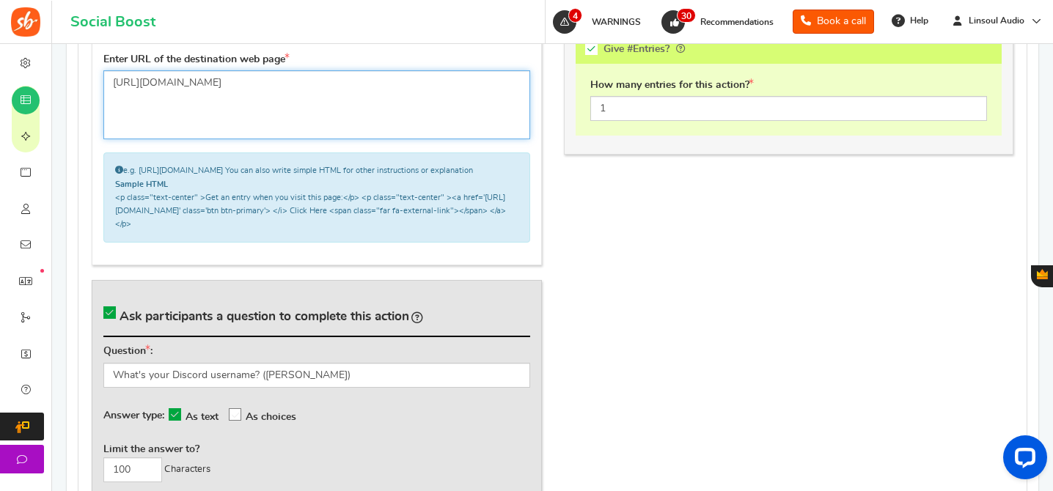
scroll to position [1156, 0]
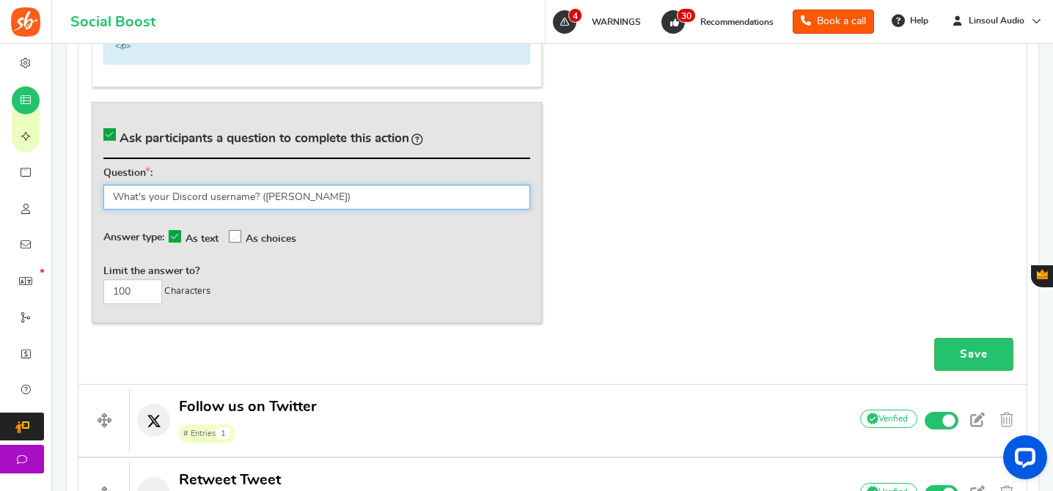
click at [388, 210] on input "What's your Discord username? ([PERSON_NAME])" at bounding box center [316, 197] width 427 height 25
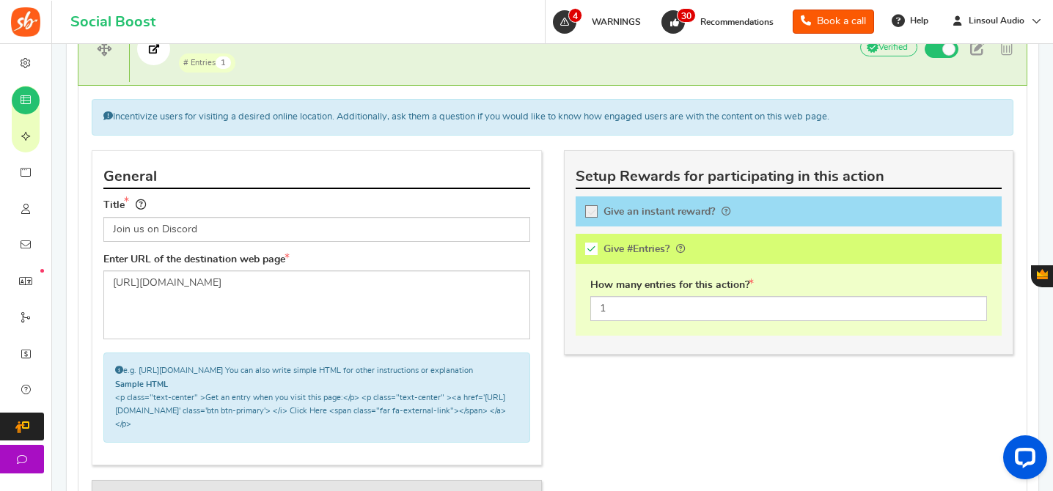
scroll to position [686, 0]
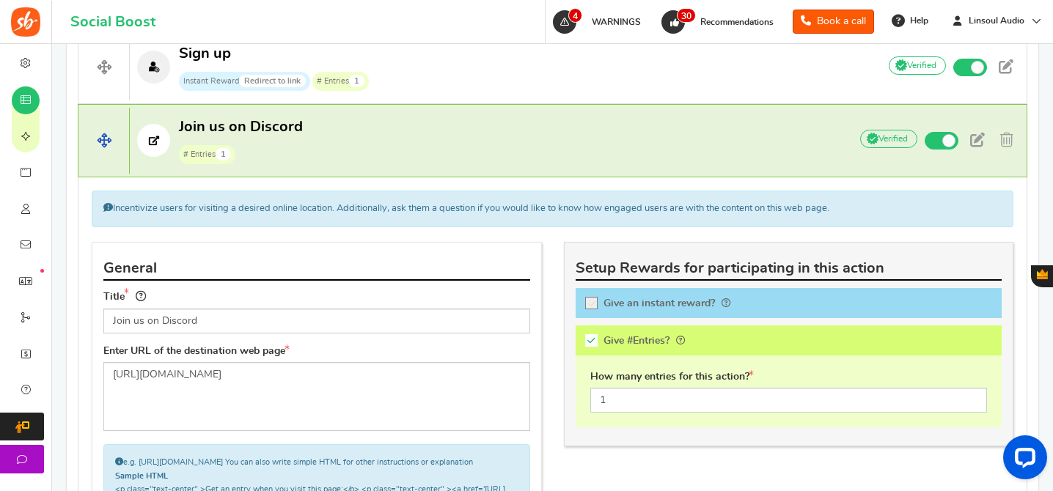
click at [561, 130] on p "Join us on Discord # Entries 1" at bounding box center [482, 140] width 704 height 47
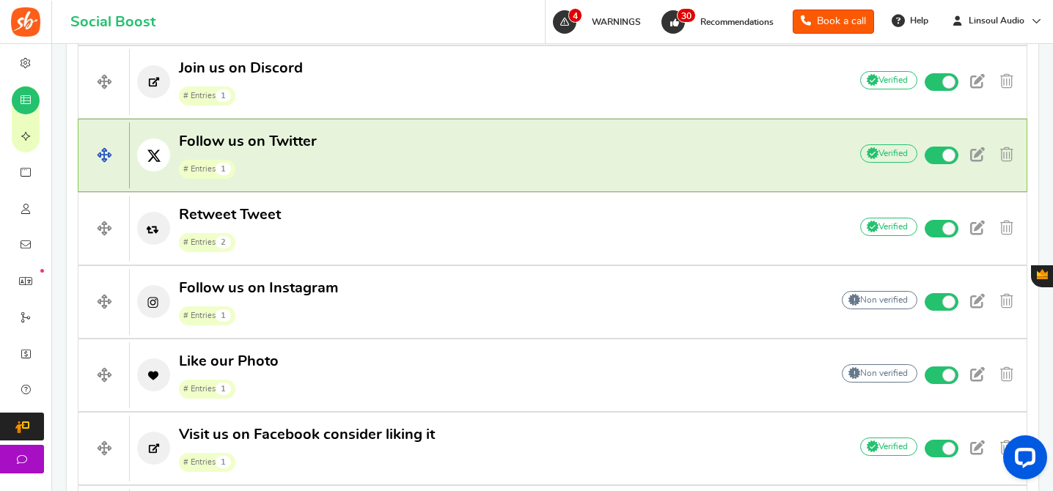
scroll to position [778, 0]
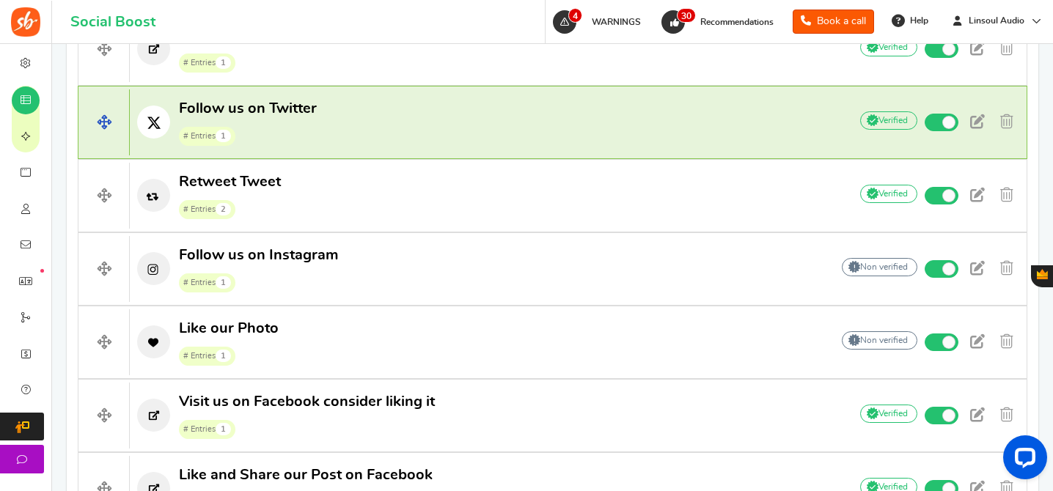
click at [312, 128] on span "# Entries 1" at bounding box center [248, 135] width 138 height 22
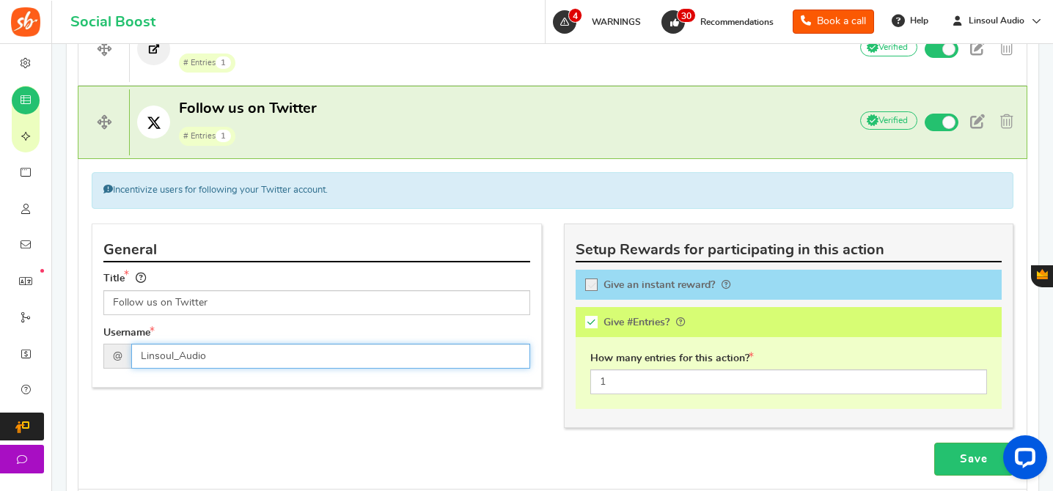
click at [360, 353] on input "Linsoul_Audio" at bounding box center [330, 356] width 399 height 25
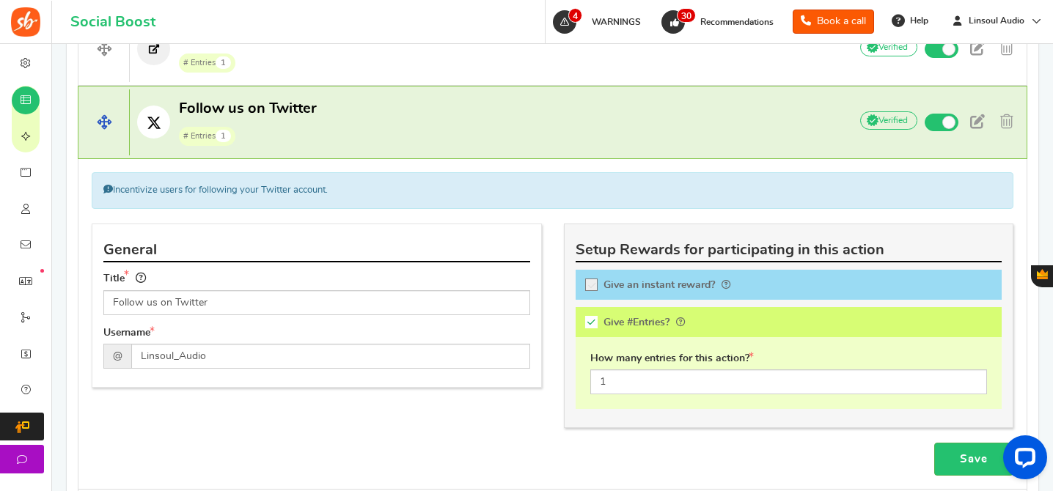
click at [517, 95] on h4 "Follow us on Twitter # Entries 1 Add Your API credentials Non verified Due to p…" at bounding box center [552, 122] width 949 height 73
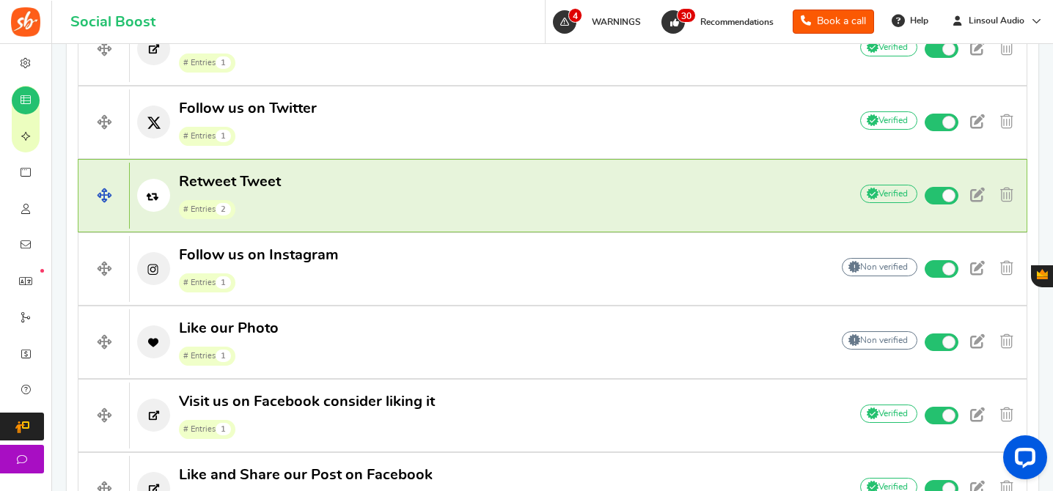
click at [465, 168] on h4 "Retweet Tweet # Entries 2 Add Your API credentials Non verified Due to platform…" at bounding box center [552, 195] width 949 height 73
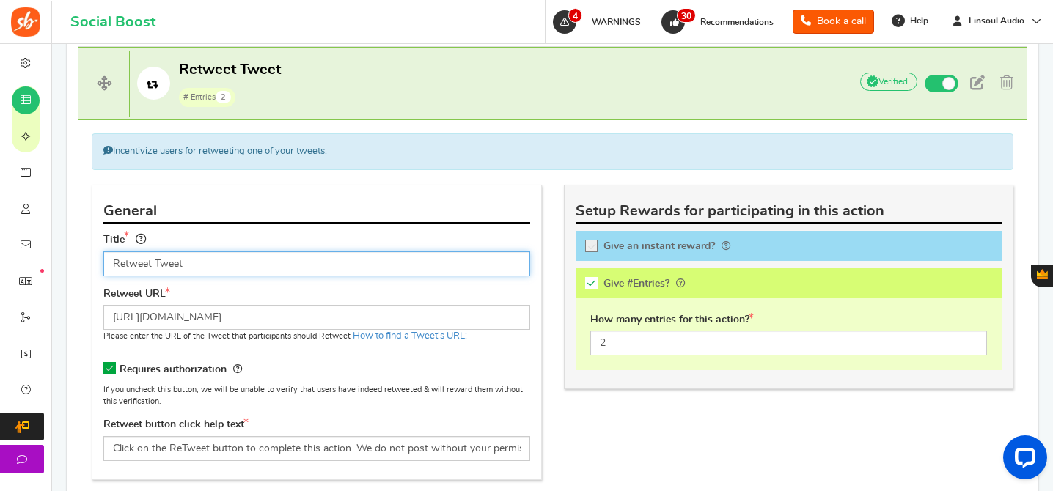
scroll to position [871, 0]
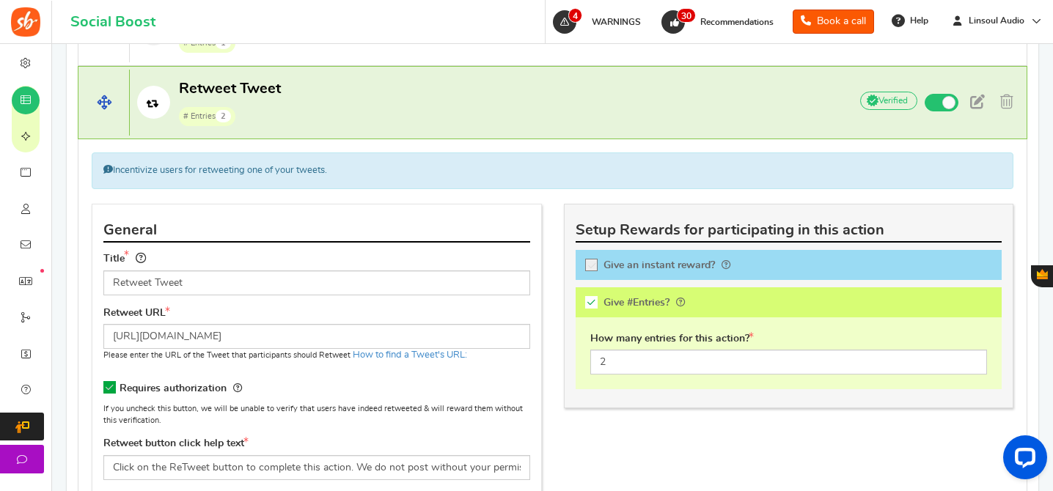
click at [539, 110] on p "Retweet Tweet # Entries 2" at bounding box center [482, 102] width 704 height 47
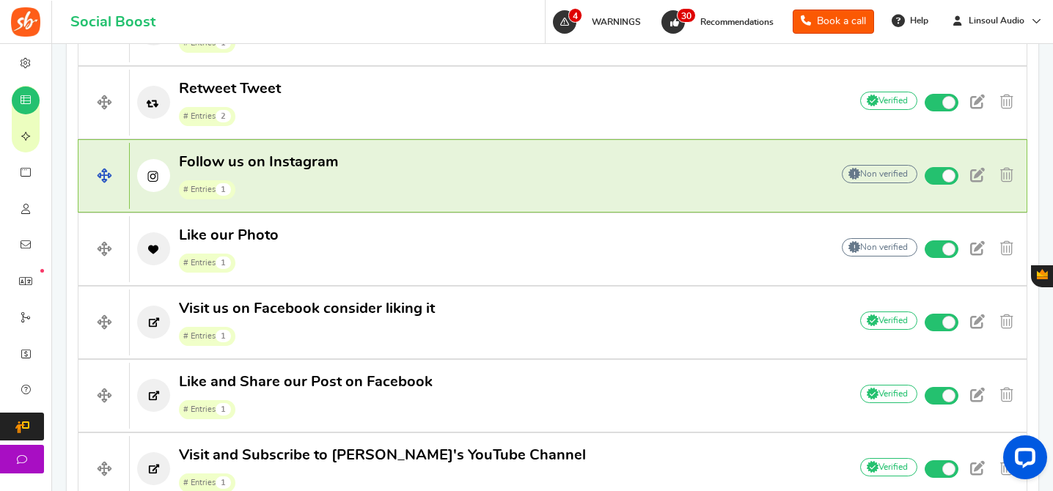
click at [397, 191] on p "Follow us on Instagram # Entries 1" at bounding box center [473, 175] width 686 height 47
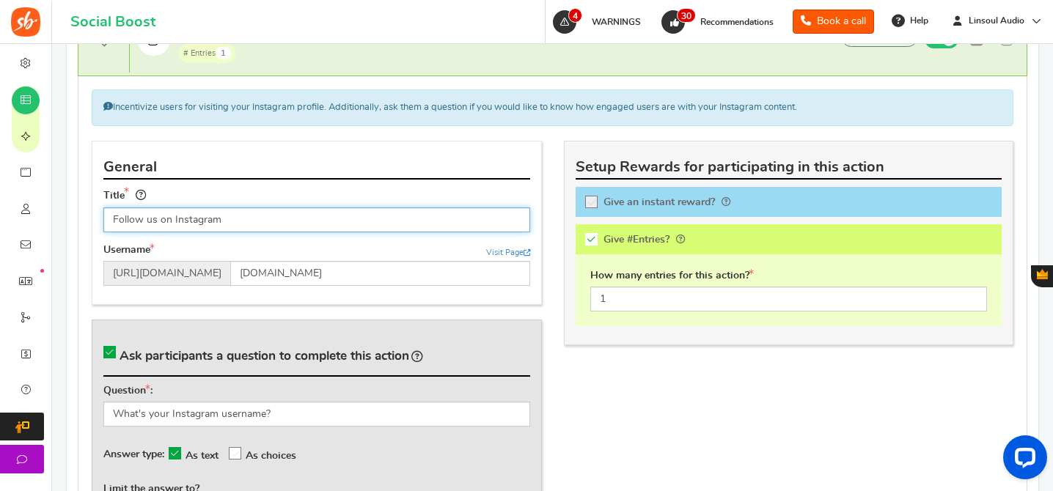
scroll to position [1060, 0]
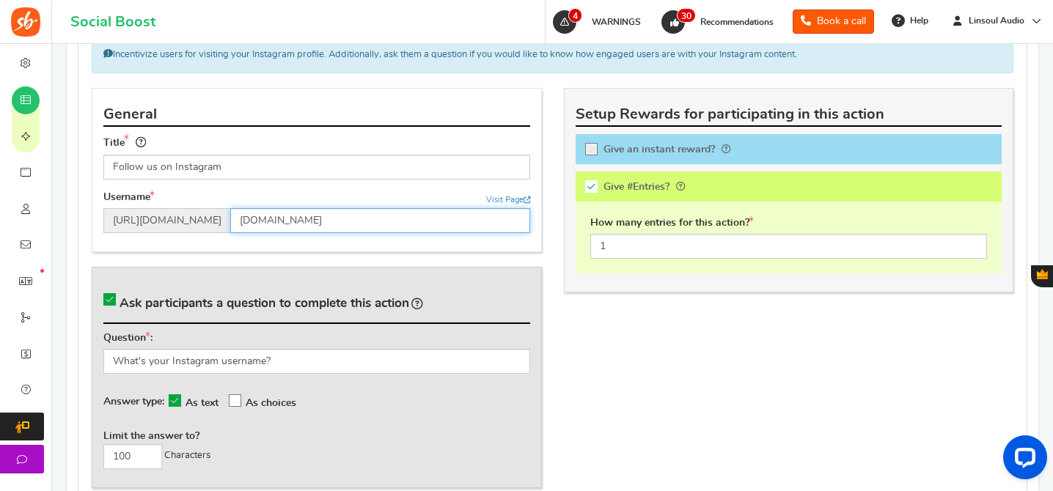
click at [310, 218] on input "[DOMAIN_NAME]" at bounding box center [380, 220] width 300 height 25
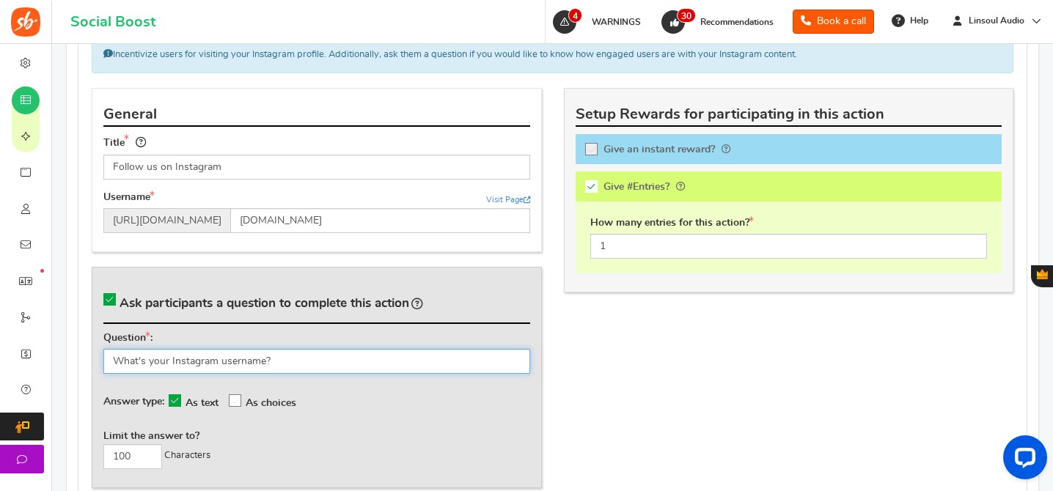
click at [213, 356] on input "What's your Instagram username?" at bounding box center [316, 361] width 427 height 25
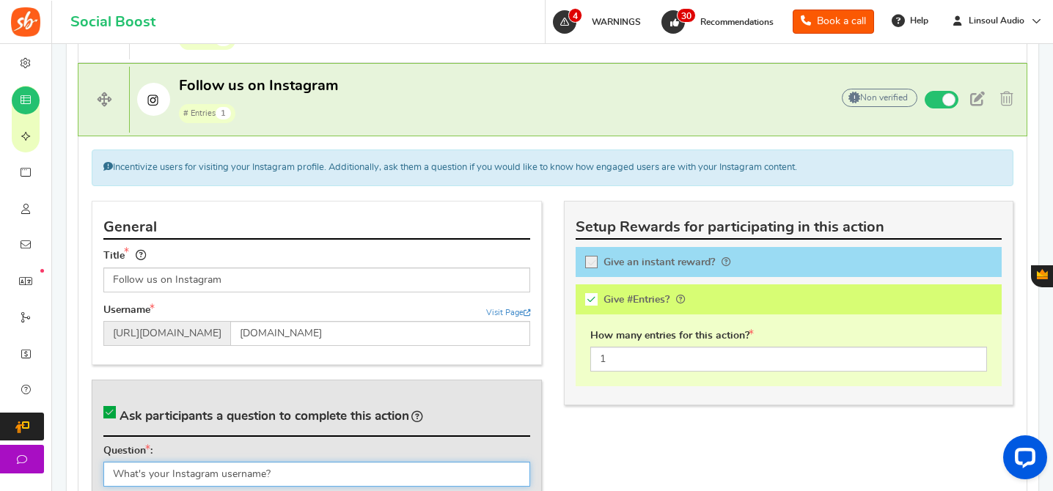
scroll to position [878, 0]
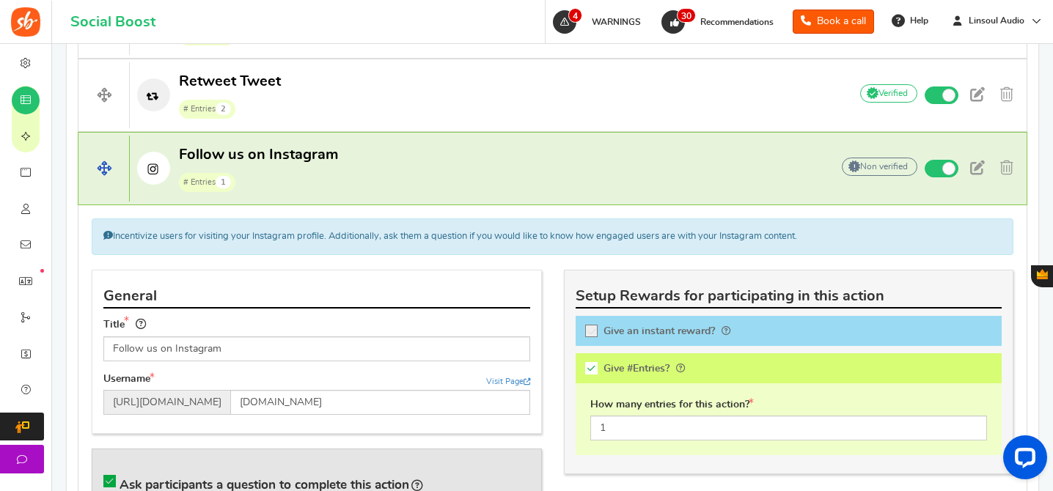
click at [522, 181] on p "Follow us on Instagram # Entries 1" at bounding box center [473, 168] width 686 height 47
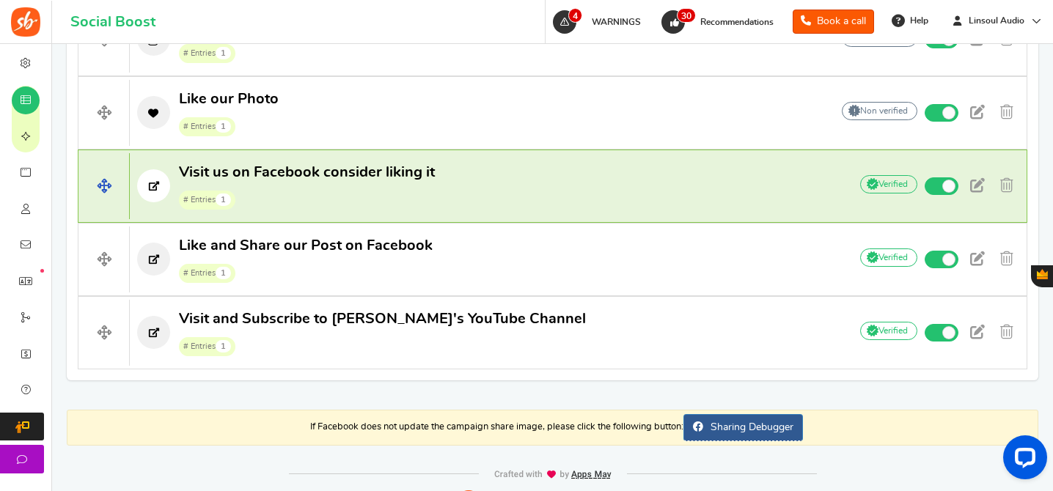
scroll to position [987, 0]
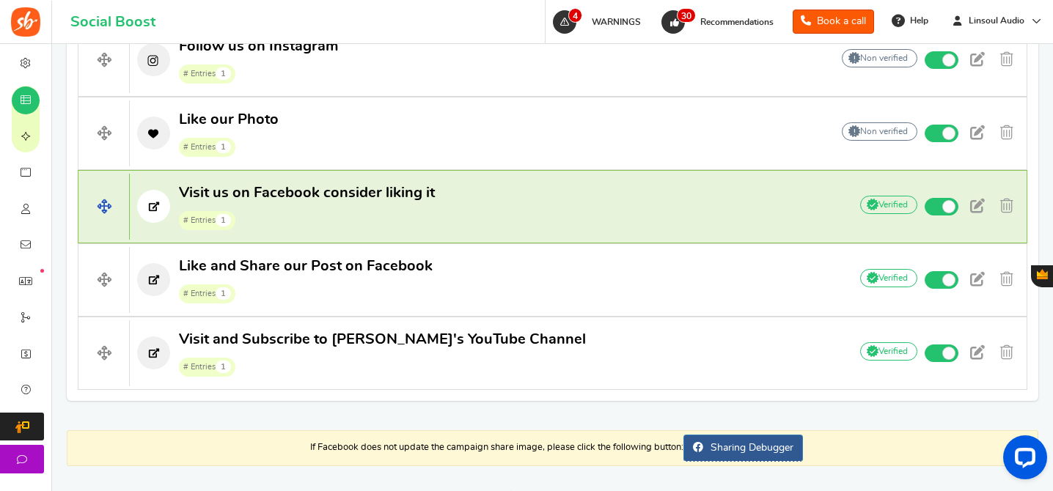
click at [552, 194] on p "Visit us on Facebook consider liking it # Entries 1" at bounding box center [482, 206] width 704 height 47
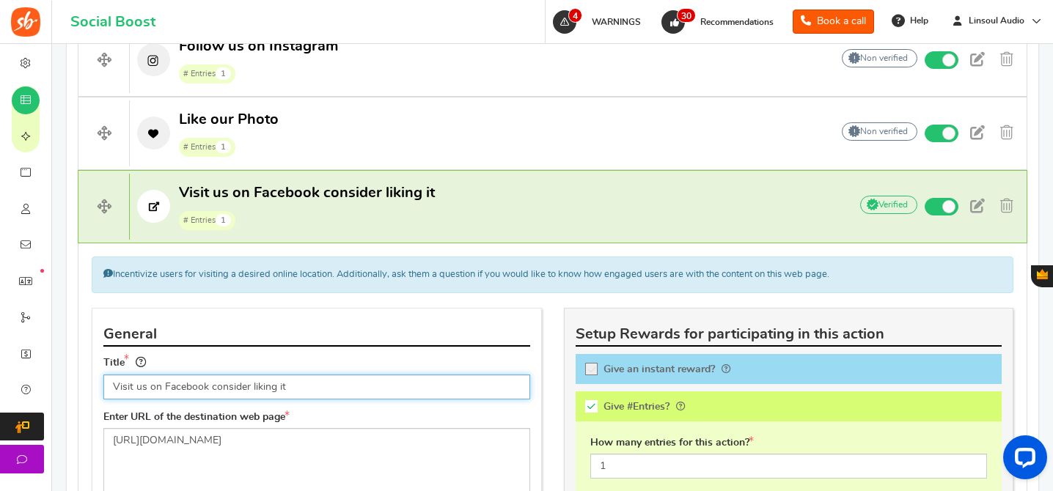
scroll to position [1108, 0]
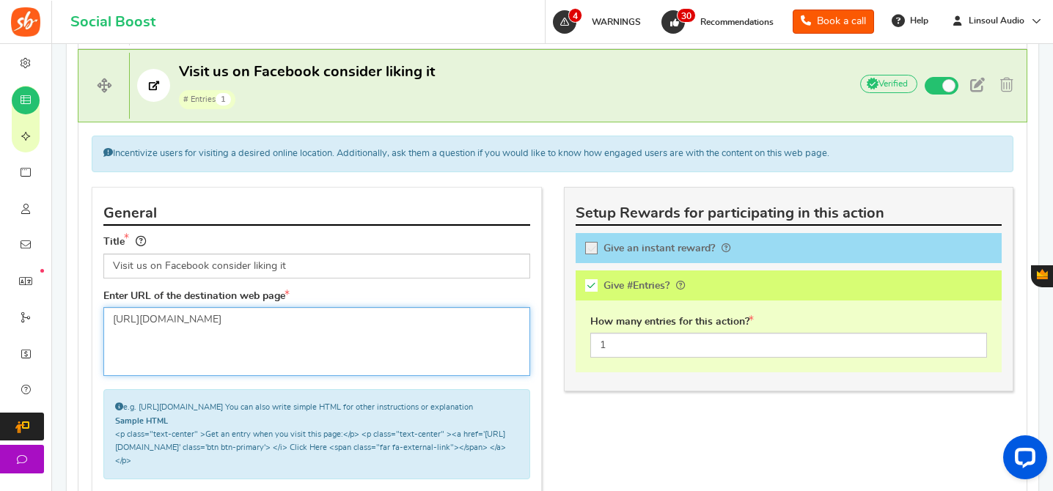
click at [411, 339] on textarea "[URL][DOMAIN_NAME]" at bounding box center [316, 341] width 427 height 69
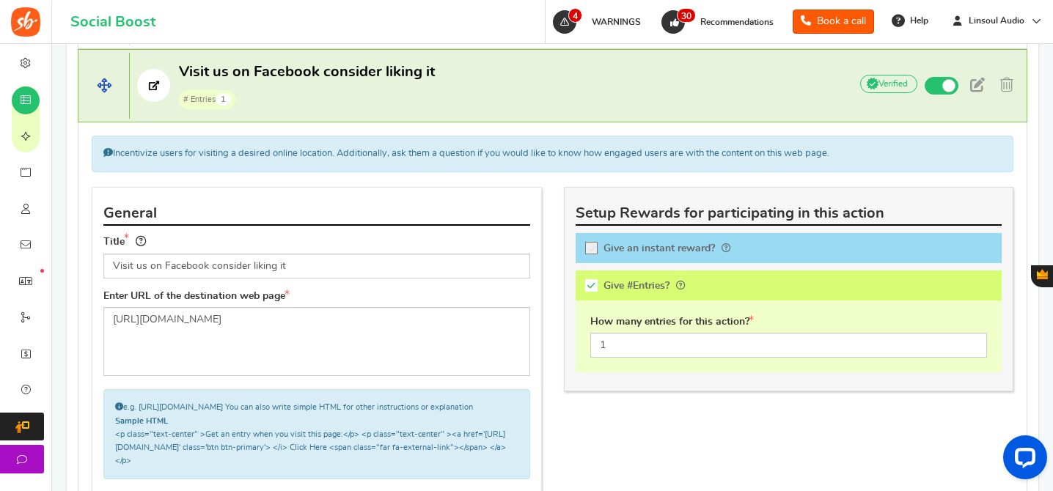
click at [548, 96] on p "Visit us on Facebook consider liking it # Entries 1" at bounding box center [482, 85] width 704 height 47
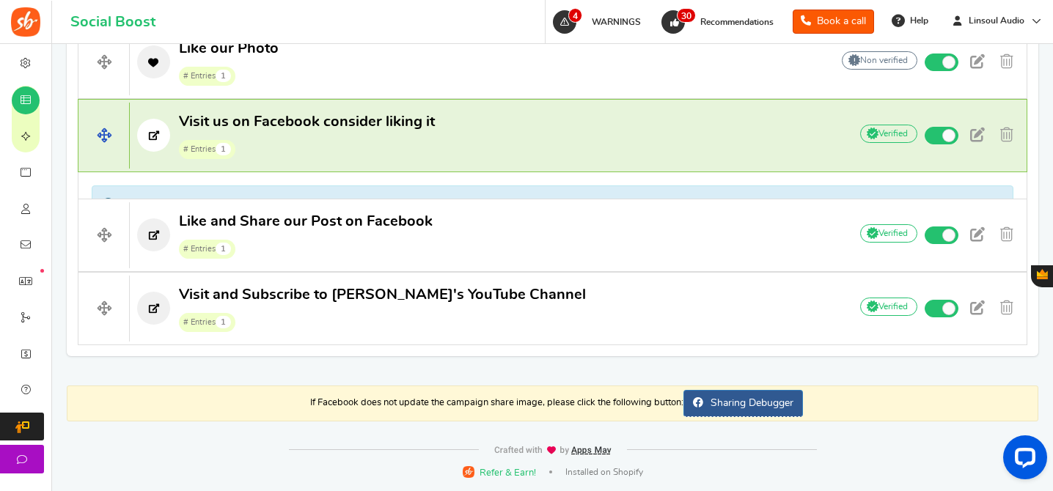
scroll to position [1031, 0]
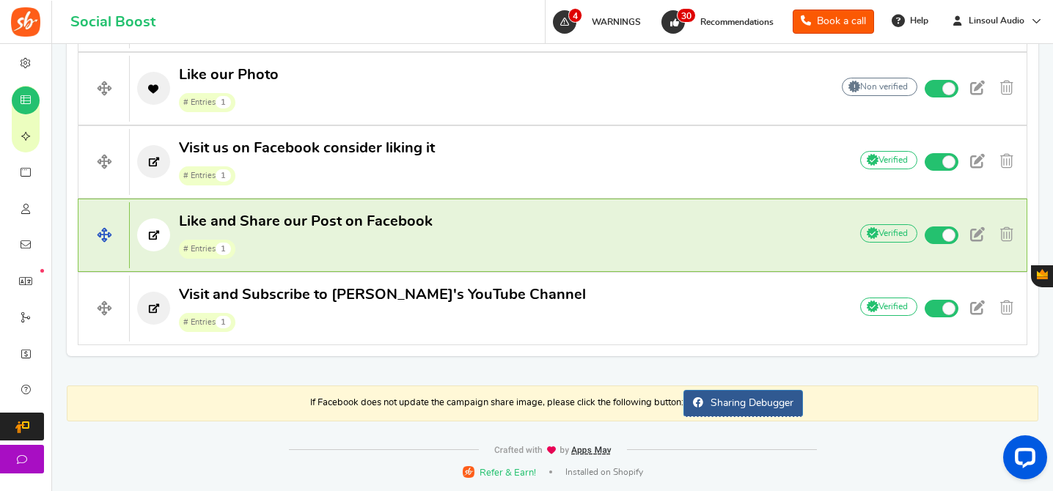
click at [524, 237] on p "Like and Share our Post on Facebook # Entries 1" at bounding box center [482, 235] width 704 height 47
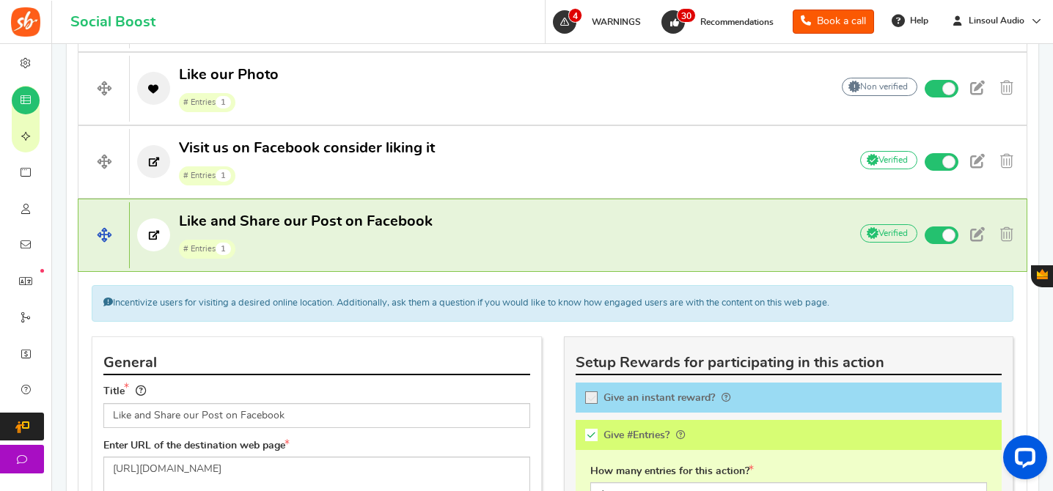
scroll to position [1108, 0]
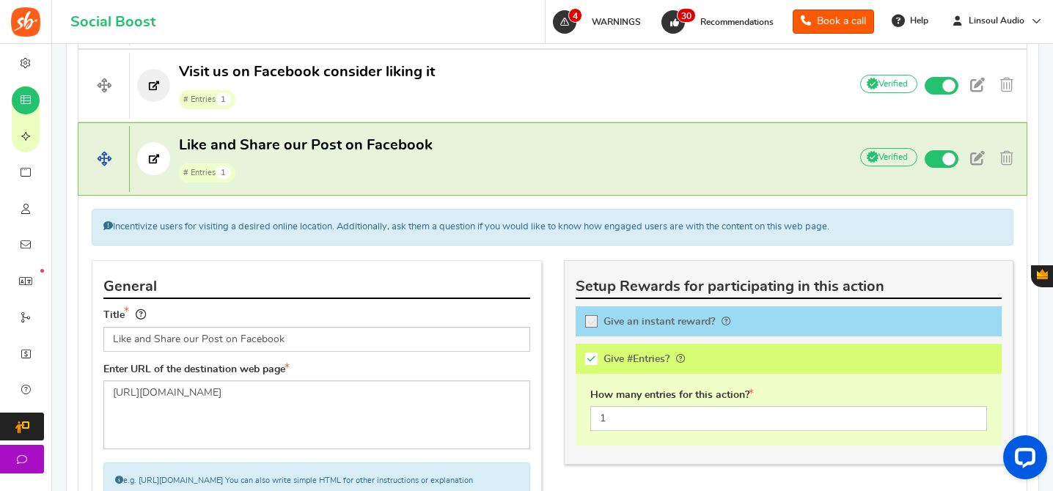
click at [568, 165] on p "Like and Share our Post on Facebook # Entries 1" at bounding box center [482, 159] width 704 height 47
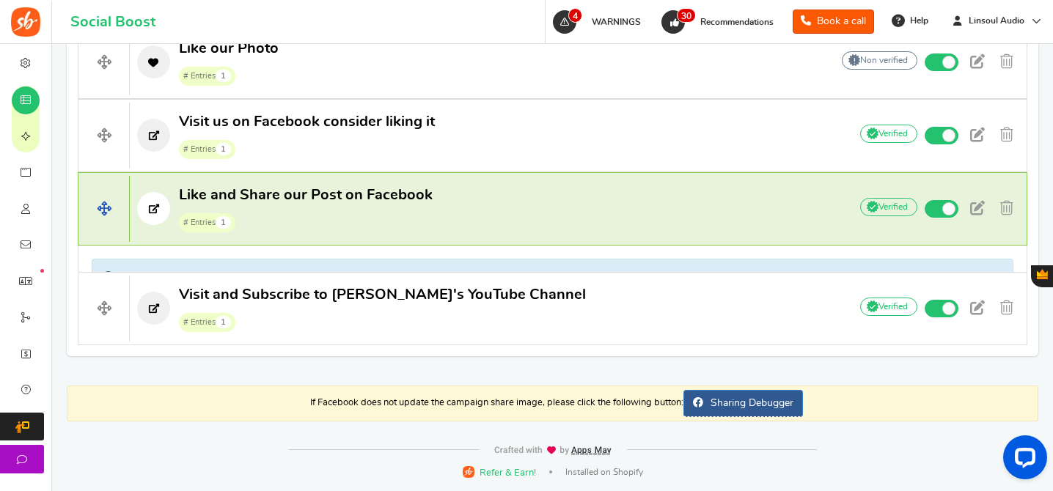
scroll to position [1031, 0]
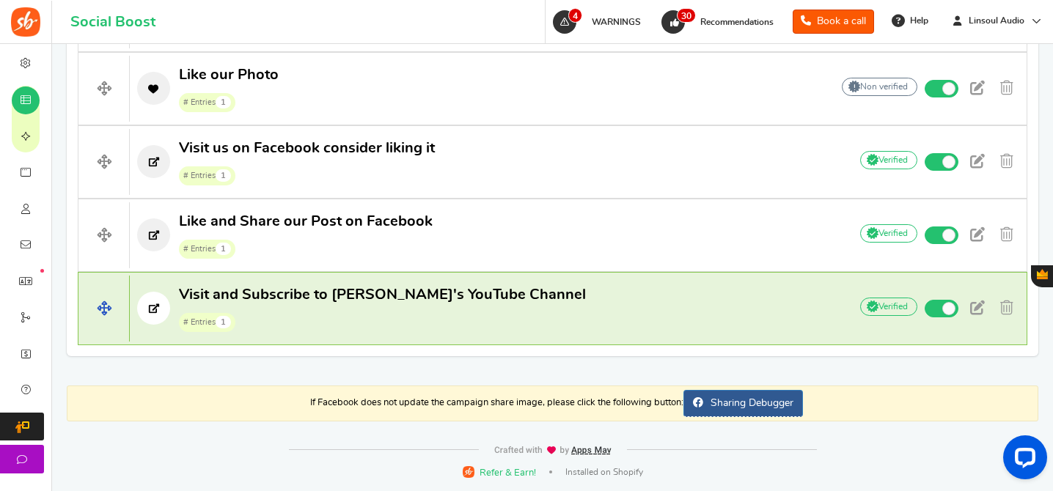
click at [514, 315] on p "Visit and Subscribe to Linsoul's YouTube Channel # Entries 1" at bounding box center [482, 308] width 704 height 47
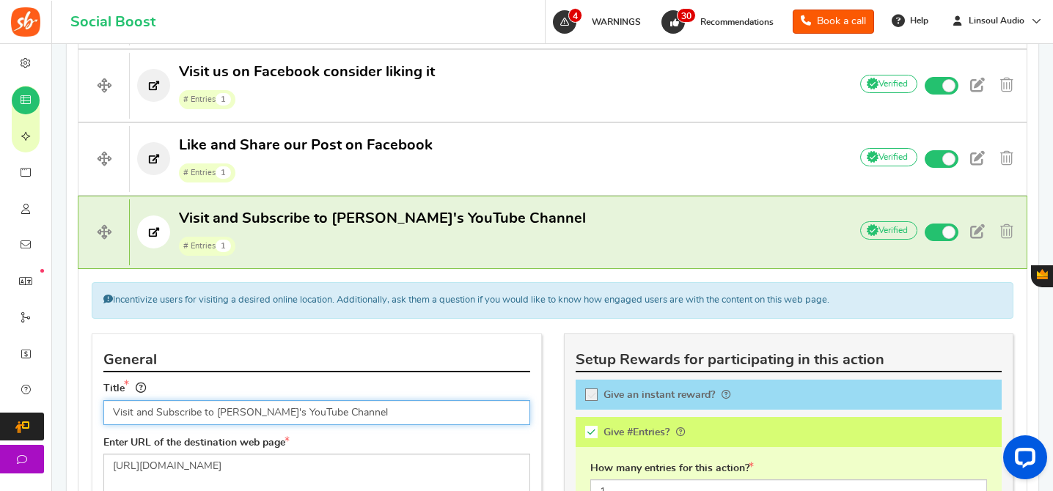
scroll to position [1215, 0]
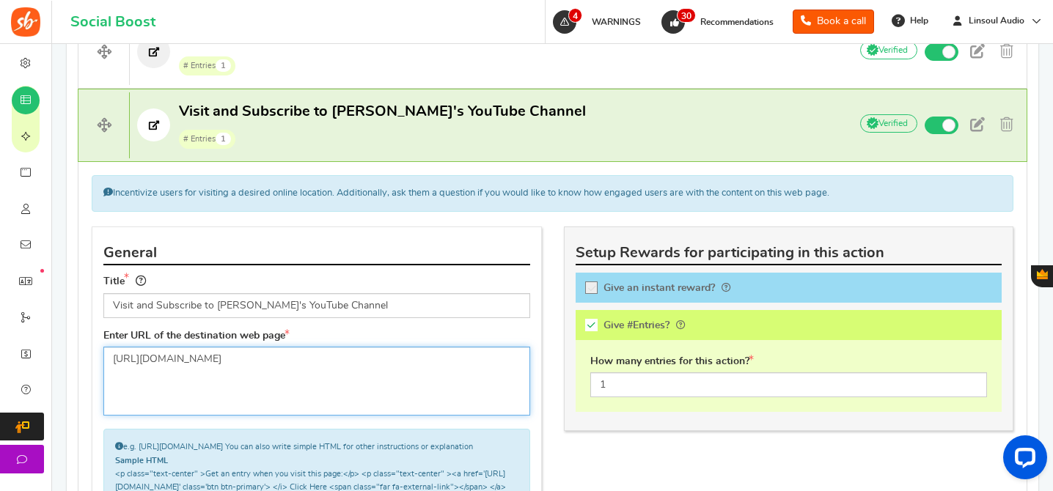
click at [375, 380] on textarea "[URL][DOMAIN_NAME]" at bounding box center [316, 381] width 427 height 69
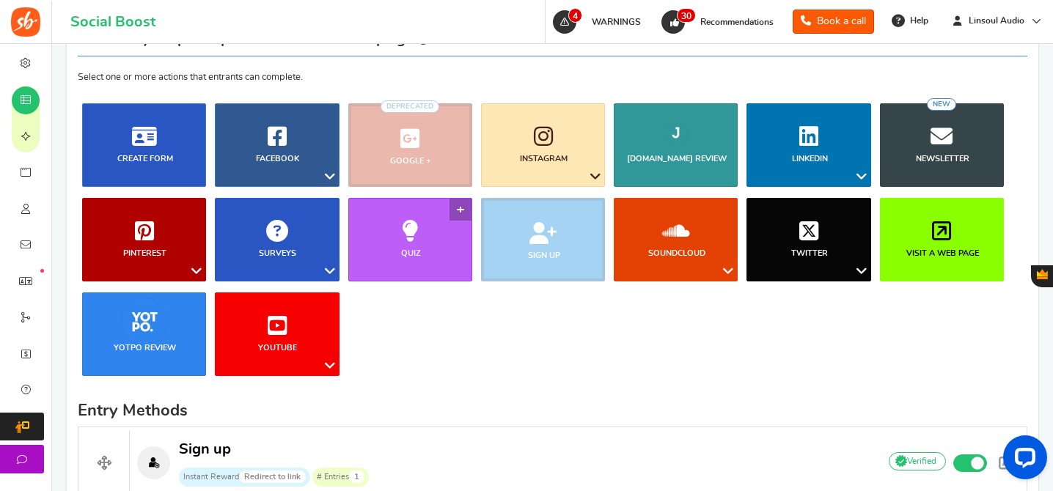
scroll to position [169, 0]
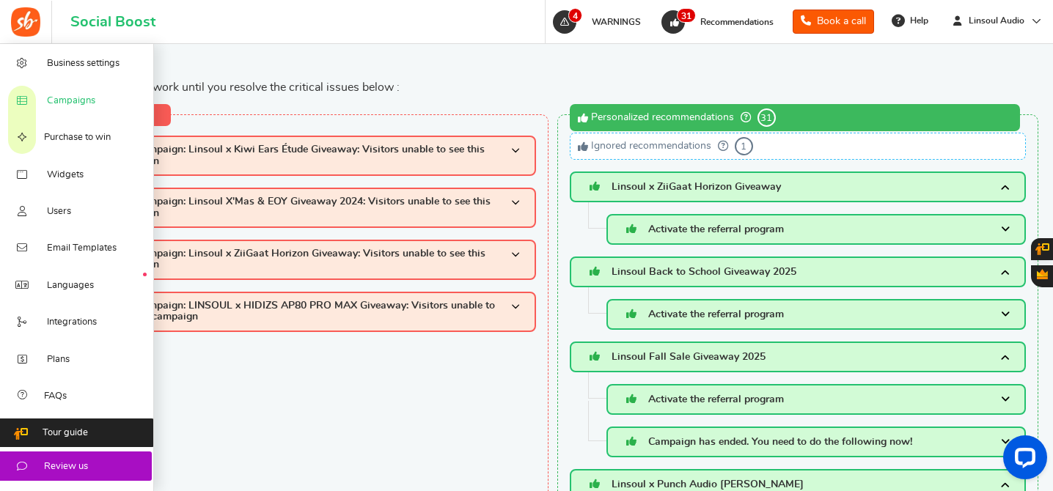
click at [77, 106] on span "Campaigns" at bounding box center [71, 101] width 48 height 13
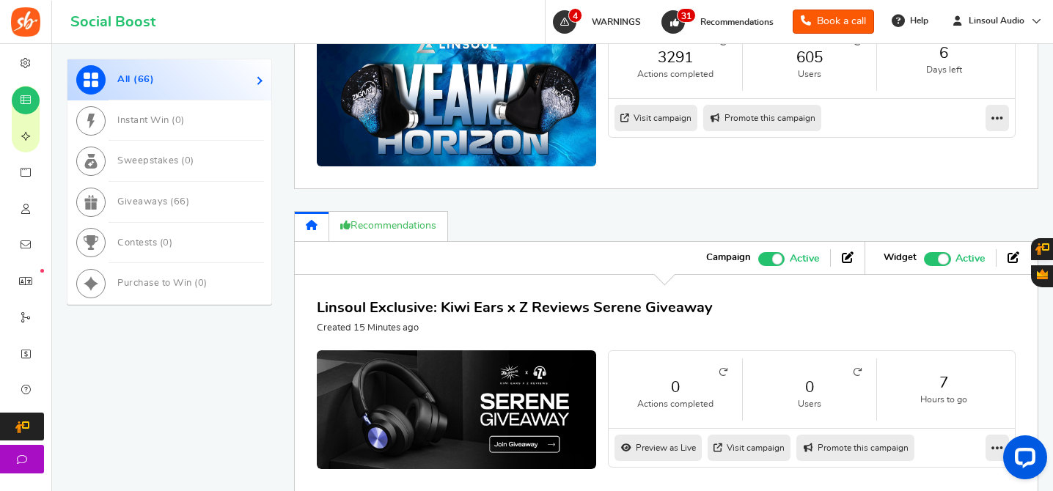
scroll to position [1416, 0]
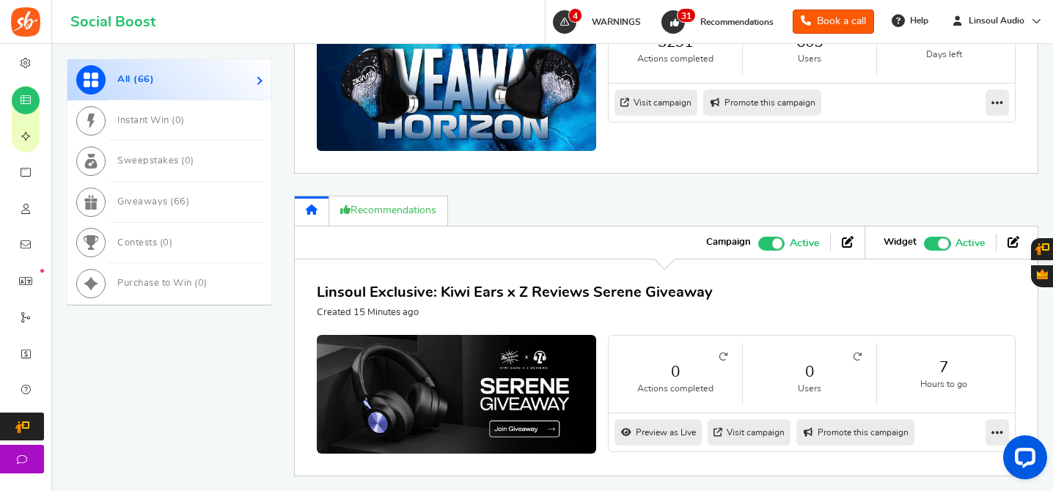
click at [932, 243] on span "Recommended: TURN ON" at bounding box center [937, 244] width 27 height 14
click at [924, 243] on input "Recommended: TURN ON Active Paused" at bounding box center [924, 242] width 0 height 10
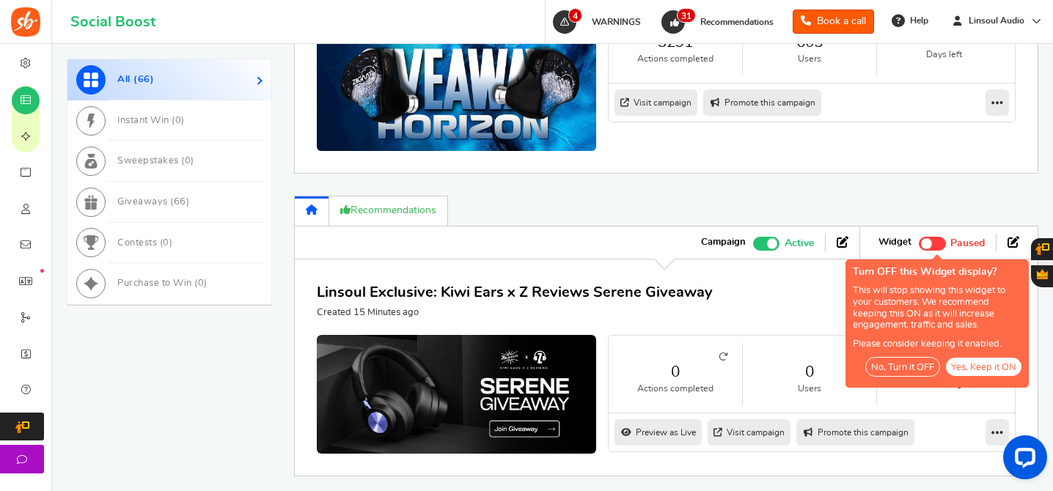
click at [925, 368] on button "No, Turn it OFF" at bounding box center [902, 367] width 75 height 20
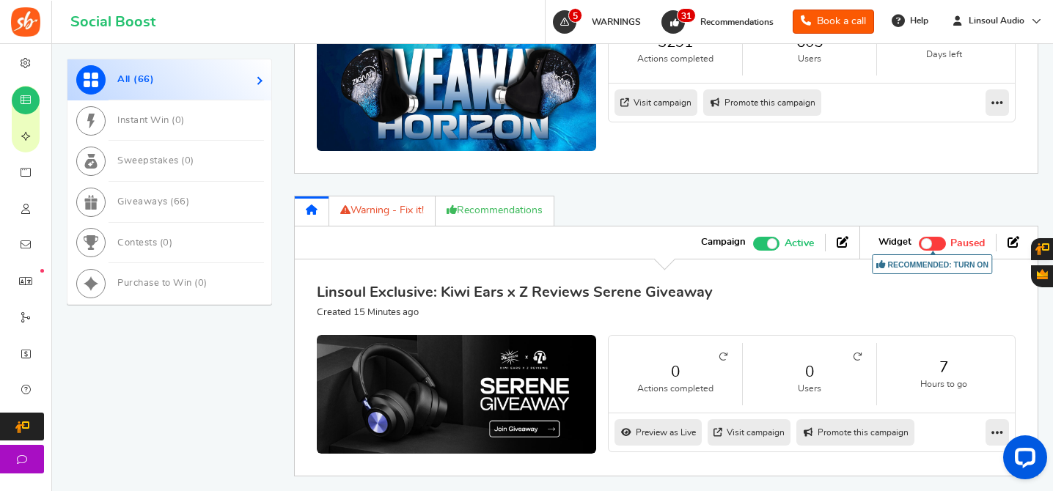
click at [534, 288] on link "Linsoul Exclusive: Kiwi Ears x Z Reviews Serene Giveaway" at bounding box center [515, 292] width 396 height 15
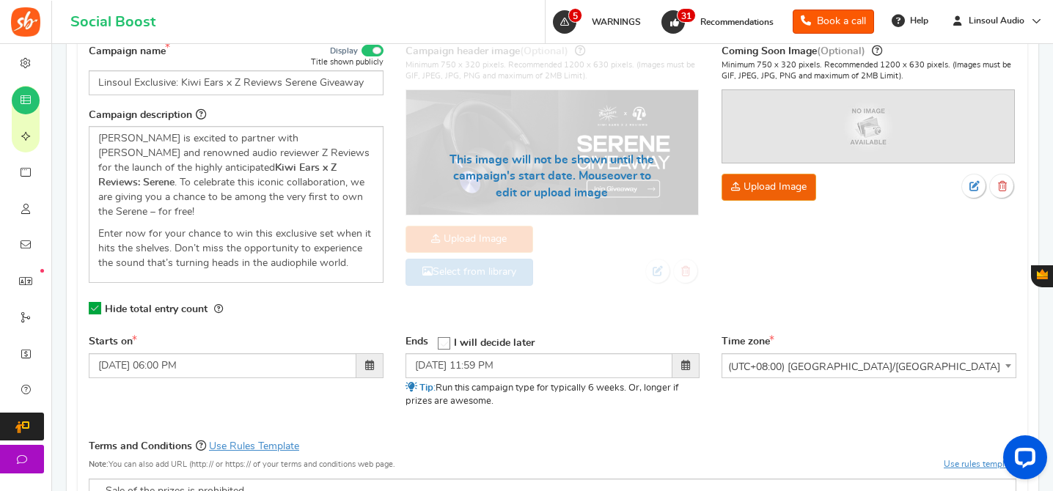
scroll to position [400, 0]
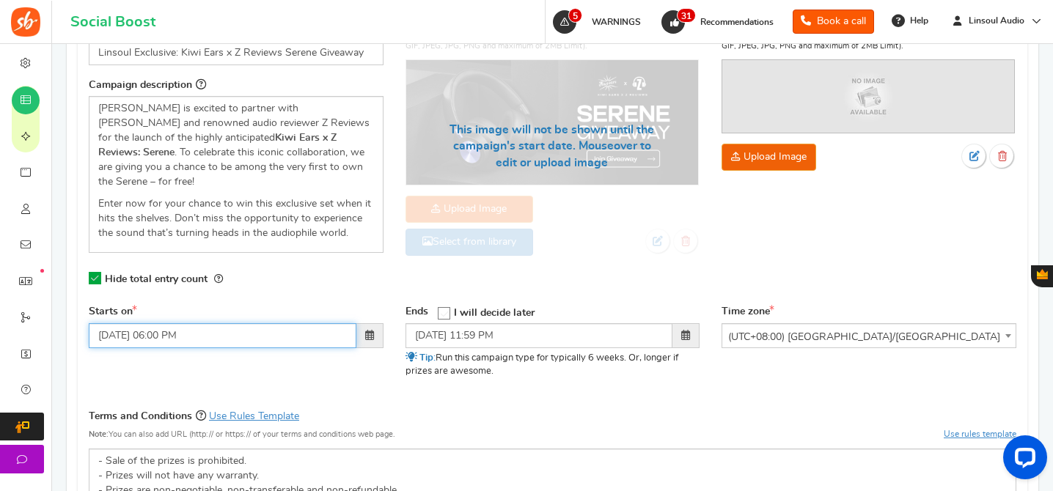
click at [161, 323] on input "[DATE] 06:00 PM" at bounding box center [223, 335] width 268 height 25
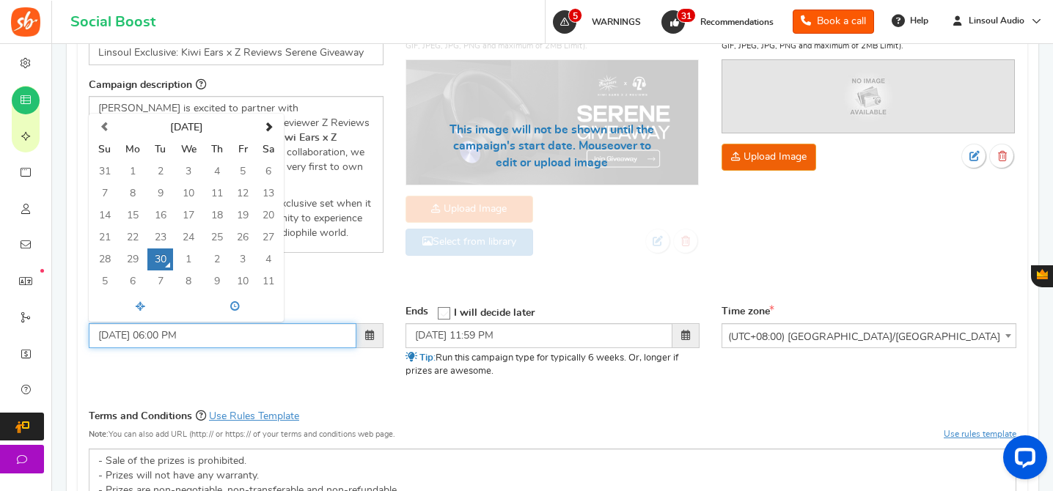
click at [161, 323] on input "[DATE] 06:00 PM" at bounding box center [223, 335] width 268 height 25
click at [197, 323] on input "30/09/2025 10:00 PM" at bounding box center [223, 335] width 268 height 25
click at [304, 369] on div "Starts on 30/09/2025 10:00 a September 2025 Su Mo Tu We Th Fr Sa 31 1 2 3 4 5 6…" at bounding box center [552, 351] width 949 height 92
type input "30/09/2025 10:00 AM"
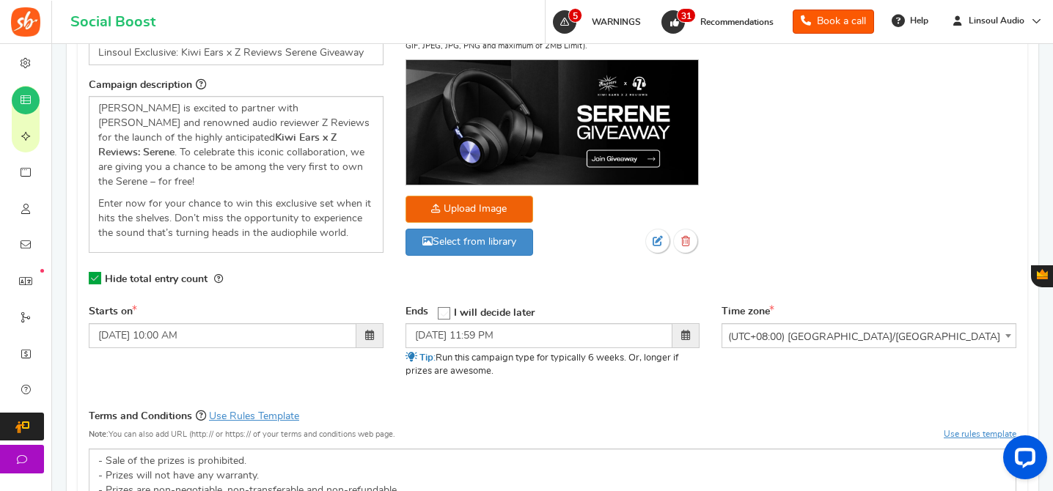
scroll to position [815, 0]
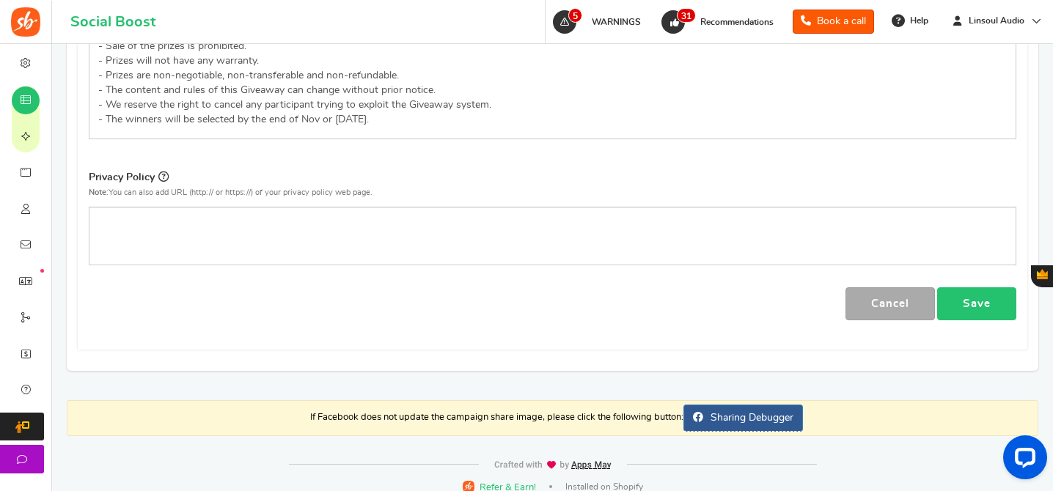
click at [967, 299] on link "Save" at bounding box center [976, 303] width 79 height 33
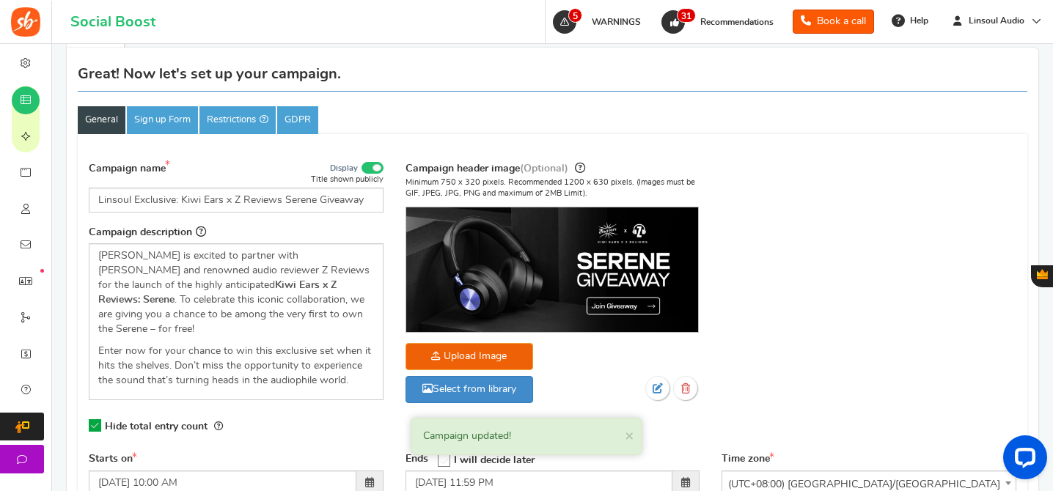
scroll to position [0, 0]
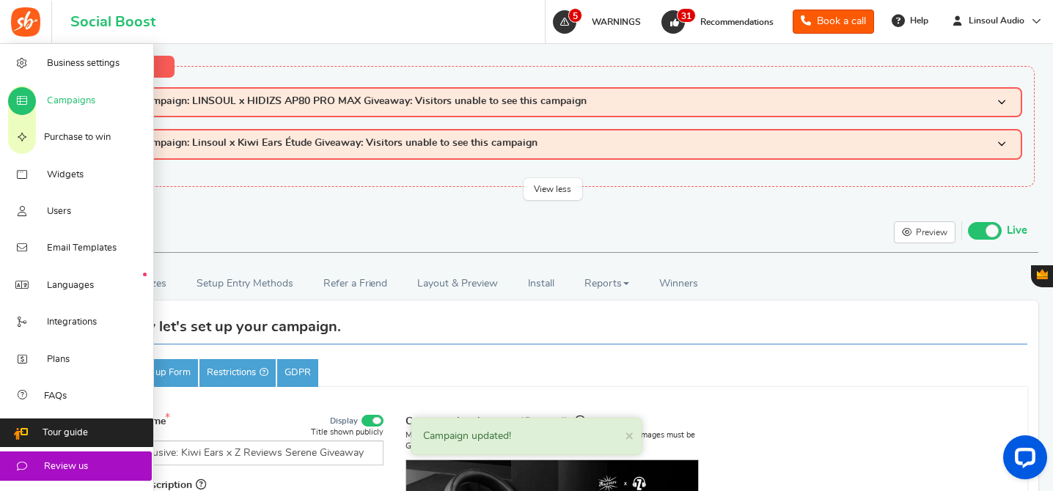
click at [73, 98] on span "Campaigns" at bounding box center [71, 101] width 48 height 13
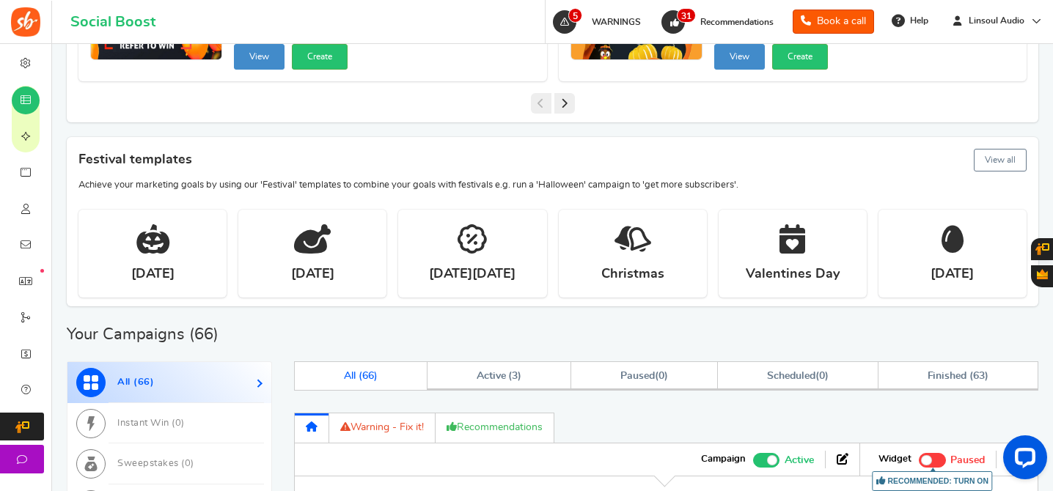
scroll to position [834, 0]
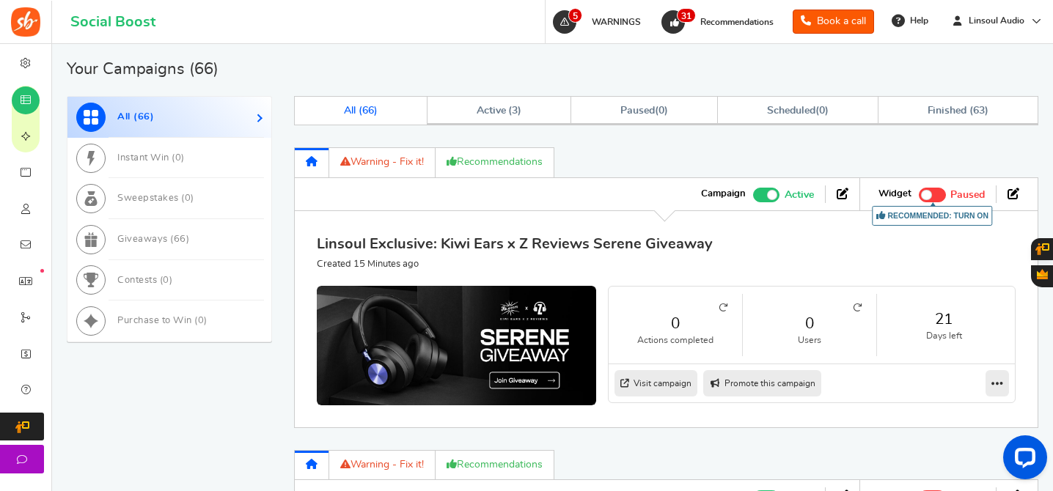
click at [575, 243] on link "Linsoul Exclusive: Kiwi Ears x Z Reviews Serene Giveaway" at bounding box center [515, 244] width 396 height 15
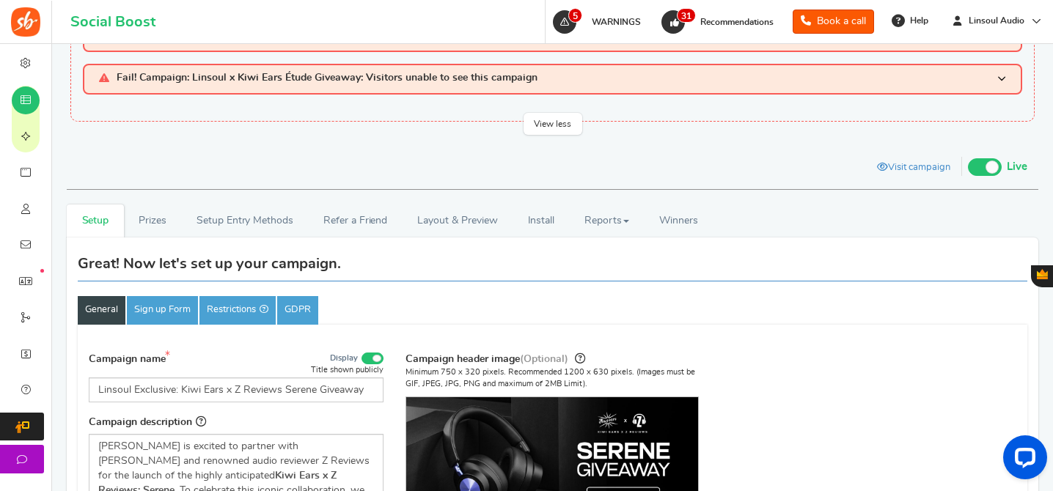
scroll to position [103, 0]
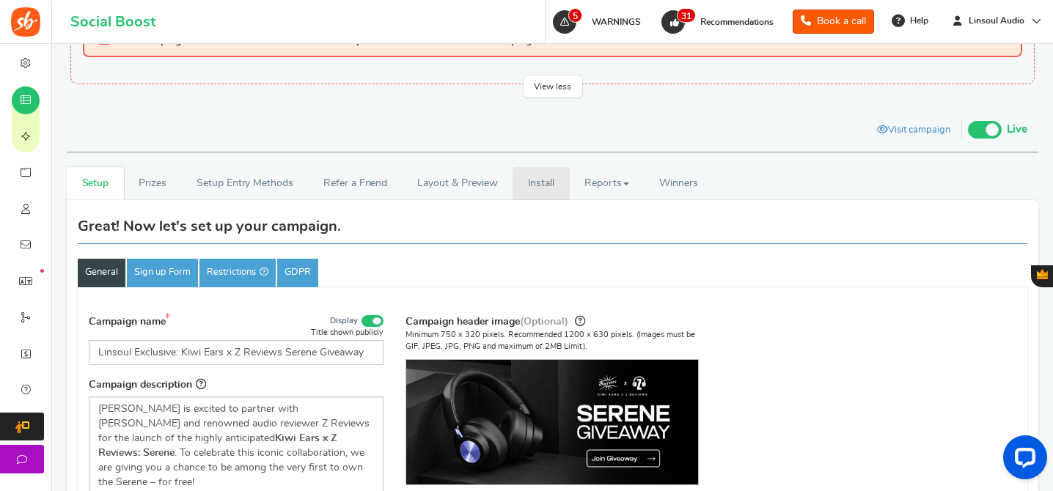
click at [529, 190] on link "Install" at bounding box center [540, 183] width 57 height 33
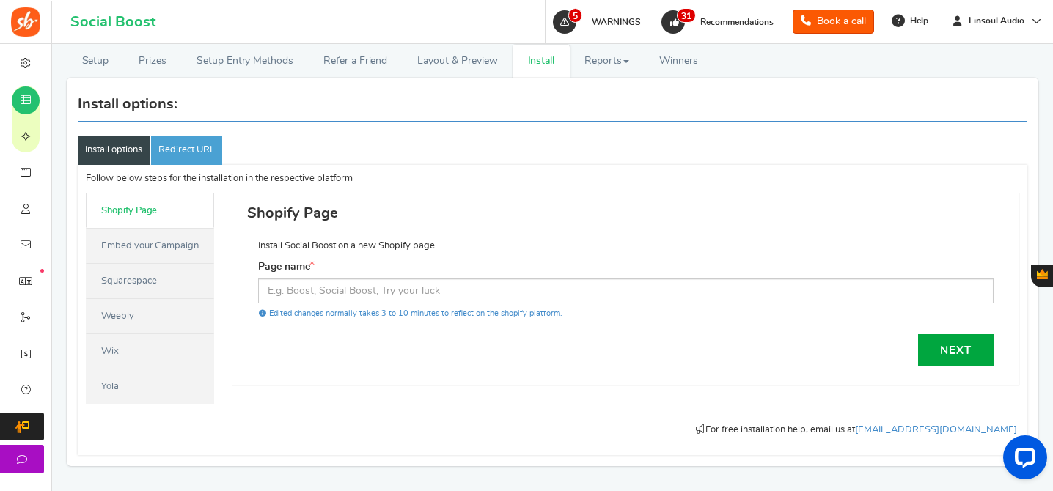
scroll to position [301, 0]
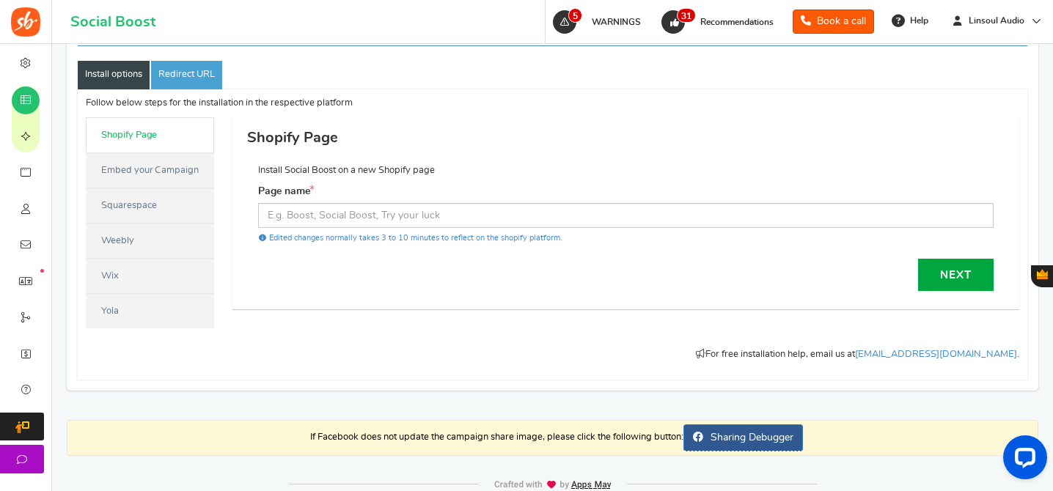
click at [155, 176] on link "Embed your Campaign" at bounding box center [150, 169] width 128 height 35
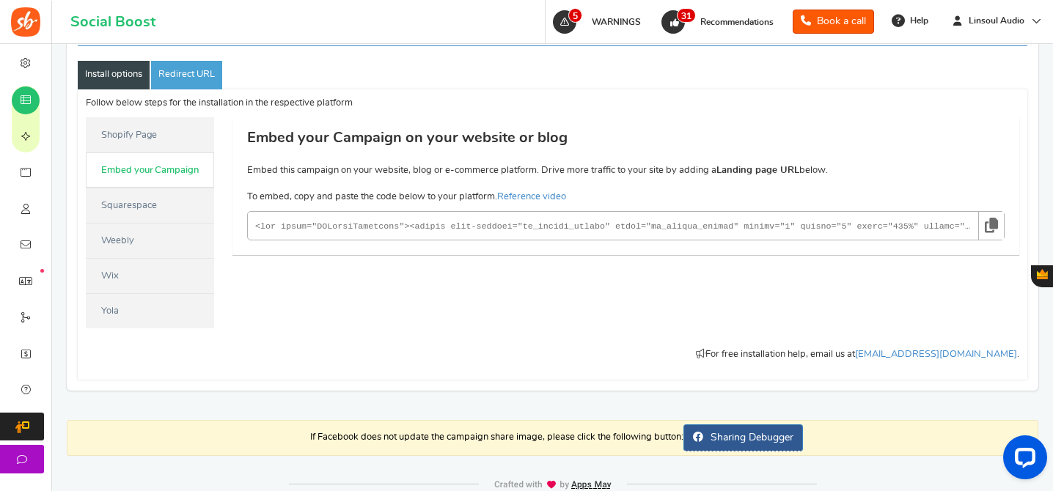
click at [990, 223] on icon at bounding box center [990, 225] width 13 height 27
